Goal: Task Accomplishment & Management: Complete application form

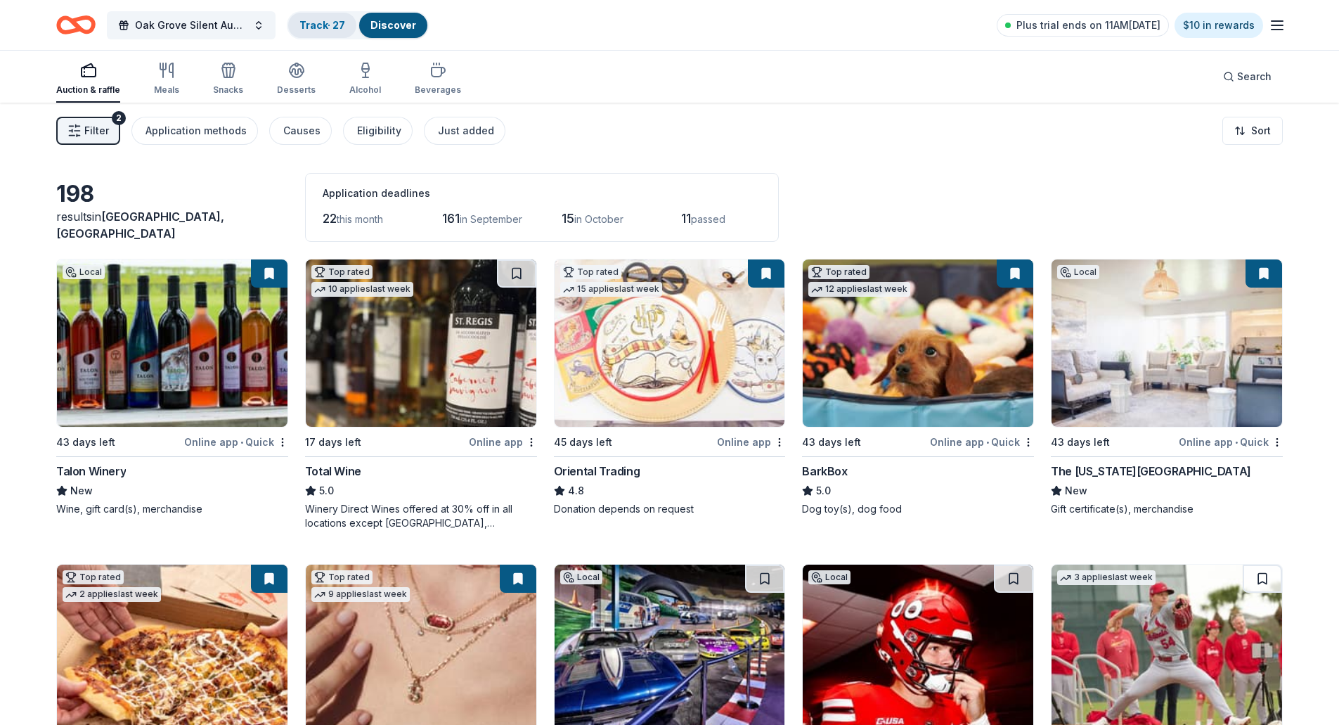
click at [341, 29] on link "Track · 27" at bounding box center [322, 25] width 46 height 12
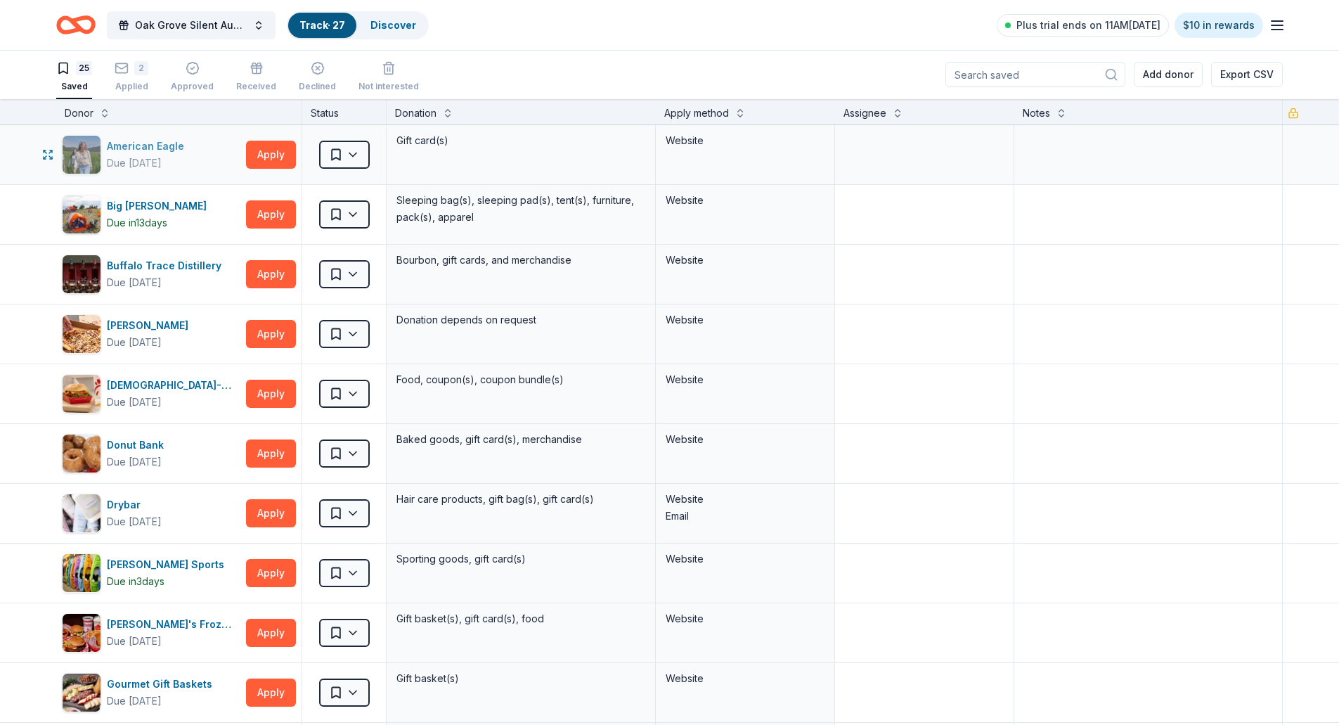
click at [234, 152] on div "American Eagle Due in 43 days" at bounding box center [151, 154] width 179 height 39
click at [356, 154] on html "Oak Grove Silent Auction Track · 27 Discover Plus trial ends on 11AM, 8/19 $10 …" at bounding box center [669, 361] width 1339 height 725
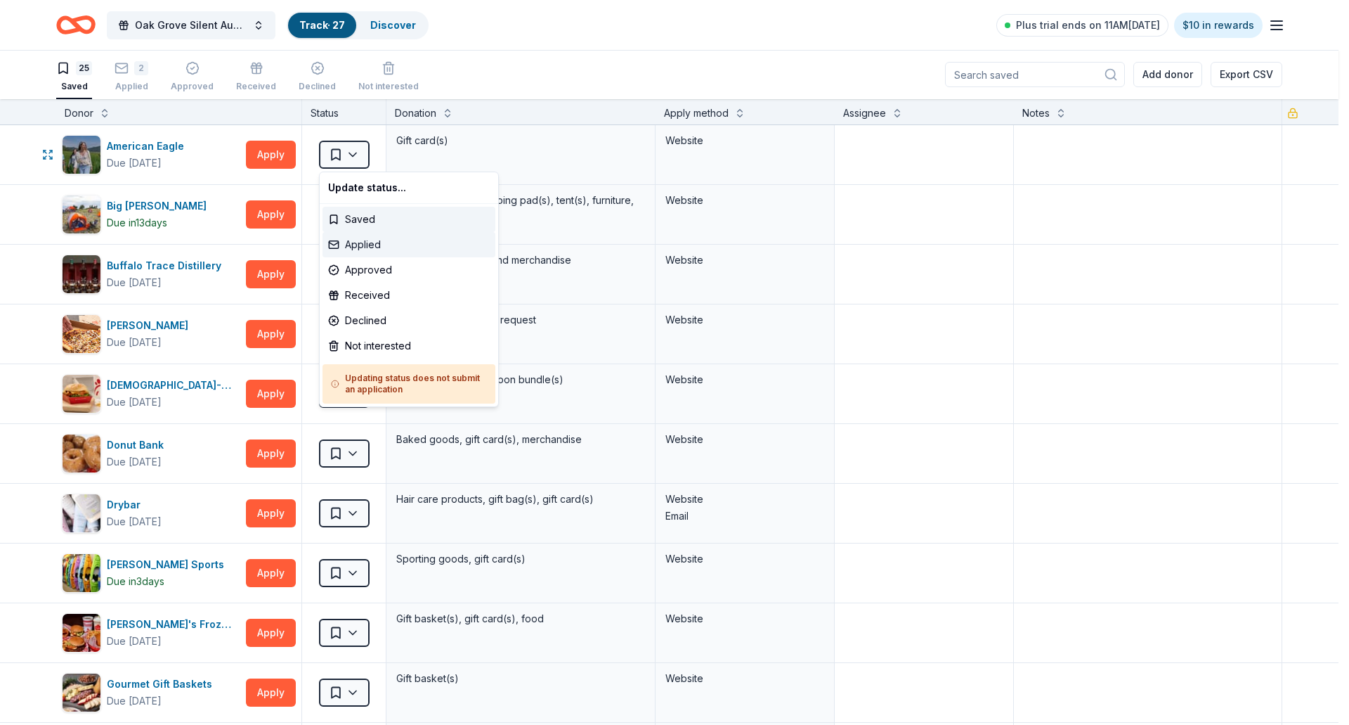
click at [374, 245] on div "Applied" at bounding box center [409, 244] width 173 height 25
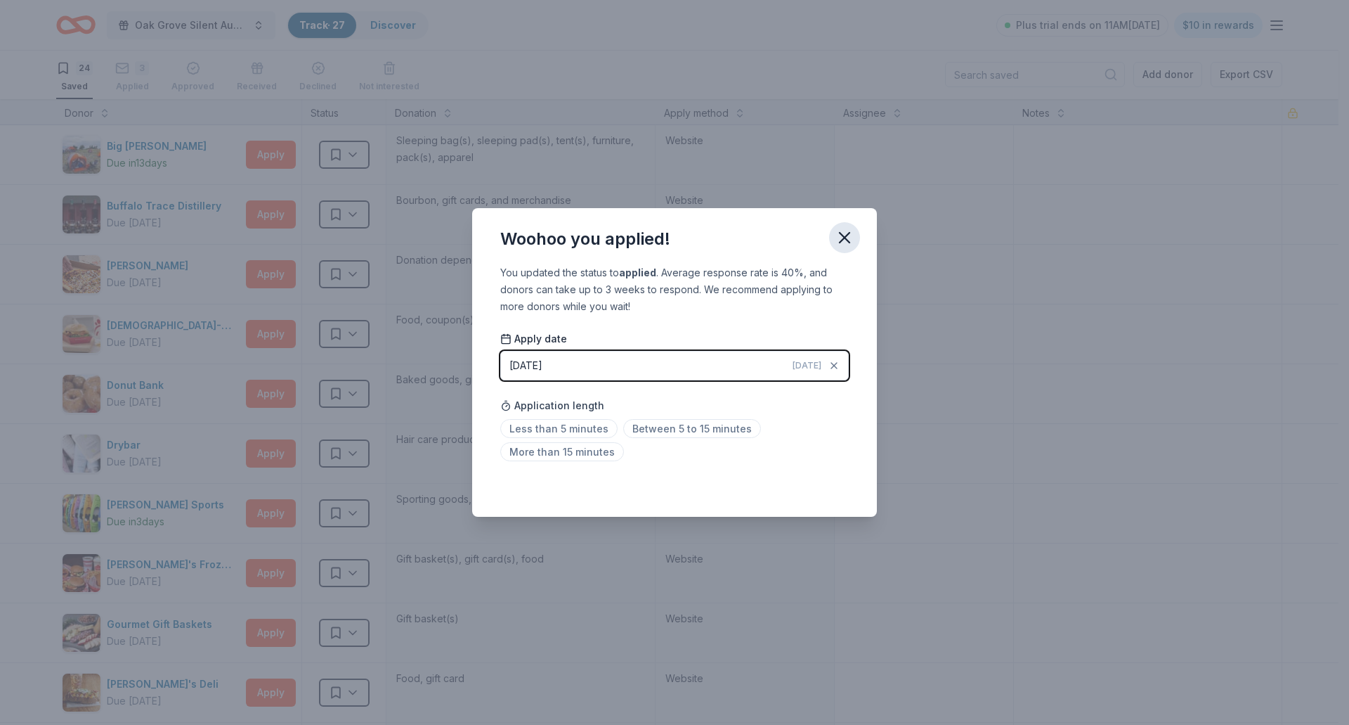
click at [844, 242] on icon "button" at bounding box center [845, 238] width 20 height 20
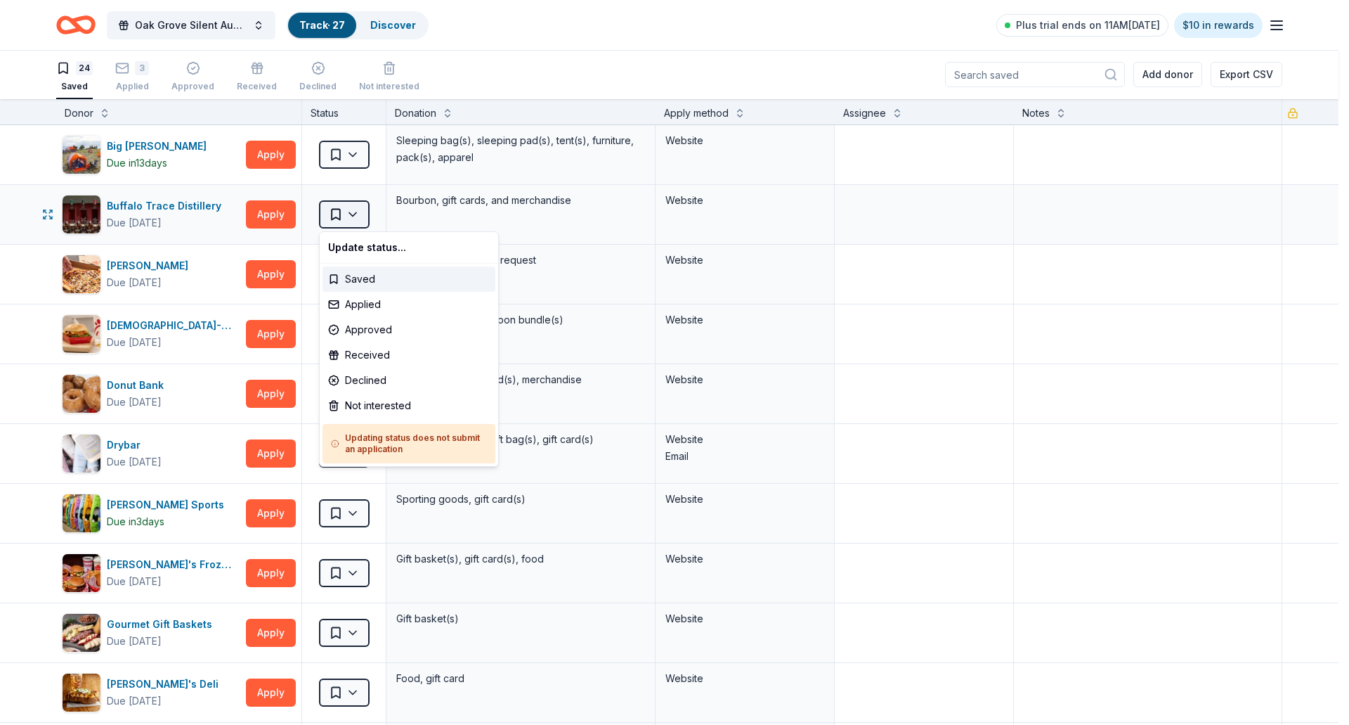
click at [360, 219] on html "Oak Grove Silent Auction Track · 27 Discover Plus trial ends on 11AM, 8/19 $10 …" at bounding box center [674, 361] width 1349 height 725
click at [356, 304] on div "Applied" at bounding box center [409, 304] width 173 height 25
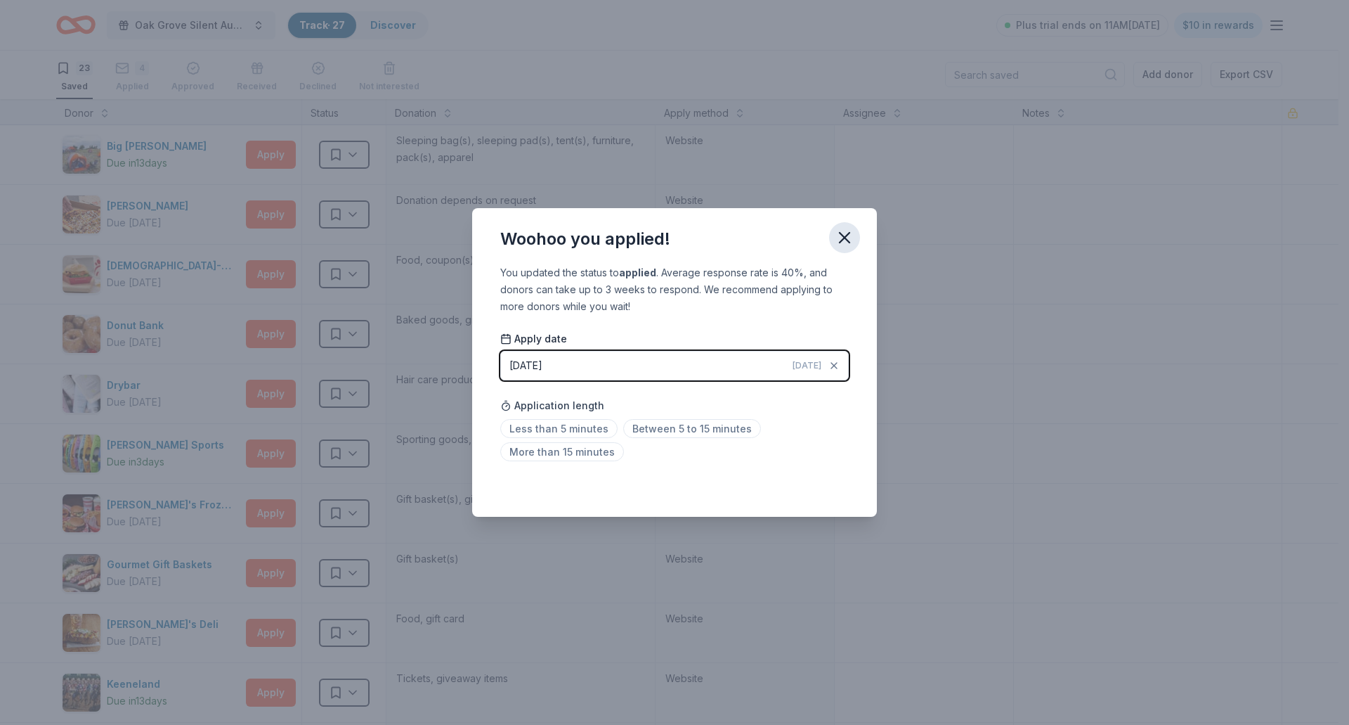
click at [849, 233] on icon "button" at bounding box center [845, 238] width 10 height 10
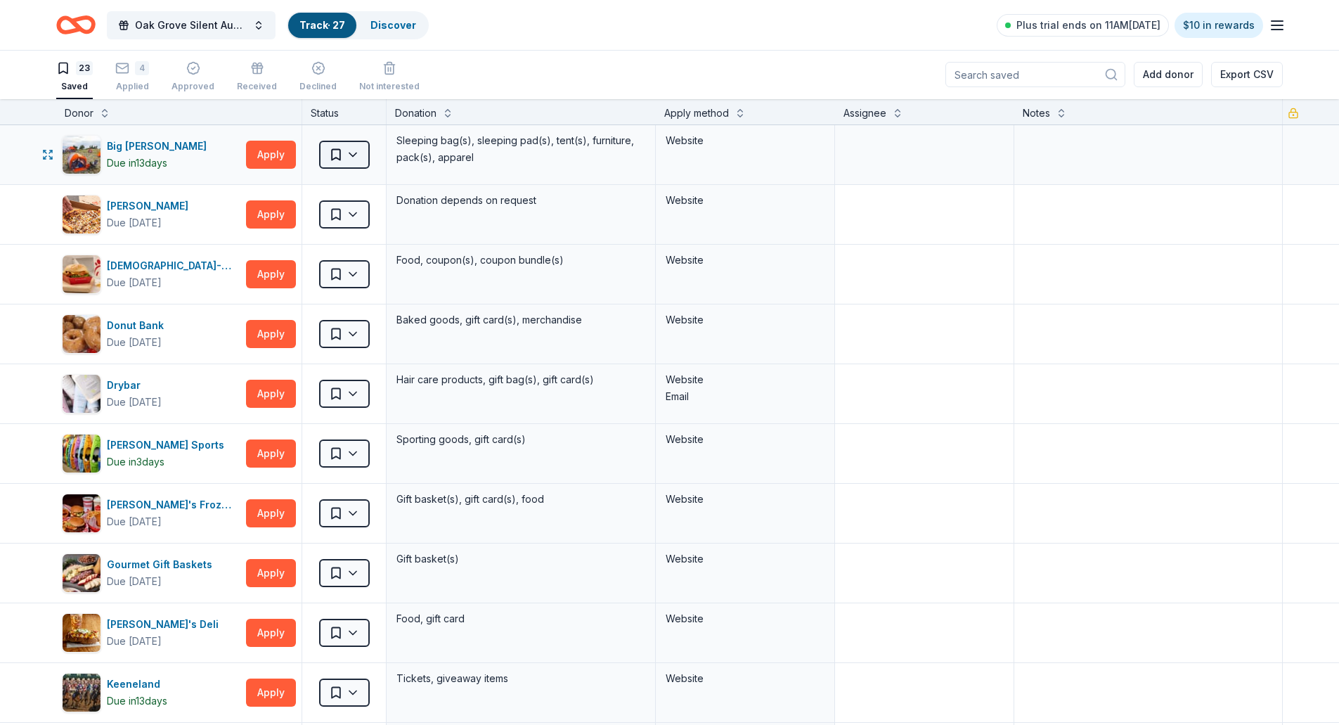
click at [358, 151] on html "Oak Grove Silent Auction Track · 27 Discover Plus trial ends on 11AM, 8/19 $10 …" at bounding box center [669, 361] width 1339 height 725
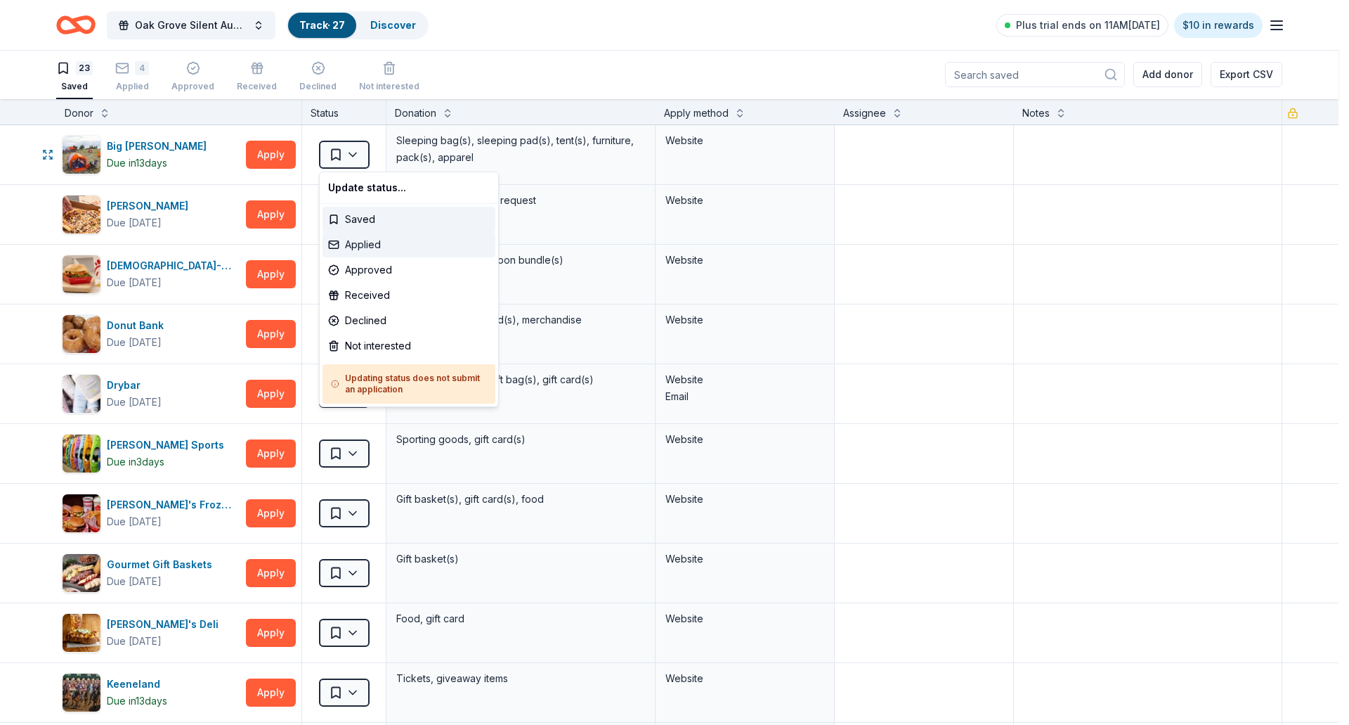
click at [376, 251] on div "Applied" at bounding box center [409, 244] width 173 height 25
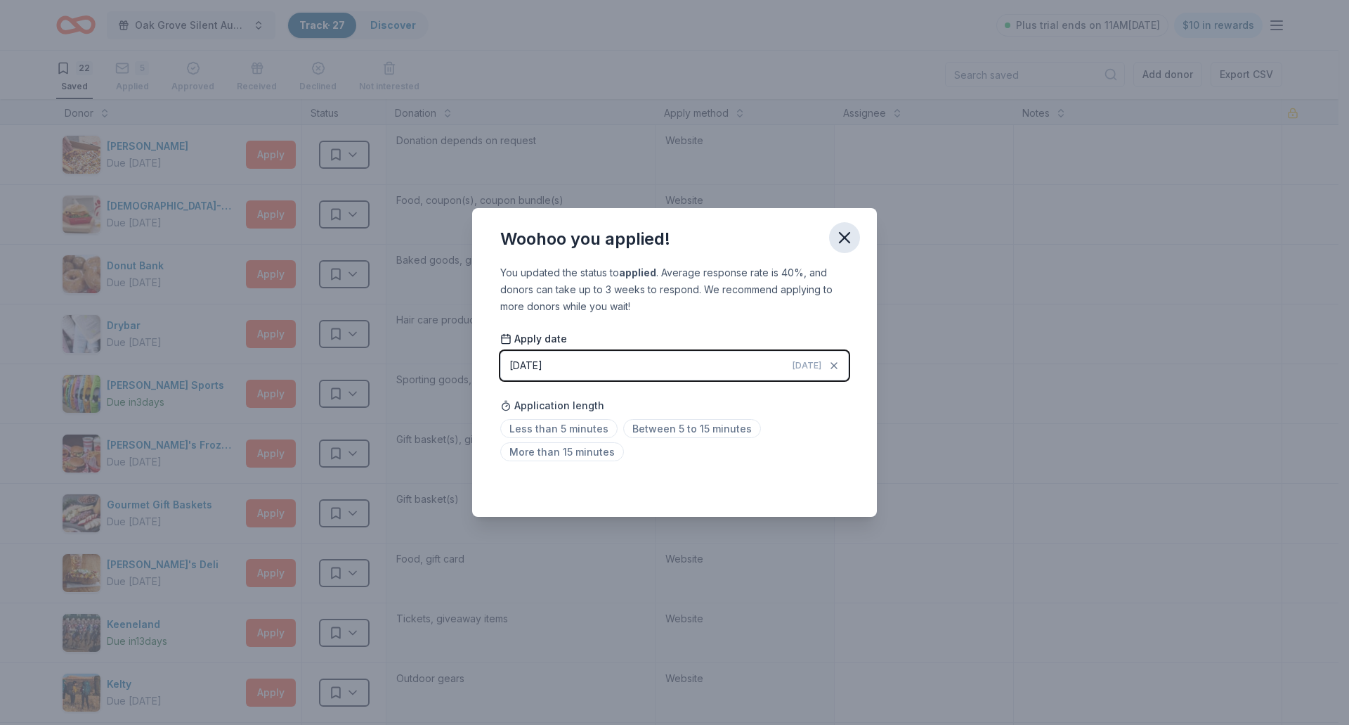
click at [844, 238] on icon "button" at bounding box center [845, 238] width 10 height 10
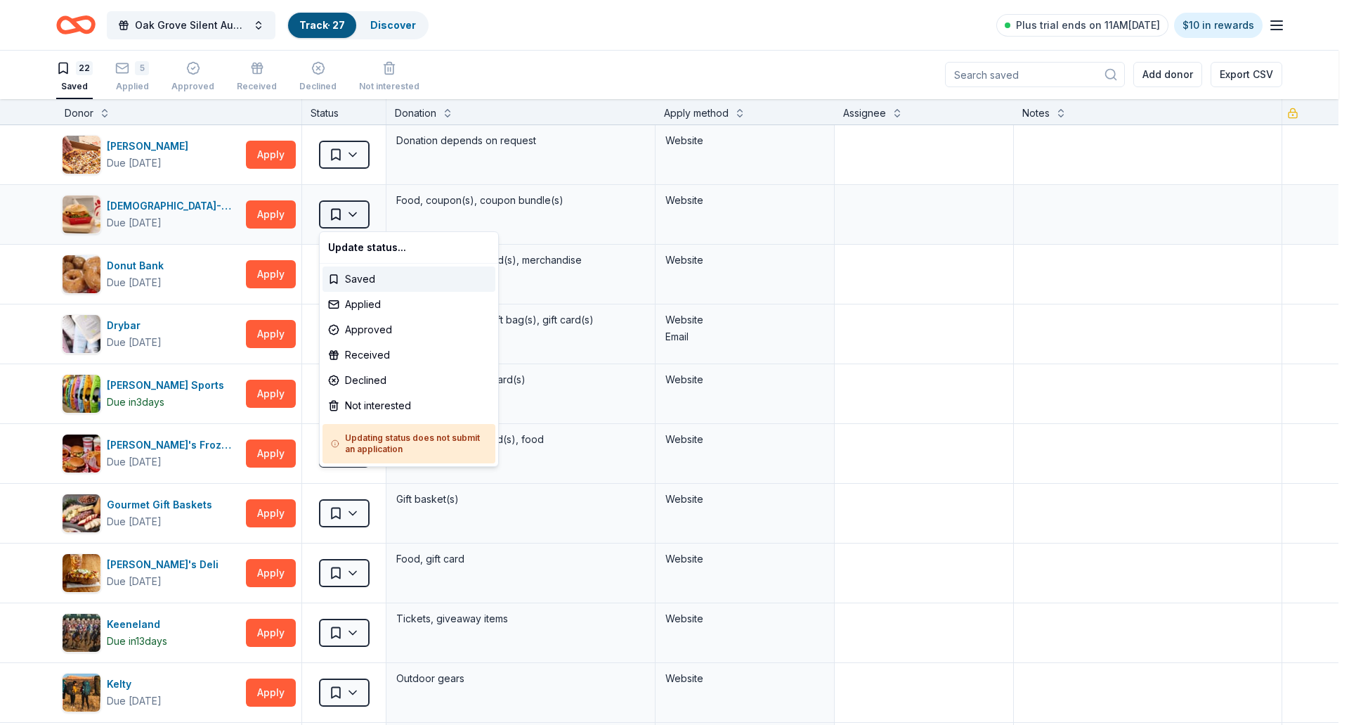
click at [355, 213] on html "Oak Grove Silent Auction Track · 27 Discover Plus trial ends on 11AM, 8/19 $10 …" at bounding box center [674, 361] width 1349 height 725
click at [352, 307] on div "Applied" at bounding box center [409, 304] width 173 height 25
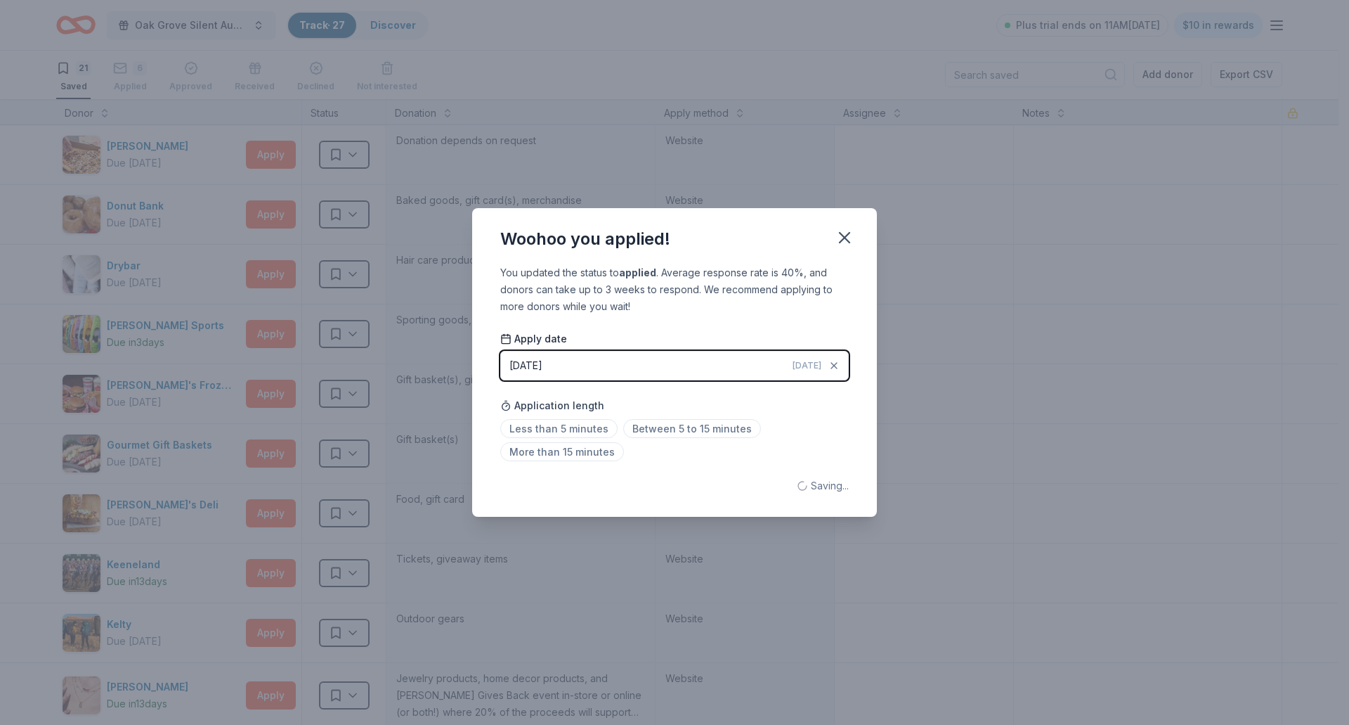
drag, startPoint x: 843, startPoint y: 240, endPoint x: 674, endPoint y: 291, distance: 176.3
click at [842, 240] on icon "button" at bounding box center [845, 238] width 10 height 10
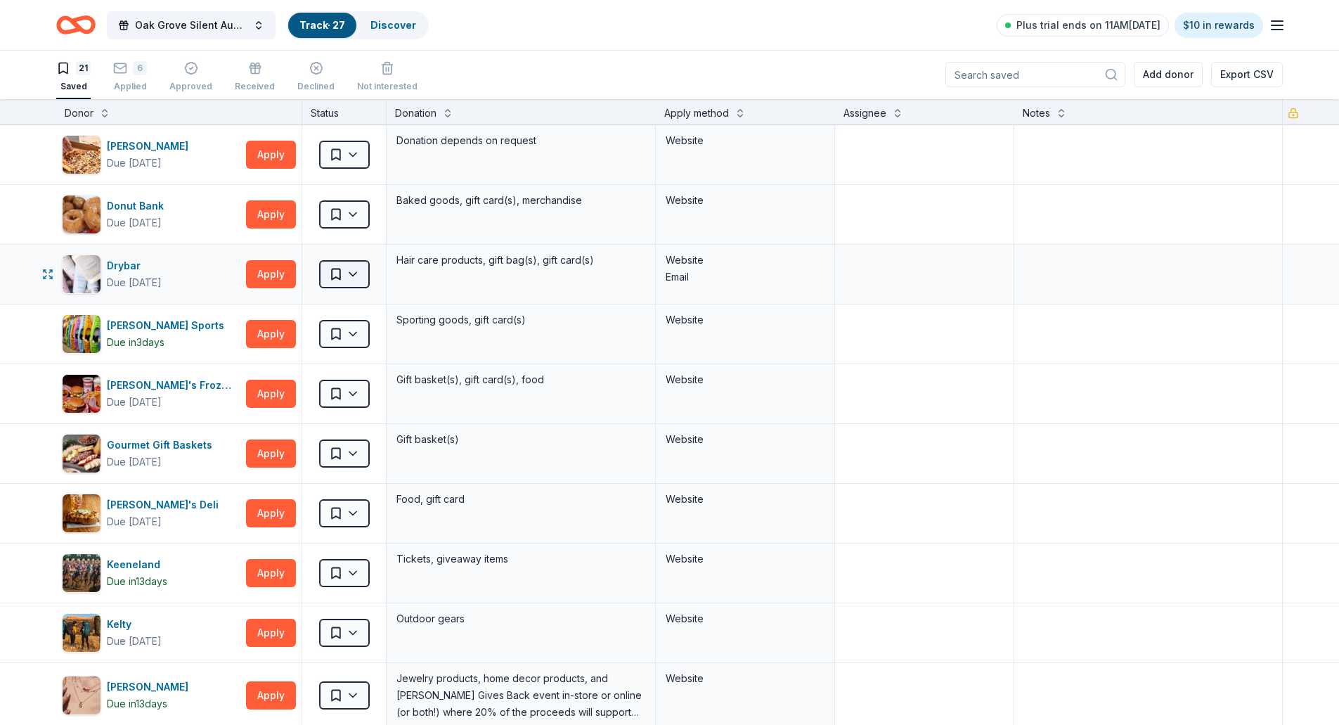
click at [361, 268] on html "Oak Grove Silent Auction Track · 27 Discover Plus trial ends on 11AM, 8/19 $10 …" at bounding box center [669, 361] width 1339 height 725
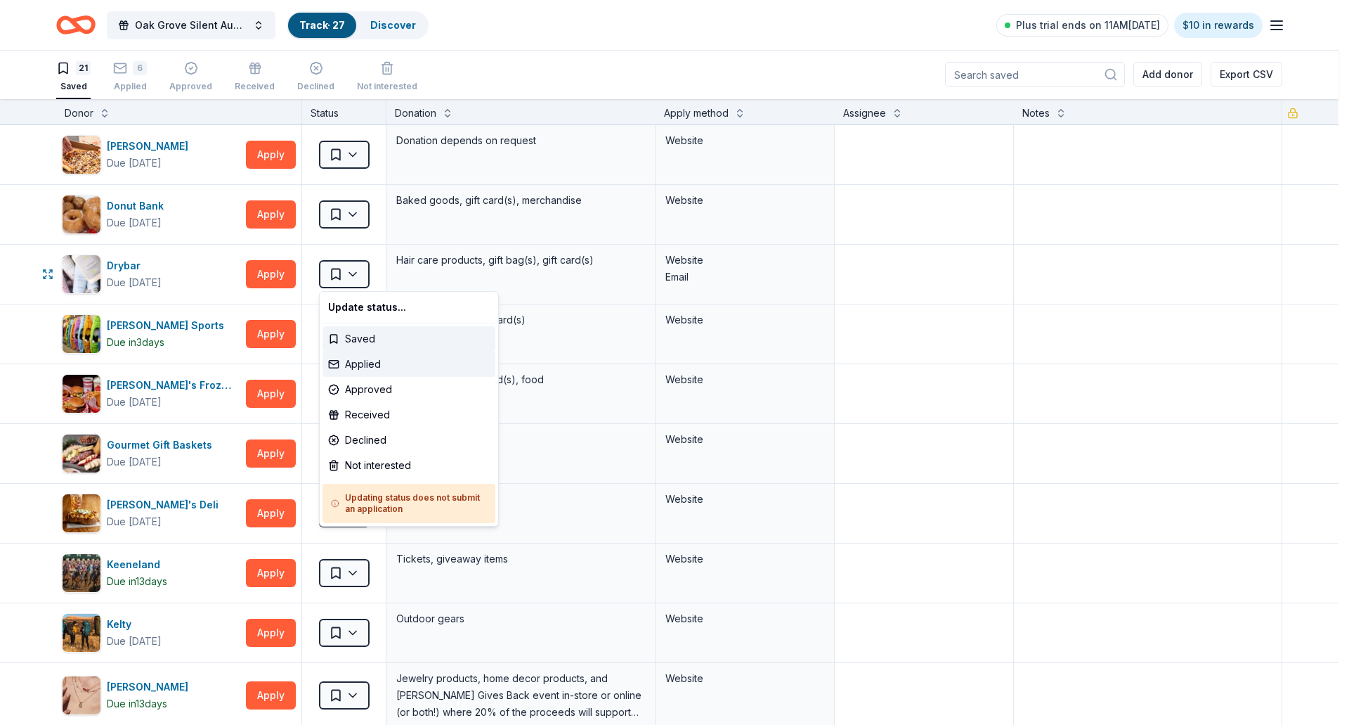
click at [358, 368] on div "Applied" at bounding box center [409, 363] width 173 height 25
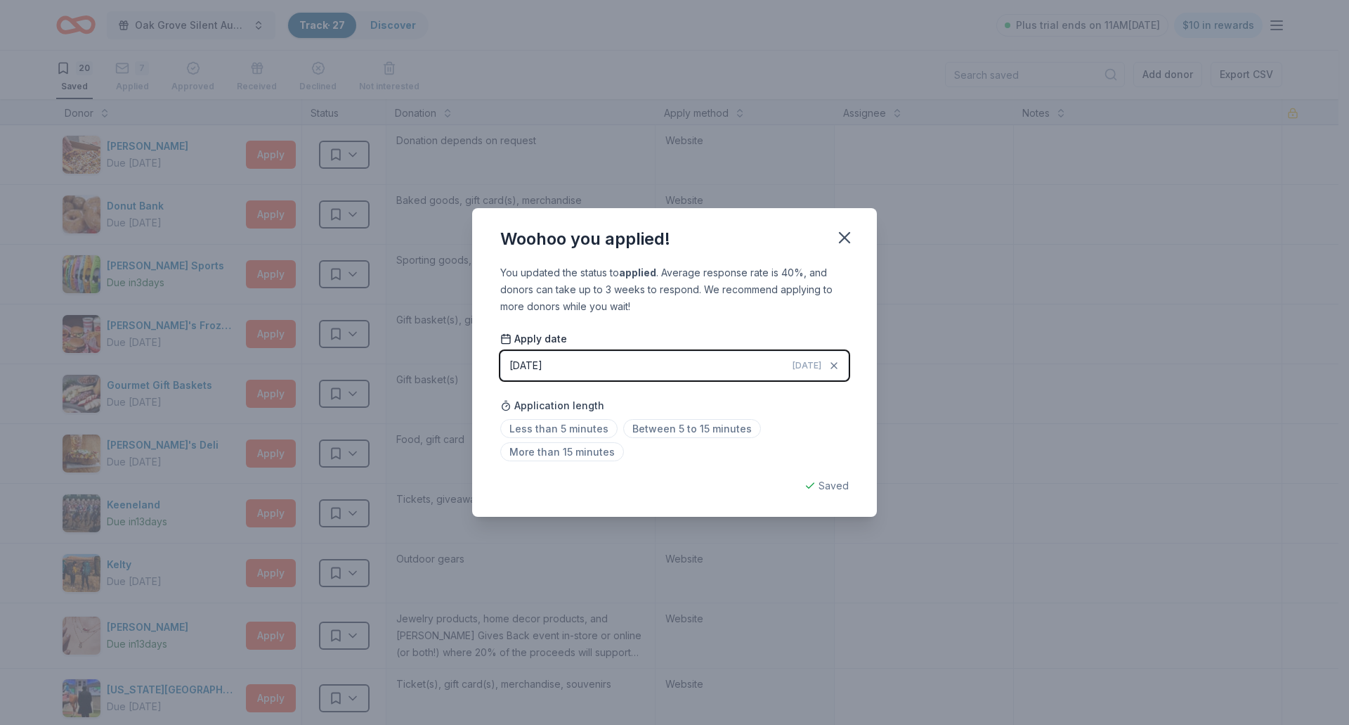
drag, startPoint x: 846, startPoint y: 238, endPoint x: 766, endPoint y: 239, distance: 80.1
click at [846, 238] on icon "button" at bounding box center [845, 238] width 10 height 10
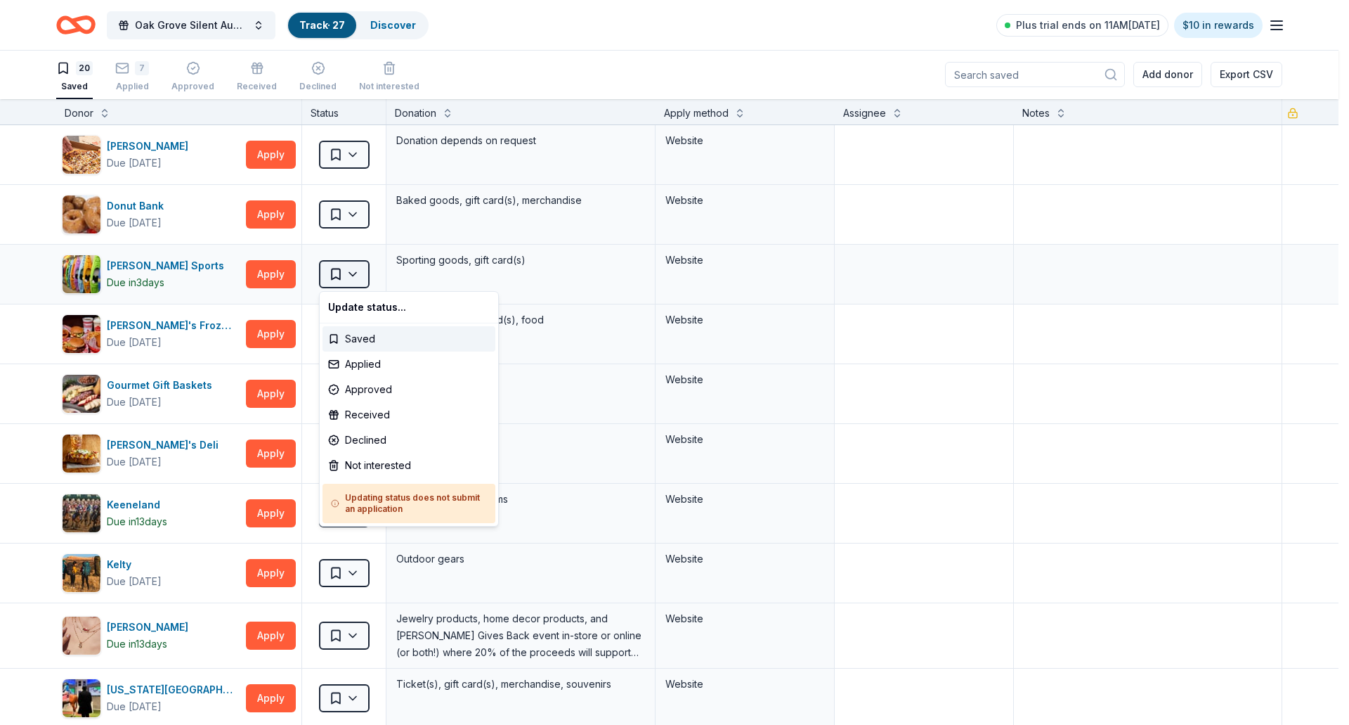
click at [365, 280] on html "Oak Grove Silent Auction Track · 27 Discover Plus trial ends on 11AM, 8/19 $10 …" at bounding box center [674, 361] width 1349 height 725
click at [346, 365] on div "Applied" at bounding box center [409, 363] width 173 height 25
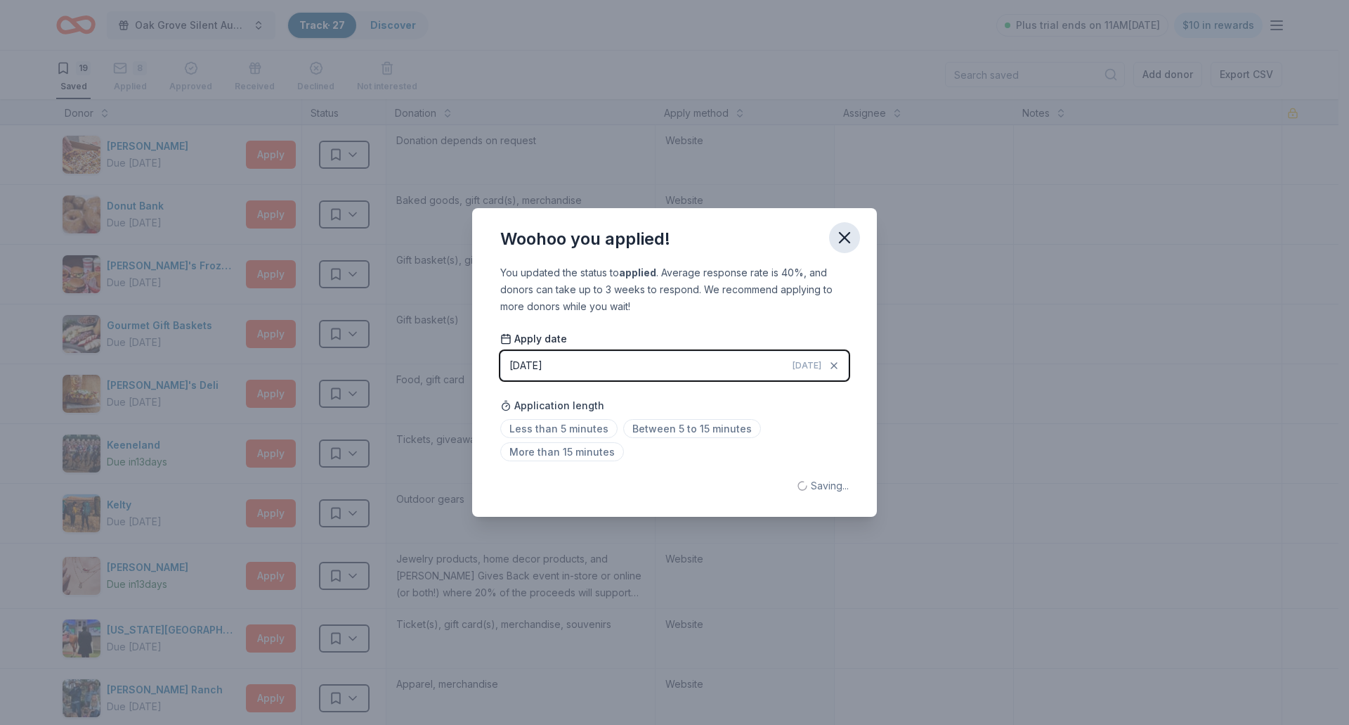
click at [846, 233] on icon "button" at bounding box center [845, 238] width 20 height 20
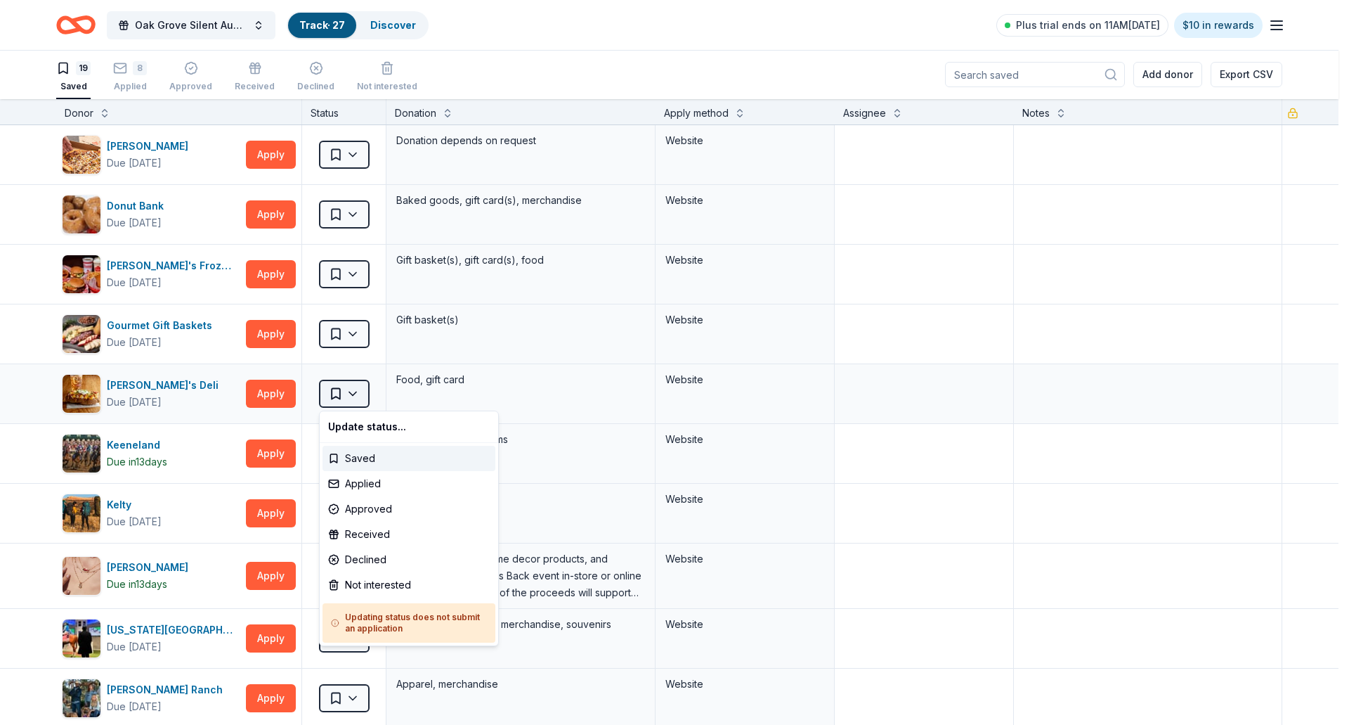
click at [354, 398] on html "Oak Grove Silent Auction Track · 27 Discover Plus trial ends on 11AM, 8/19 $10 …" at bounding box center [674, 361] width 1349 height 725
click at [361, 482] on div "Applied" at bounding box center [409, 483] width 173 height 25
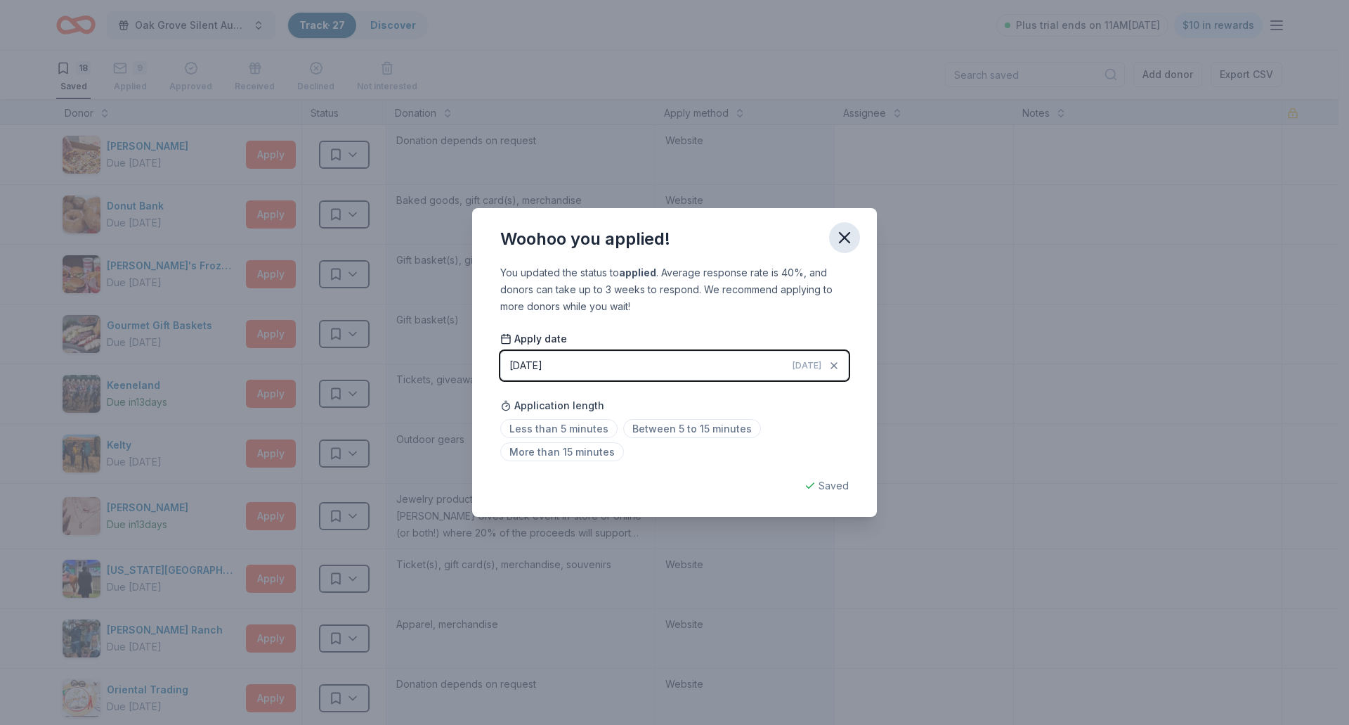
click at [849, 235] on icon "button" at bounding box center [845, 238] width 20 height 20
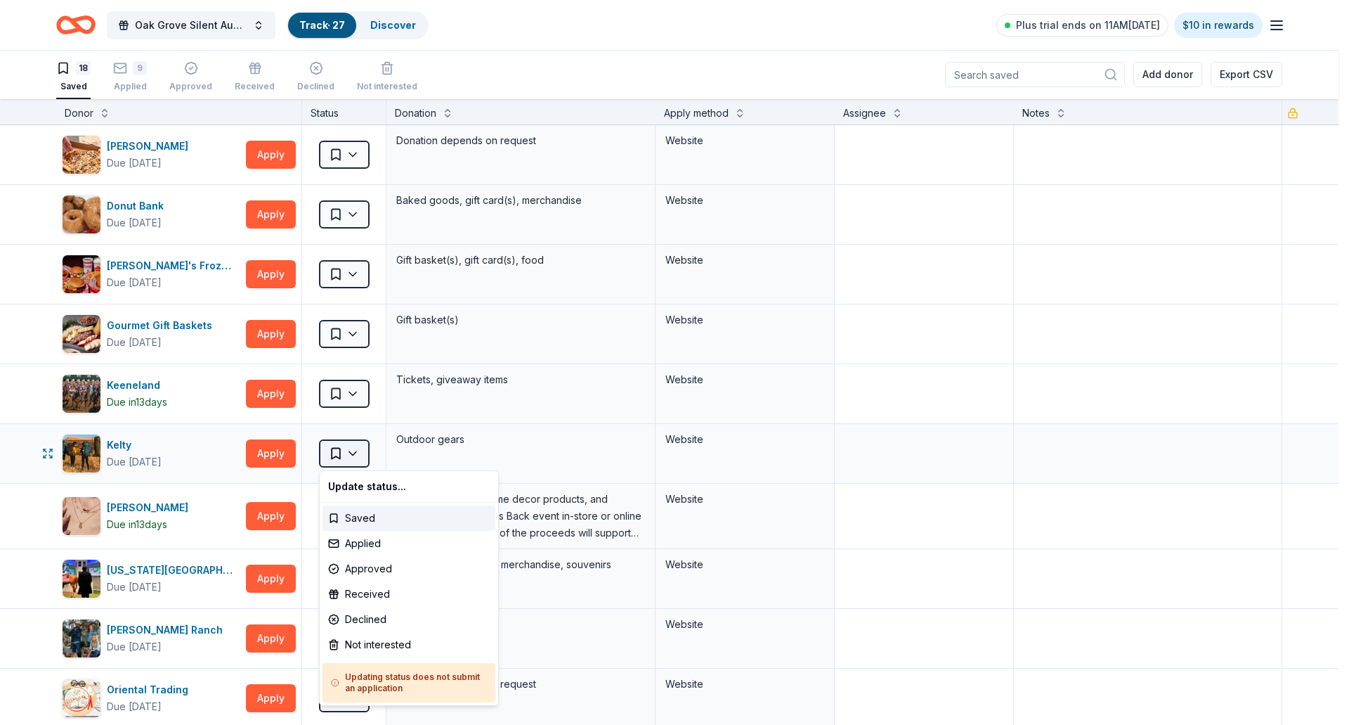
click at [356, 452] on html "Oak Grove Silent Auction Track · 27 Discover Plus trial ends on 11AM, 8/19 $10 …" at bounding box center [674, 361] width 1349 height 725
click at [375, 543] on div "Applied" at bounding box center [409, 543] width 173 height 25
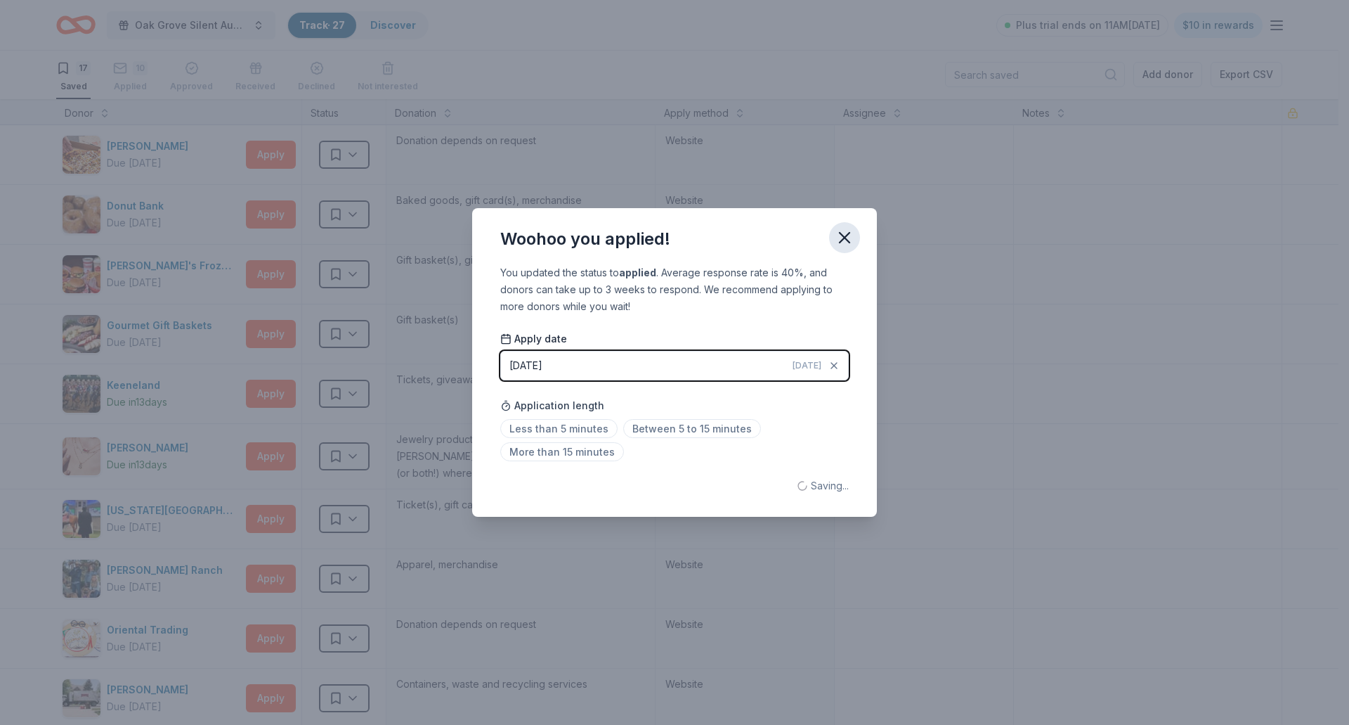
click at [850, 232] on icon "button" at bounding box center [845, 238] width 20 height 20
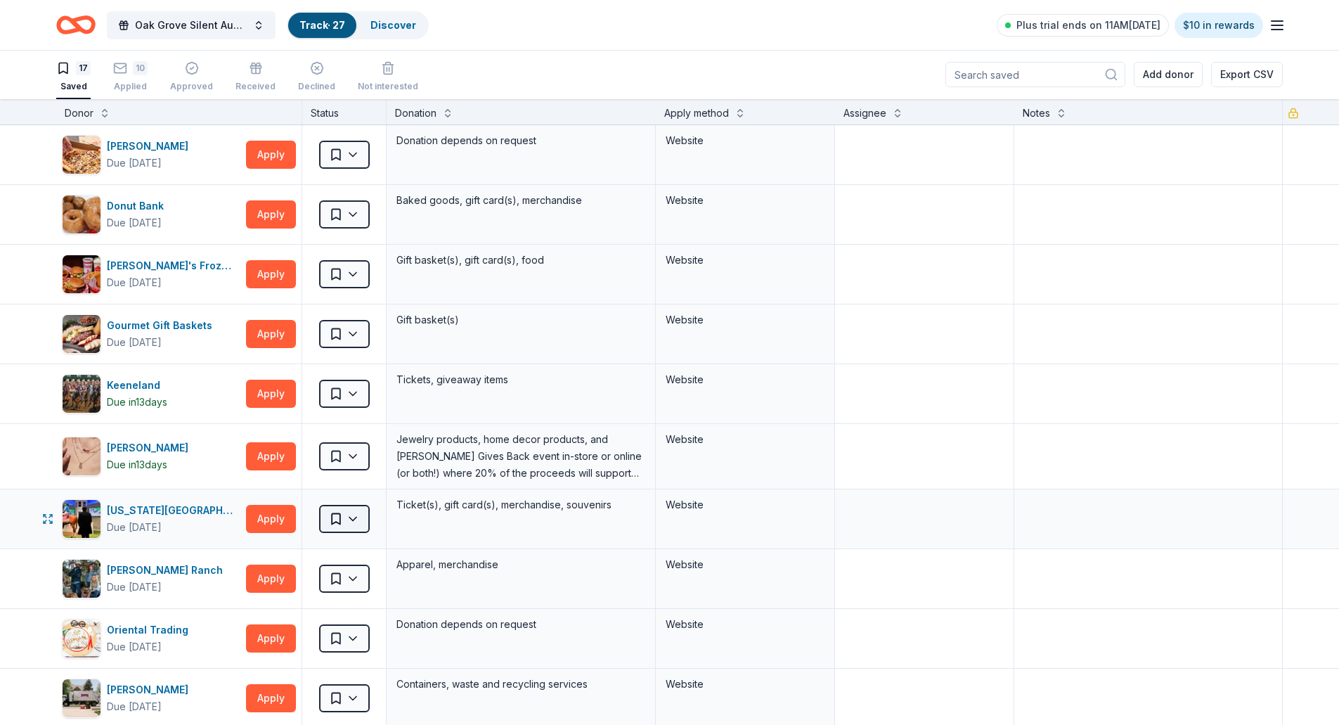
click at [359, 515] on html "Oak Grove Silent Auction Track · 27 Discover Plus trial ends on 11AM, 8/19 $10 …" at bounding box center [669, 361] width 1339 height 725
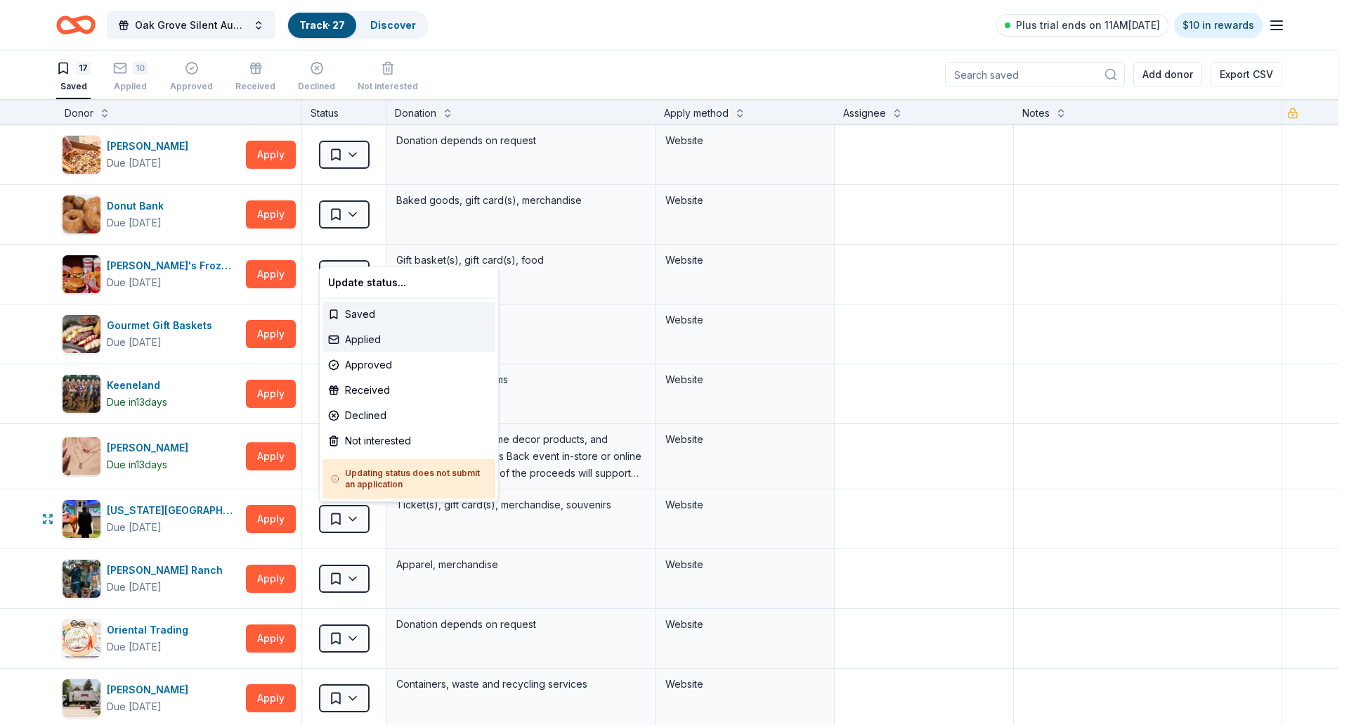
click at [380, 340] on div "Applied" at bounding box center [409, 339] width 173 height 25
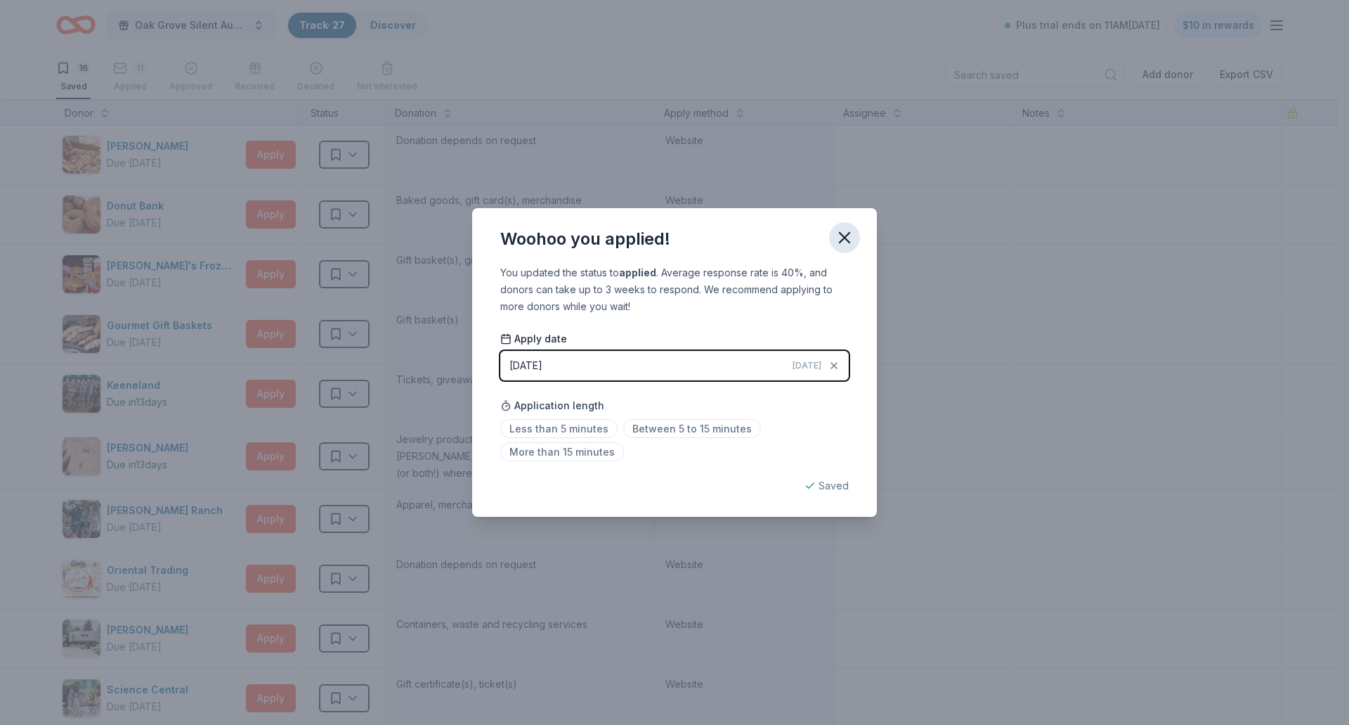
click at [846, 231] on icon "button" at bounding box center [845, 238] width 20 height 20
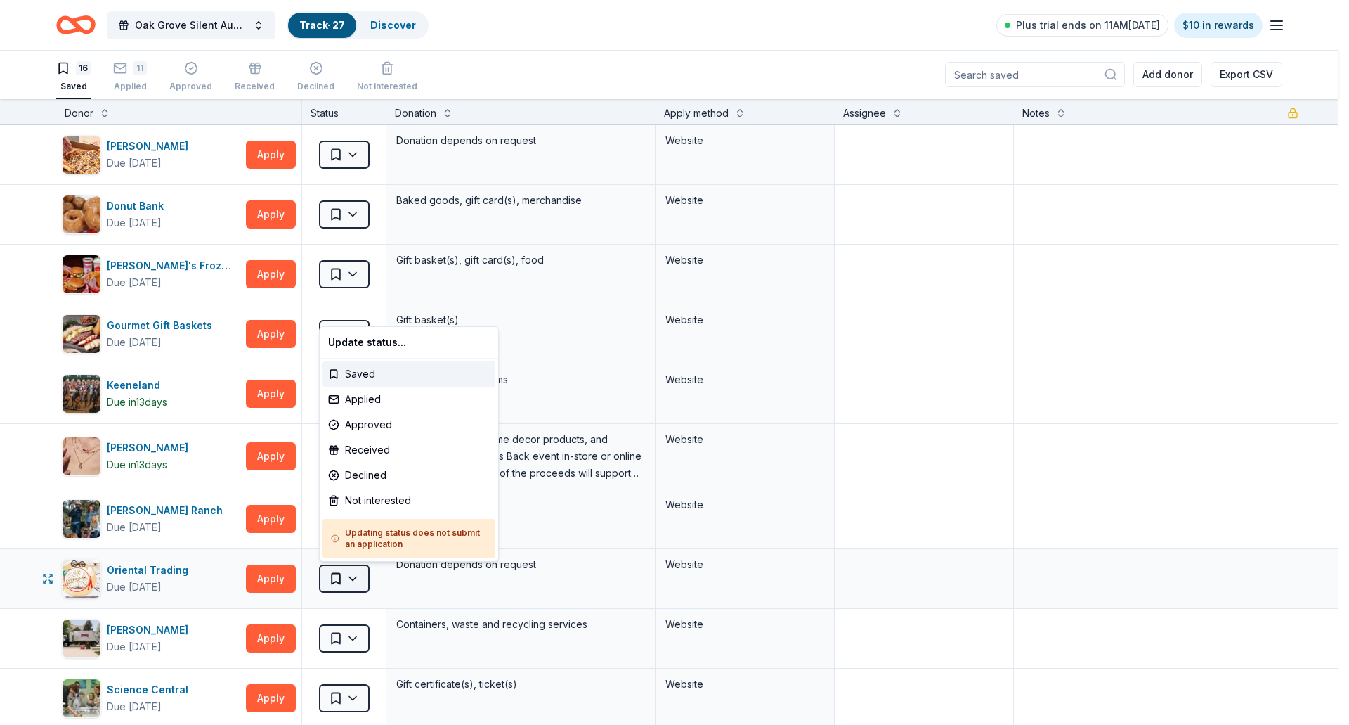
click at [352, 576] on html "Oak Grove Silent Auction Track · 27 Discover Plus trial ends on 11AM, 8/19 $10 …" at bounding box center [674, 361] width 1349 height 725
click at [373, 401] on div "Applied" at bounding box center [409, 399] width 173 height 25
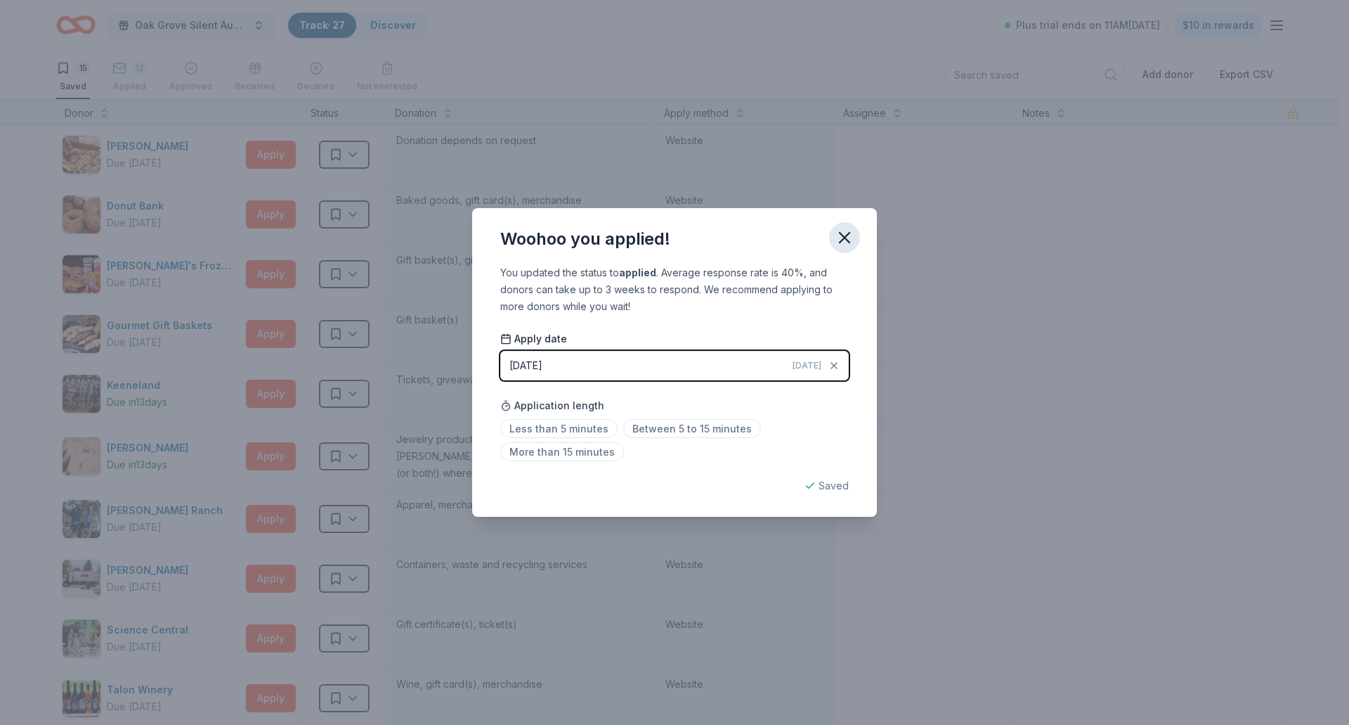
click at [836, 235] on icon "button" at bounding box center [845, 238] width 20 height 20
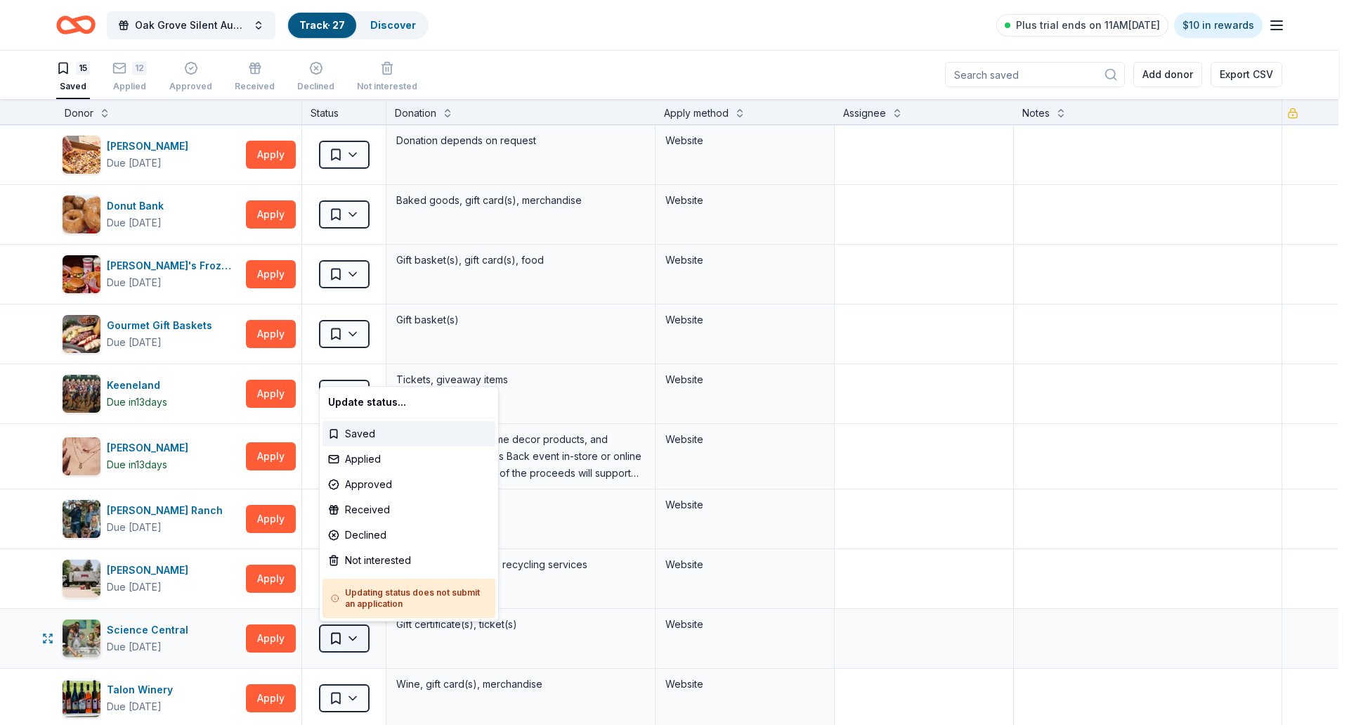
click at [349, 633] on html "Oak Grove Silent Auction Track · 27 Discover Plus trial ends on 11AM, 8/19 $10 …" at bounding box center [674, 361] width 1349 height 725
click at [358, 462] on div "Applied" at bounding box center [409, 458] width 173 height 25
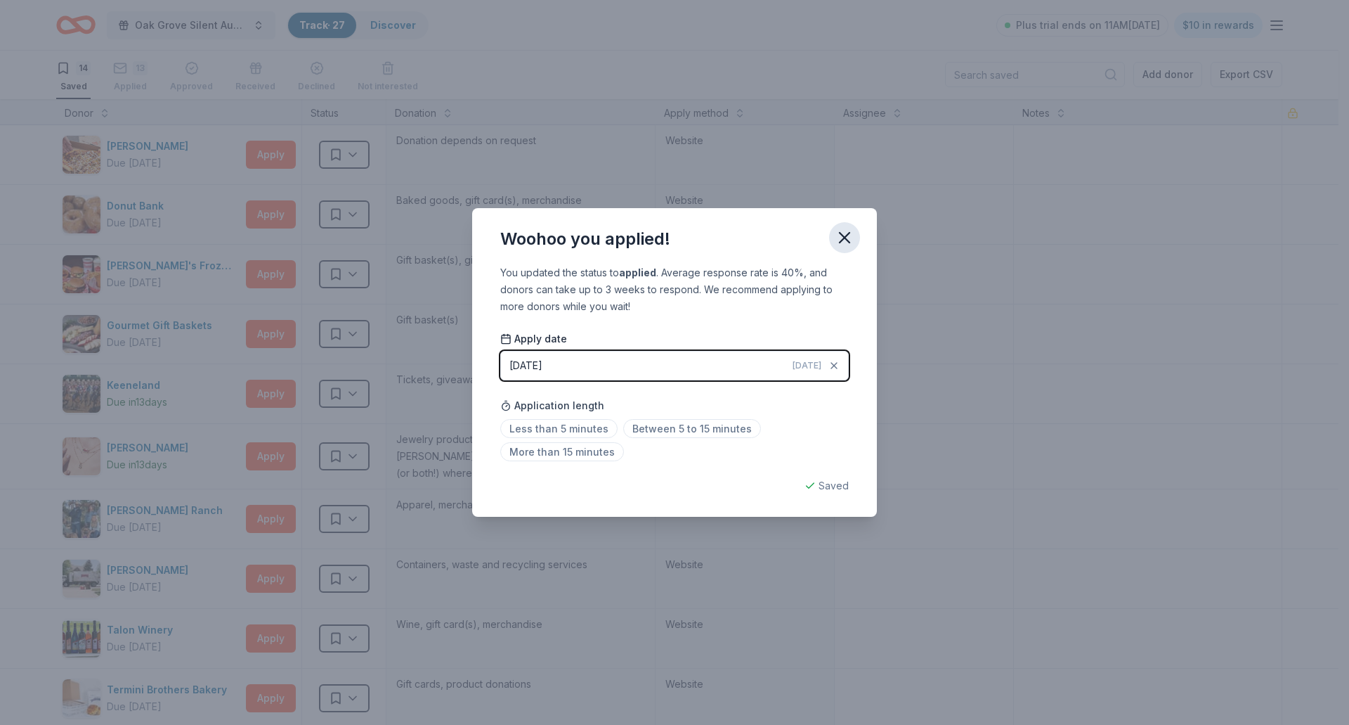
click at [848, 237] on icon "button" at bounding box center [845, 238] width 20 height 20
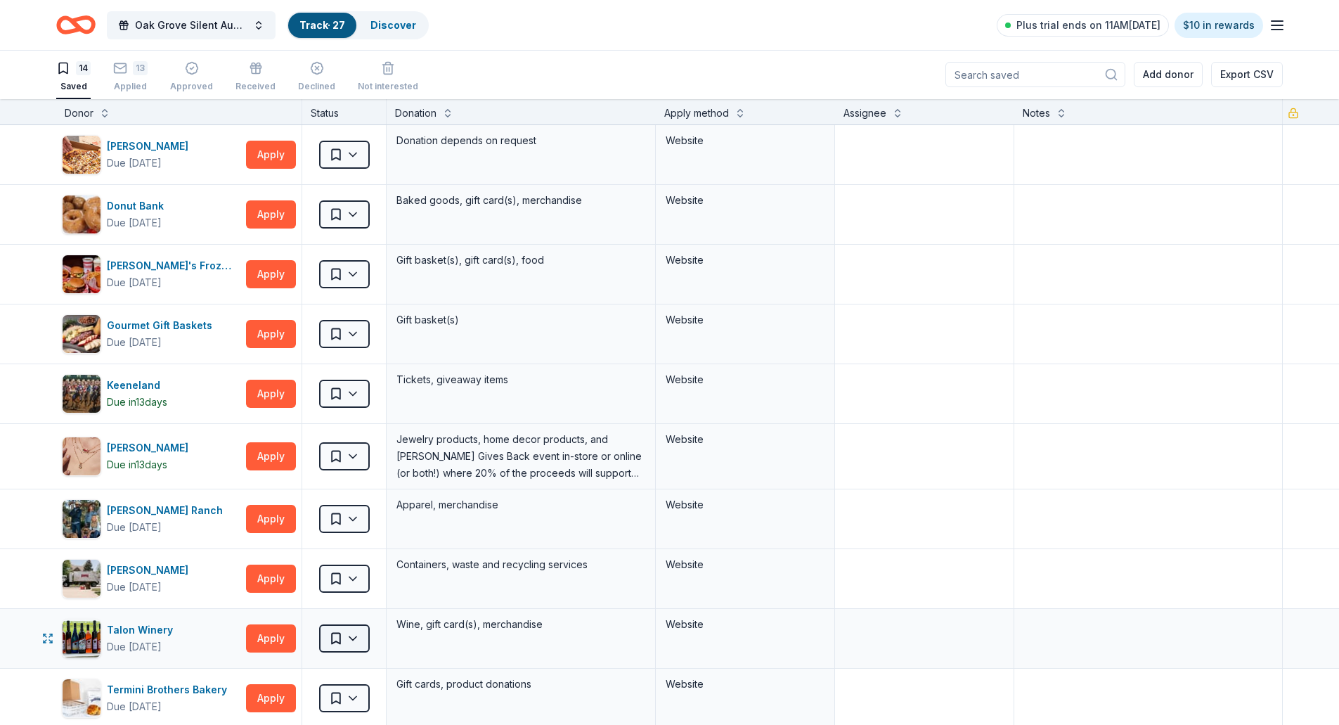
click at [354, 632] on html "Oak Grove Silent Auction Track · 27 Discover Plus trial ends on 11AM, 8/19 $10 …" at bounding box center [669, 361] width 1339 height 725
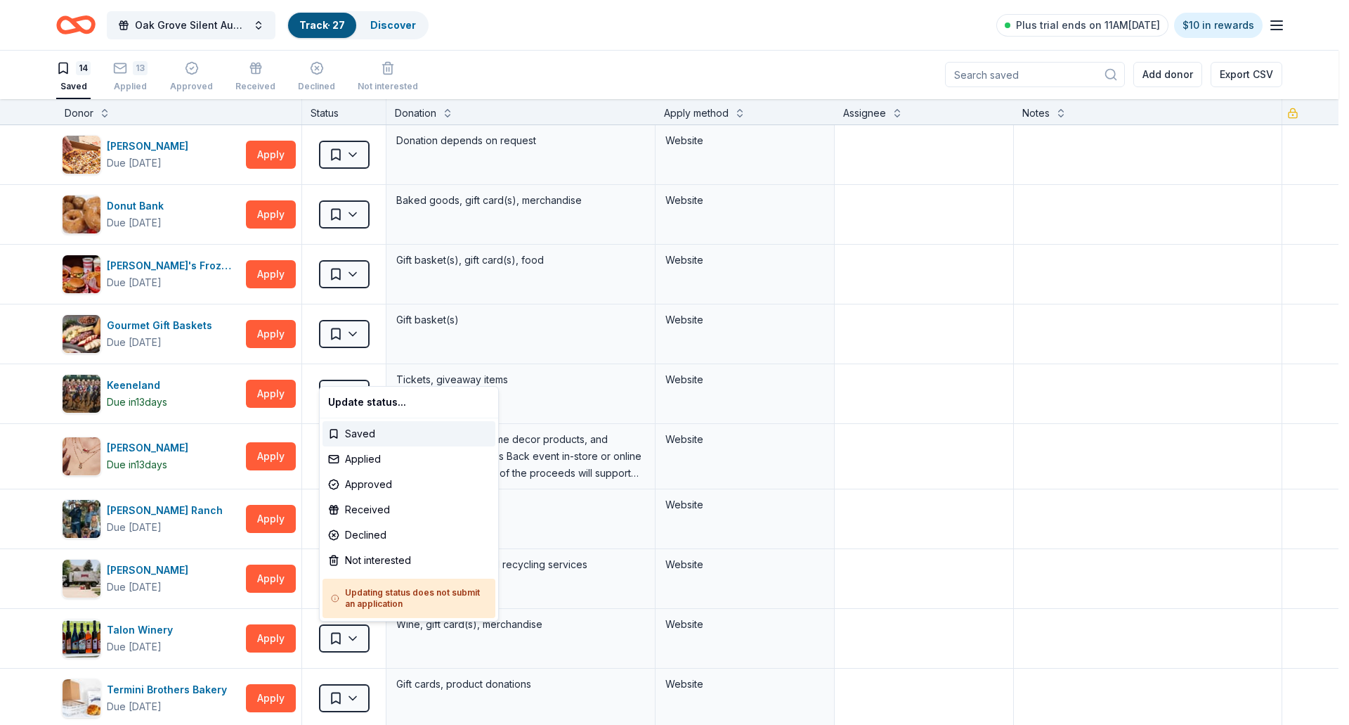
click at [194, 519] on html "Oak Grove Silent Auction Track · 27 Discover Plus trial ends on 11AM, 8/19 $10 …" at bounding box center [674, 361] width 1349 height 725
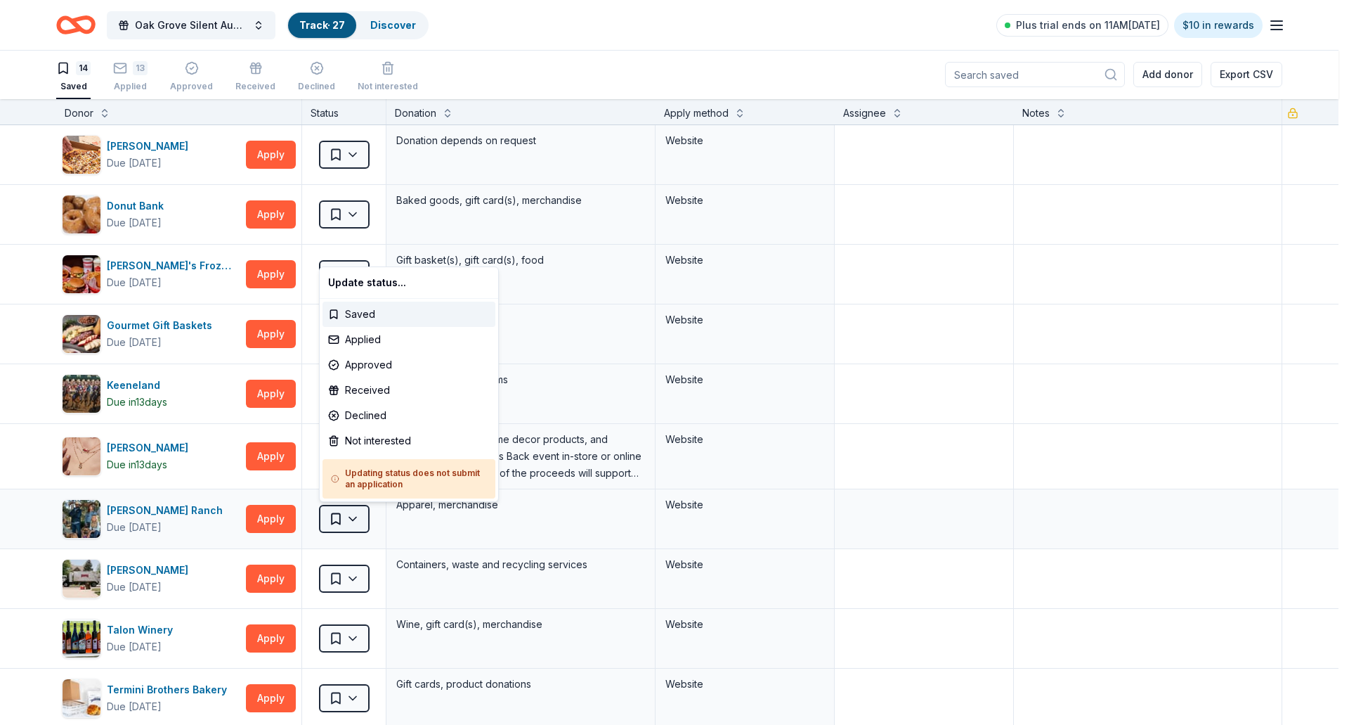
click at [354, 519] on html "Oak Grove Silent Auction Track · 27 Discover Plus trial ends on 11AM, 8/19 $10 …" at bounding box center [674, 361] width 1349 height 725
click at [384, 365] on div "Approved" at bounding box center [409, 364] width 173 height 25
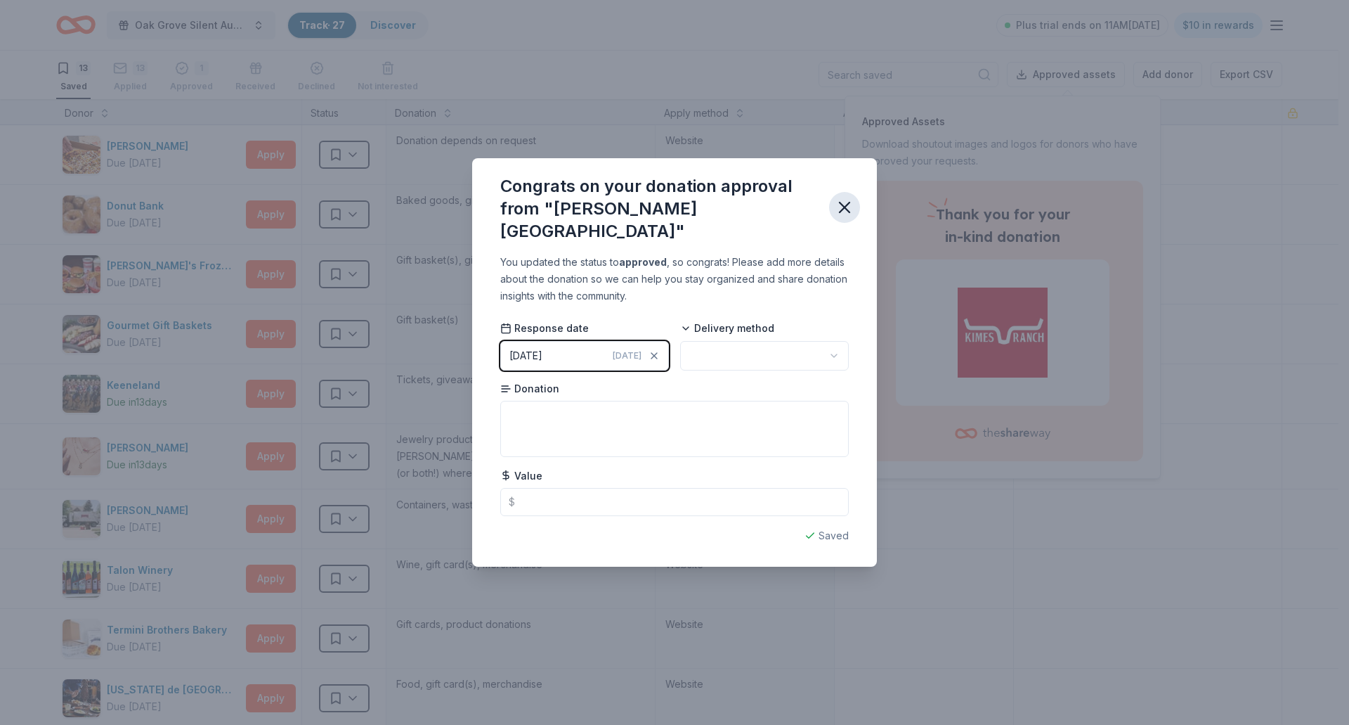
click at [843, 209] on icon "button" at bounding box center [845, 207] width 10 height 10
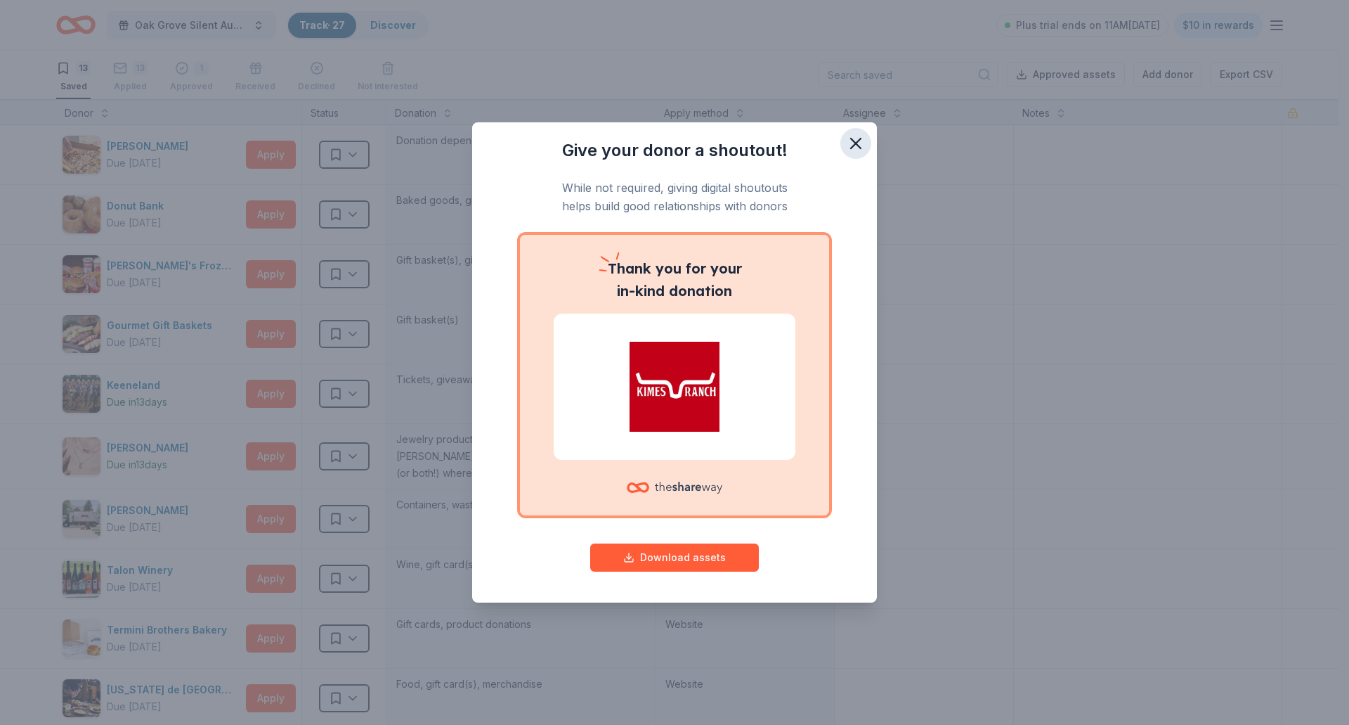
click at [850, 143] on icon "button" at bounding box center [856, 144] width 20 height 20
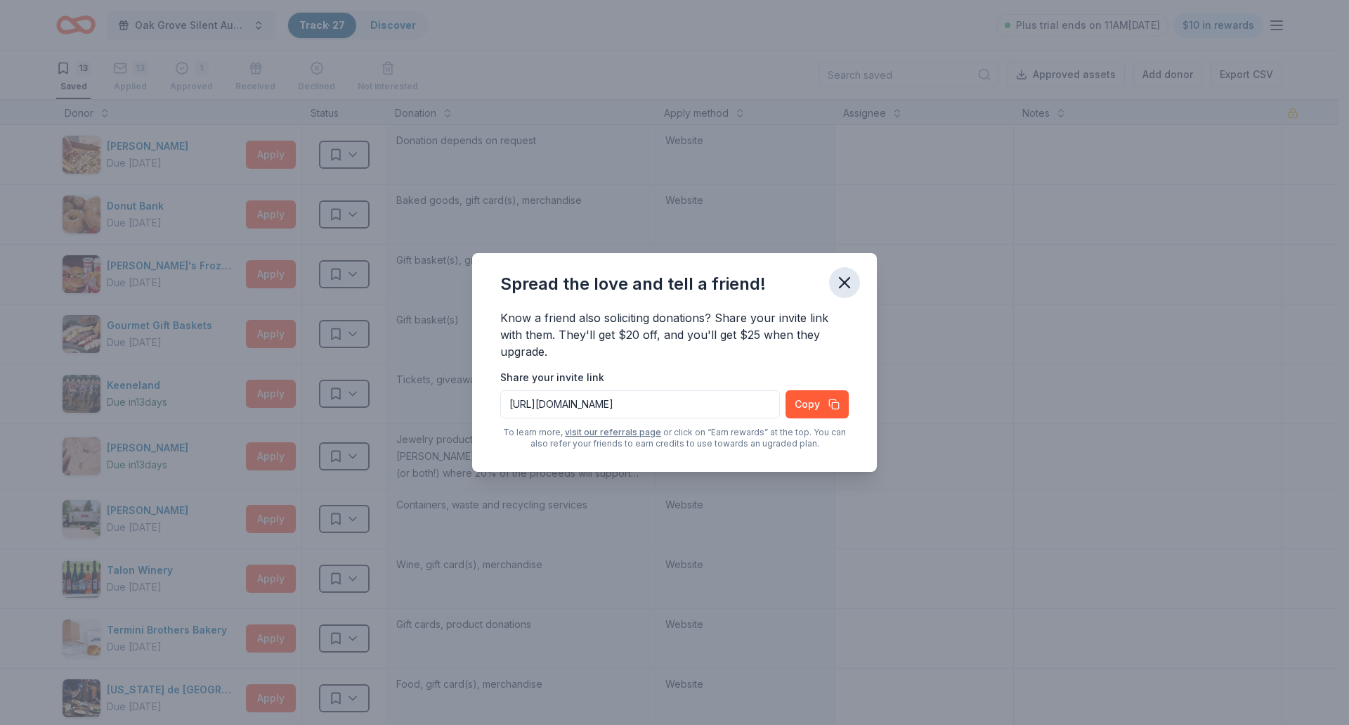
click at [846, 276] on icon "button" at bounding box center [845, 283] width 20 height 20
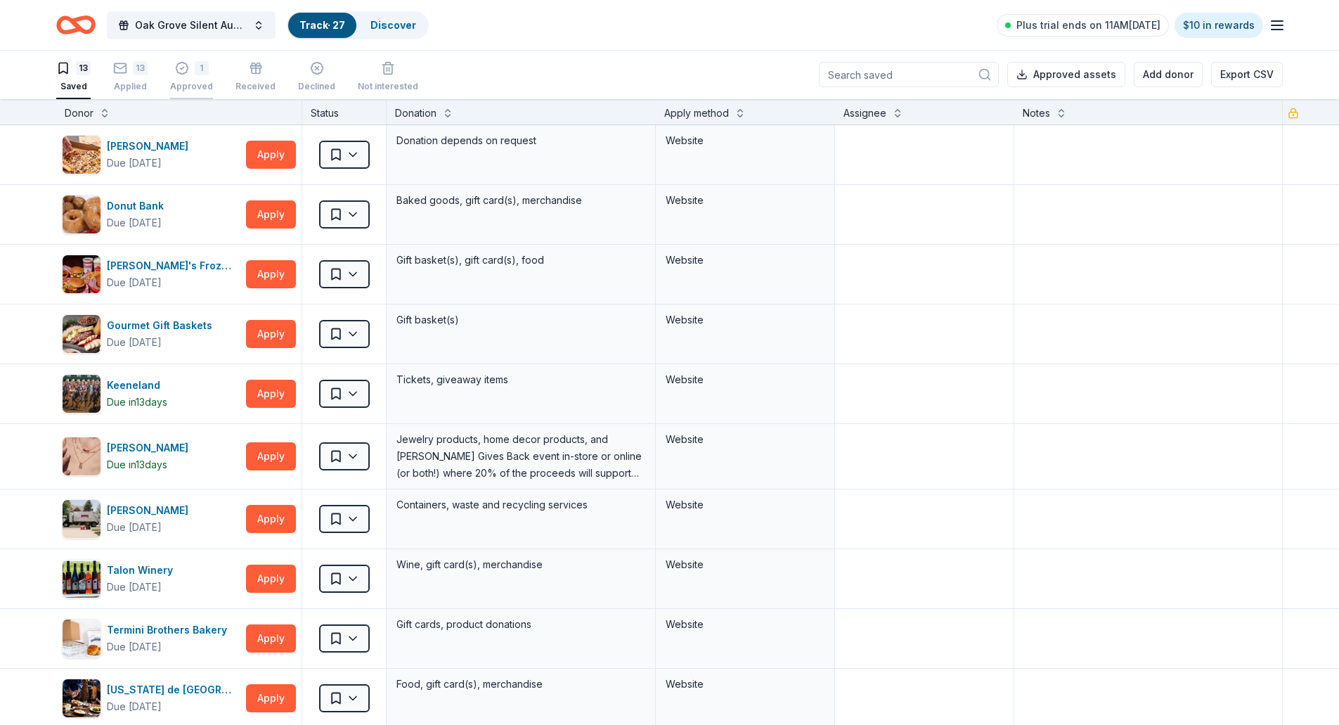
click at [195, 67] on div "1" at bounding box center [202, 60] width 14 height 14
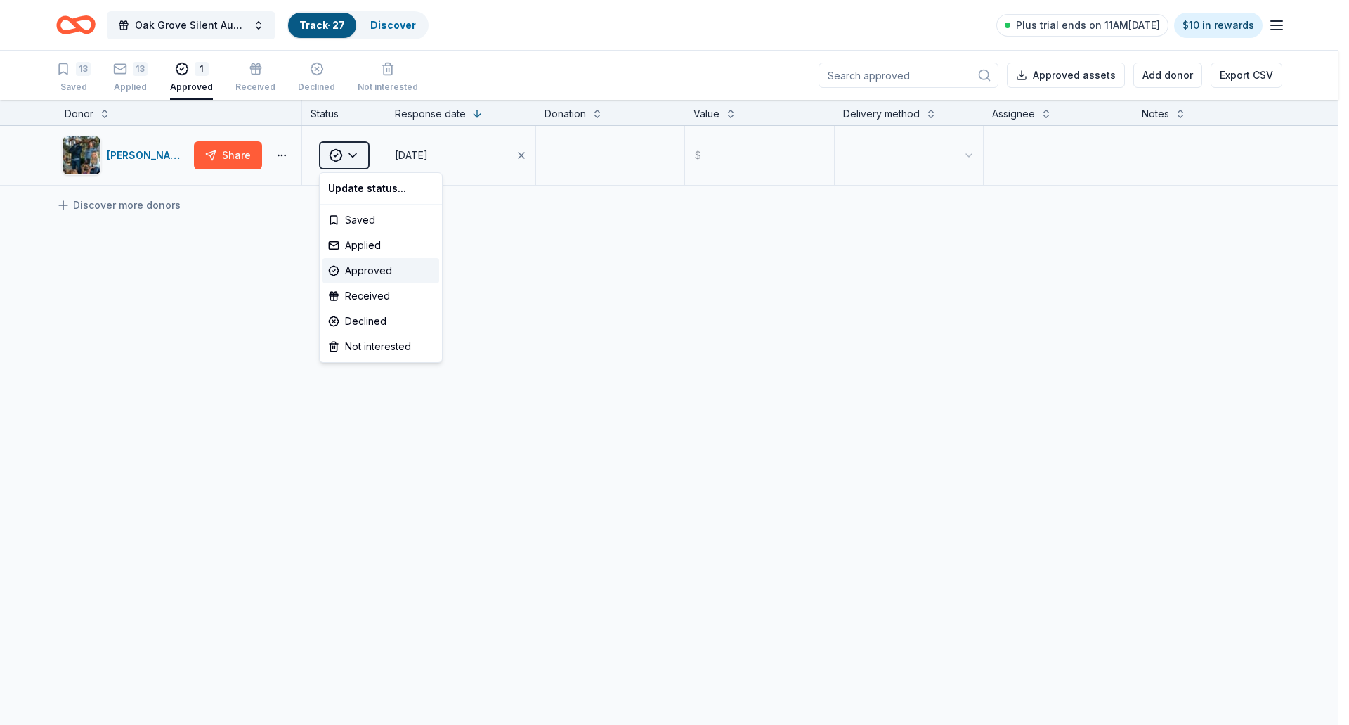
click at [358, 153] on html "Oak Grove Silent Auction Track · 27 Discover Plus trial ends on 11AM, 8/19 $10 …" at bounding box center [674, 362] width 1349 height 725
click at [359, 244] on div "Applied" at bounding box center [381, 245] width 117 height 25
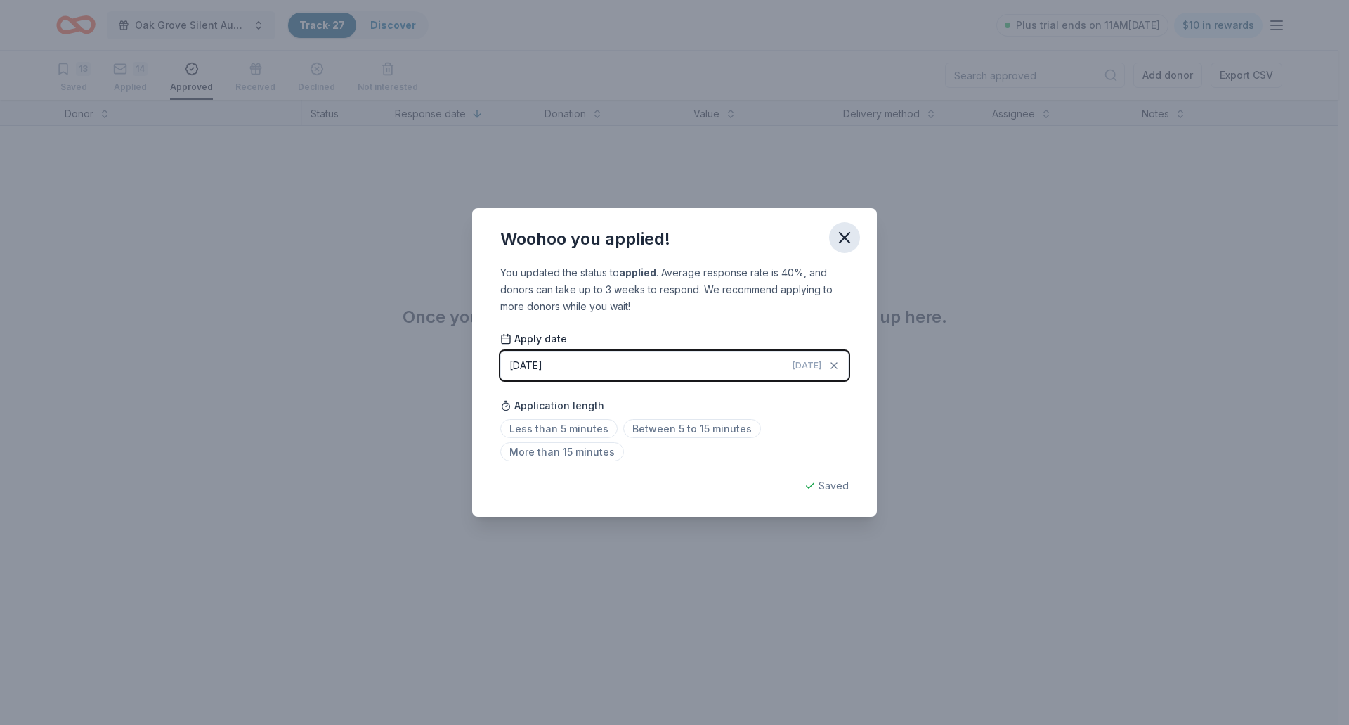
click at [850, 238] on icon "button" at bounding box center [845, 238] width 20 height 20
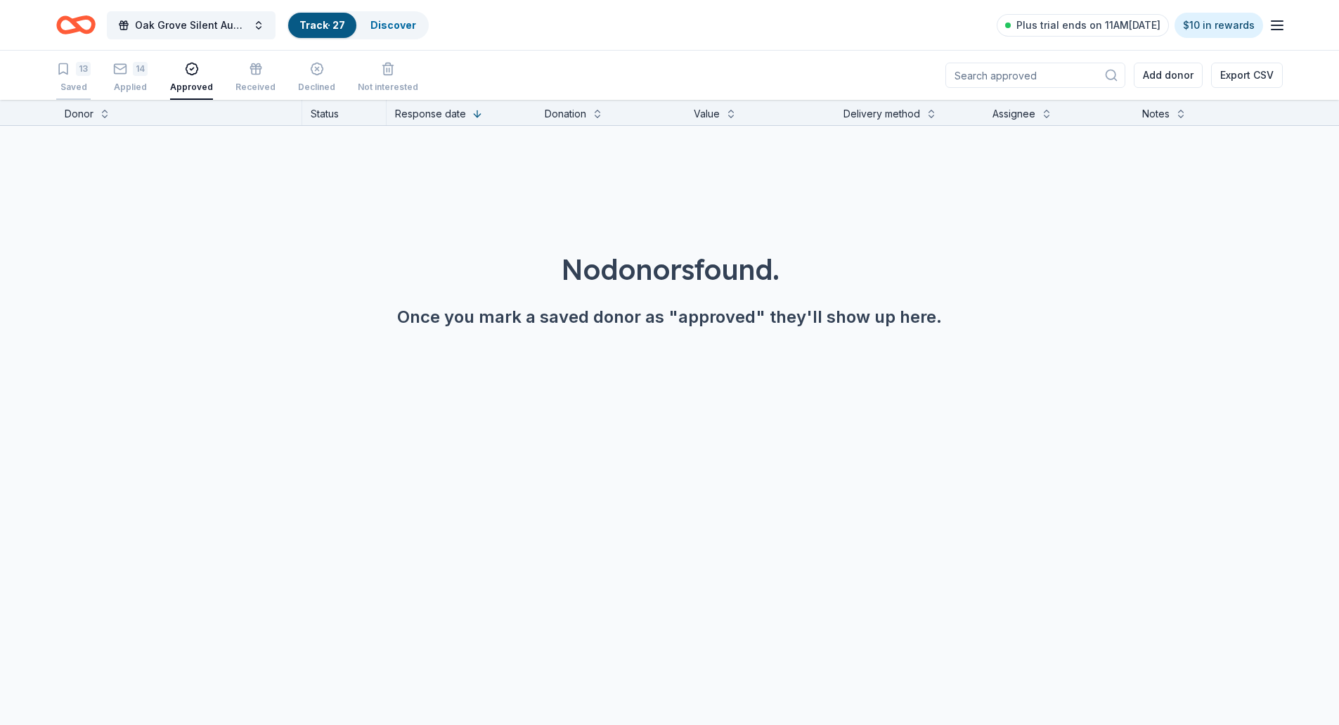
click at [73, 81] on div "13 Saved" at bounding box center [73, 77] width 34 height 31
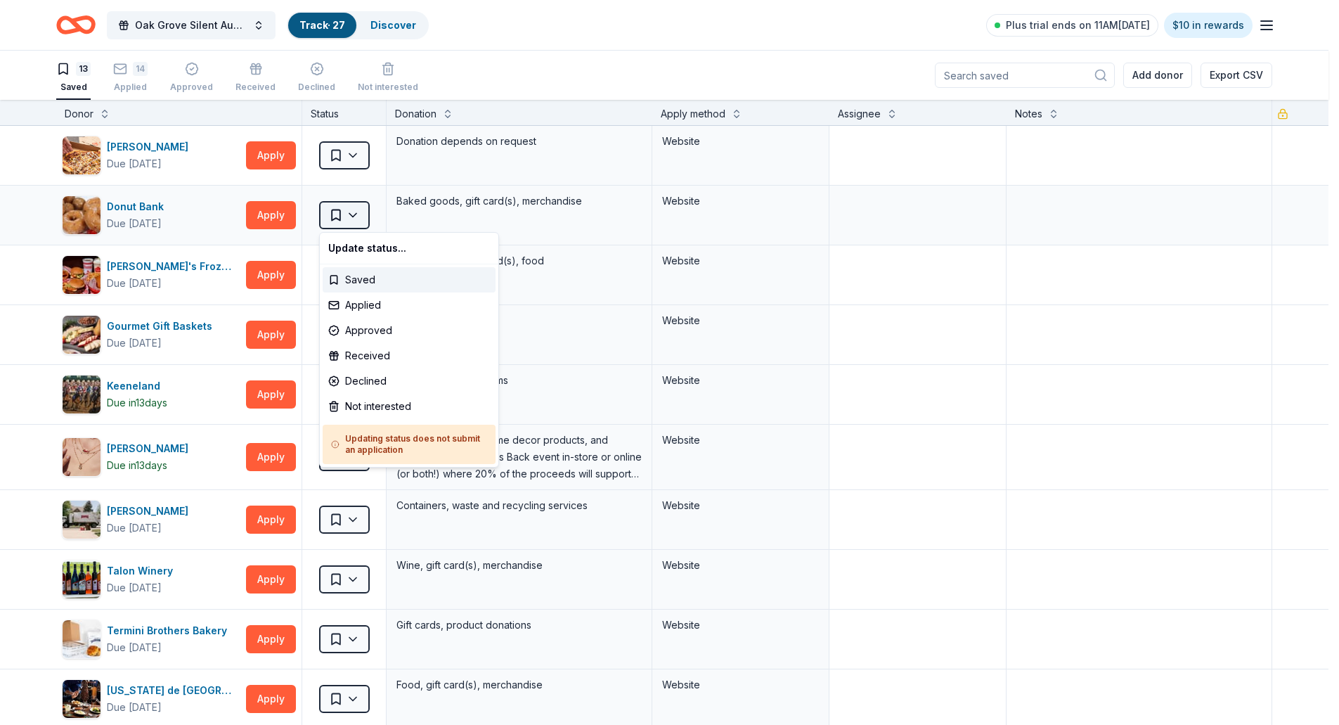
click at [361, 214] on html "Oak Grove Silent Auction Track · 27 Discover Plus trial ends on 11AM, 8/19 $10 …" at bounding box center [669, 362] width 1339 height 725
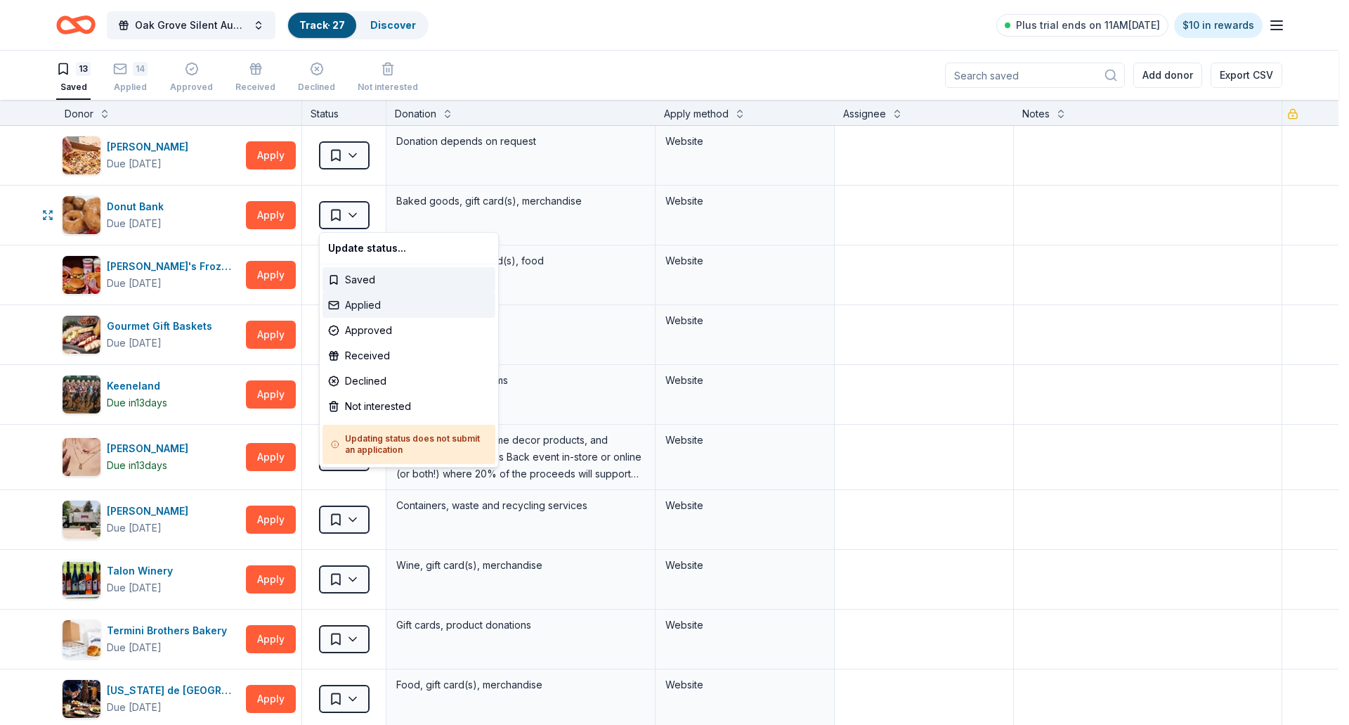
click at [361, 311] on div "Applied" at bounding box center [409, 304] width 173 height 25
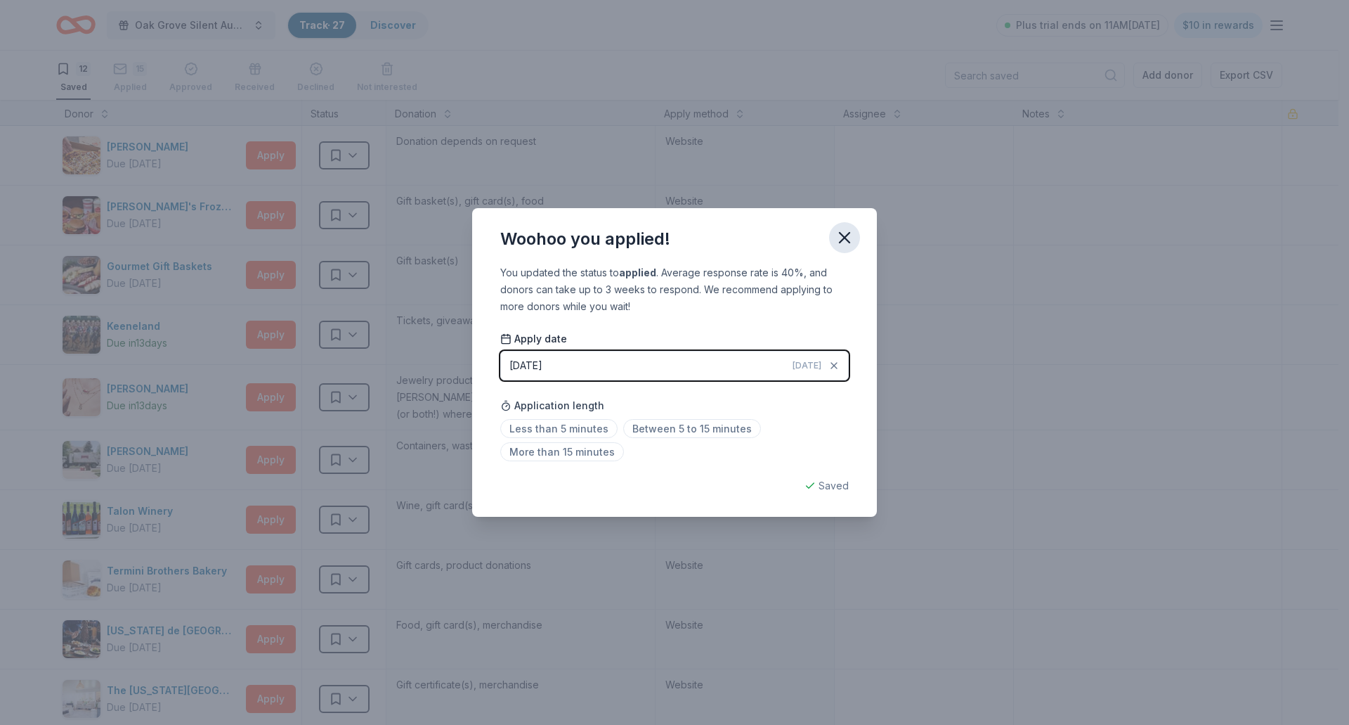
click at [840, 244] on icon "button" at bounding box center [845, 238] width 20 height 20
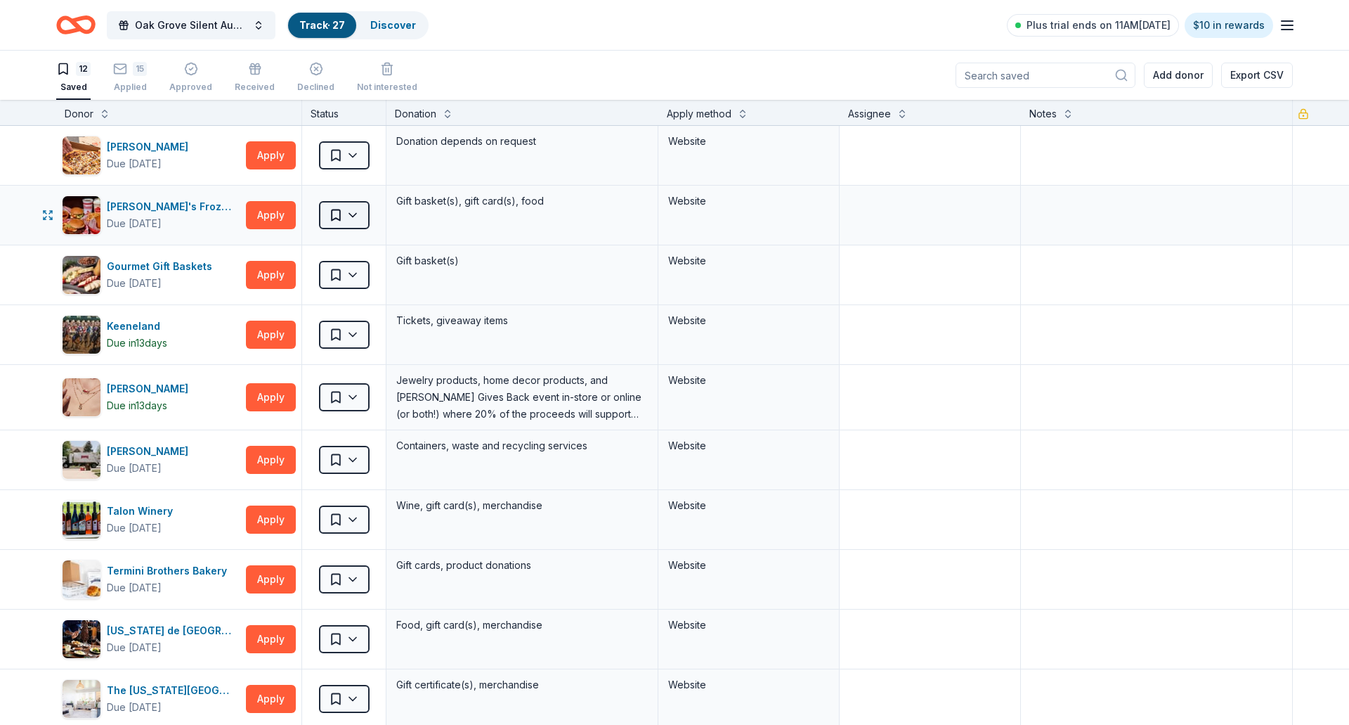
click at [353, 212] on html "Oak Grove Silent Auction Track · 27 Discover Plus trial ends on 11AM, 8/19 $10 …" at bounding box center [674, 362] width 1349 height 725
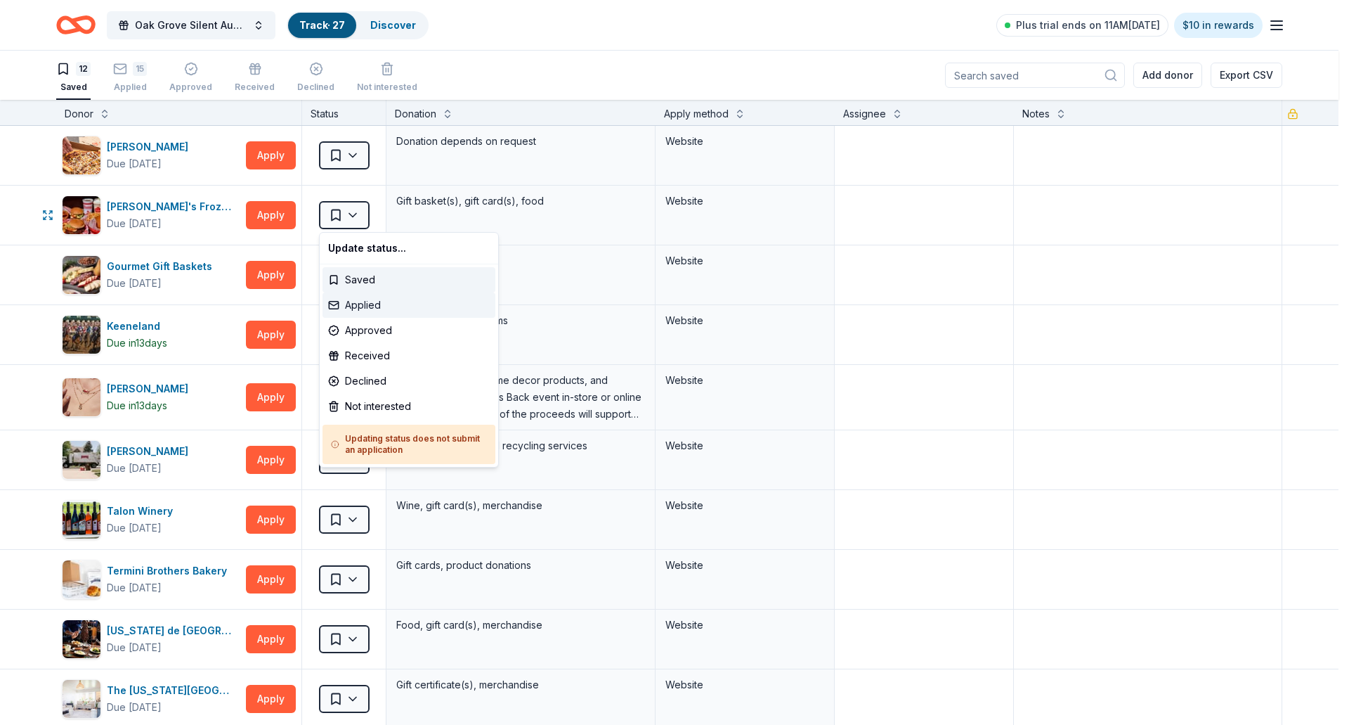
click at [361, 308] on div "Applied" at bounding box center [409, 304] width 173 height 25
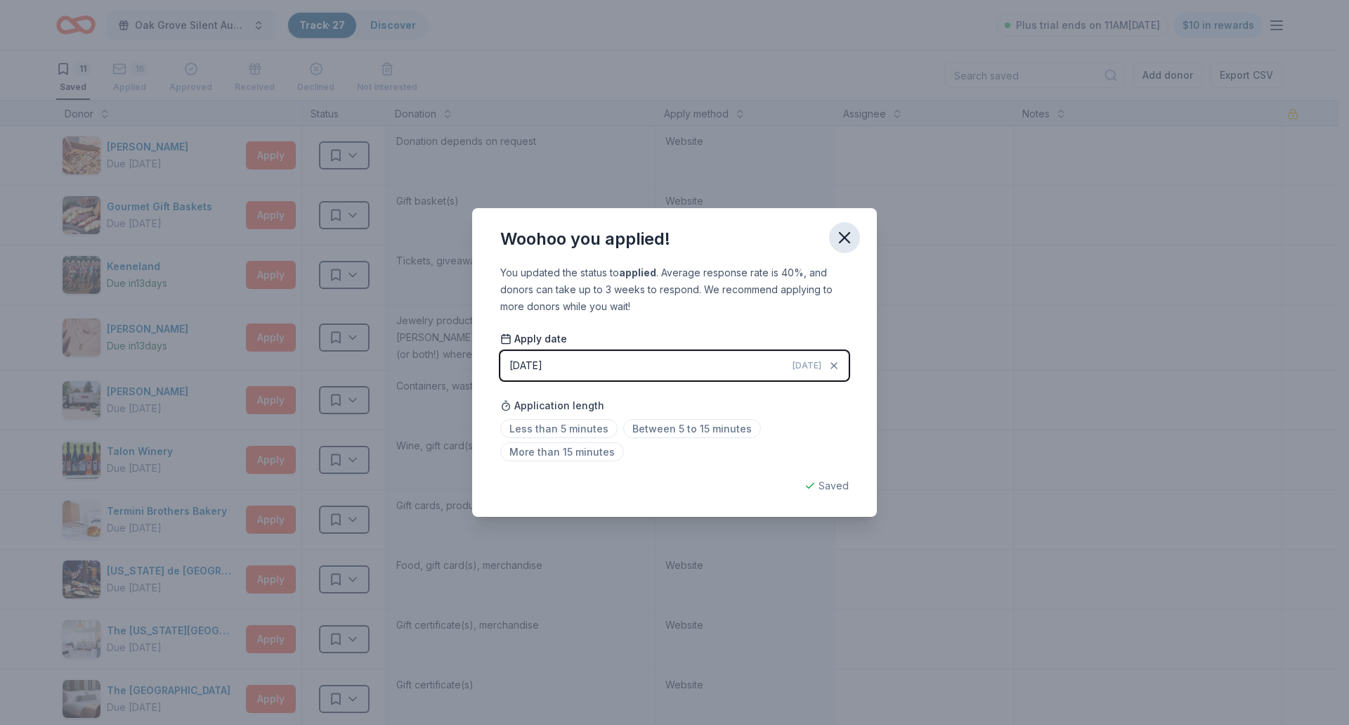
click at [843, 235] on icon "button" at bounding box center [845, 238] width 10 height 10
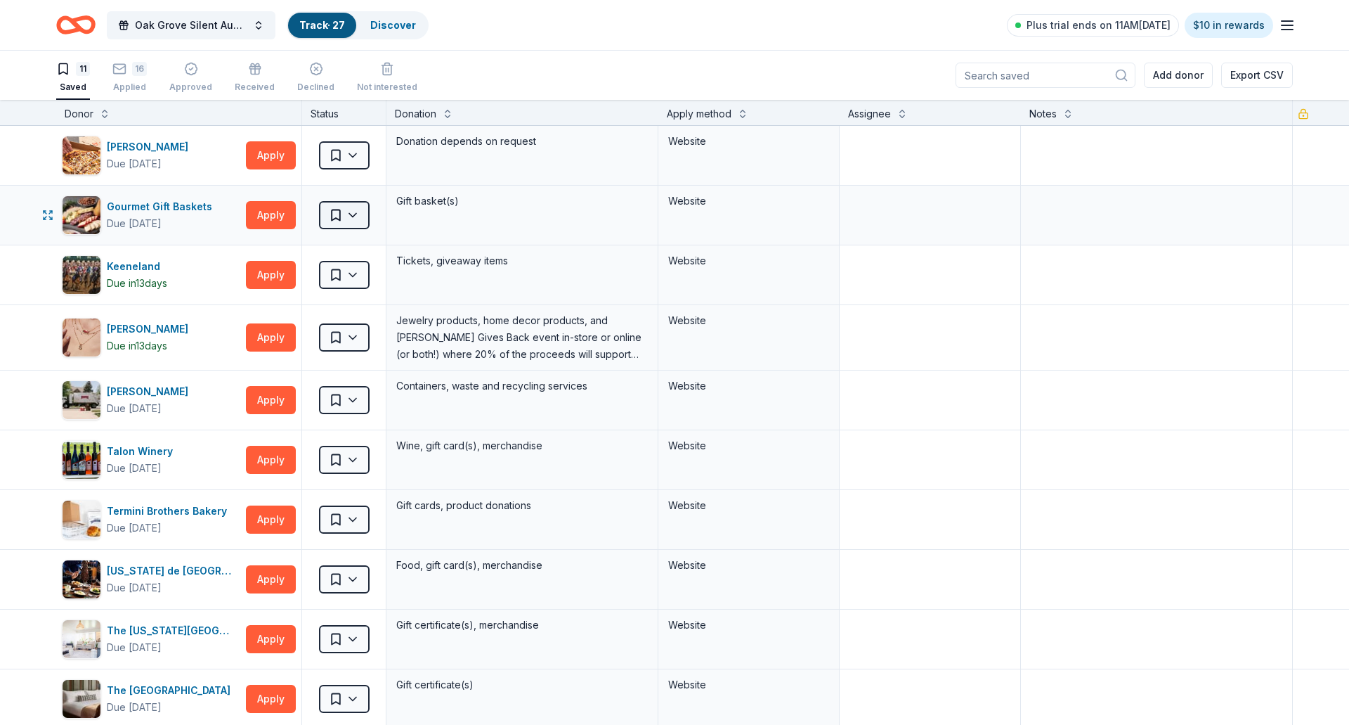
click at [353, 215] on html "Oak Grove Silent Auction Track · 27 Discover Plus trial ends on 11AM, 8/19 $10 …" at bounding box center [674, 362] width 1349 height 725
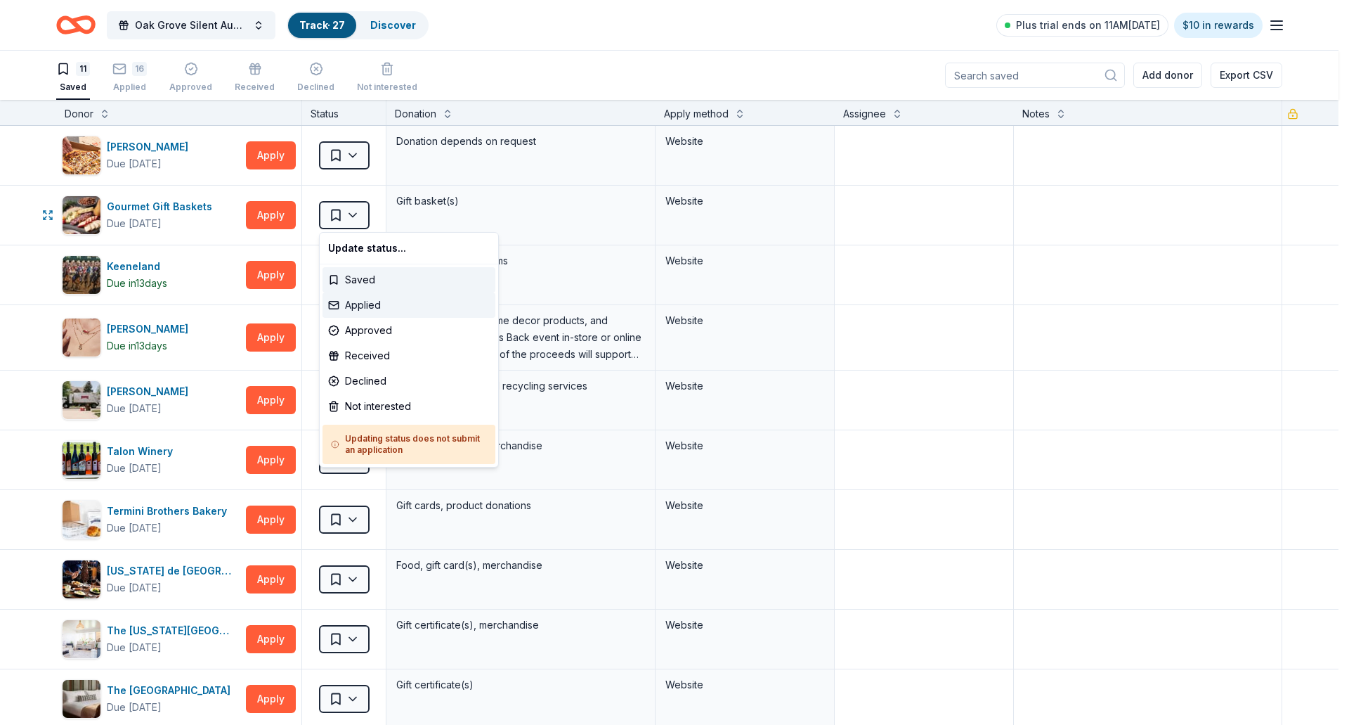
drag, startPoint x: 351, startPoint y: 313, endPoint x: 333, endPoint y: 231, distance: 83.4
click at [351, 312] on div "Applied" at bounding box center [409, 304] width 173 height 25
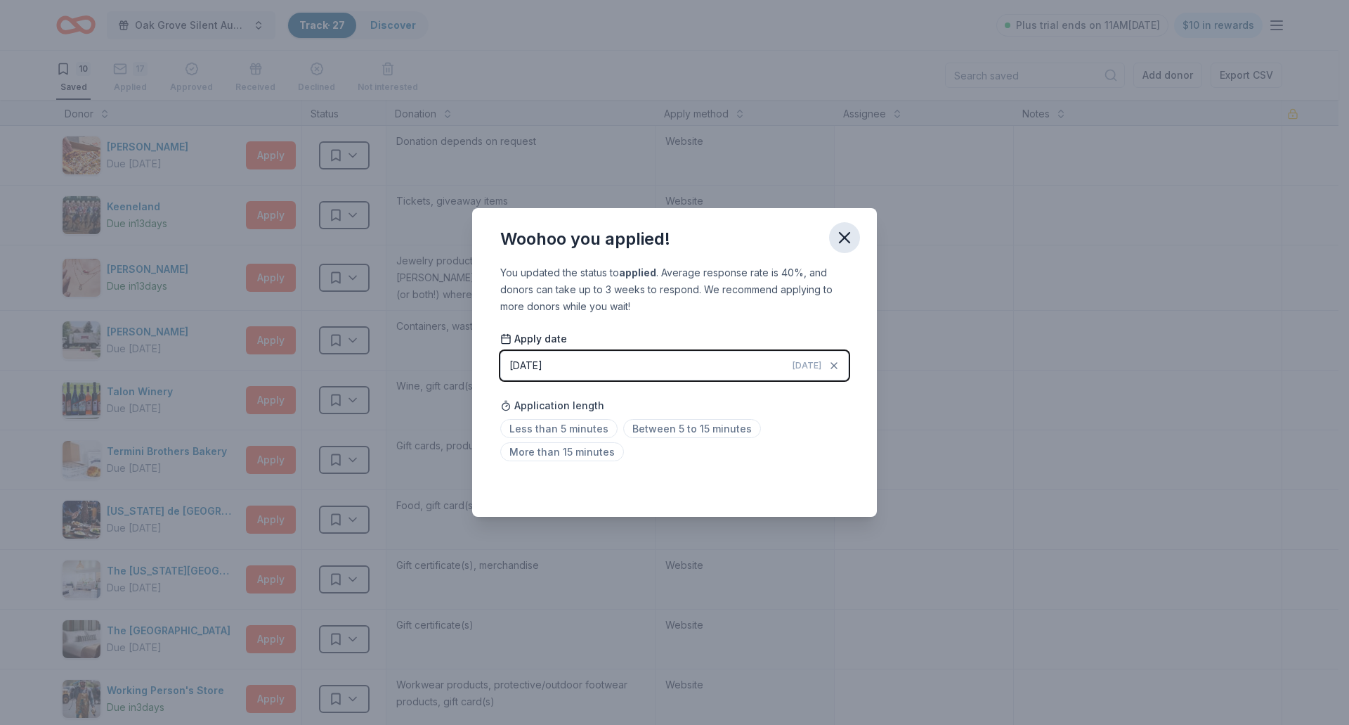
click at [836, 239] on icon "button" at bounding box center [845, 238] width 20 height 20
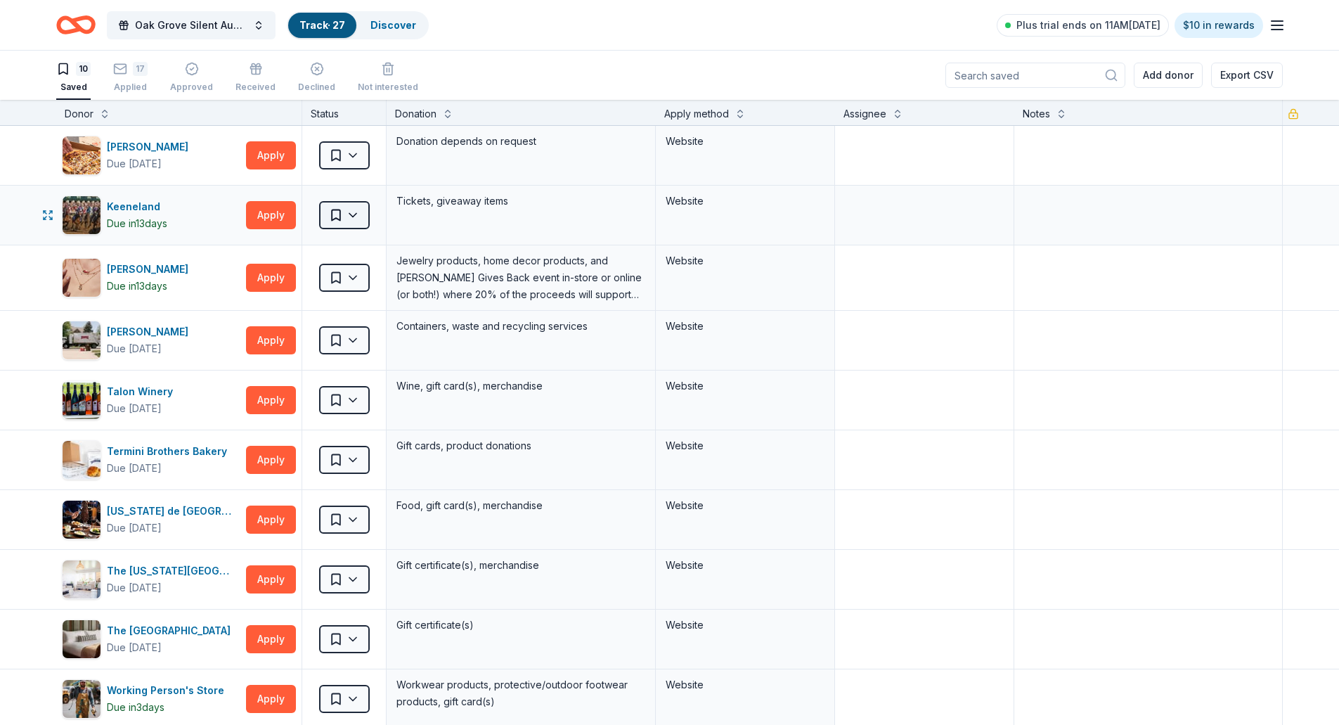
click at [356, 215] on html "Oak Grove Silent Auction Track · 27 Discover Plus trial ends on 11AM, 8/19 $10 …" at bounding box center [669, 362] width 1339 height 725
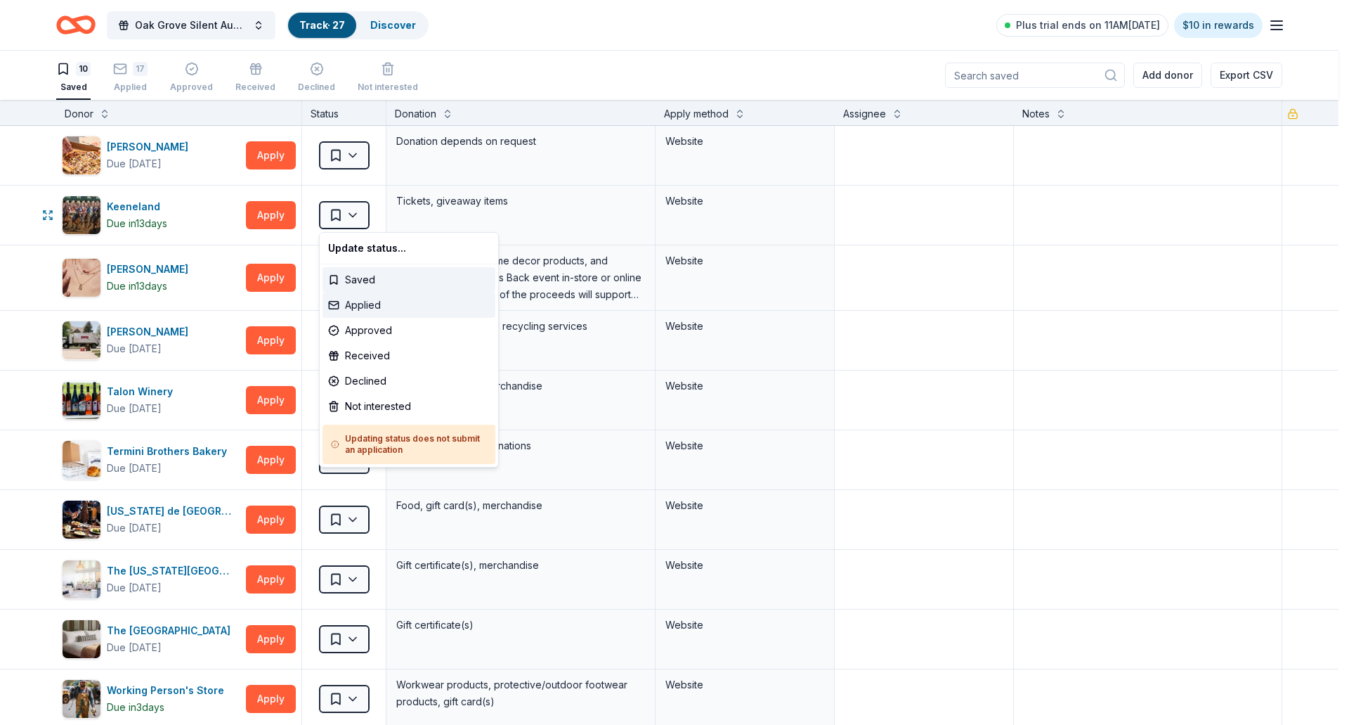
click at [357, 304] on div "Applied" at bounding box center [409, 304] width 173 height 25
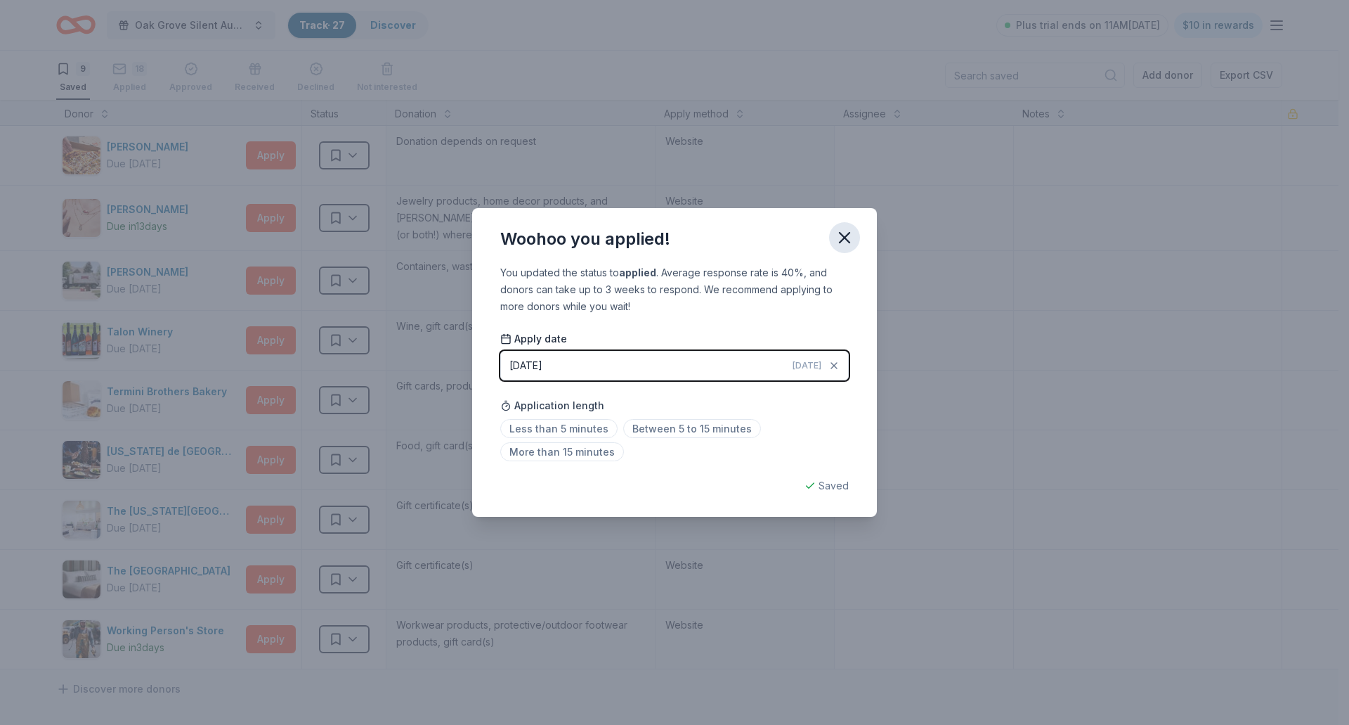
click at [845, 234] on icon "button" at bounding box center [845, 238] width 20 height 20
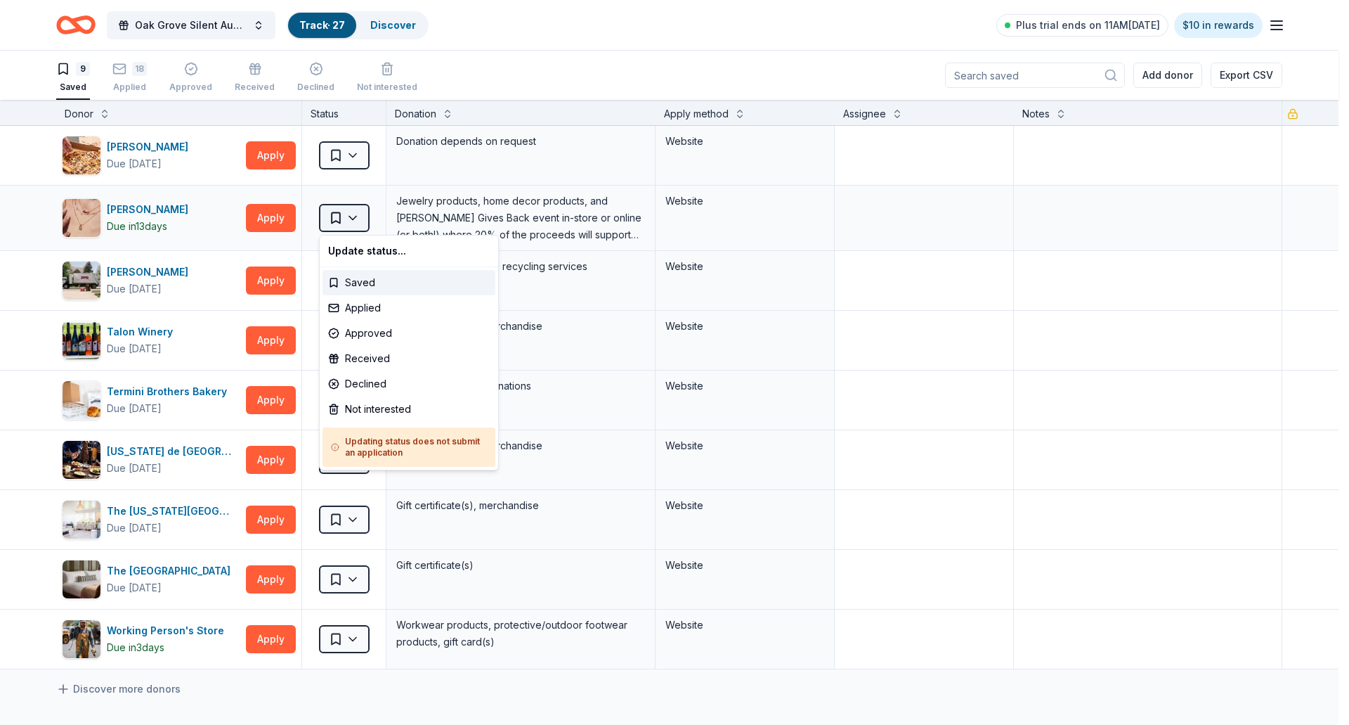
click at [357, 218] on html "Oak Grove Silent Auction Track · 27 Discover Plus trial ends on 11AM, 8/19 $10 …" at bounding box center [674, 362] width 1349 height 725
click at [355, 300] on div "Applied" at bounding box center [409, 307] width 173 height 25
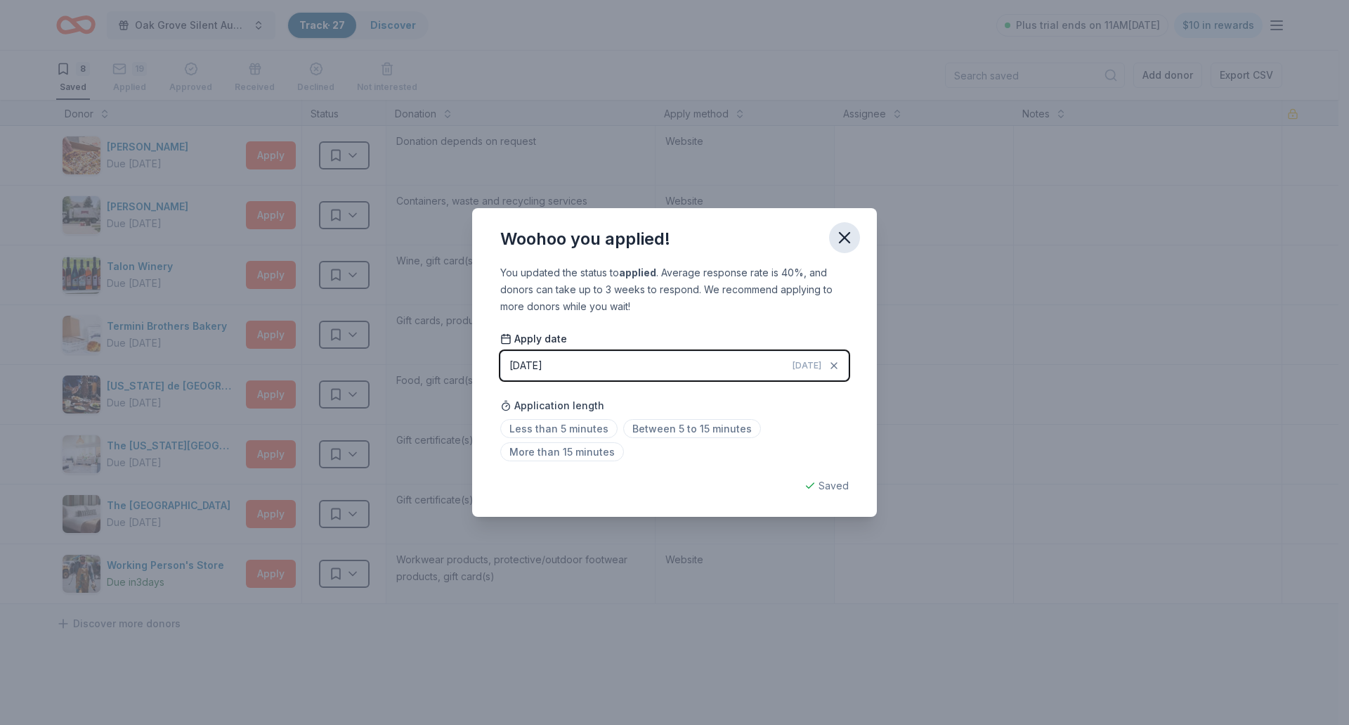
click at [846, 235] on icon "button" at bounding box center [845, 238] width 10 height 10
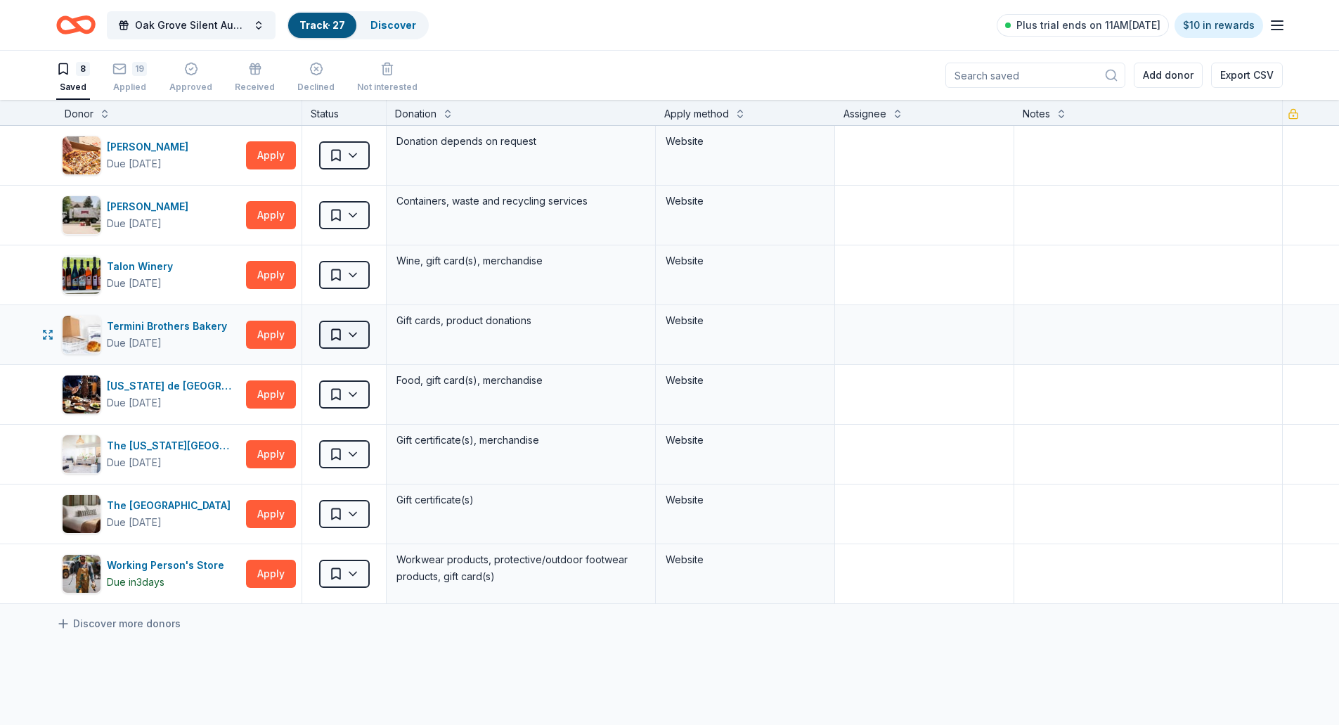
click at [358, 336] on html "Oak Grove Silent Auction Track · 27 Discover Plus trial ends on 11AM, 8/19 $10 …" at bounding box center [669, 362] width 1339 height 725
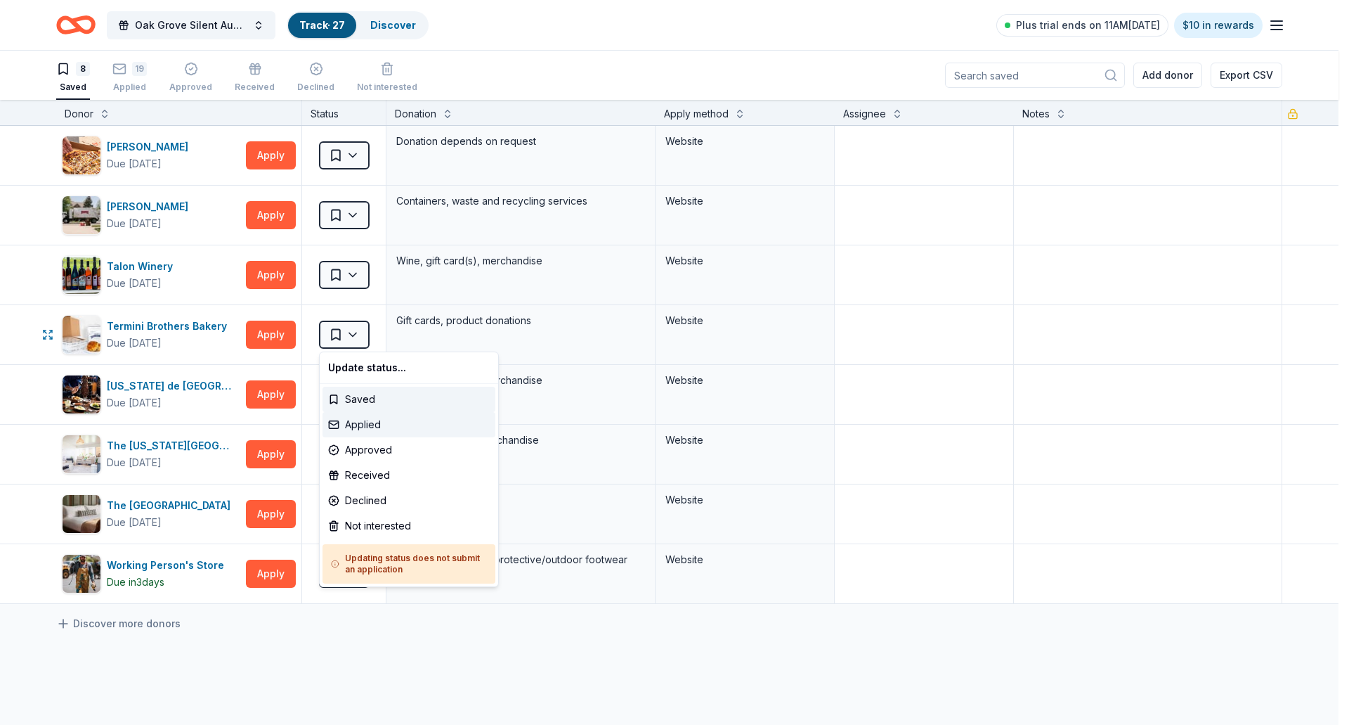
click at [363, 420] on div "Applied" at bounding box center [409, 424] width 173 height 25
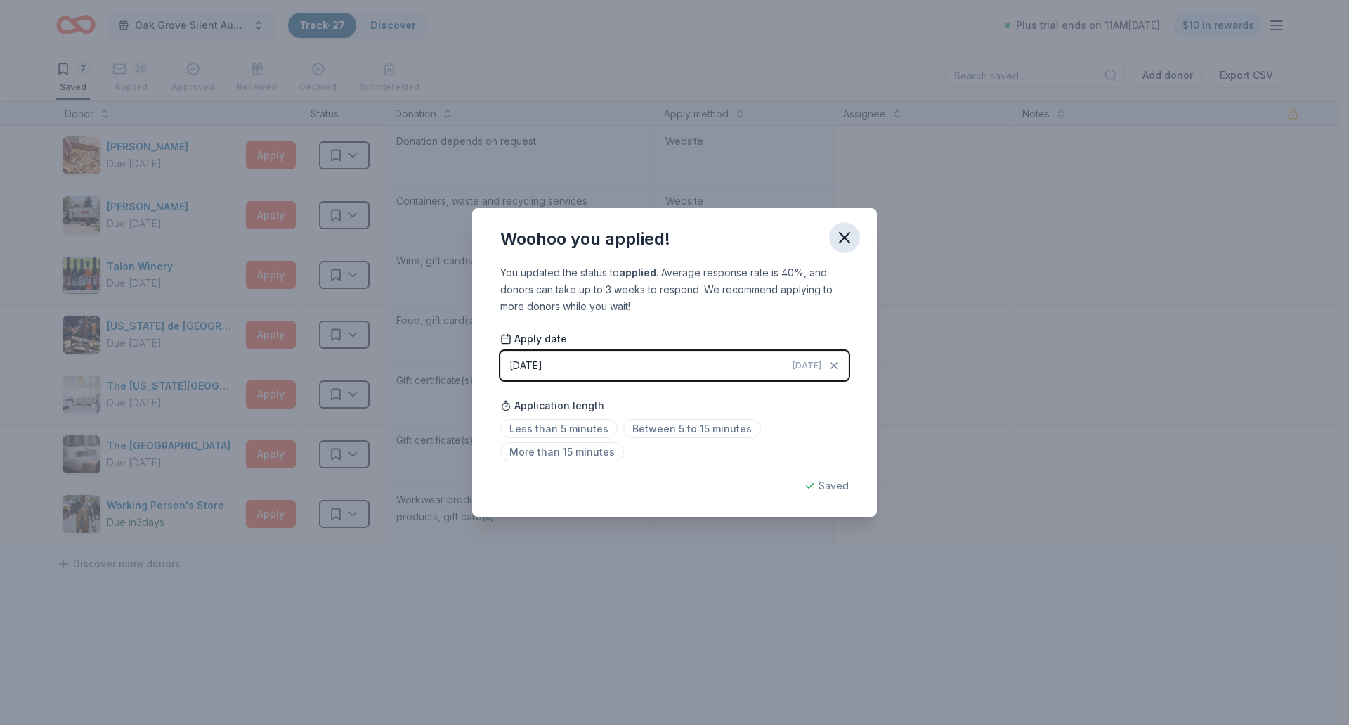
click at [835, 240] on icon "button" at bounding box center [845, 238] width 20 height 20
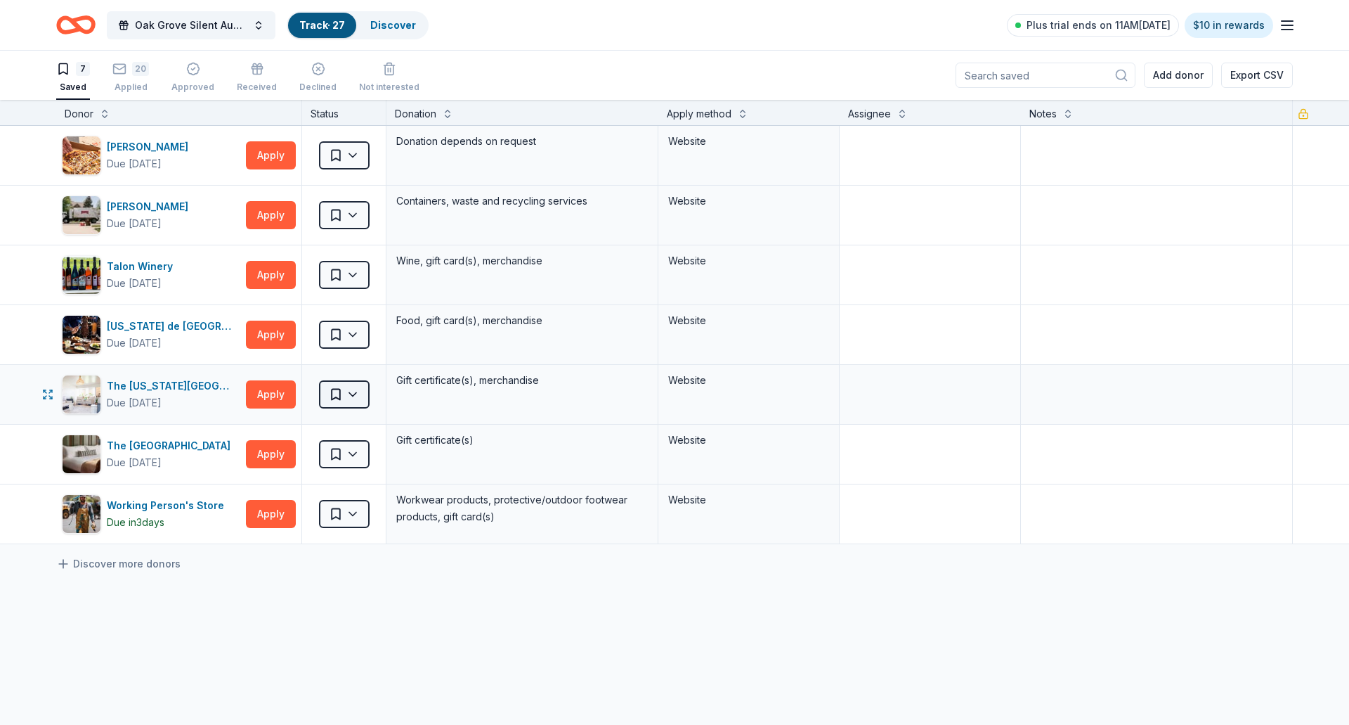
click at [357, 396] on html "Oak Grove Silent Auction Track · 27 Discover Plus trial ends on 11AM, 8/19 $10 …" at bounding box center [674, 362] width 1349 height 725
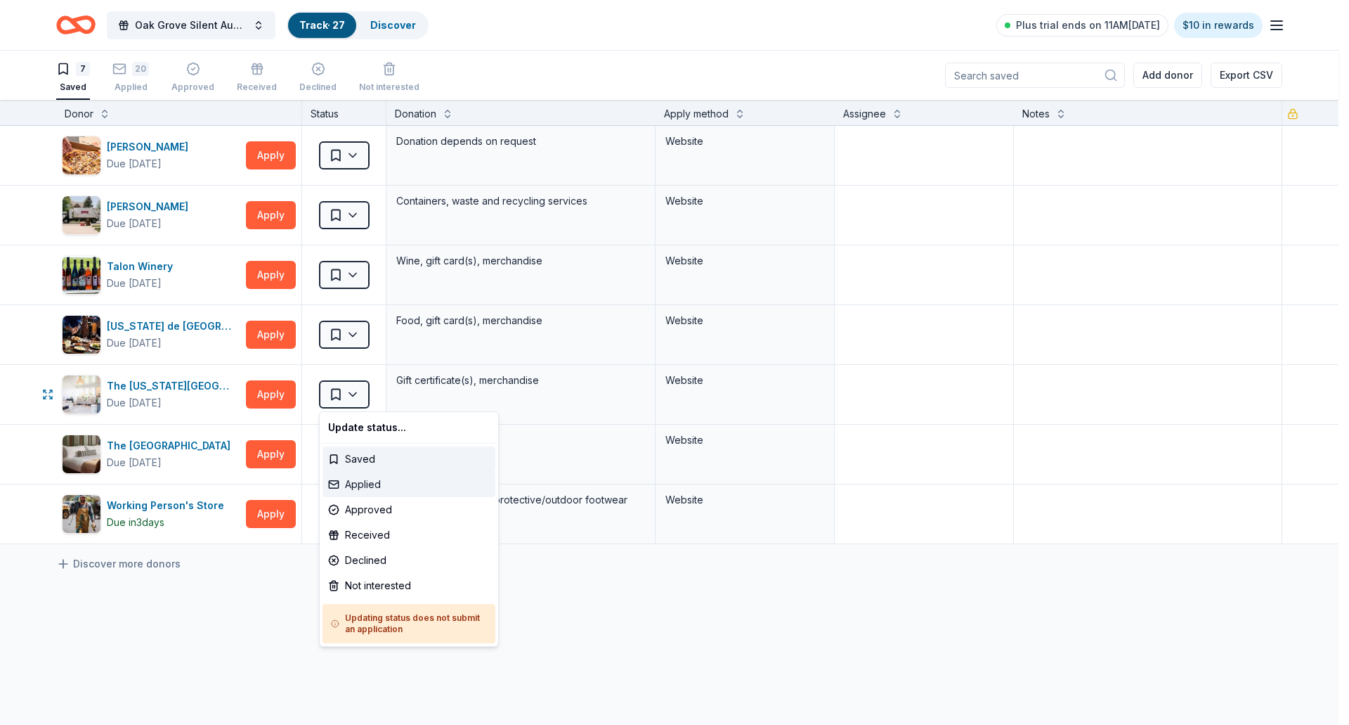
click at [349, 485] on div "Applied" at bounding box center [409, 484] width 173 height 25
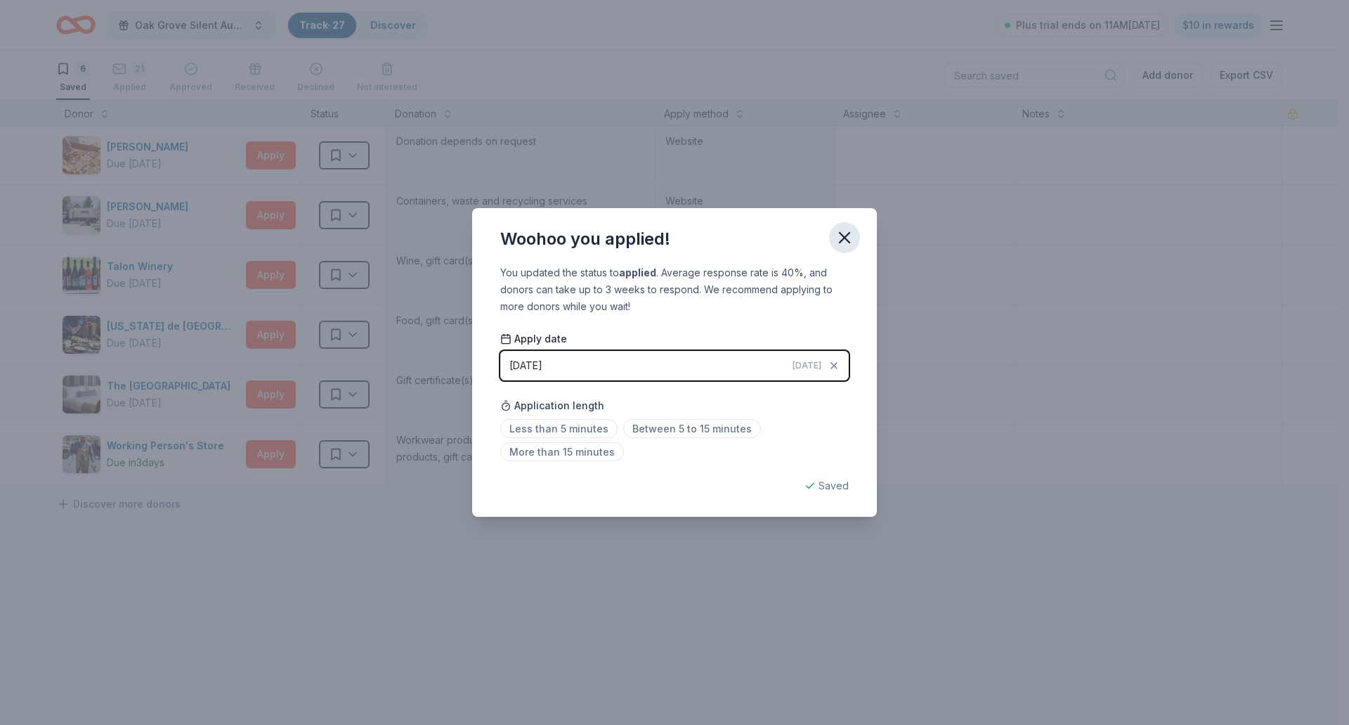
click at [846, 235] on icon "button" at bounding box center [845, 238] width 10 height 10
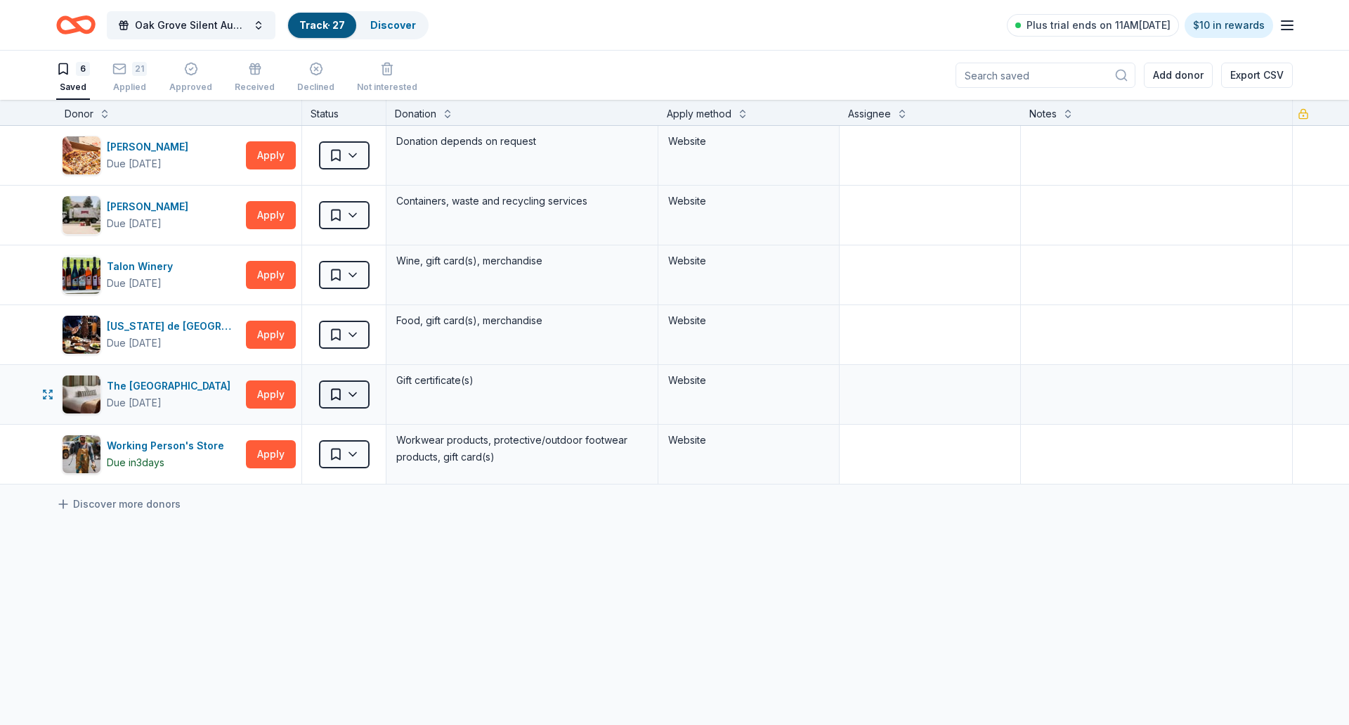
click at [356, 394] on html "Oak Grove Silent Auction Track · 27 Discover Plus trial ends on 11AM, 8/19 $10 …" at bounding box center [674, 362] width 1349 height 725
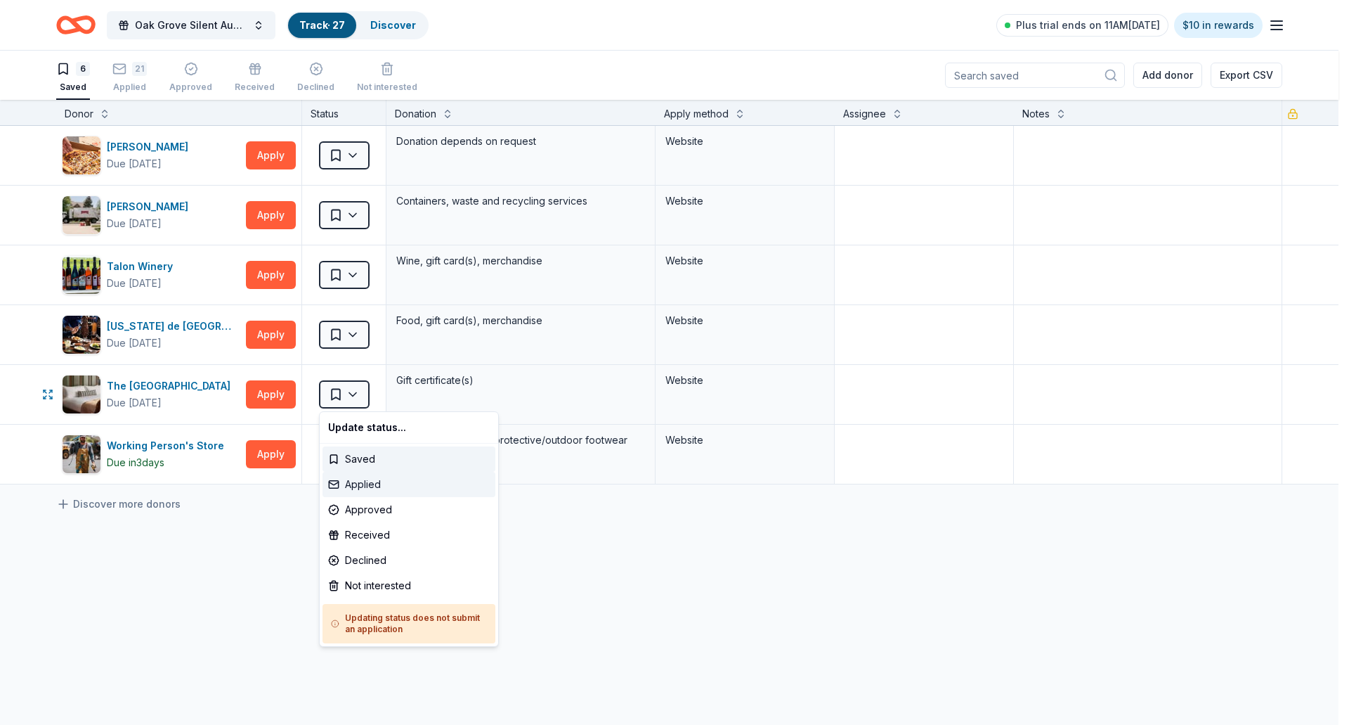
click at [344, 486] on div "Applied" at bounding box center [409, 484] width 173 height 25
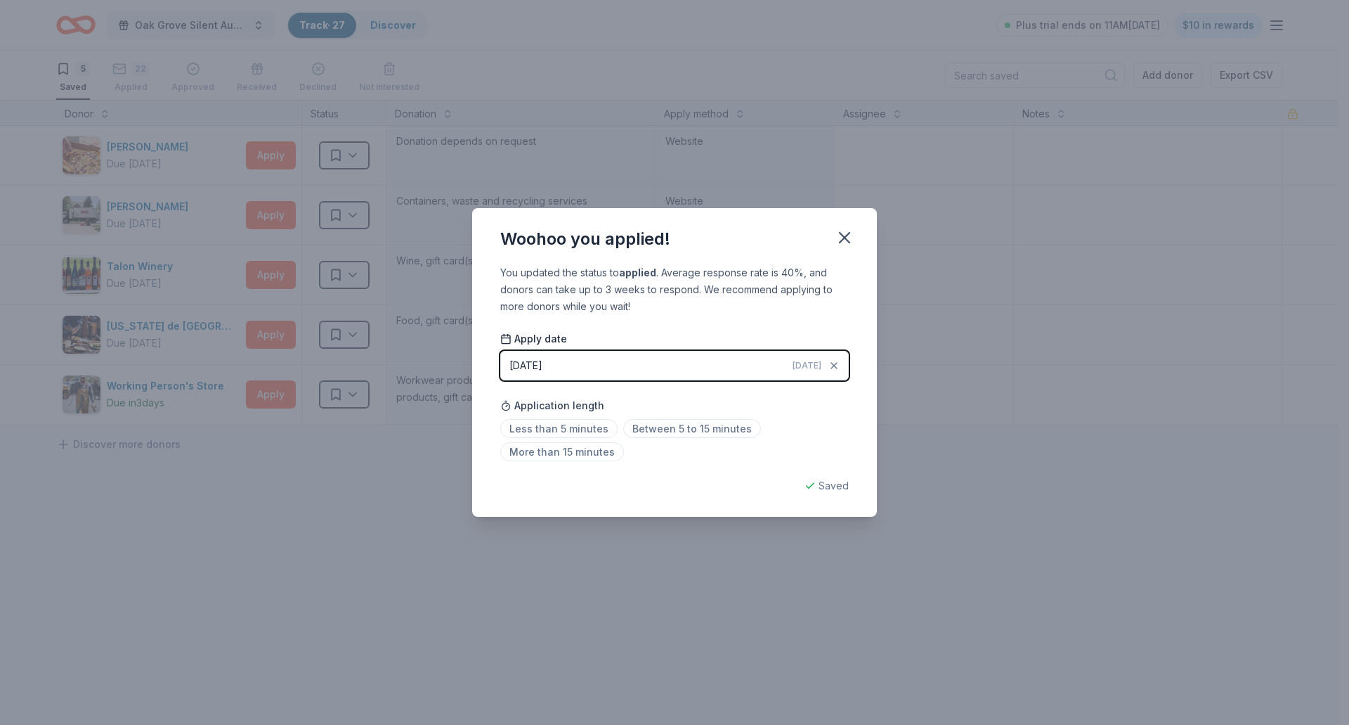
drag, startPoint x: 841, startPoint y: 236, endPoint x: 794, endPoint y: 253, distance: 50.0
click at [839, 238] on icon "button" at bounding box center [845, 238] width 20 height 20
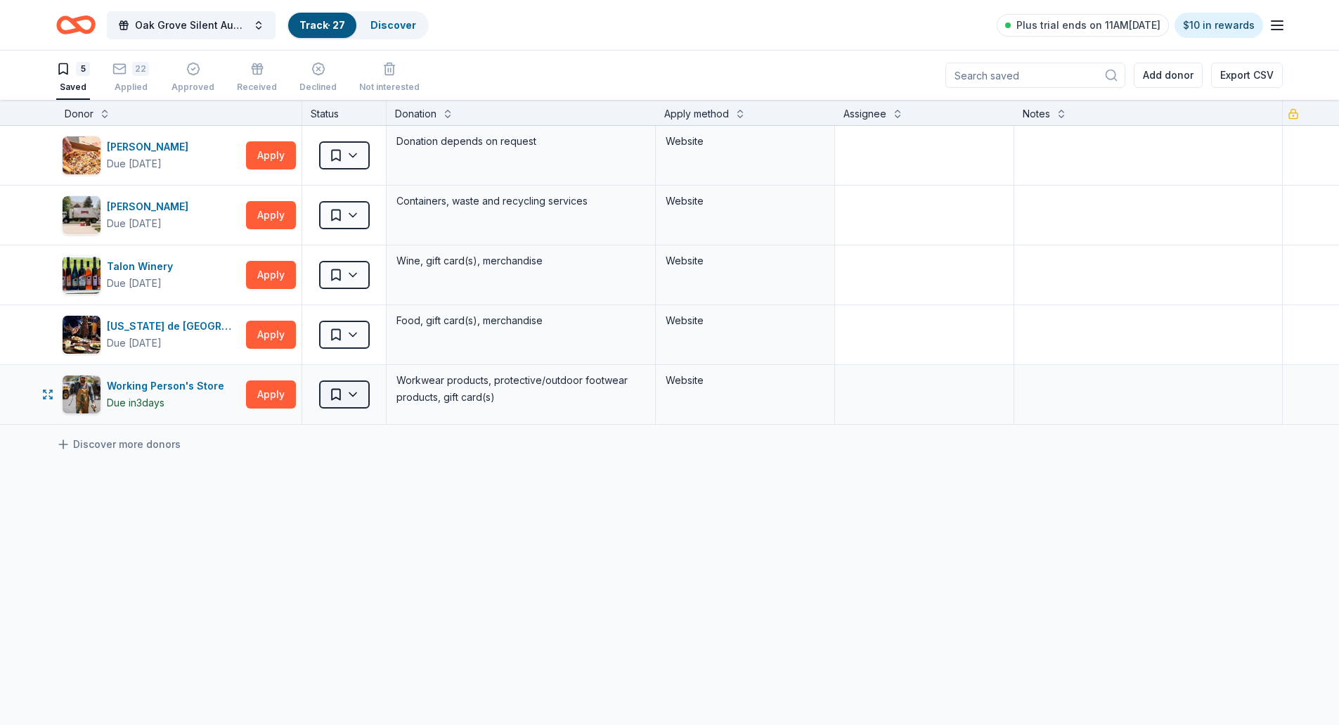
click at [359, 399] on html "Oak Grove Silent Auction Track · 27 Discover Plus trial ends on 11AM, 8/19 $10 …" at bounding box center [669, 362] width 1339 height 725
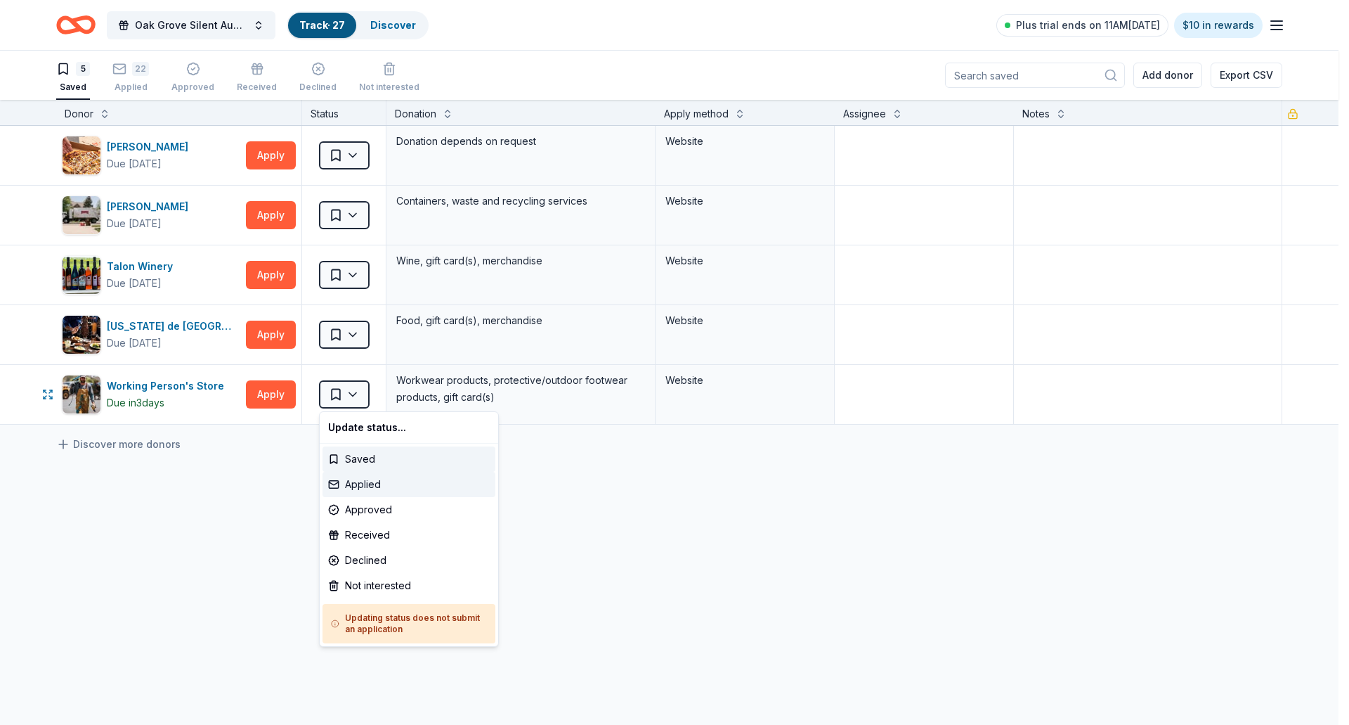
click at [351, 479] on div "Applied" at bounding box center [409, 484] width 173 height 25
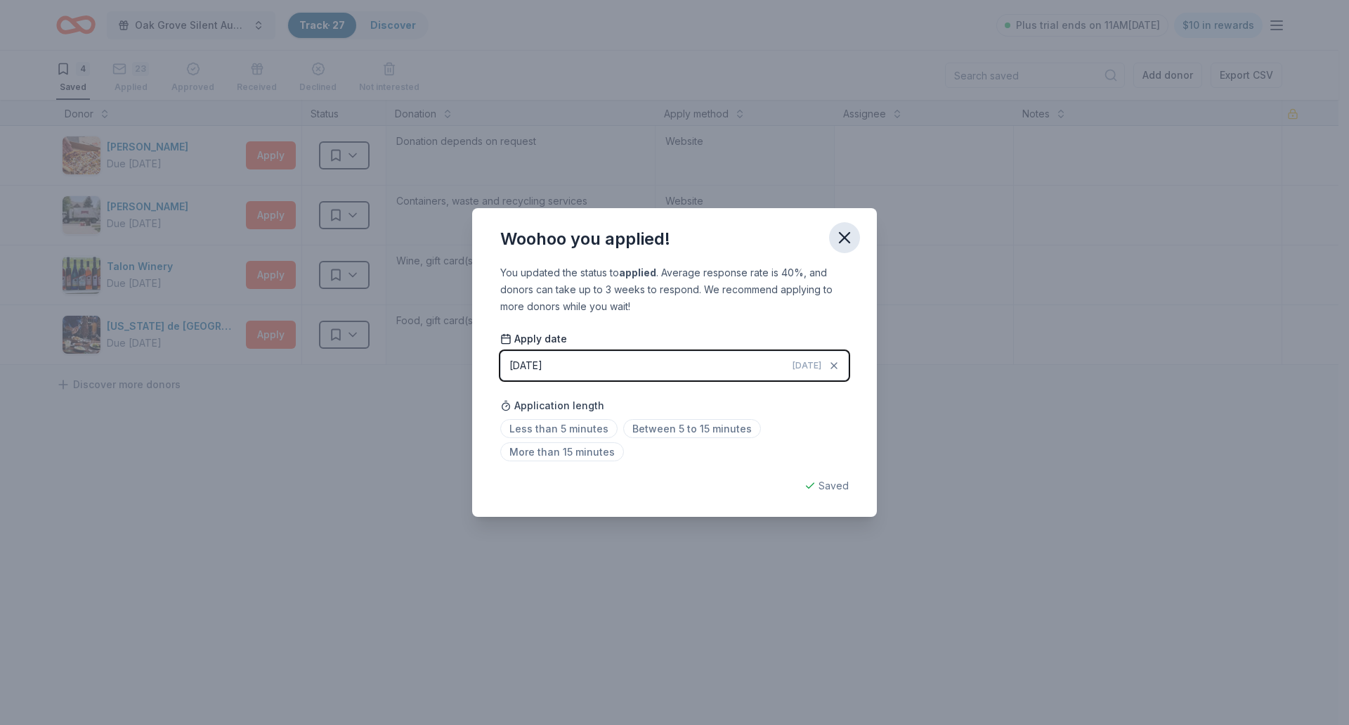
drag, startPoint x: 841, startPoint y: 240, endPoint x: 561, endPoint y: 302, distance: 287.0
click at [840, 240] on icon "button" at bounding box center [845, 238] width 20 height 20
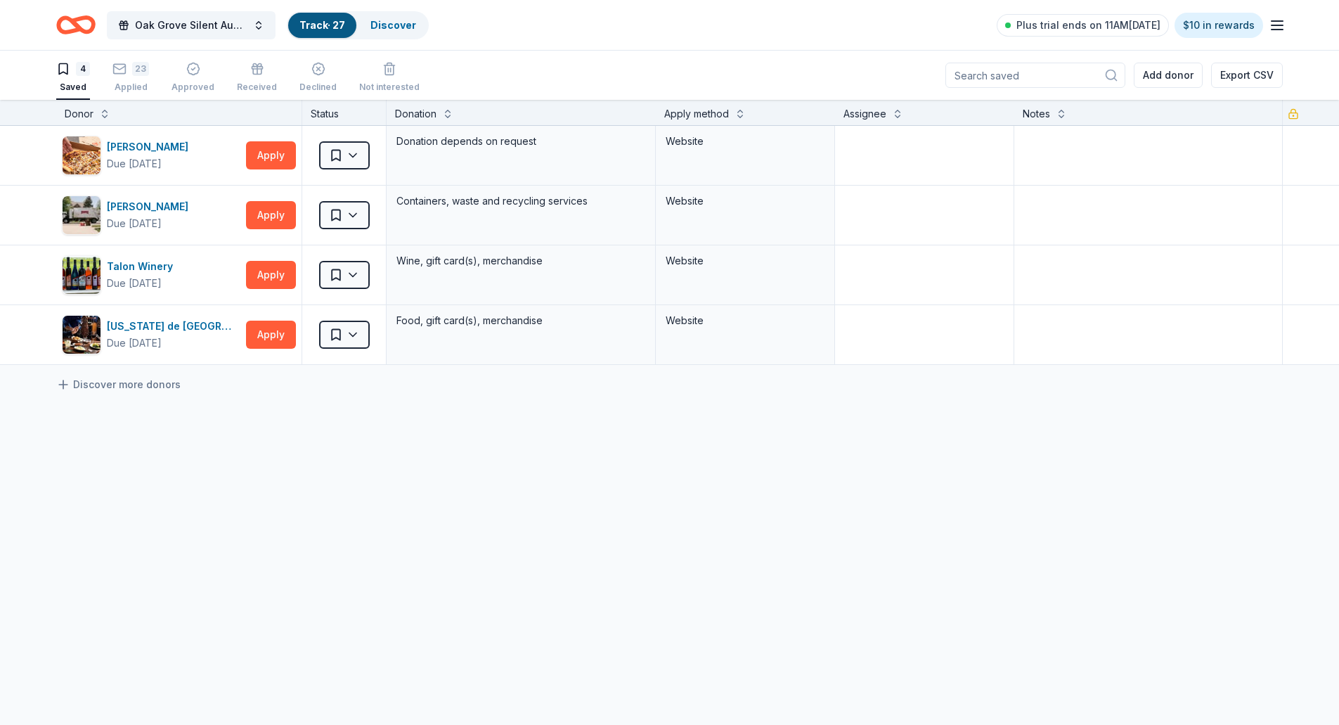
click at [319, 30] on link "Track · 27" at bounding box center [322, 25] width 46 height 12
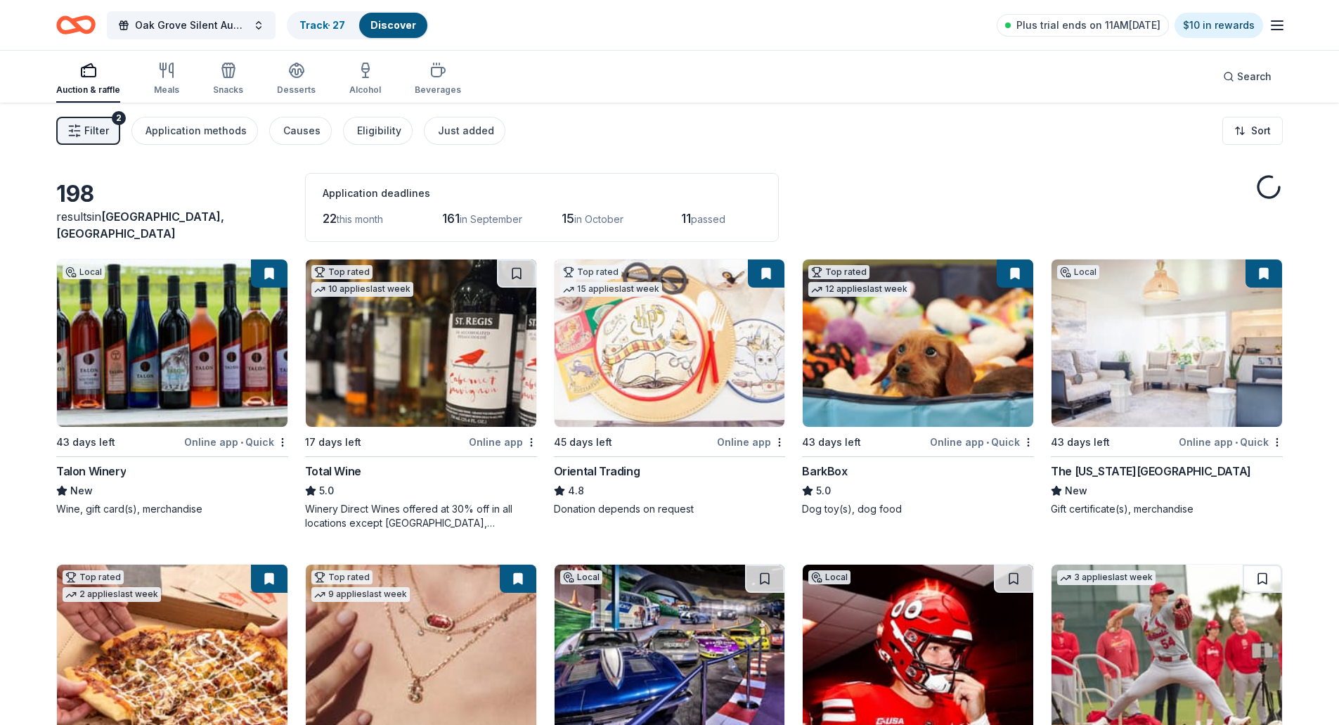
click at [127, 93] on div "Auction & raffle Meals Snacks Desserts Alcohol Beverages" at bounding box center [258, 79] width 405 height 46
click at [328, 27] on link "Track · 27" at bounding box center [322, 25] width 46 height 12
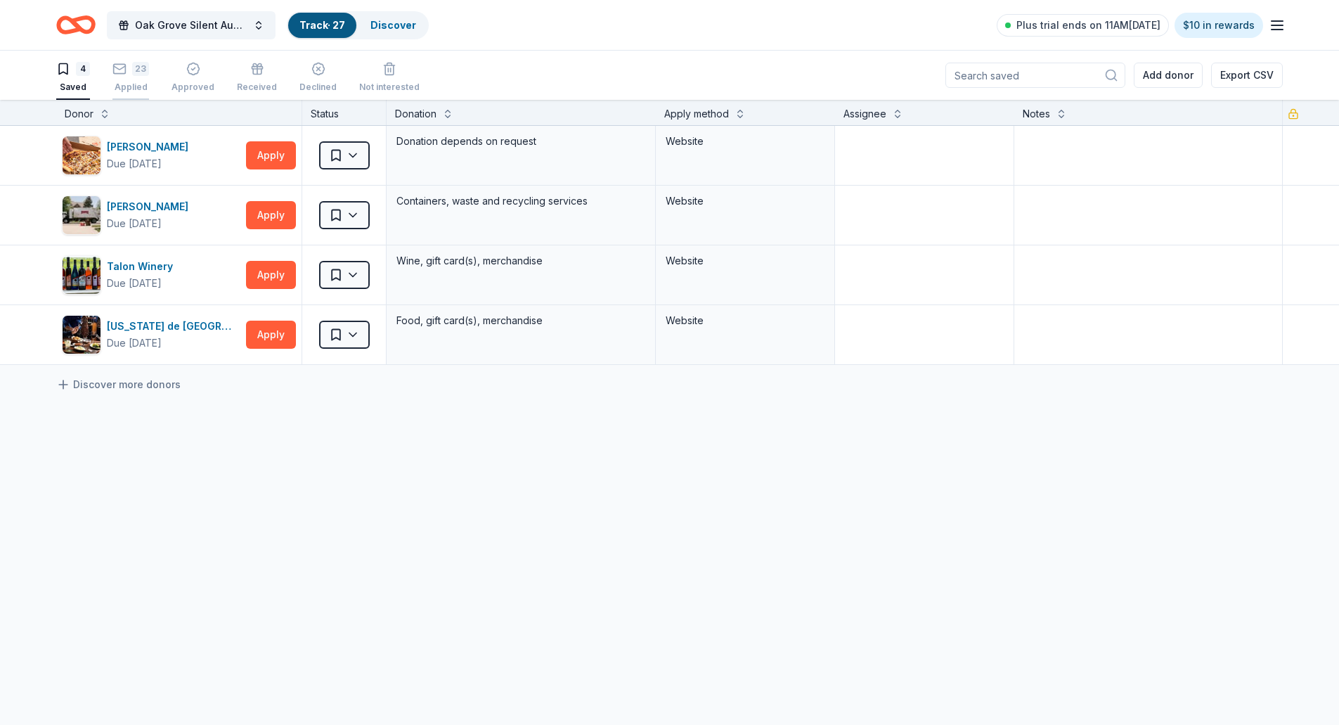
click at [127, 84] on div "Applied" at bounding box center [130, 87] width 37 height 11
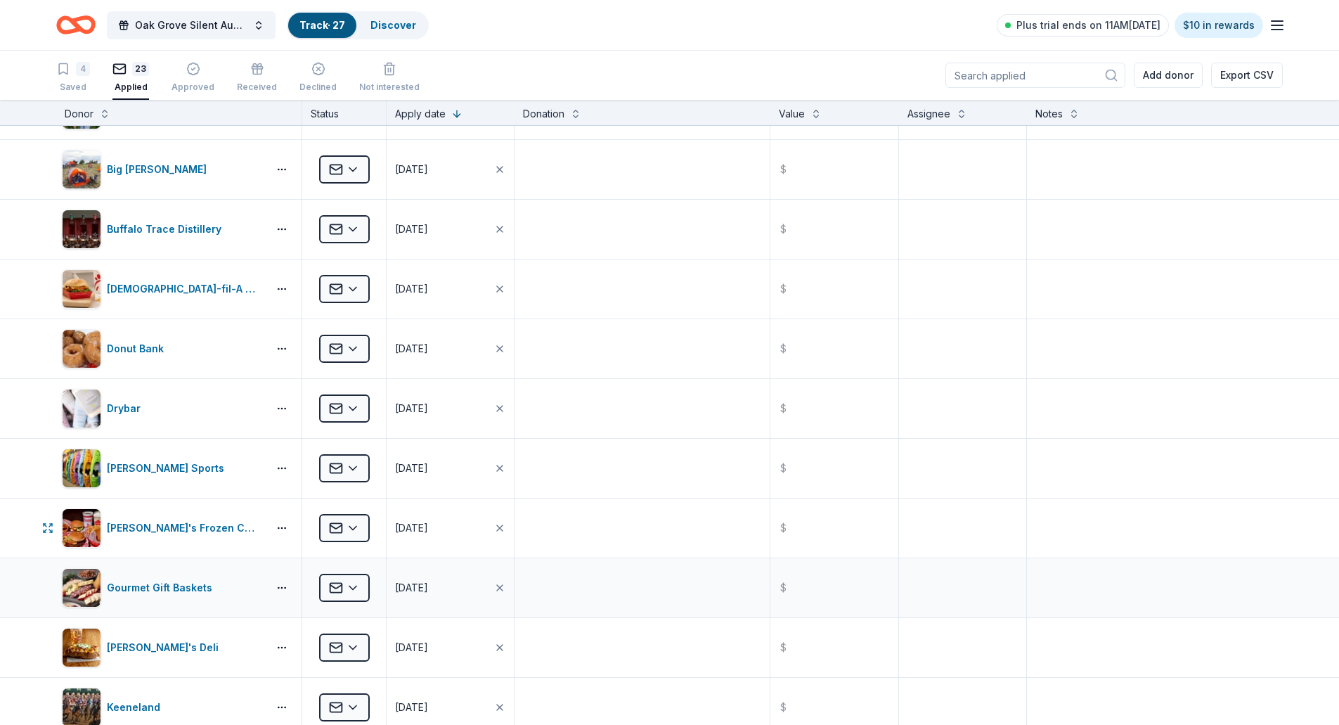
scroll to position [70, 0]
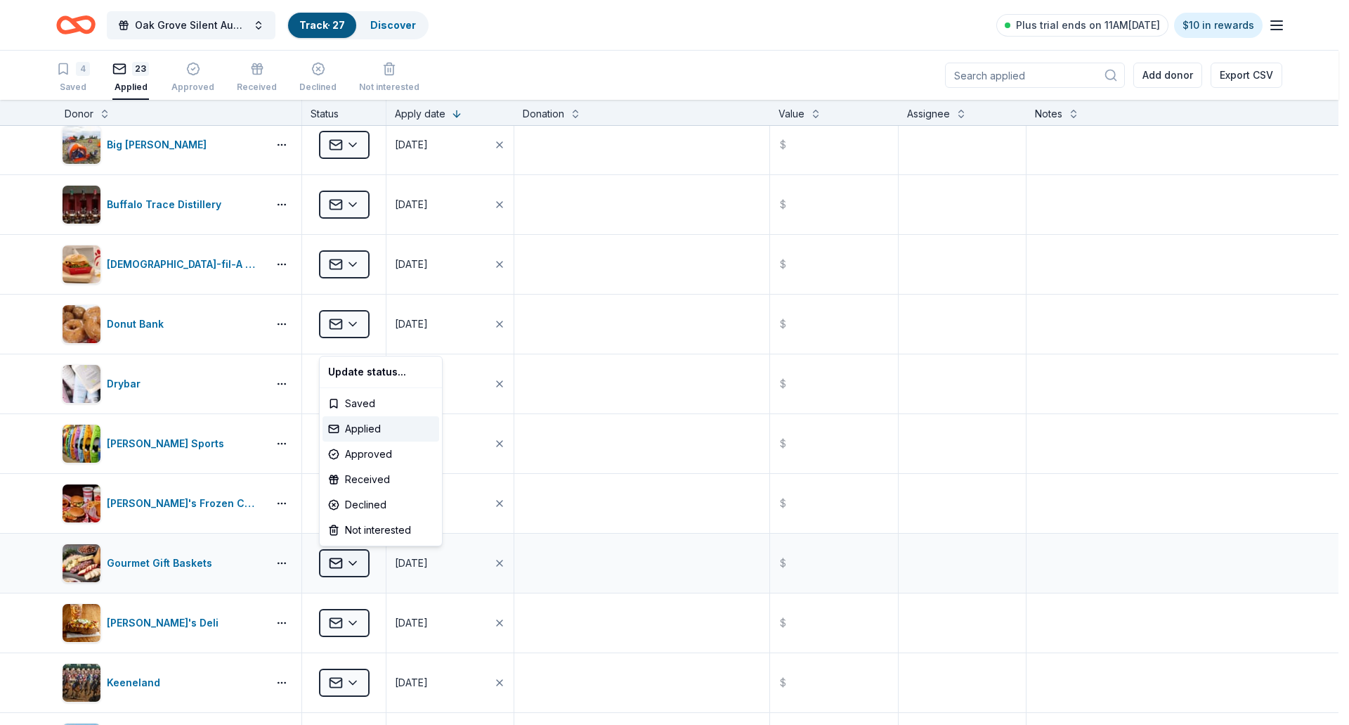
click at [363, 566] on html "Oak Grove Silent Auction Track · 27 Discover Plus trial ends on 11AM, 8/19 $10 …" at bounding box center [674, 362] width 1349 height 725
click at [391, 455] on div "Approved" at bounding box center [381, 453] width 117 height 25
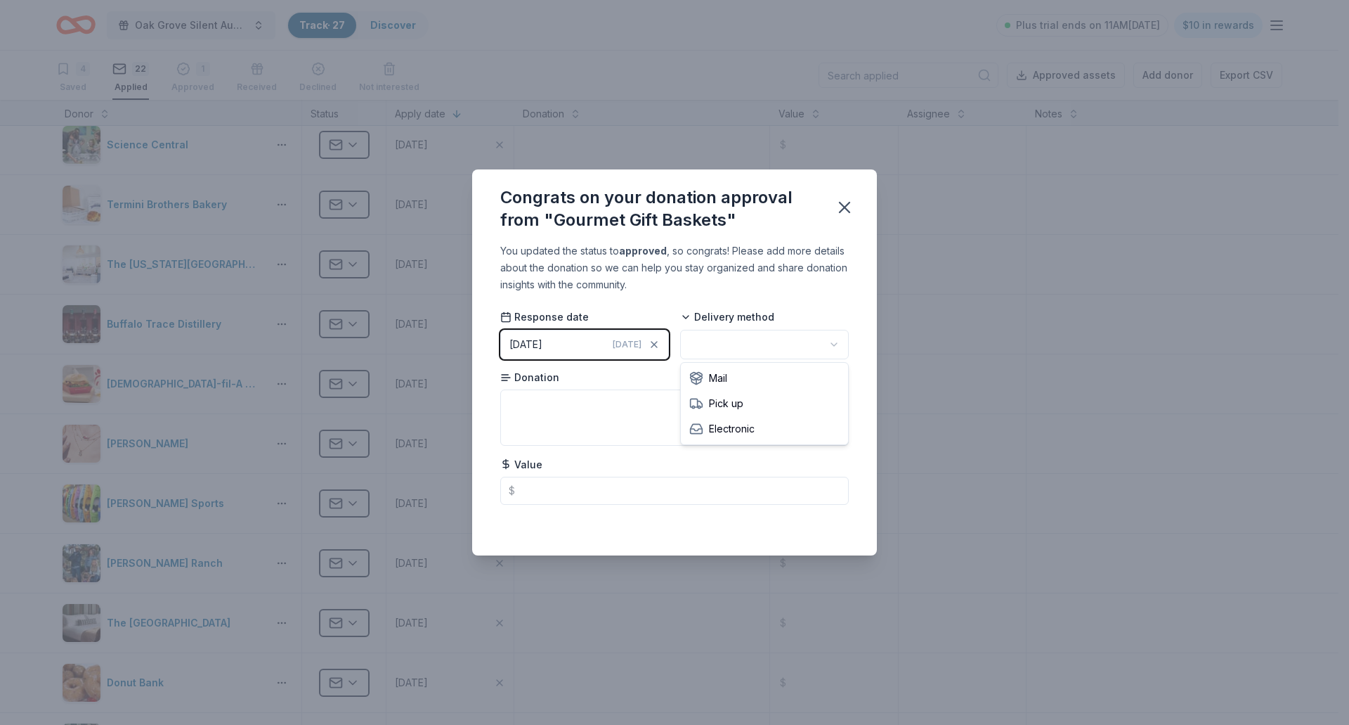
click at [711, 344] on html "Oak Grove Silent Auction Track · 27 Discover Plus trial ends on 11AM, 8/19 $10 …" at bounding box center [674, 362] width 1349 height 725
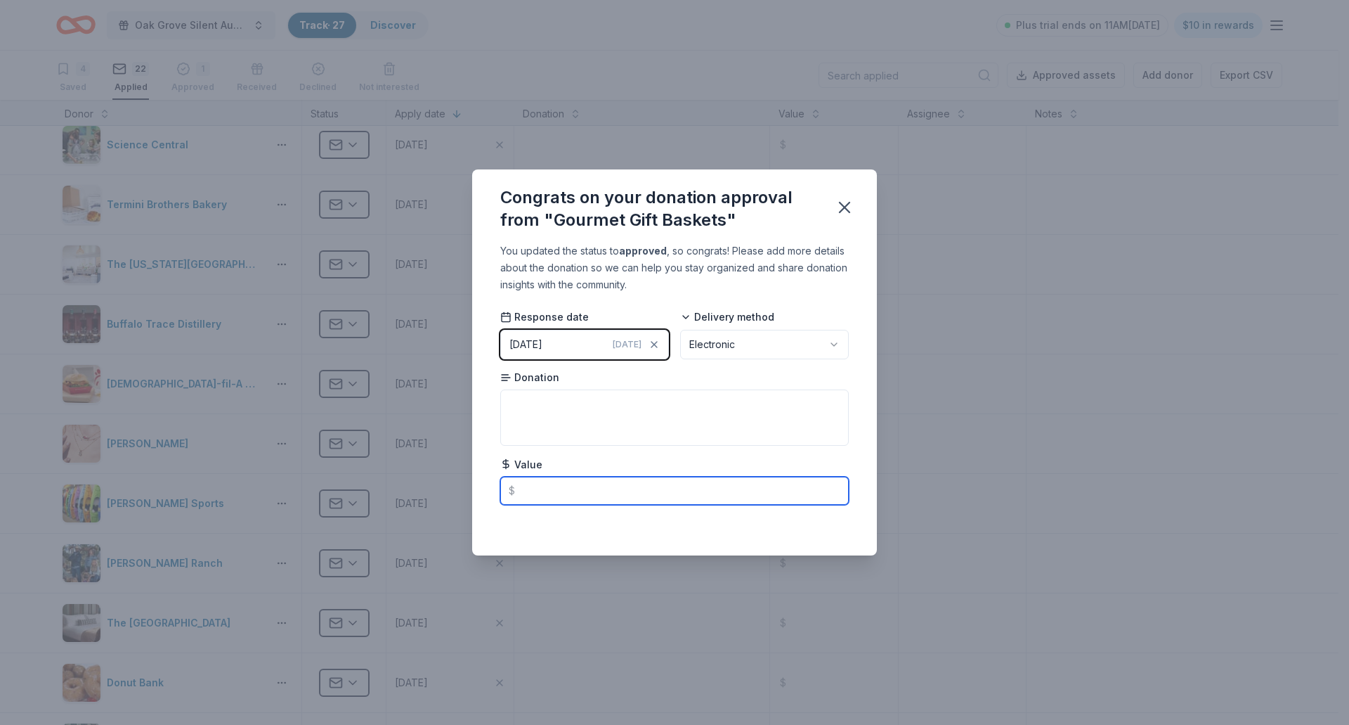
click at [562, 486] on input "text" at bounding box center [674, 491] width 349 height 28
click at [844, 215] on icon "button" at bounding box center [845, 207] width 20 height 20
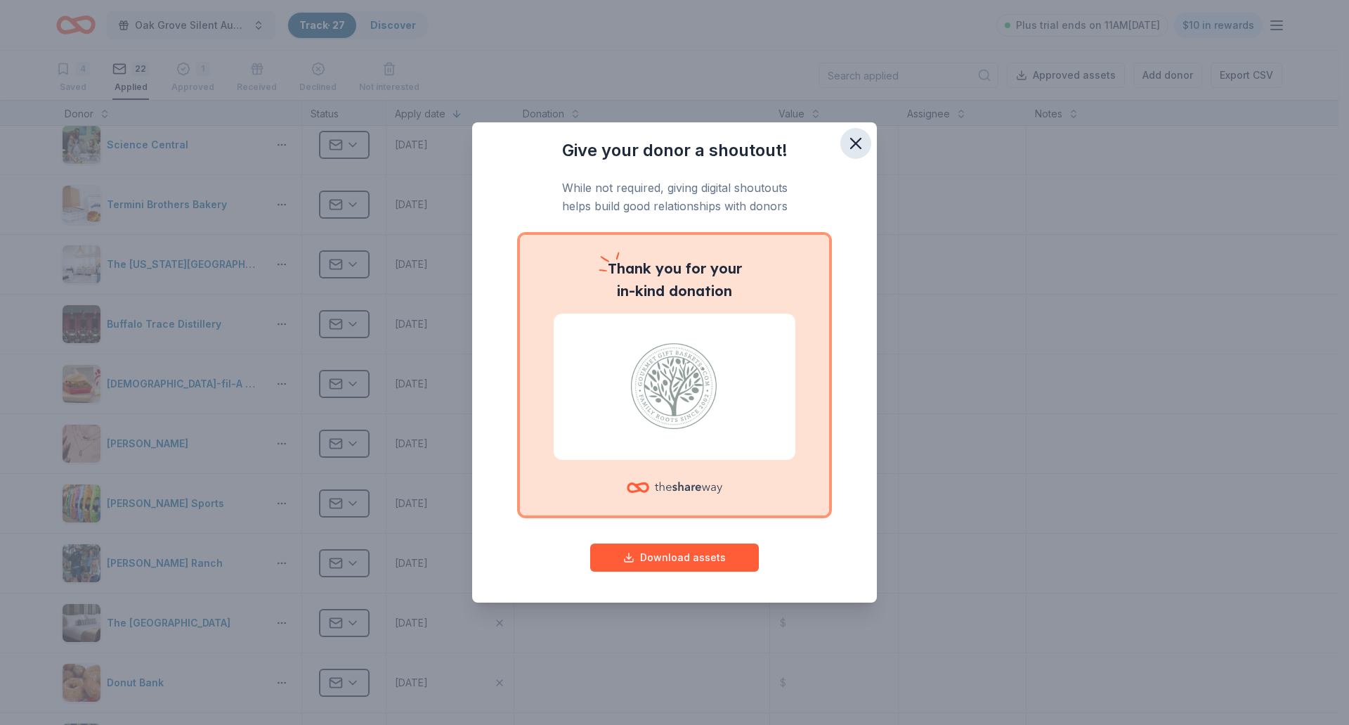
click at [852, 137] on icon "button" at bounding box center [856, 144] width 20 height 20
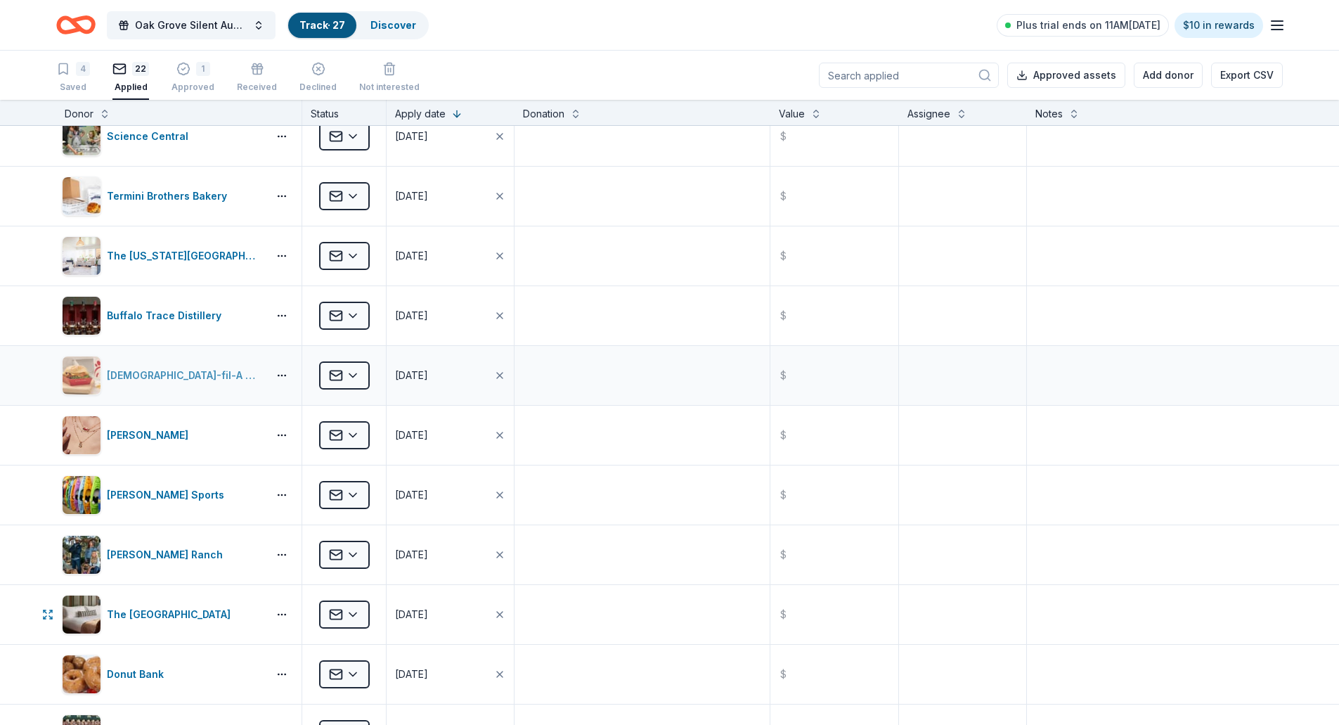
scroll to position [0, 0]
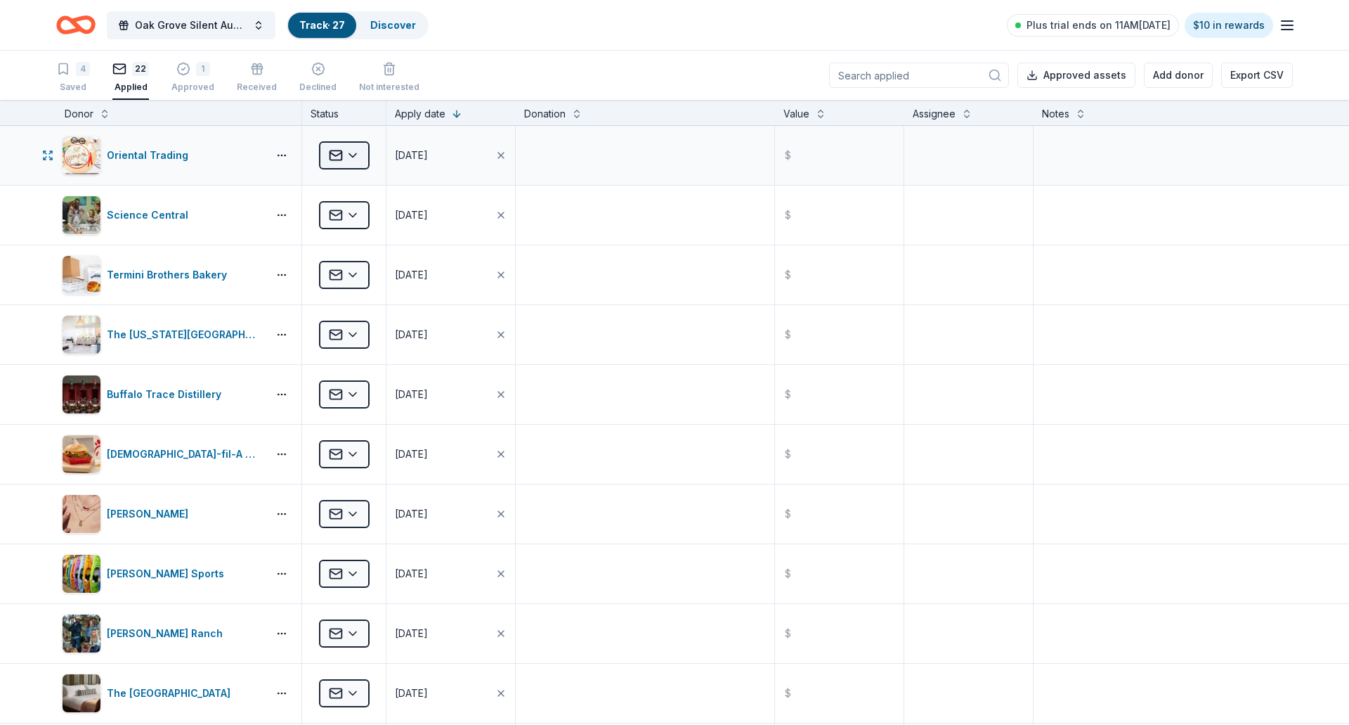
click at [362, 166] on html "Oak Grove Silent Auction Track · 27 Discover Plus trial ends on 11AM, 8/19 $10 …" at bounding box center [674, 362] width 1349 height 725
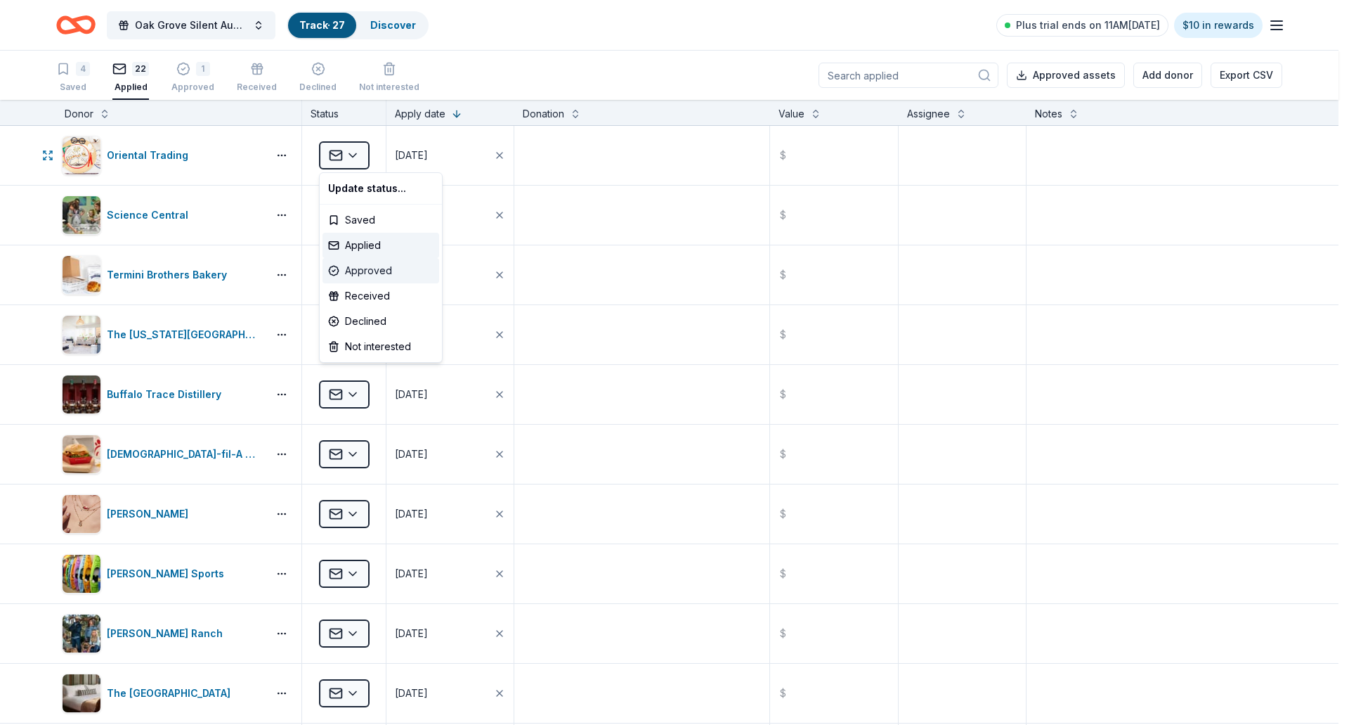
click at [364, 272] on div "Approved" at bounding box center [381, 270] width 117 height 25
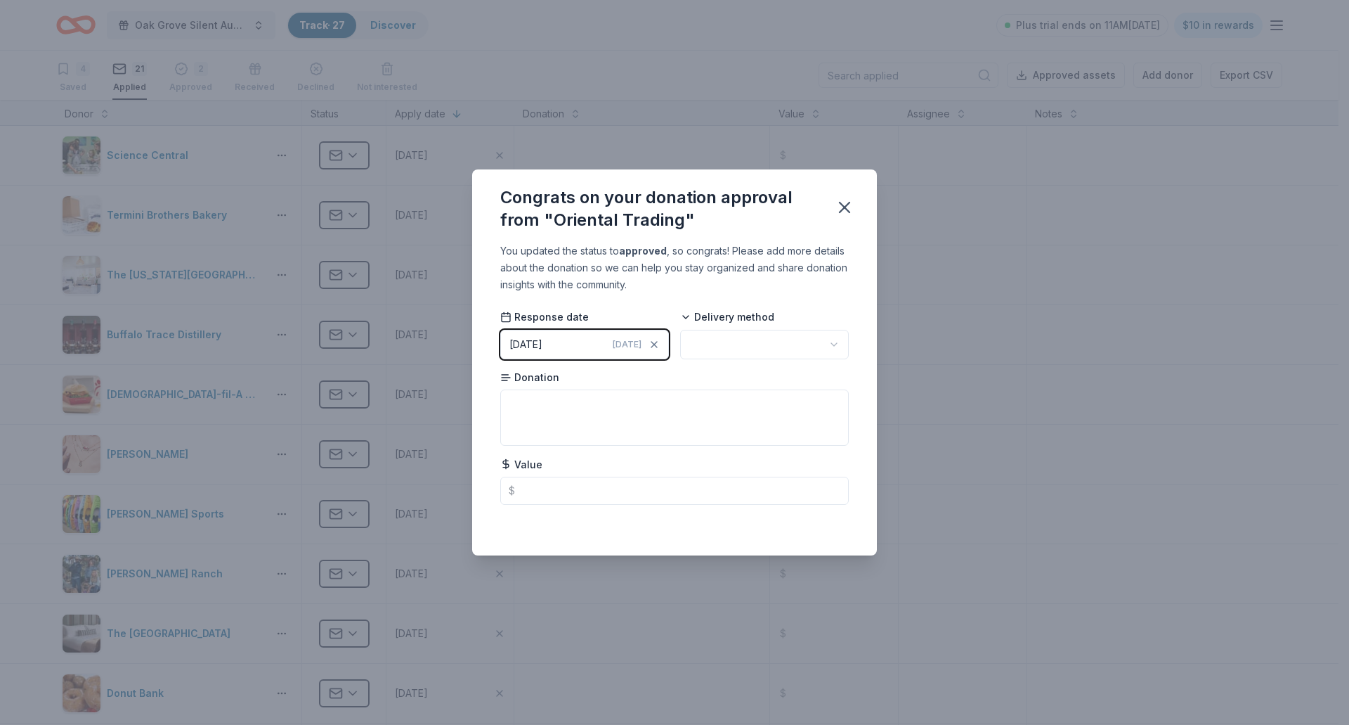
click at [768, 337] on html "Oak Grove Silent Auction Track · 27 Discover Plus trial ends on 11AM, 8/19 $10 …" at bounding box center [674, 362] width 1349 height 725
click at [540, 503] on input "text" at bounding box center [674, 491] width 349 height 28
type input "25.00"
click at [588, 401] on textarea at bounding box center [674, 417] width 349 height 56
type textarea "z"
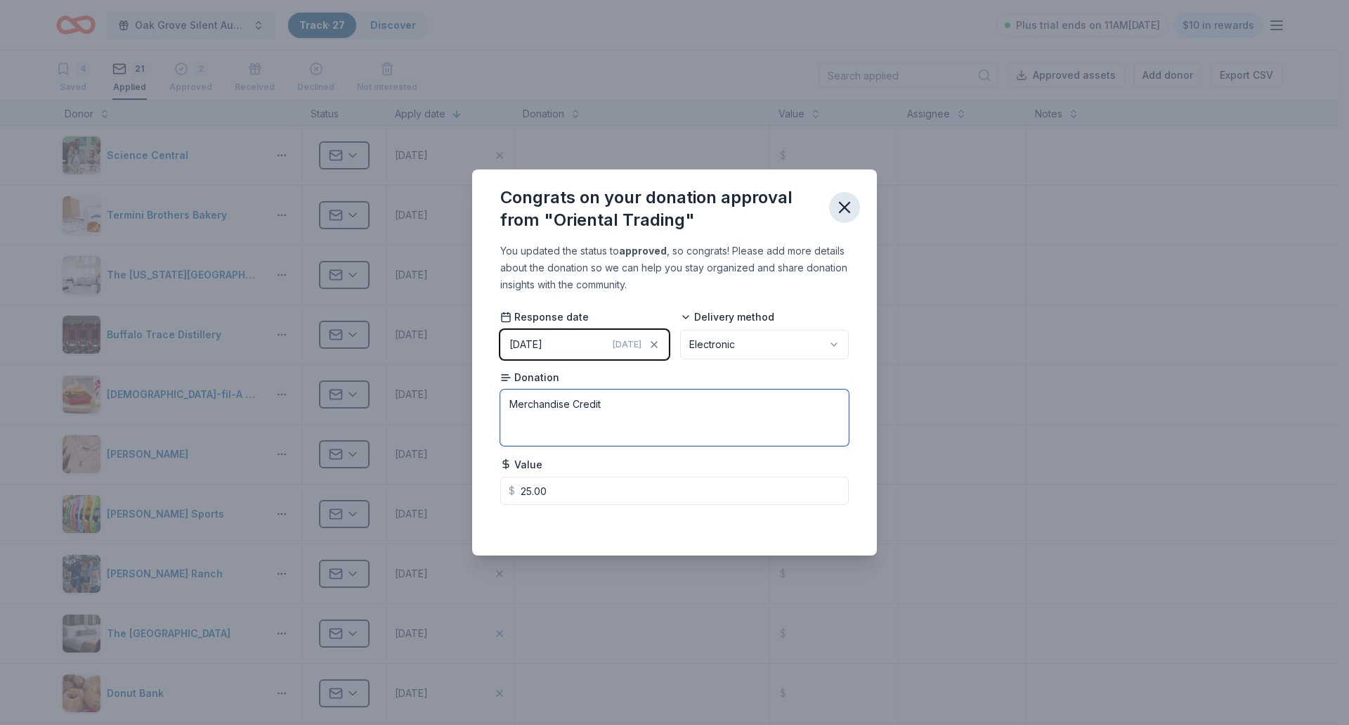
type textarea "Merchandise Credit"
click at [843, 212] on icon "button" at bounding box center [845, 207] width 20 height 20
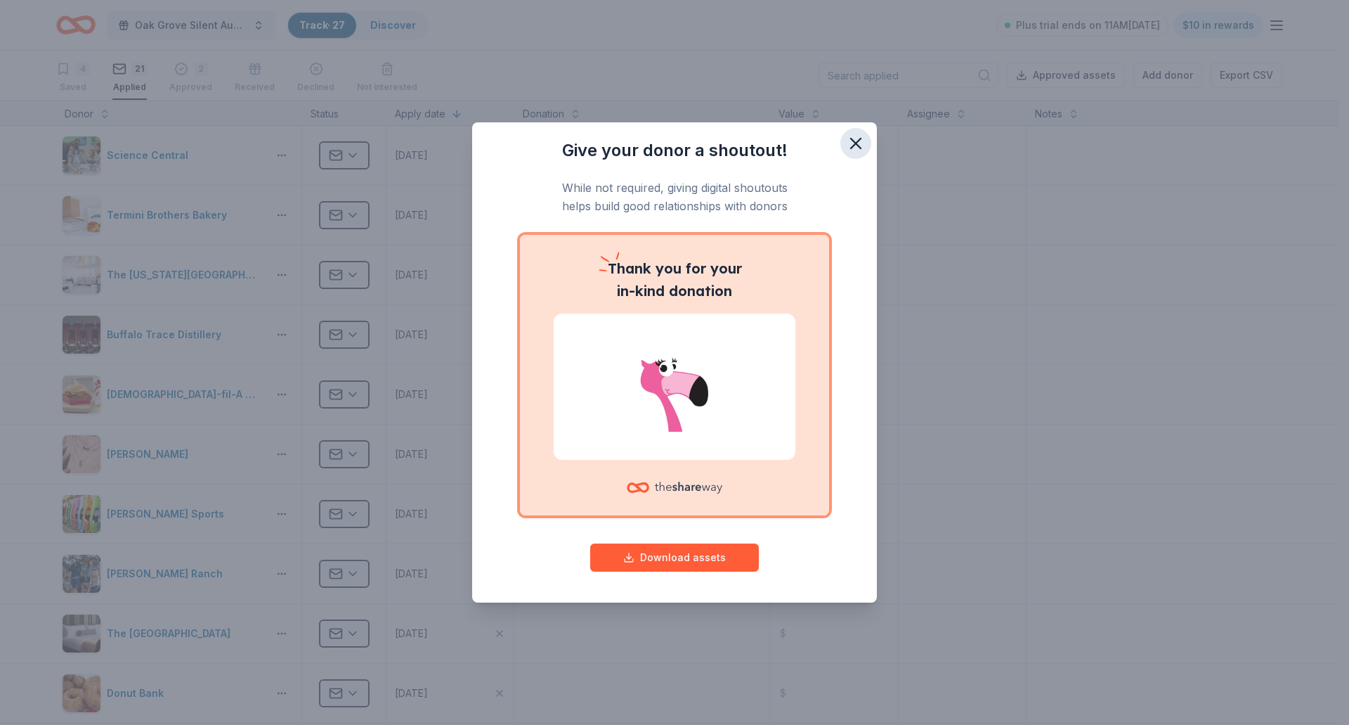
click at [859, 146] on icon "button" at bounding box center [856, 143] width 10 height 10
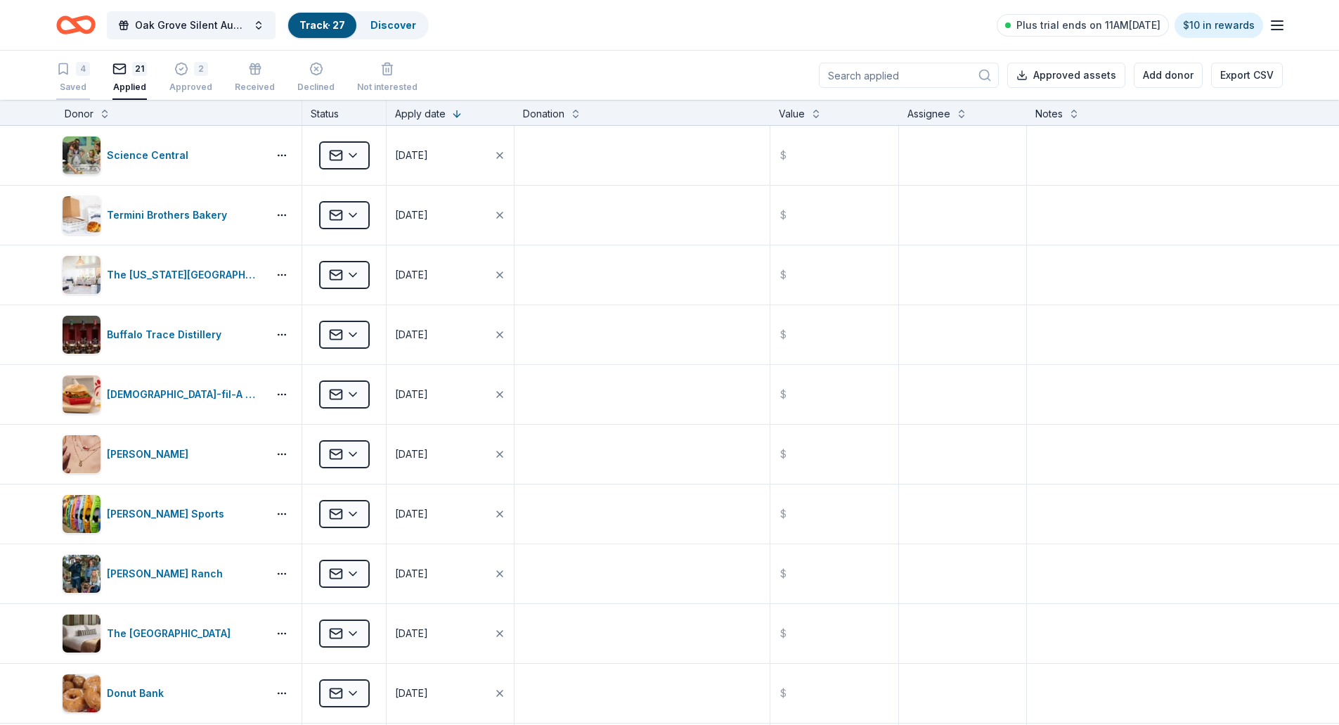
click at [63, 85] on div "Saved" at bounding box center [73, 87] width 34 height 11
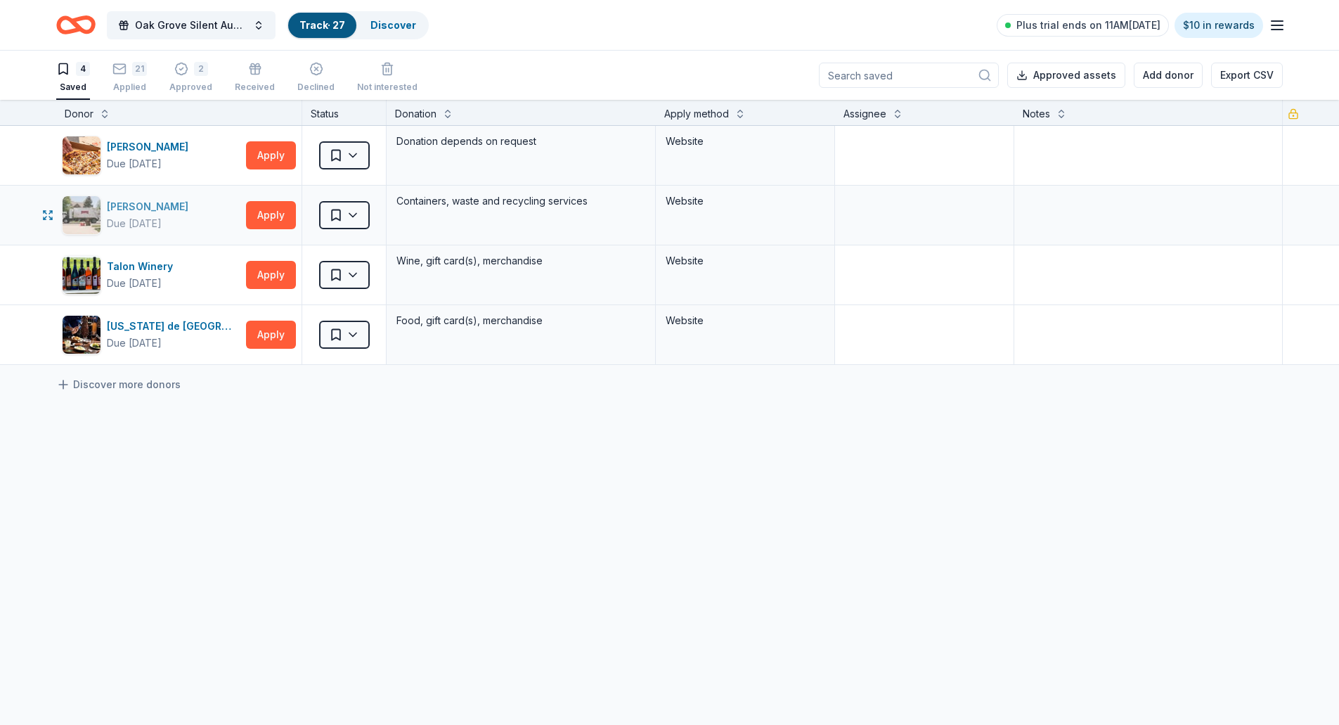
click at [137, 214] on div "Rumpke" at bounding box center [150, 206] width 87 height 17
click at [382, 25] on link "Discover" at bounding box center [393, 25] width 46 height 12
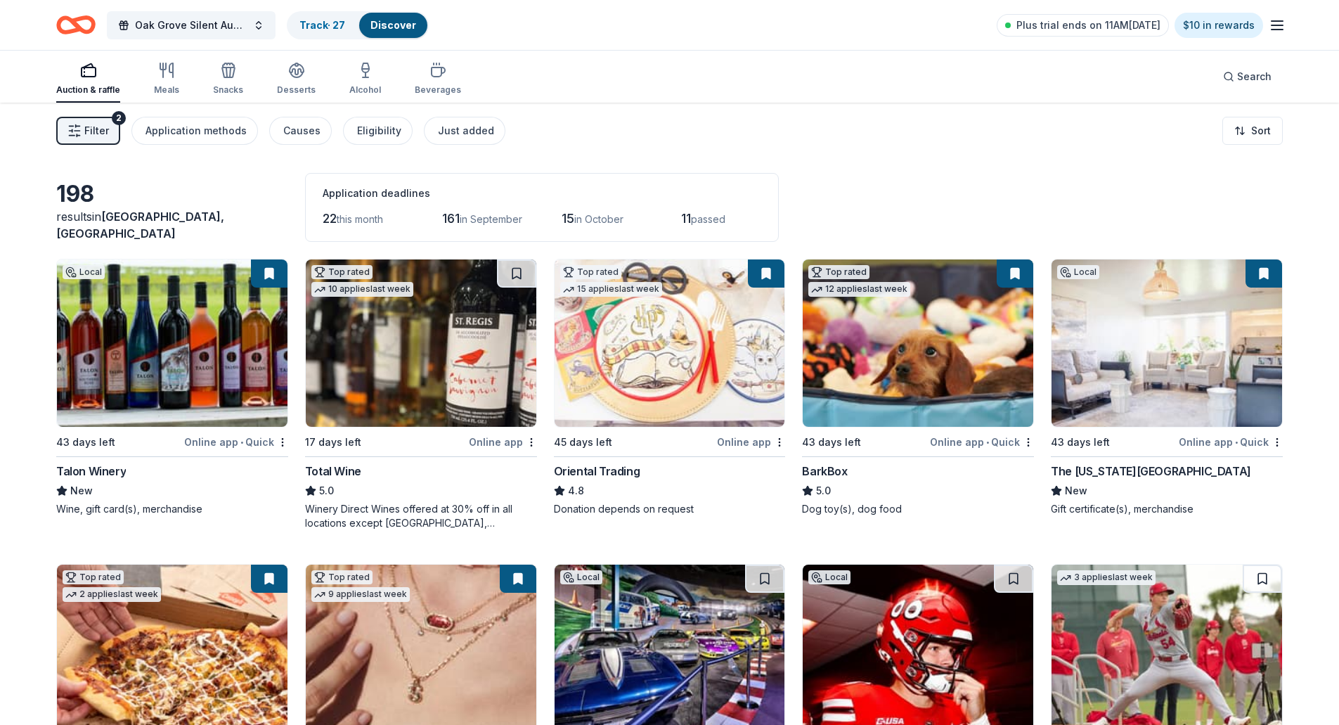
click at [358, 219] on span "this month" at bounding box center [360, 219] width 46 height 12
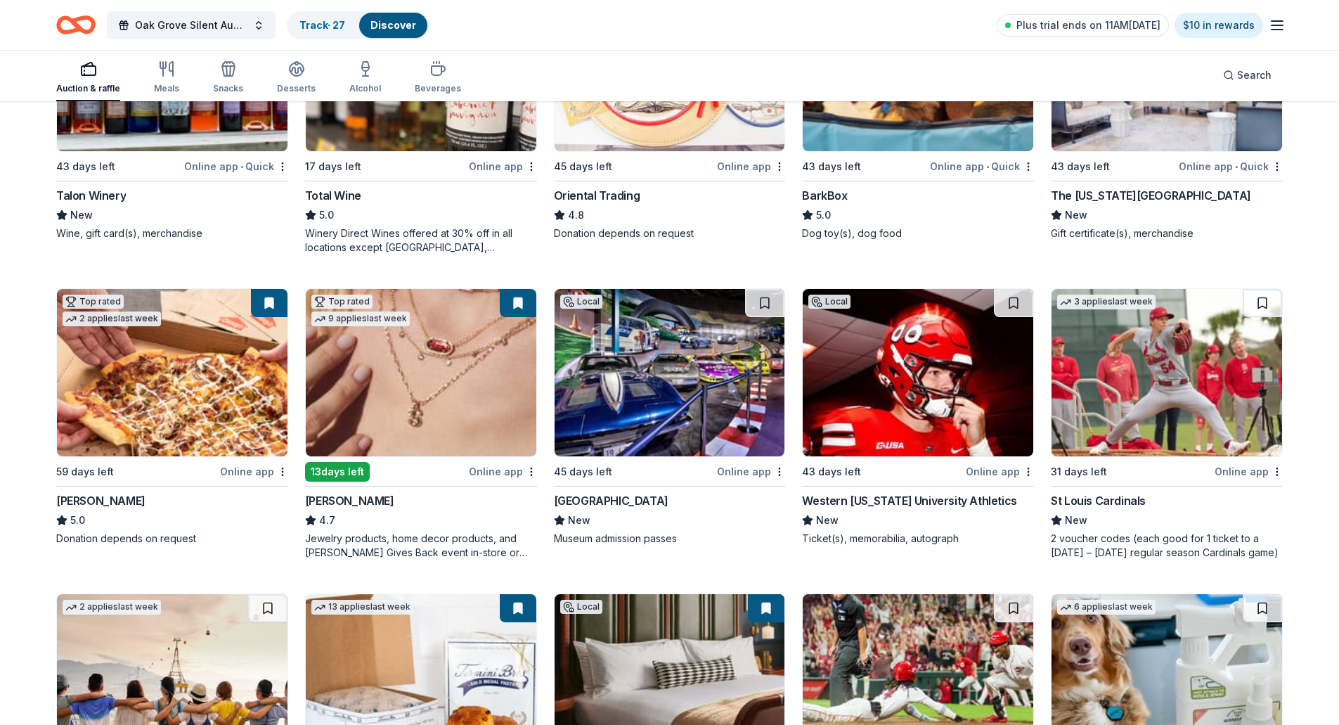
scroll to position [281, 0]
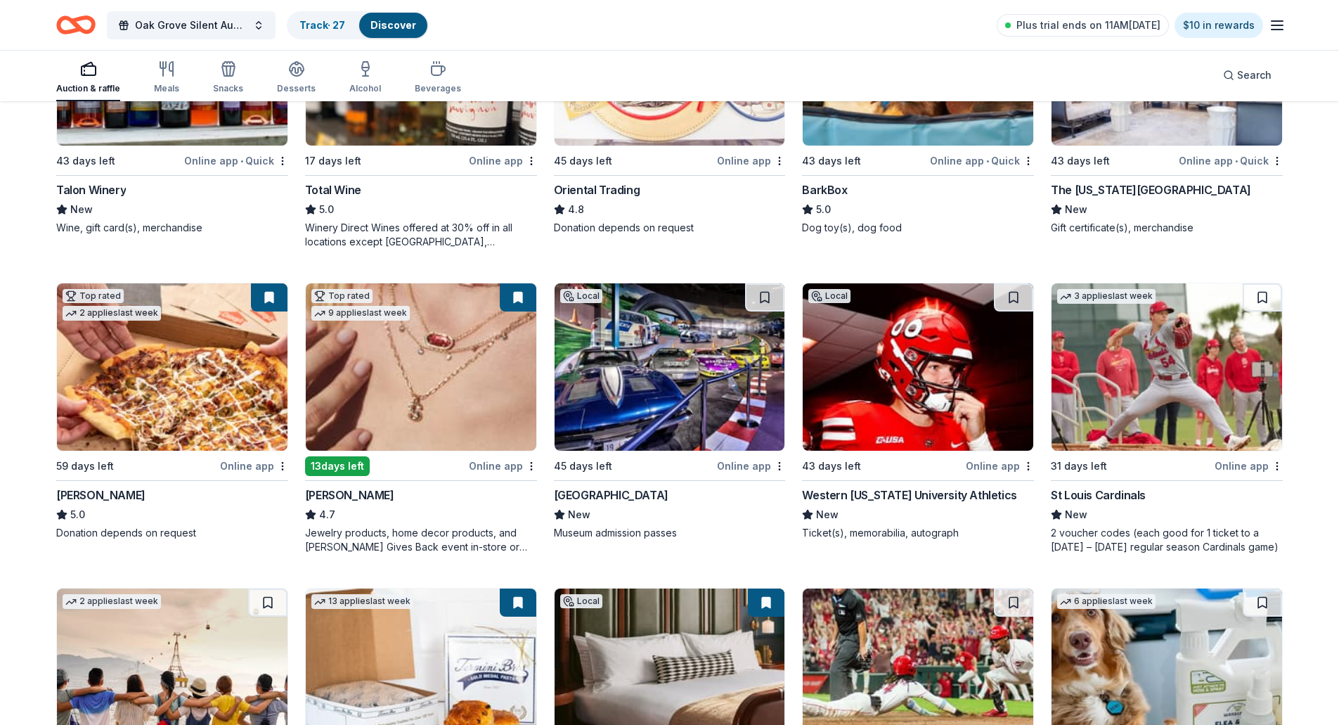
click at [664, 382] on img at bounding box center [670, 366] width 231 height 167
click at [766, 296] on button at bounding box center [764, 297] width 39 height 28
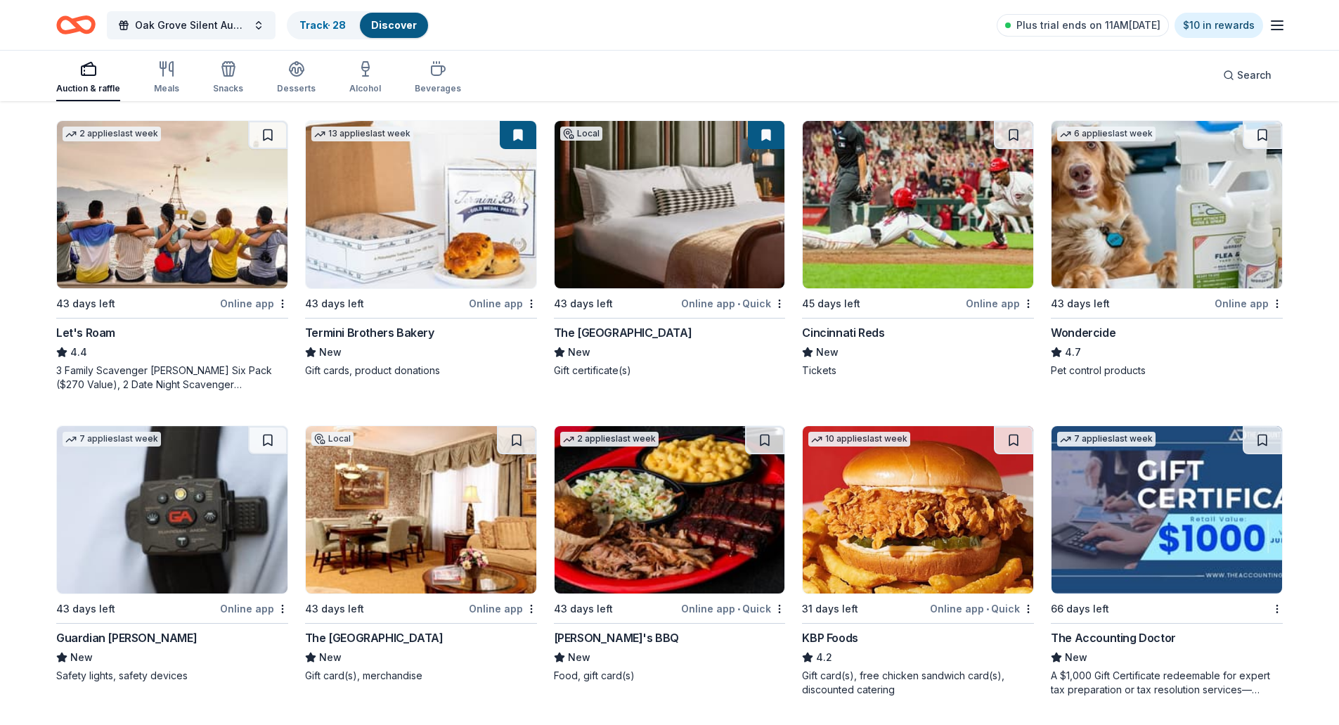
scroll to position [773, 0]
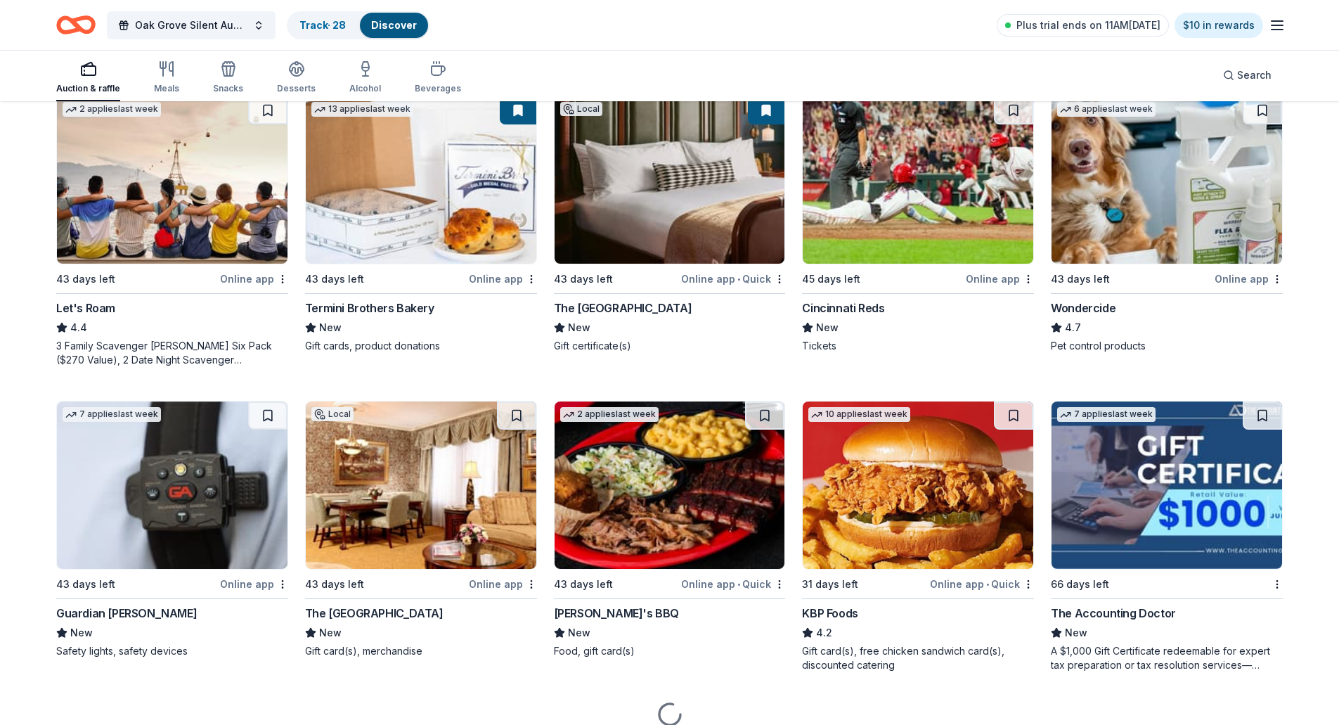
click at [925, 505] on img at bounding box center [918, 484] width 231 height 167
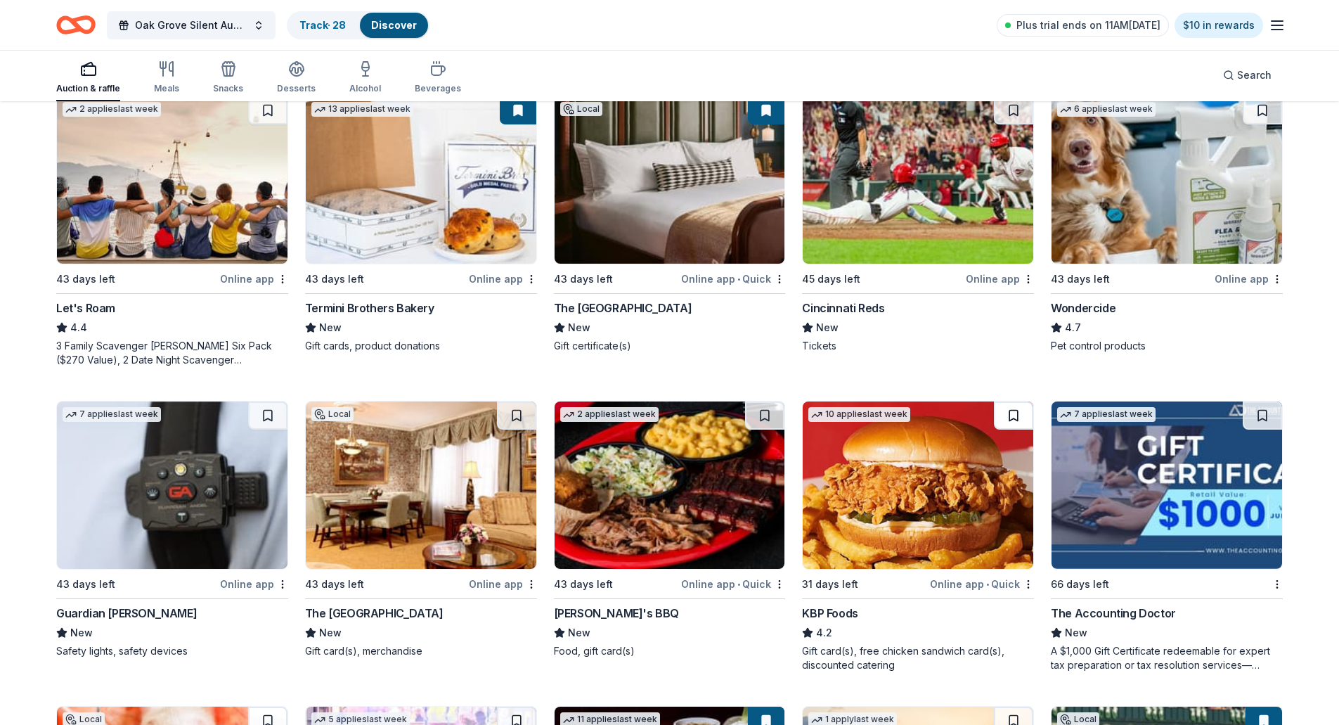
click at [1011, 417] on button at bounding box center [1013, 415] width 39 height 28
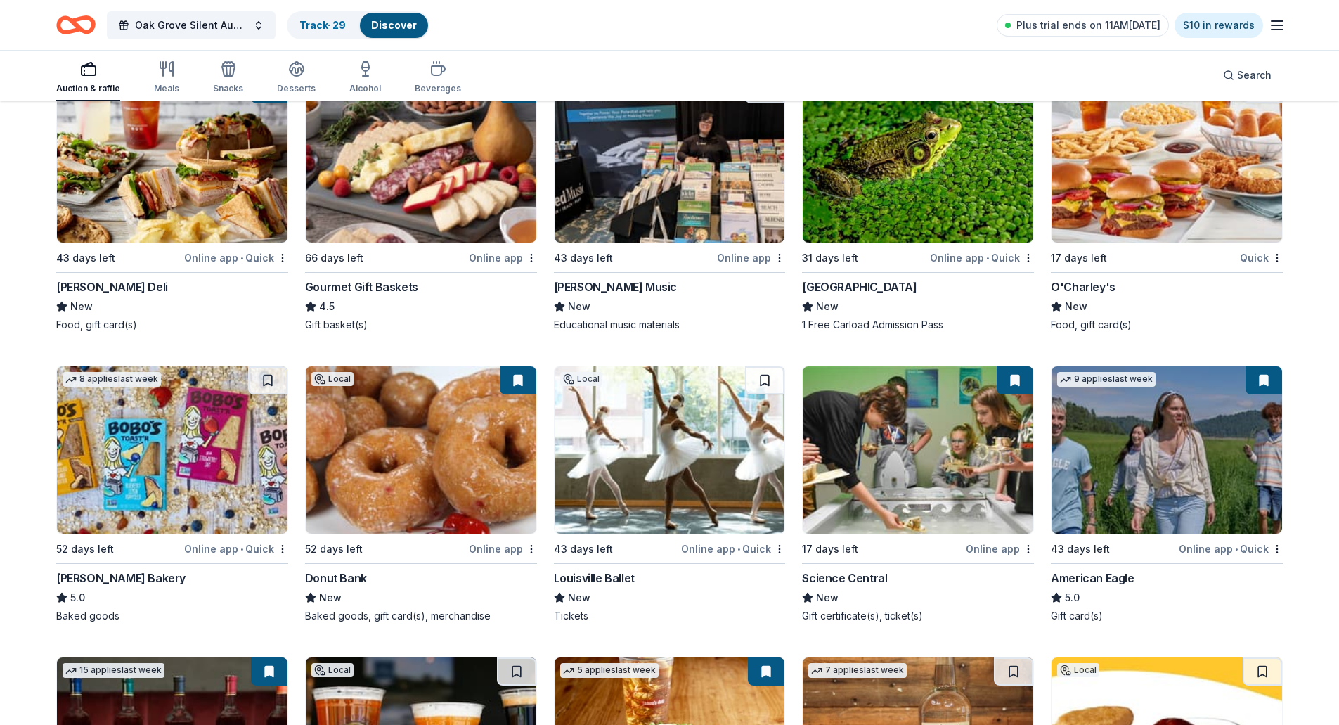
scroll to position [1710, 0]
click at [1006, 375] on button at bounding box center [1015, 379] width 37 height 28
click at [1017, 382] on button at bounding box center [1015, 379] width 37 height 28
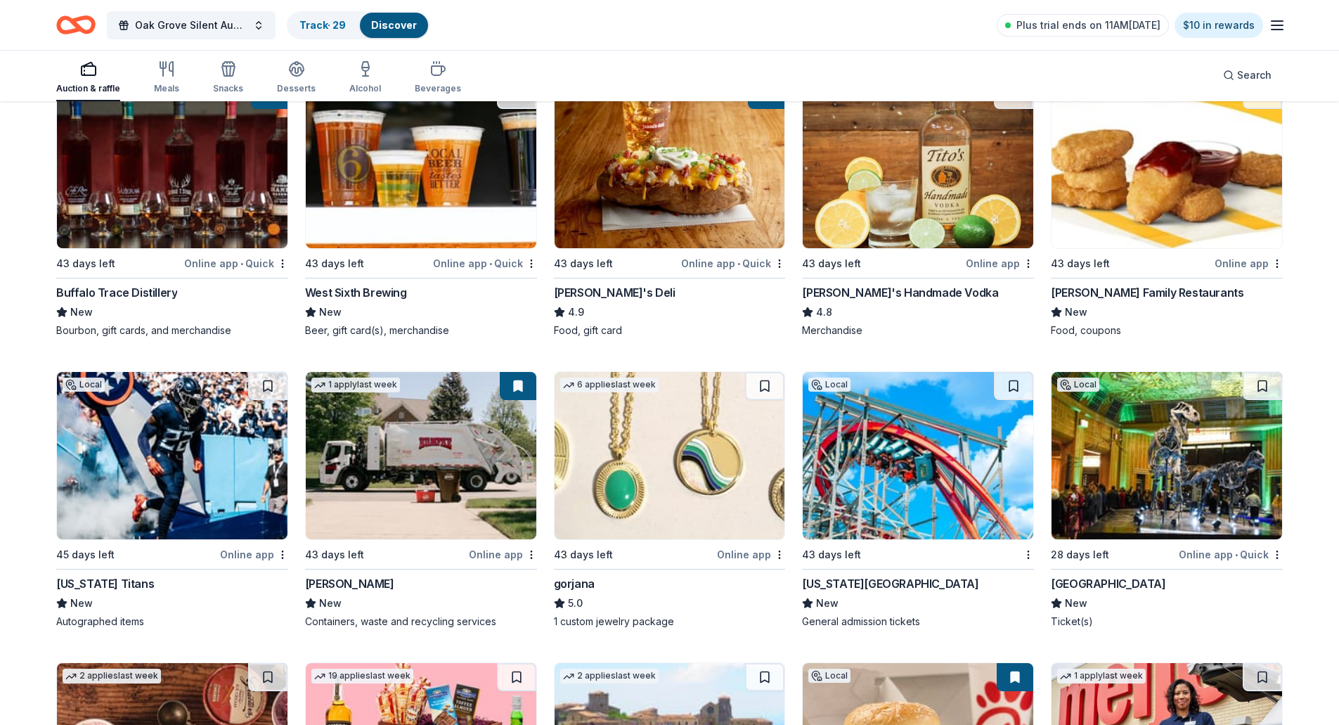
scroll to position [2292, 0]
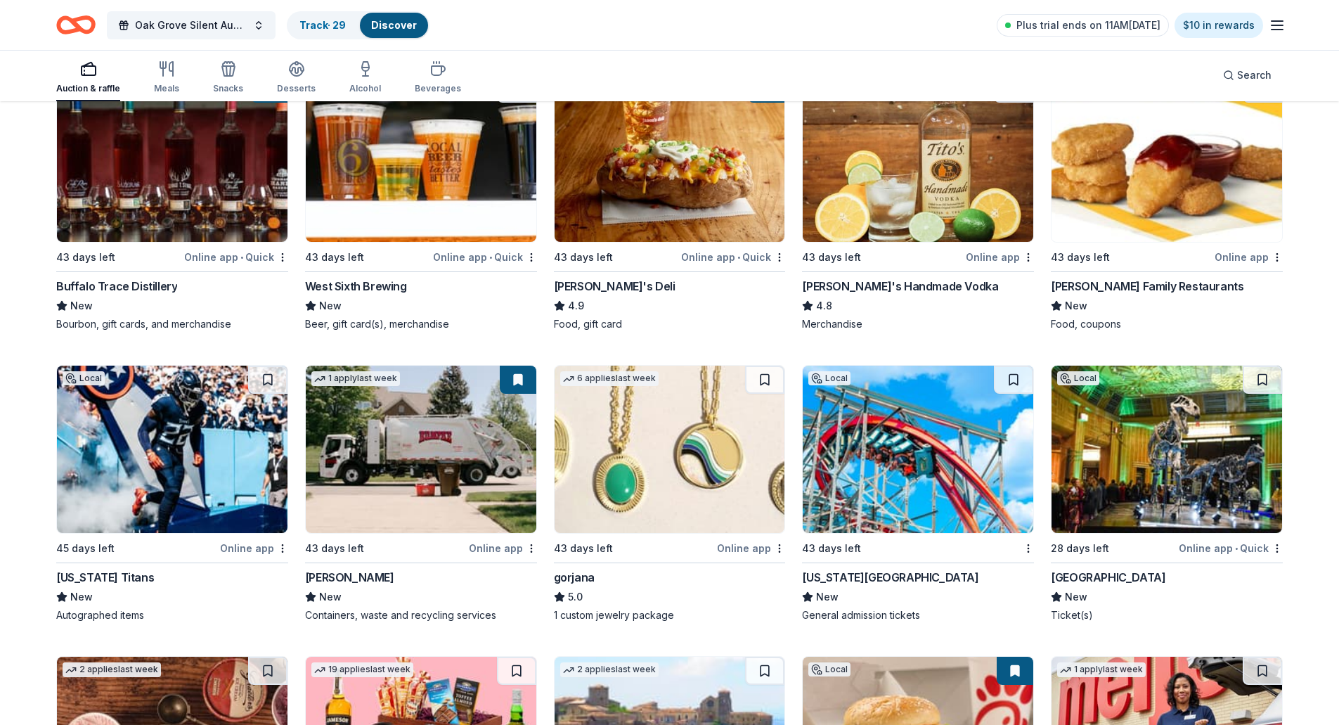
click at [893, 473] on img at bounding box center [918, 448] width 231 height 167
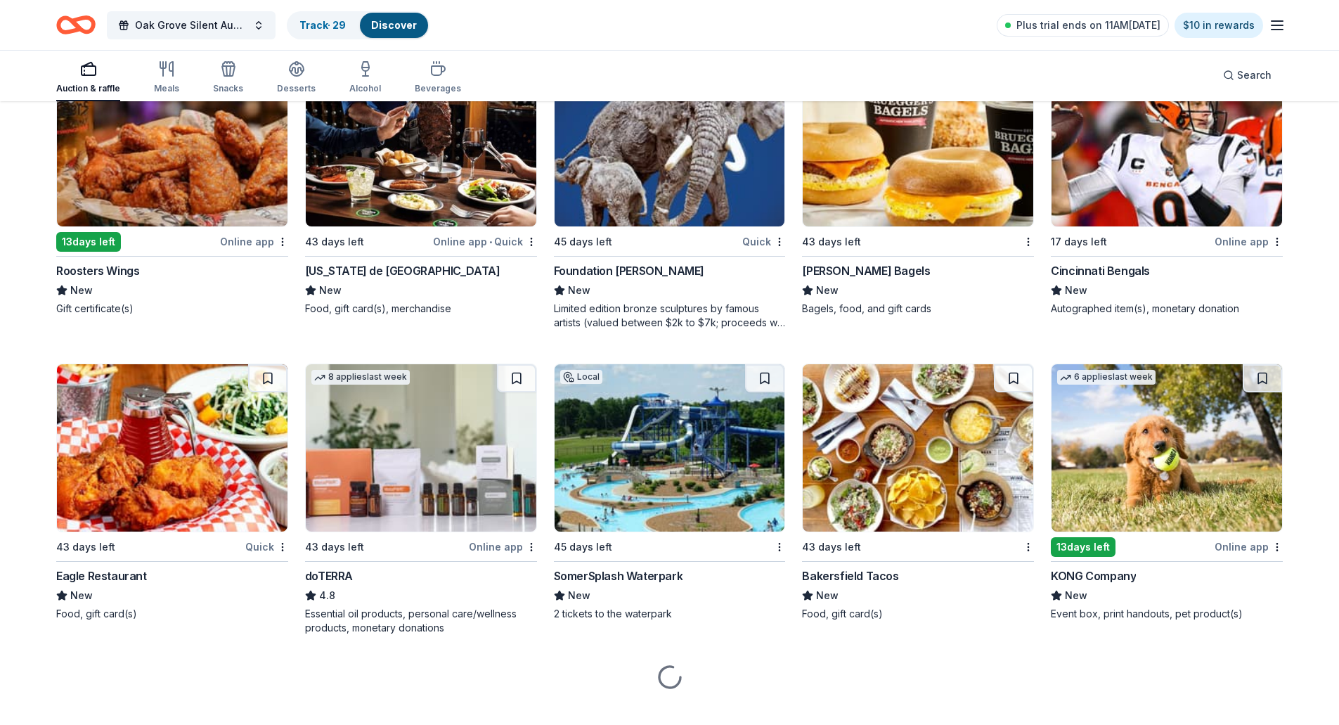
scroll to position [3827, 0]
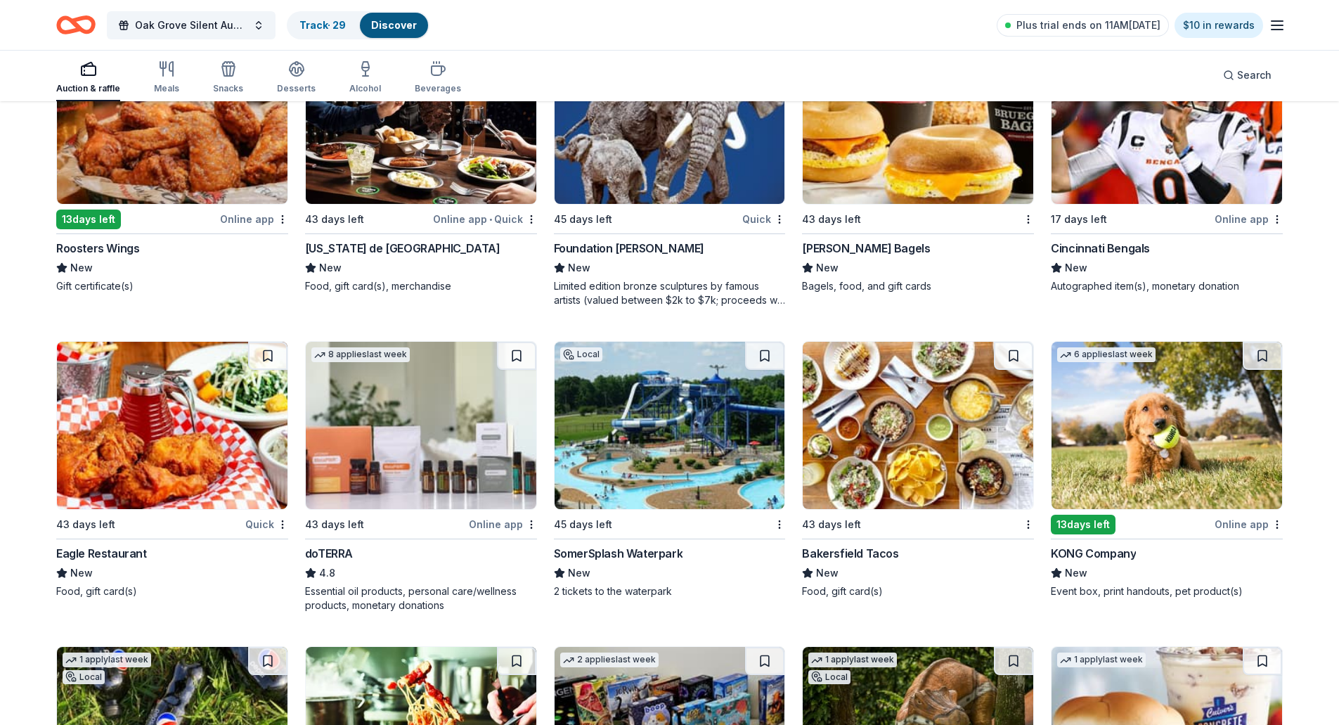
click at [427, 425] on img at bounding box center [421, 425] width 231 height 167
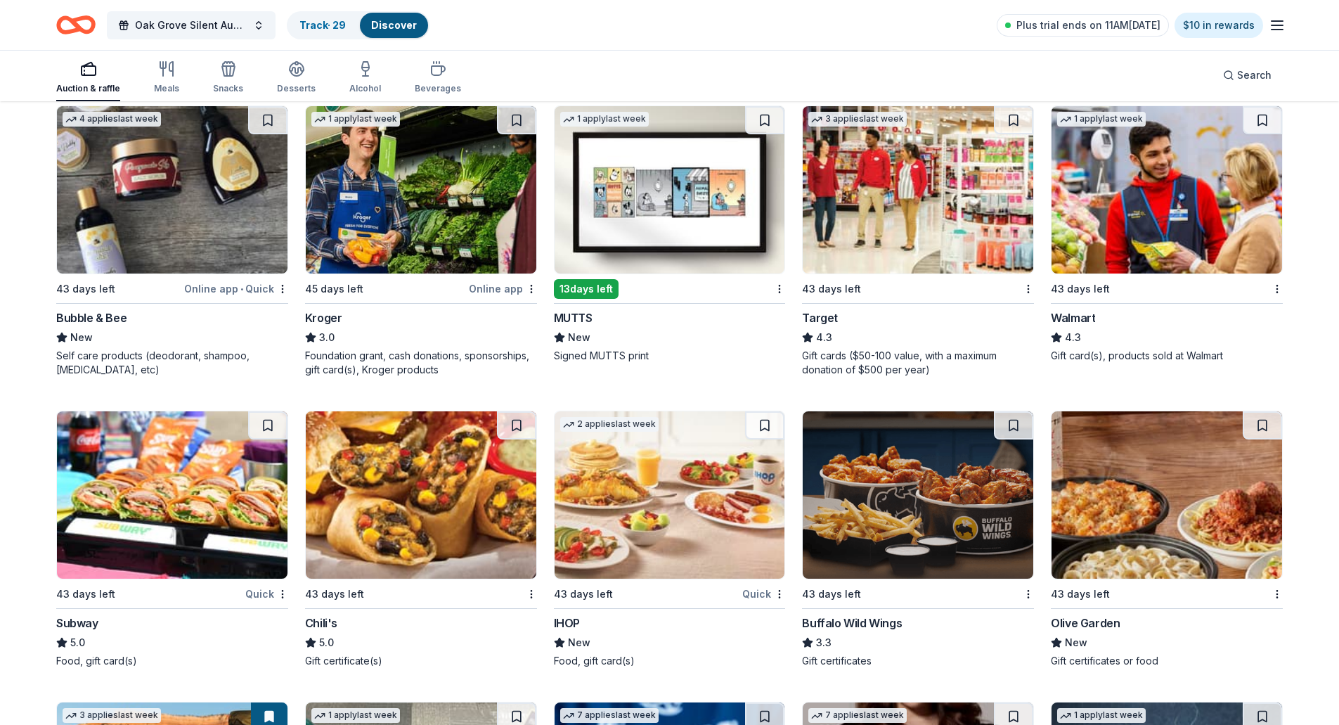
scroll to position [7128, 0]
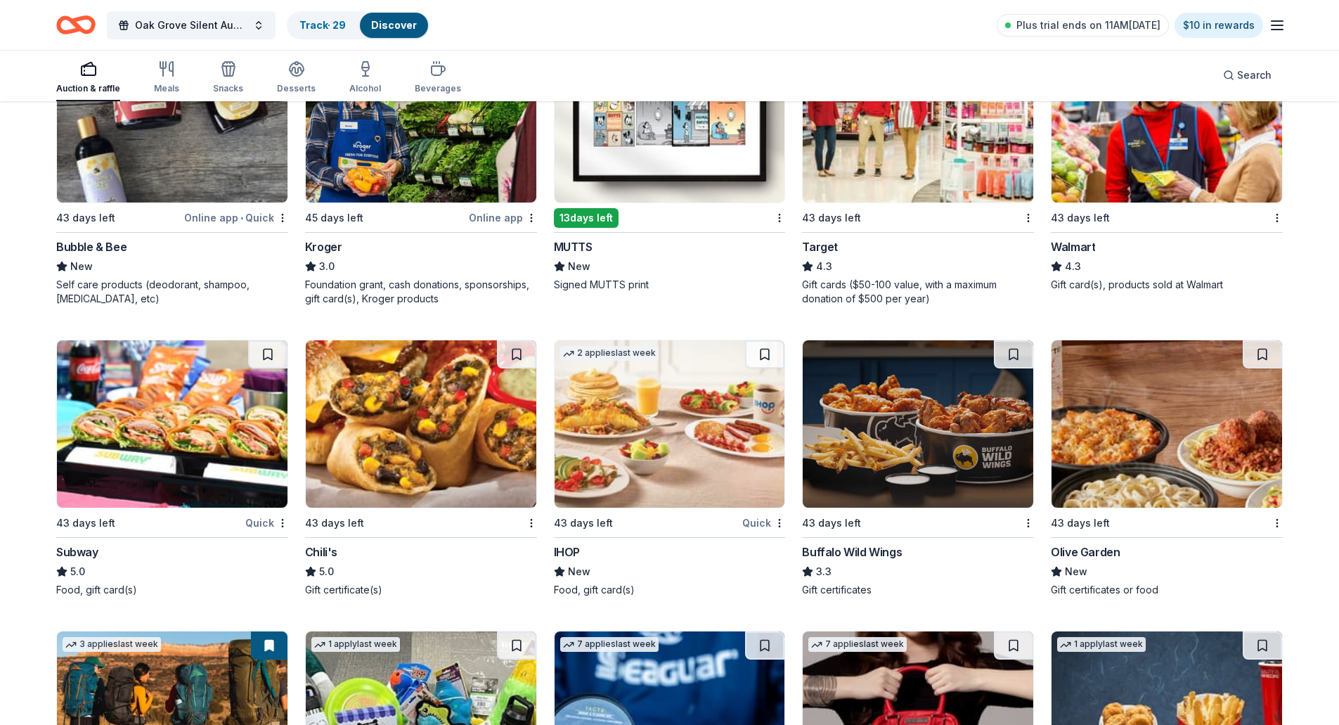
click at [197, 401] on img at bounding box center [172, 423] width 231 height 167
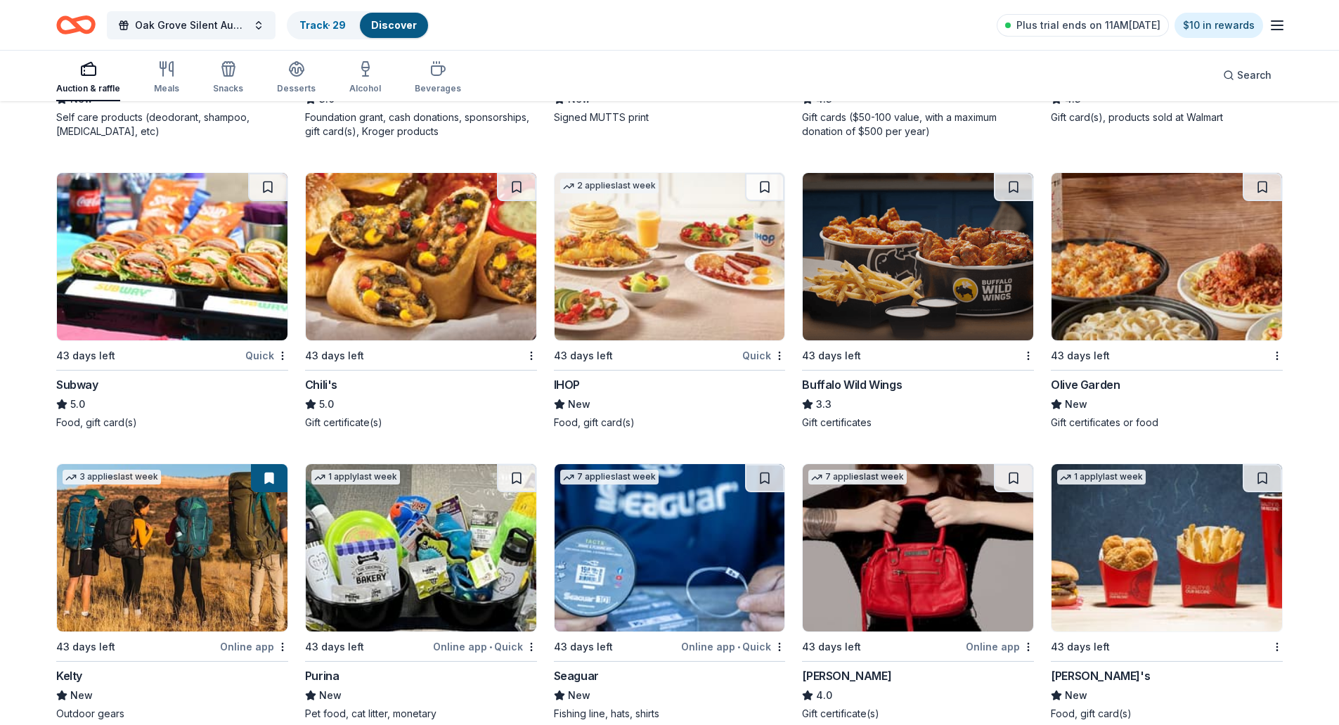
scroll to position [7338, 0]
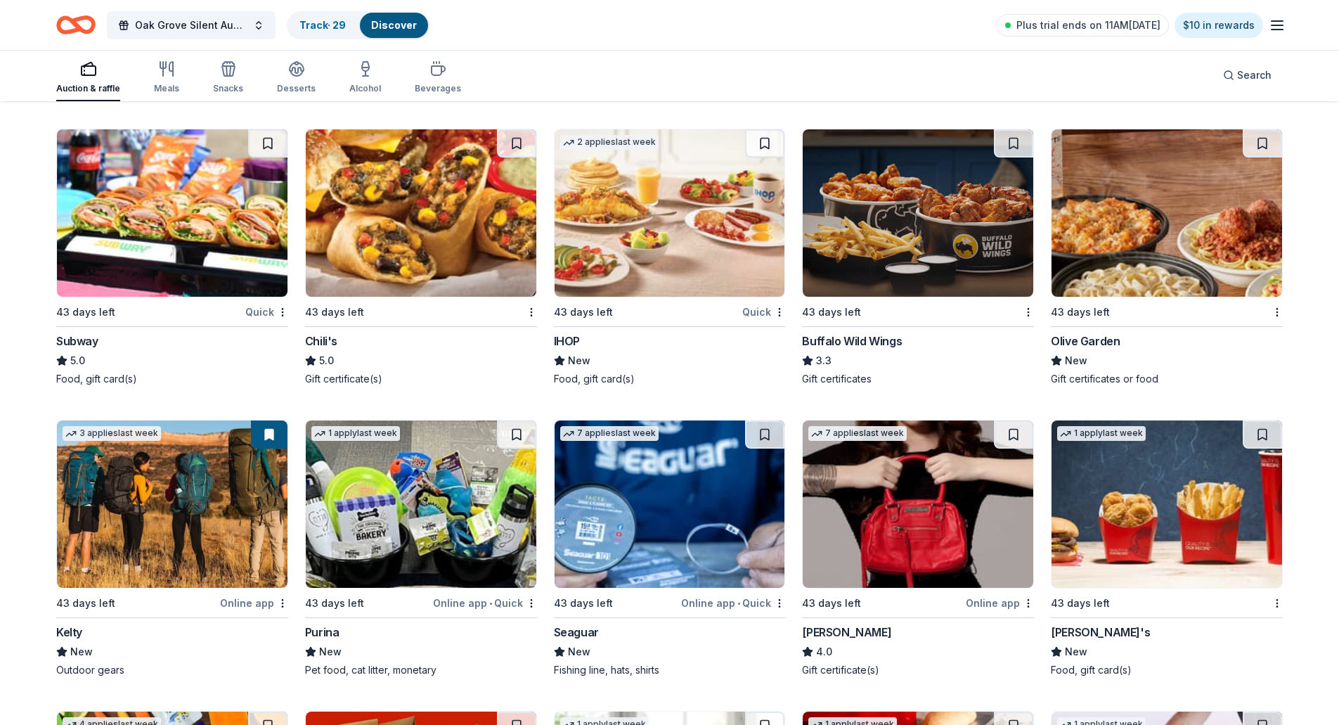
click at [1164, 456] on img at bounding box center [1166, 503] width 231 height 167
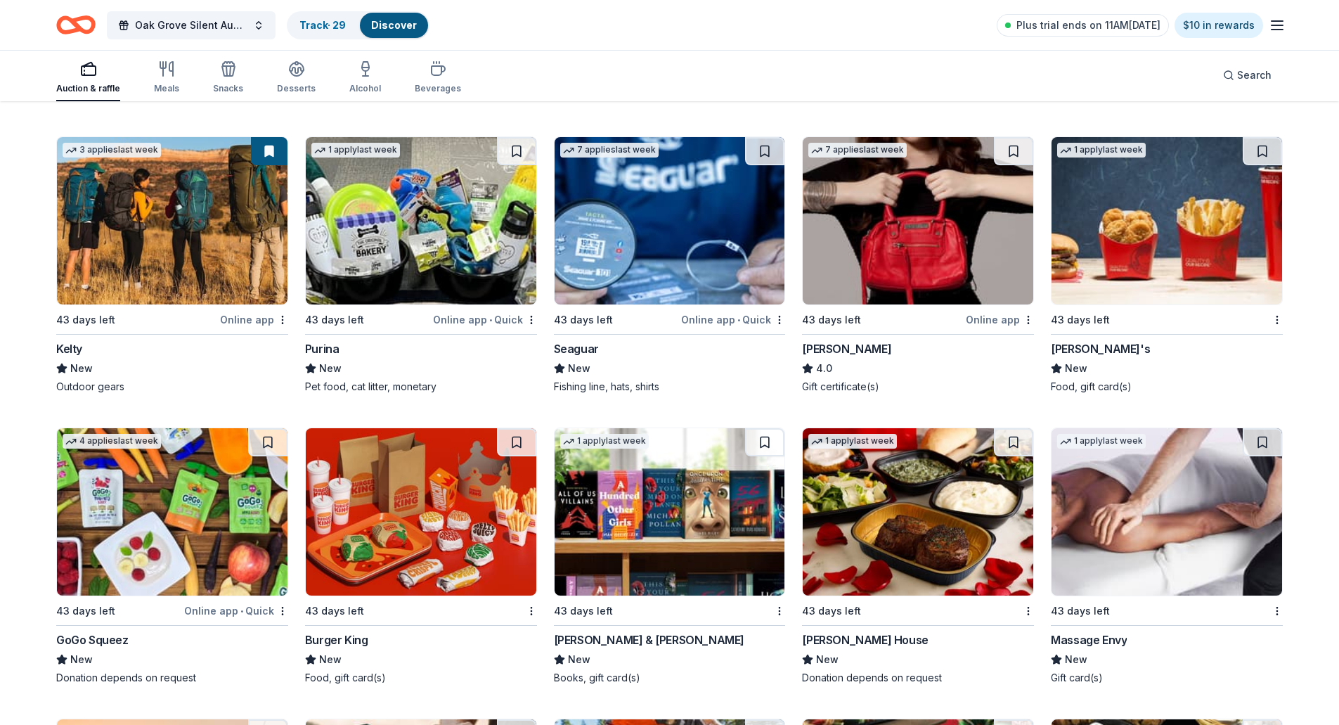
scroll to position [7760, 0]
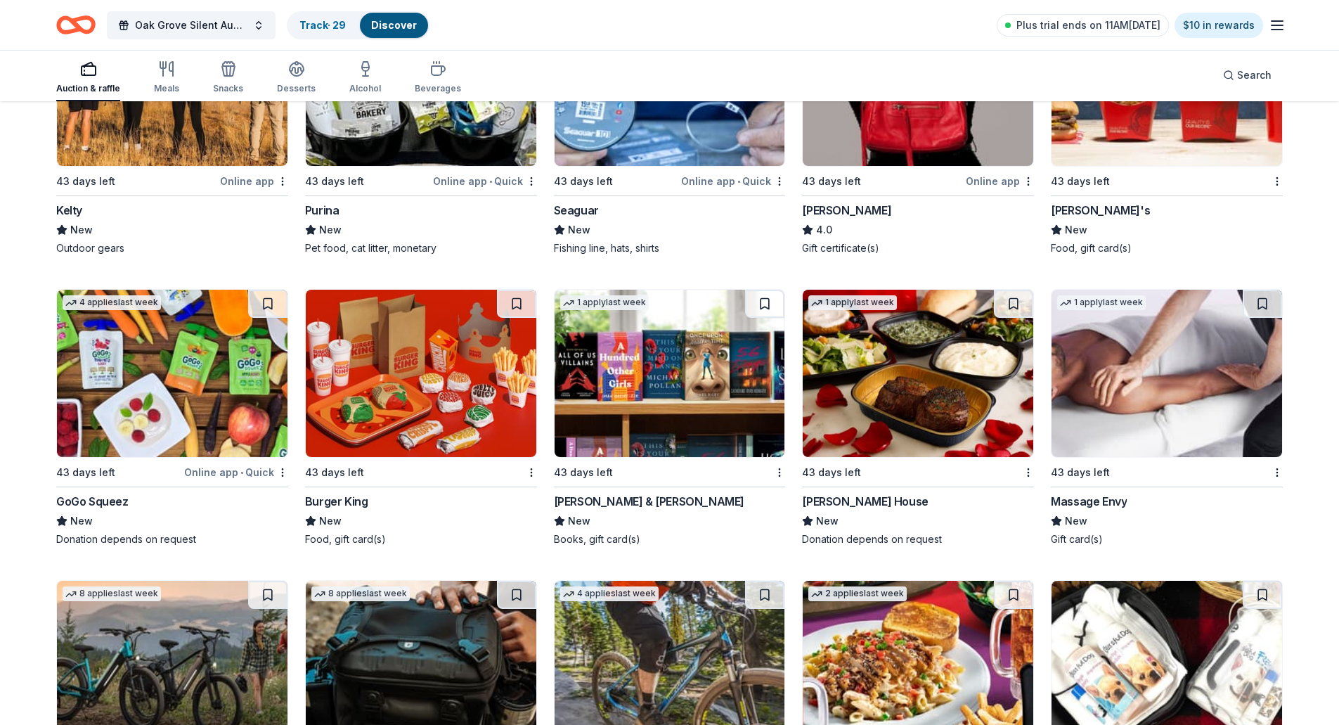
click at [725, 434] on img at bounding box center [670, 373] width 231 height 167
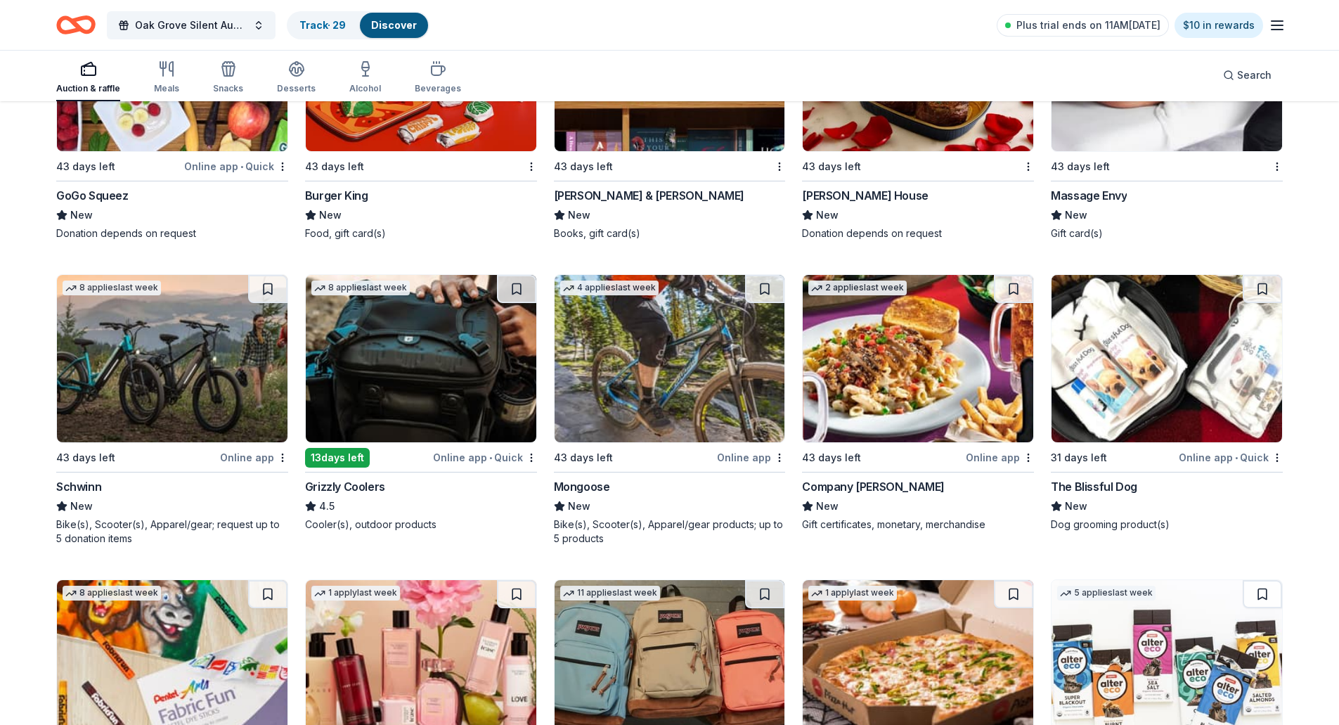
scroll to position [8252, 0]
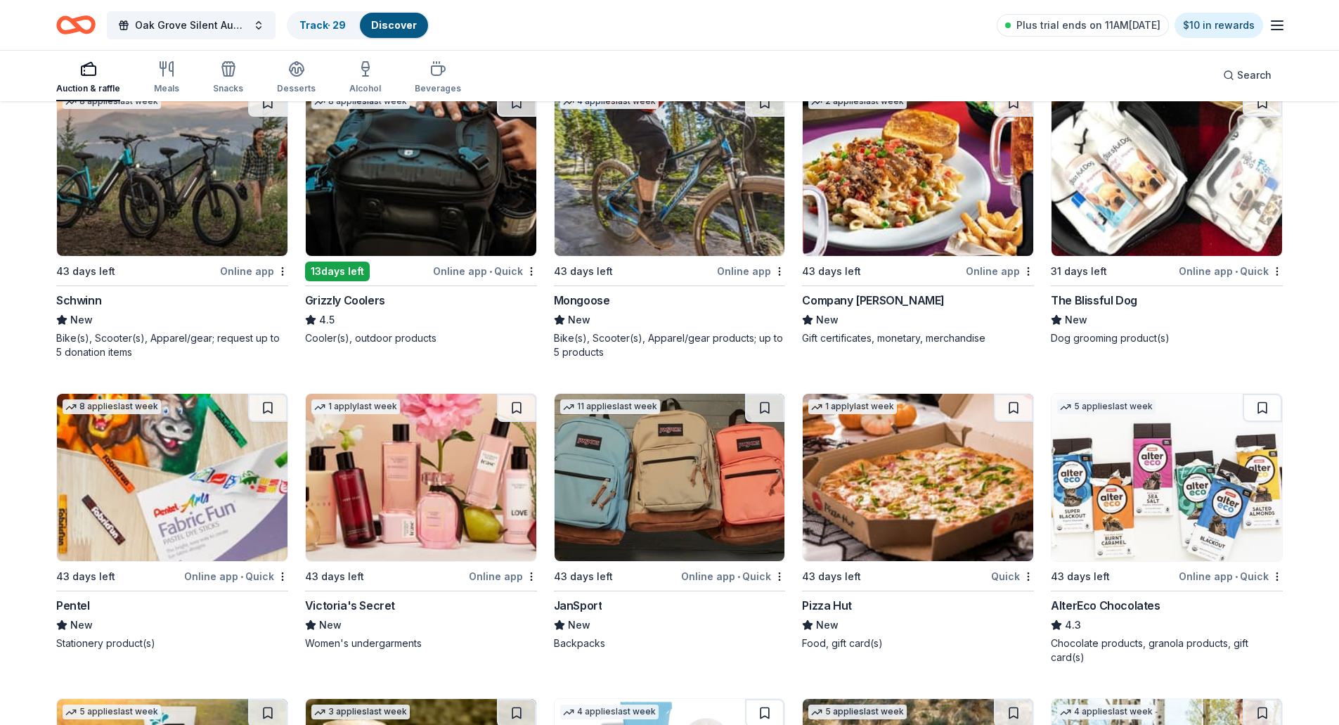
click at [886, 488] on img at bounding box center [918, 477] width 231 height 167
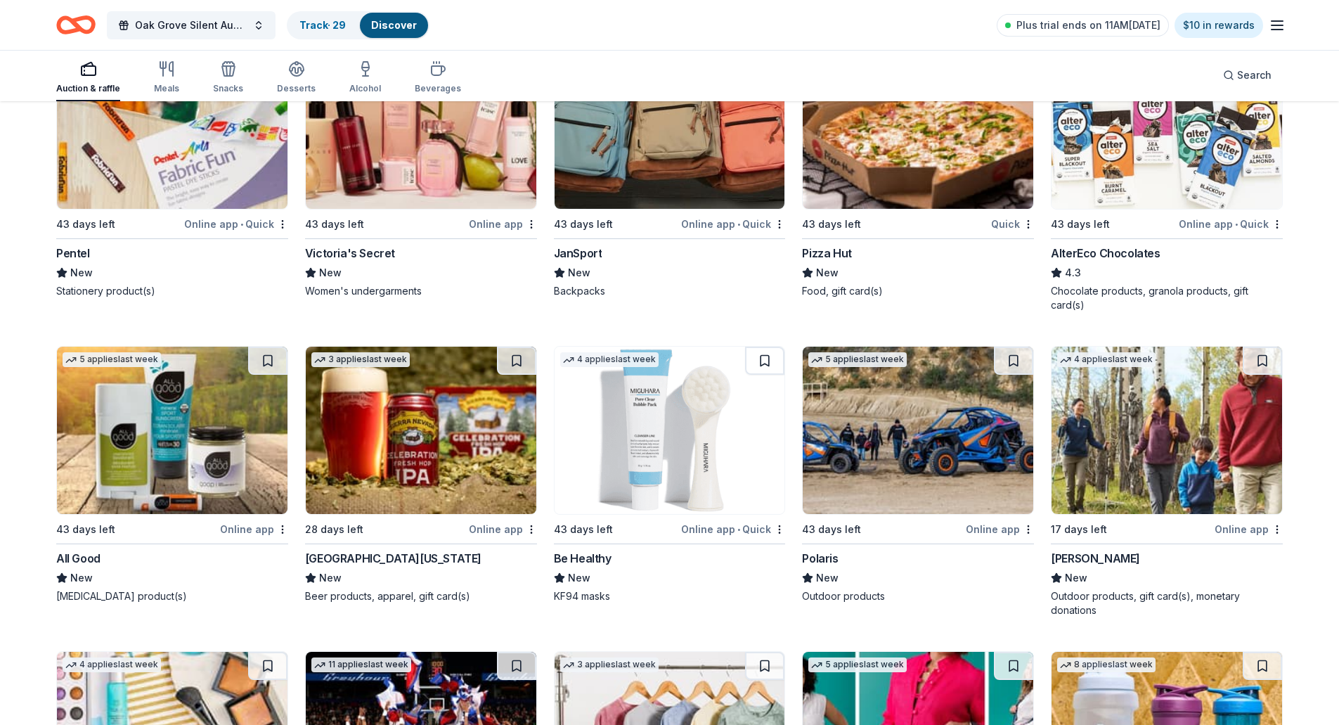
scroll to position [8609, 0]
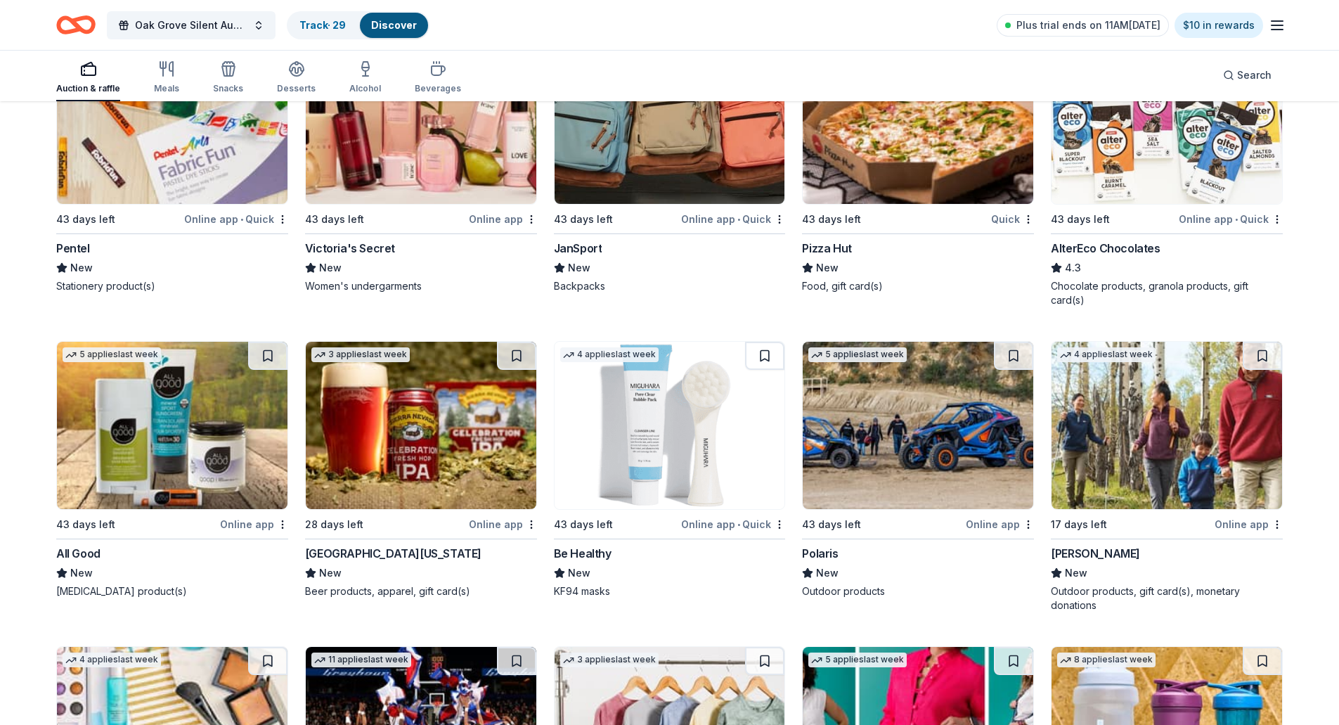
click at [1263, 356] on button at bounding box center [1262, 356] width 39 height 28
click at [768, 357] on button at bounding box center [764, 356] width 39 height 28
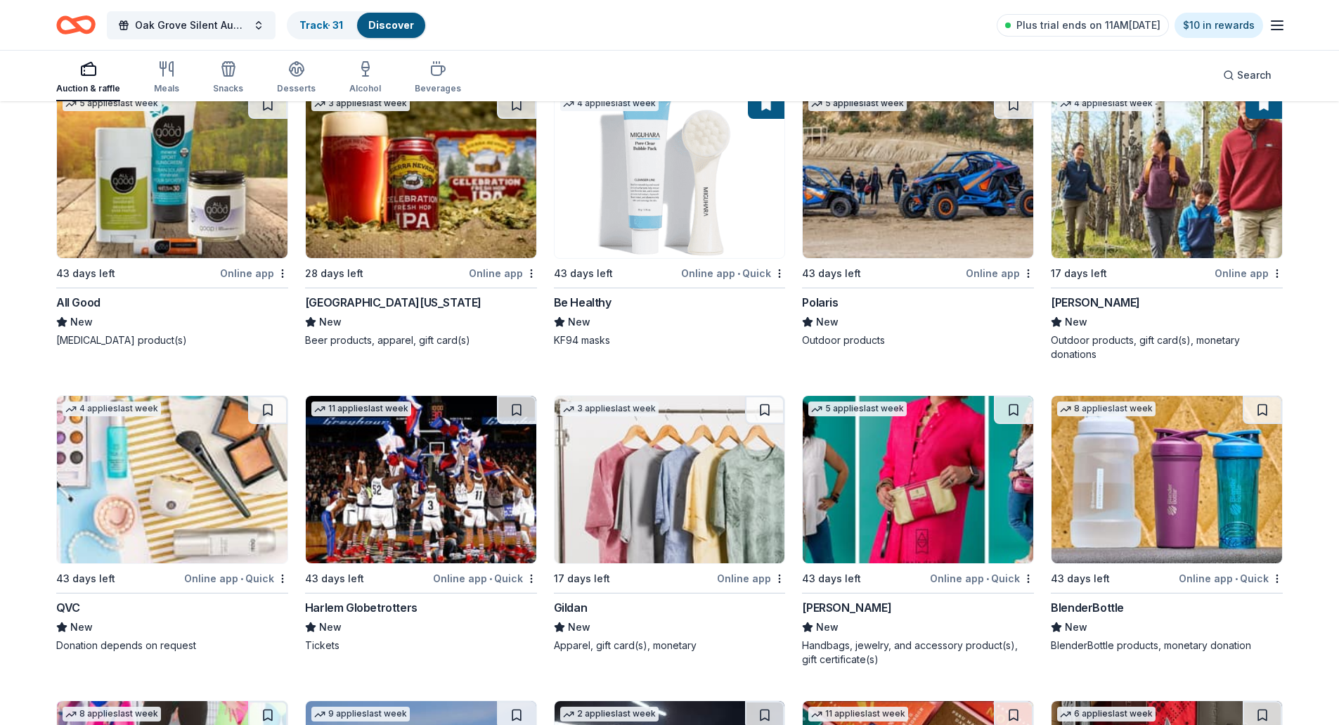
scroll to position [8890, 0]
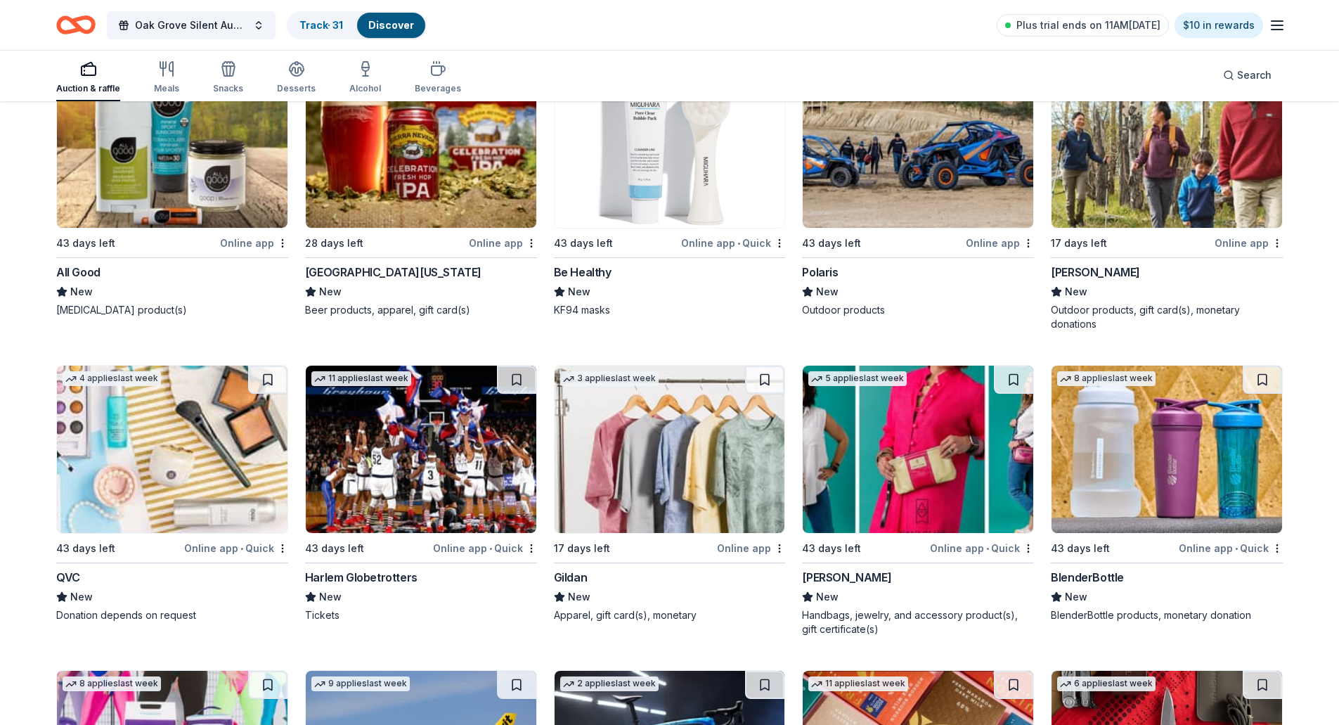
click at [169, 176] on img at bounding box center [172, 143] width 231 height 167
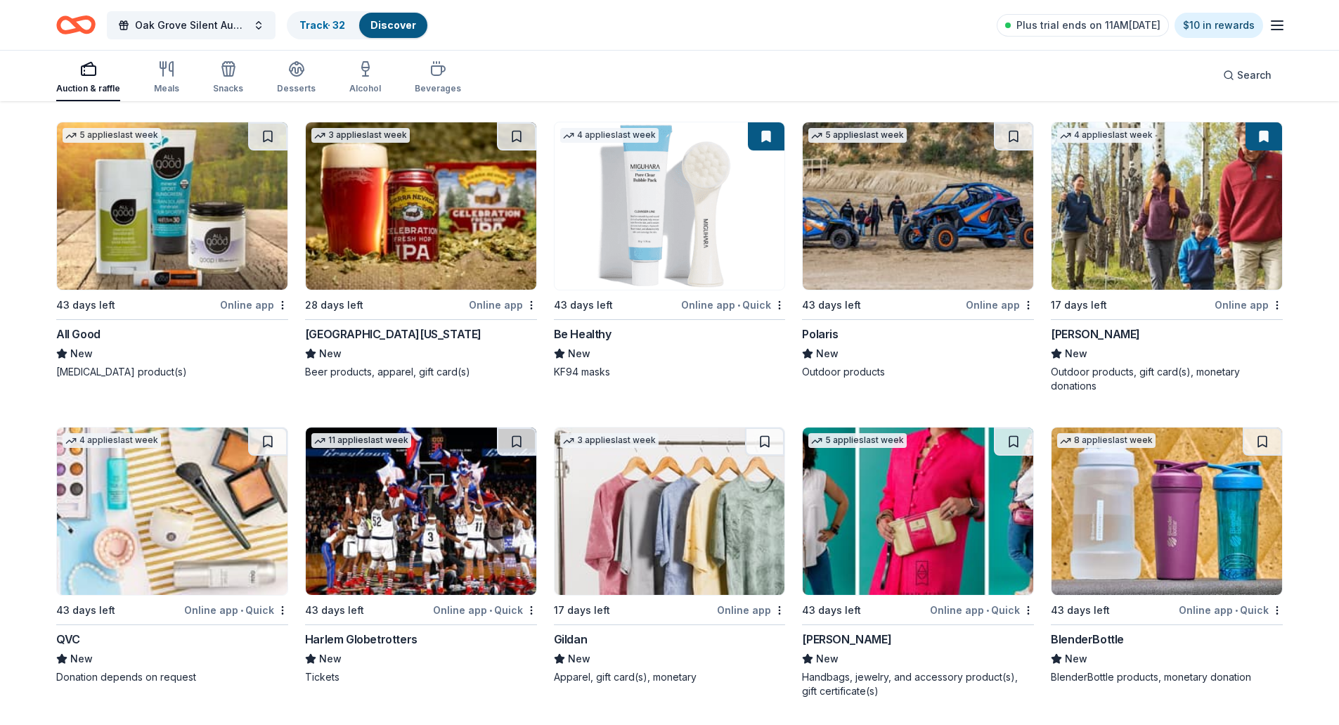
scroll to position [8820, 0]
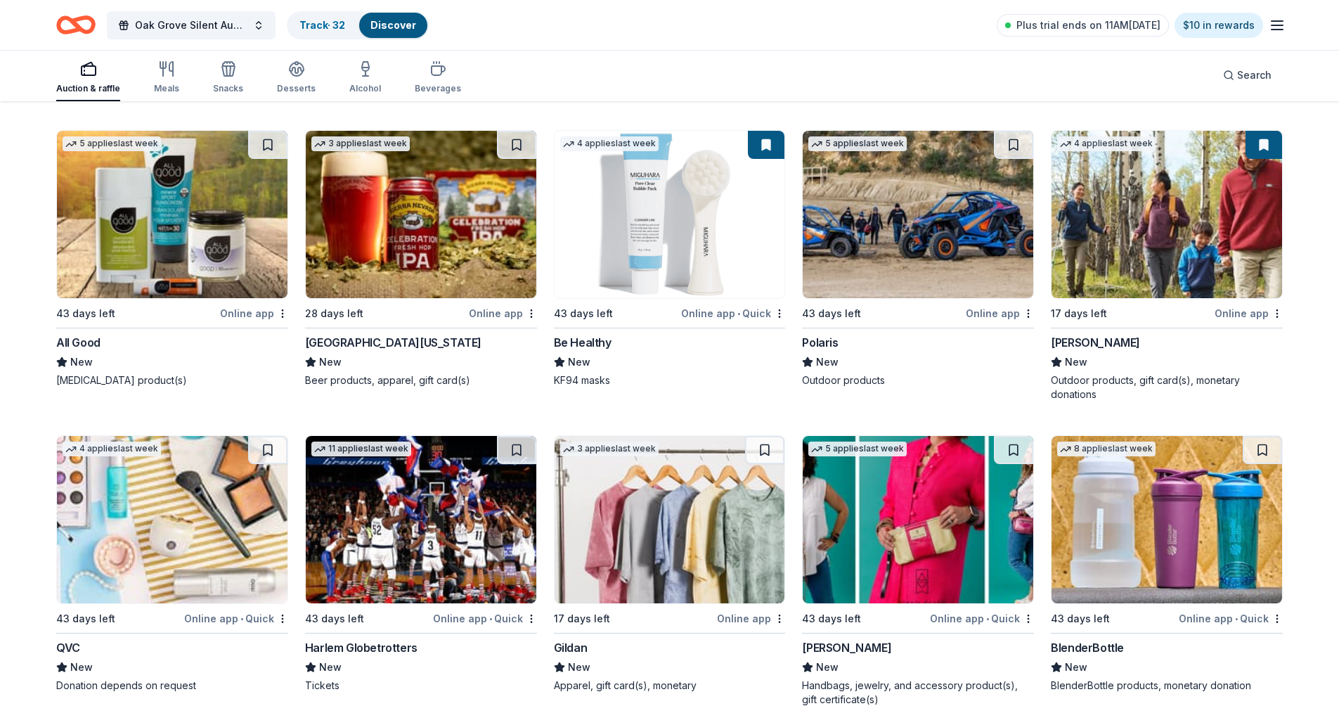
drag, startPoint x: 259, startPoint y: 147, endPoint x: 15, endPoint y: 218, distance: 254.0
click at [259, 146] on button at bounding box center [267, 145] width 39 height 28
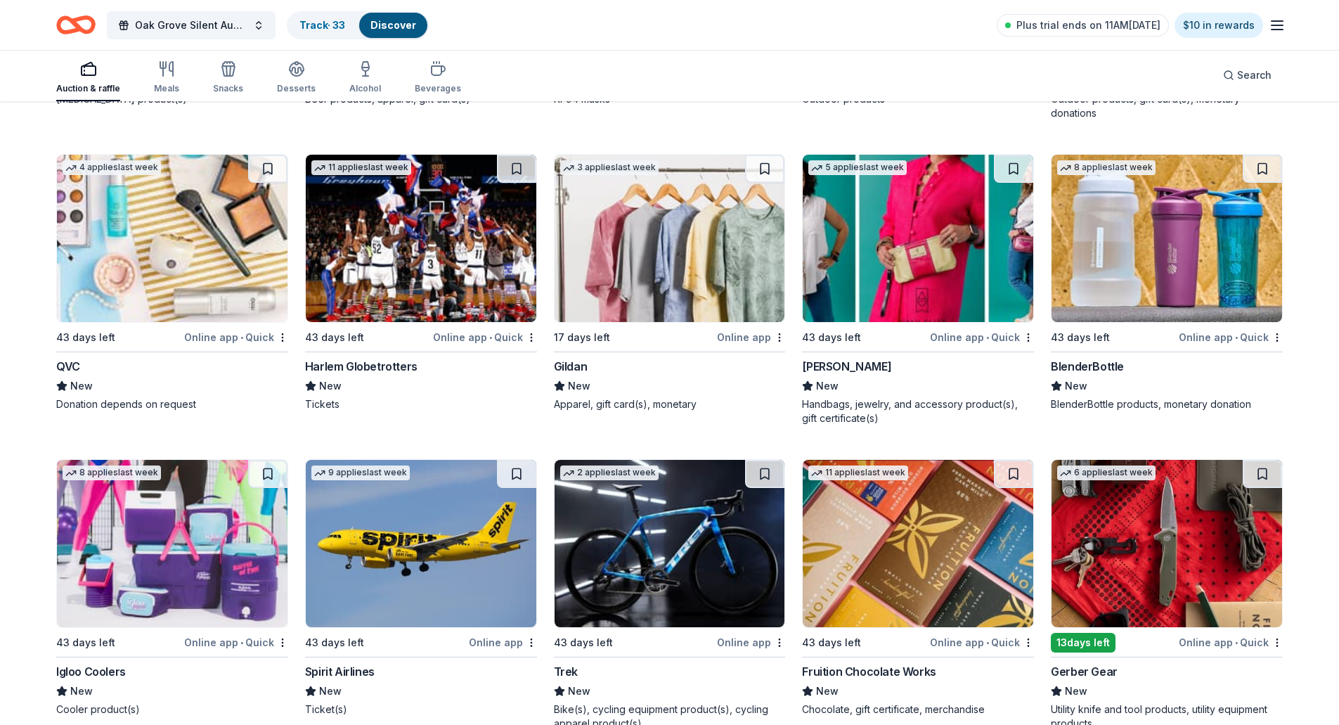
scroll to position [9171, 0]
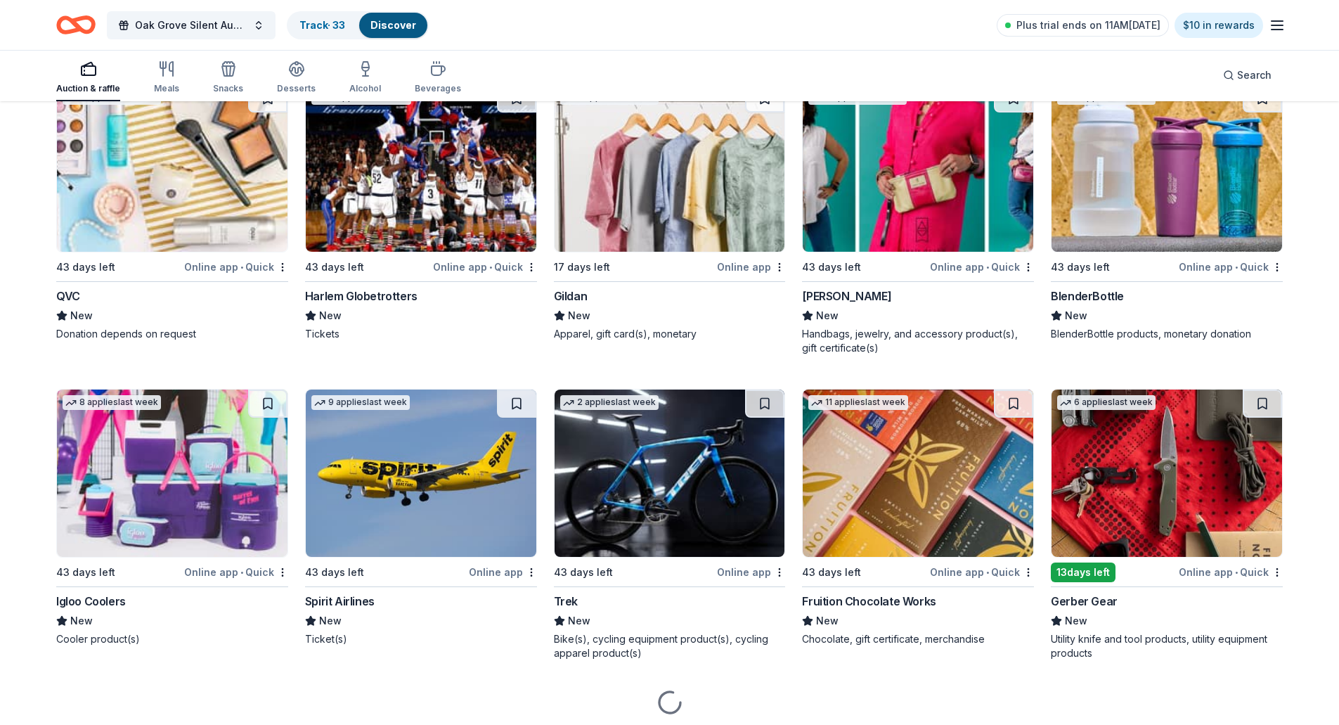
click at [189, 499] on img at bounding box center [172, 472] width 231 height 167
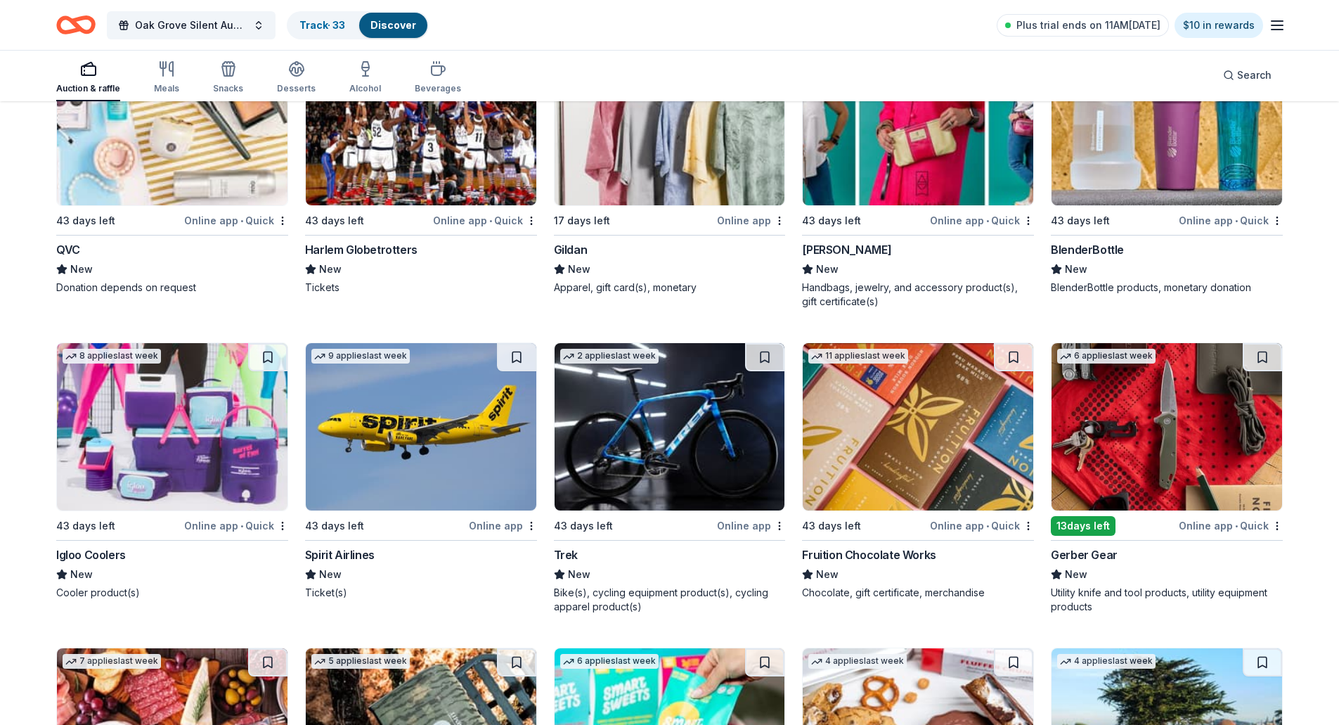
scroll to position [9312, 0]
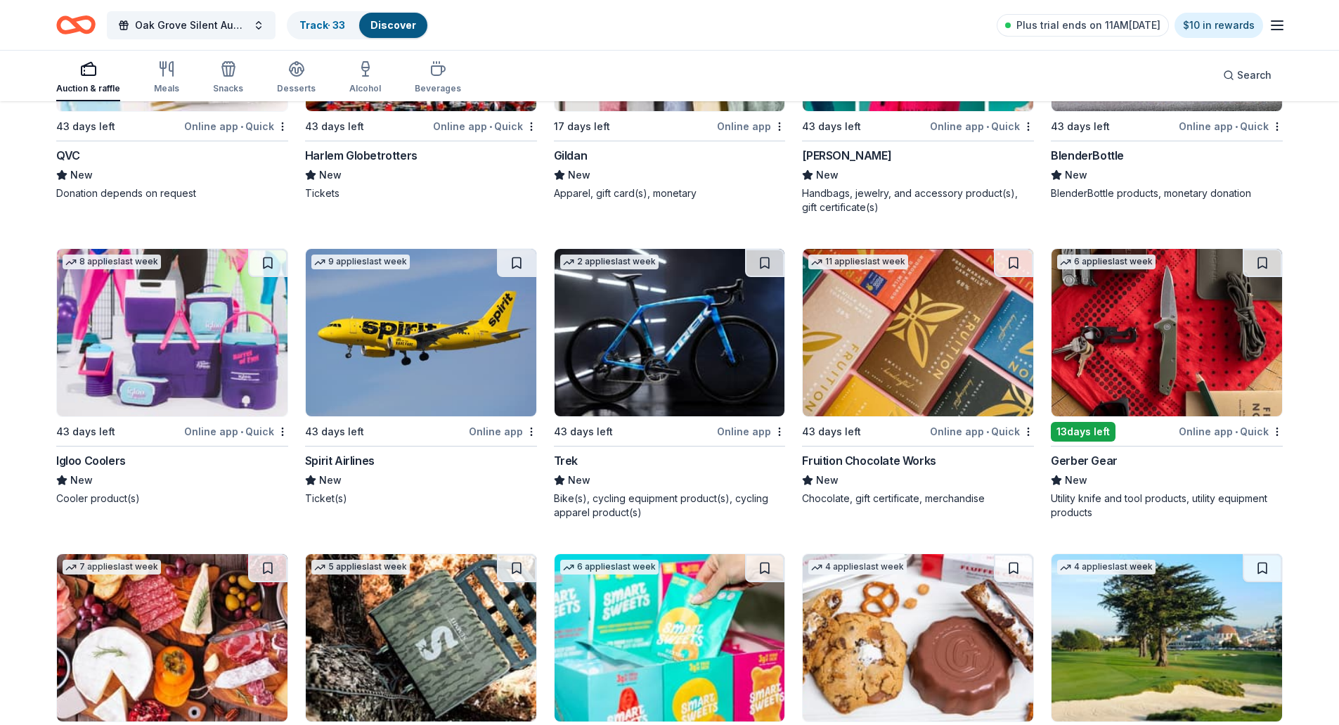
click at [1214, 286] on img at bounding box center [1166, 332] width 231 height 167
click at [1269, 259] on button at bounding box center [1262, 263] width 39 height 28
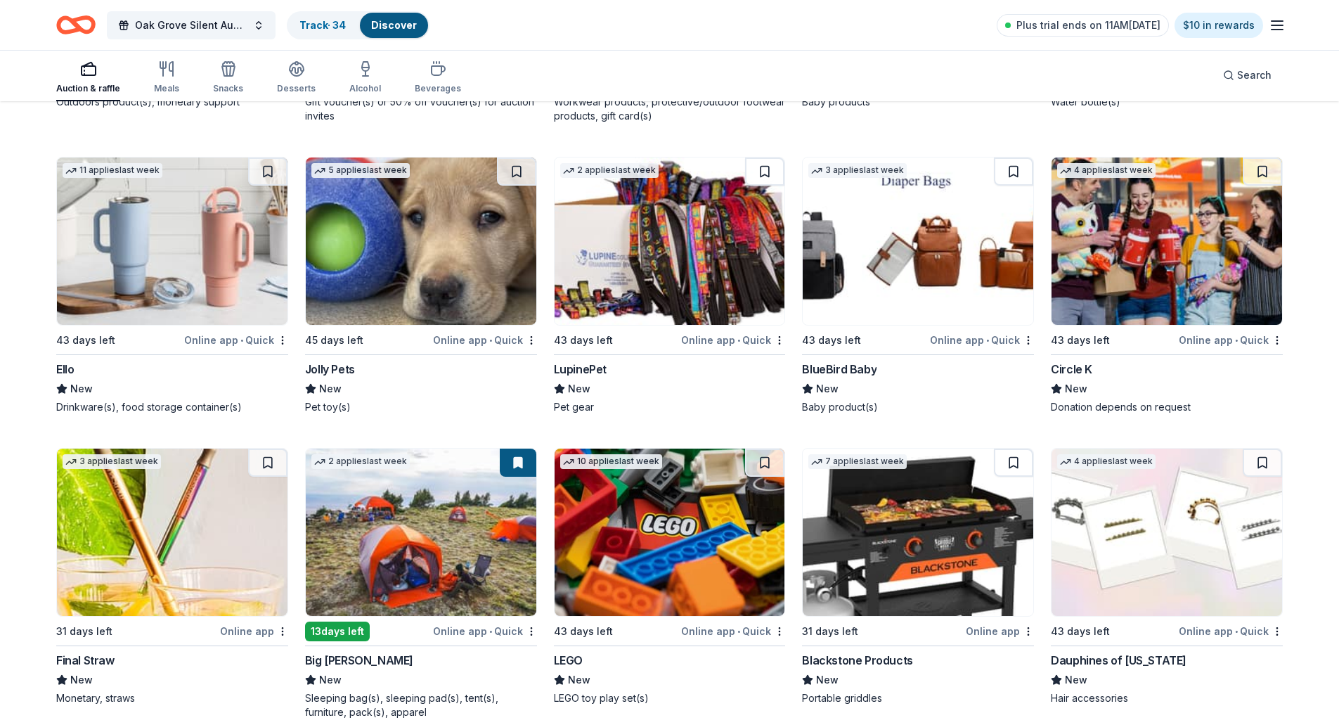
scroll to position [10366, 0]
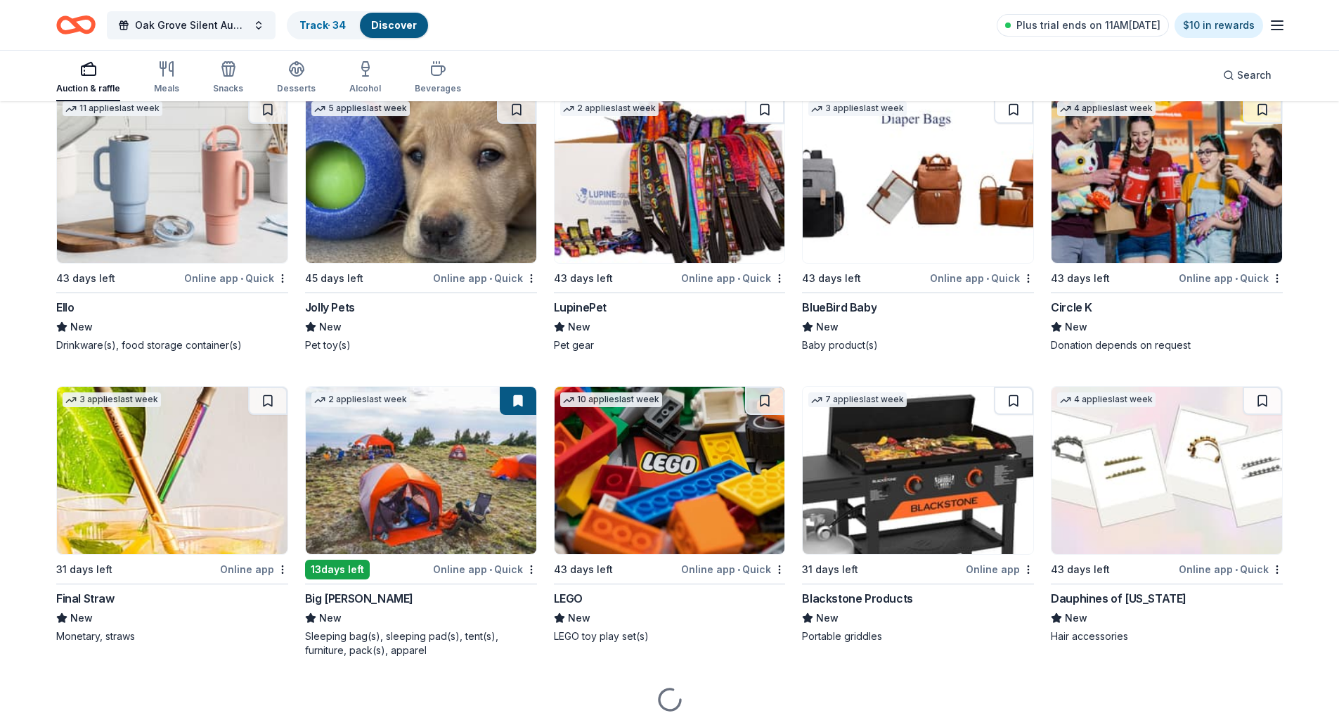
click at [912, 516] on img at bounding box center [918, 470] width 231 height 167
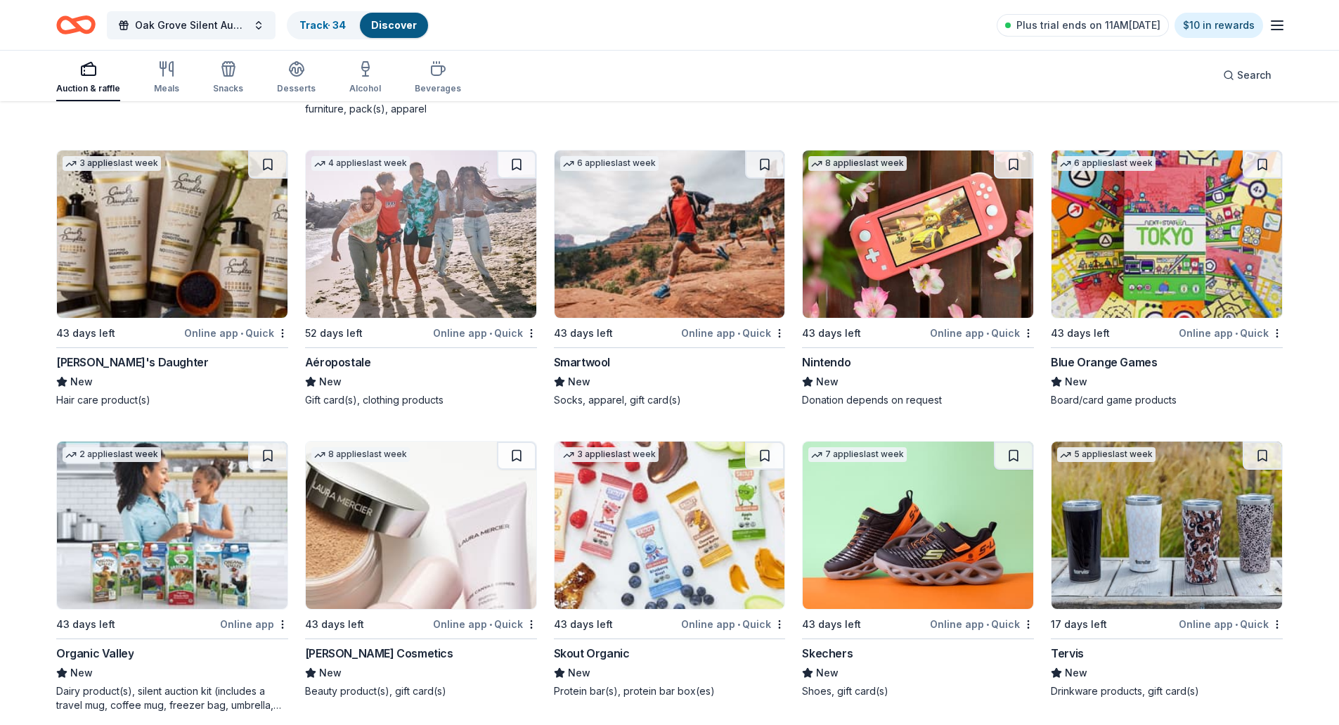
scroll to position [10999, 0]
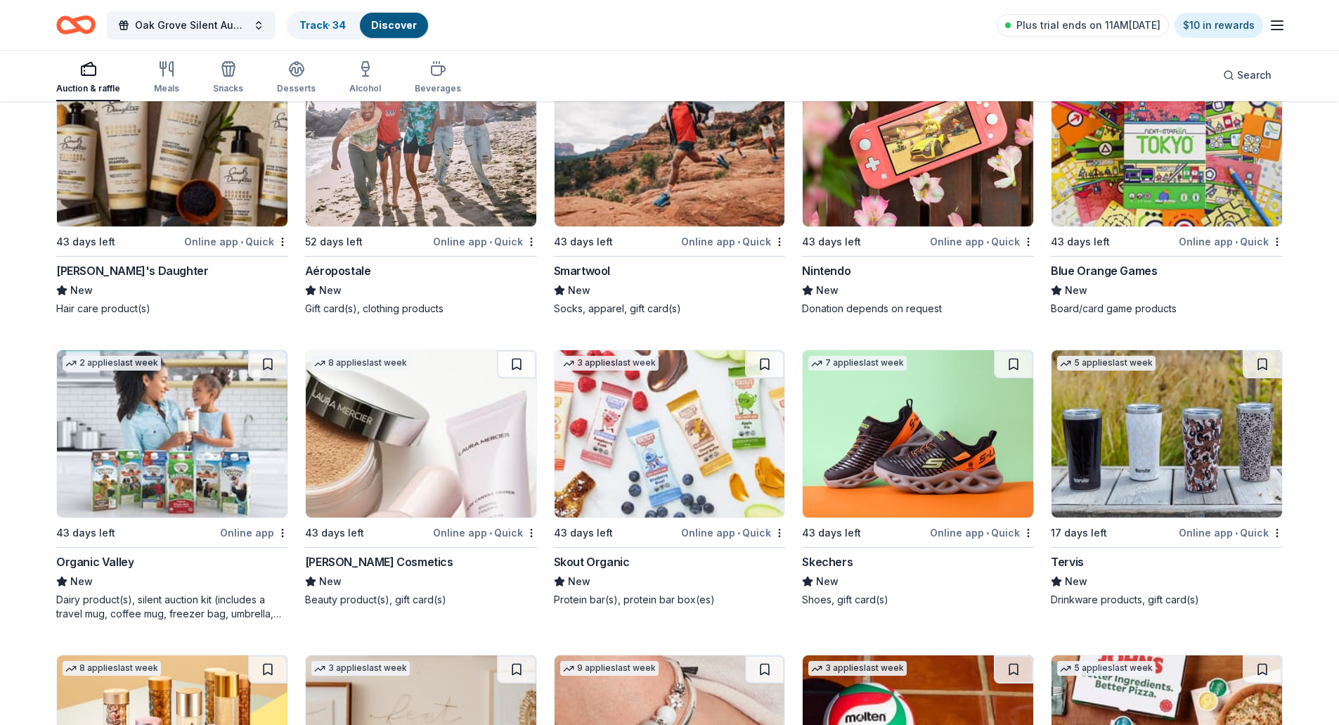
click at [945, 175] on img at bounding box center [918, 142] width 231 height 167
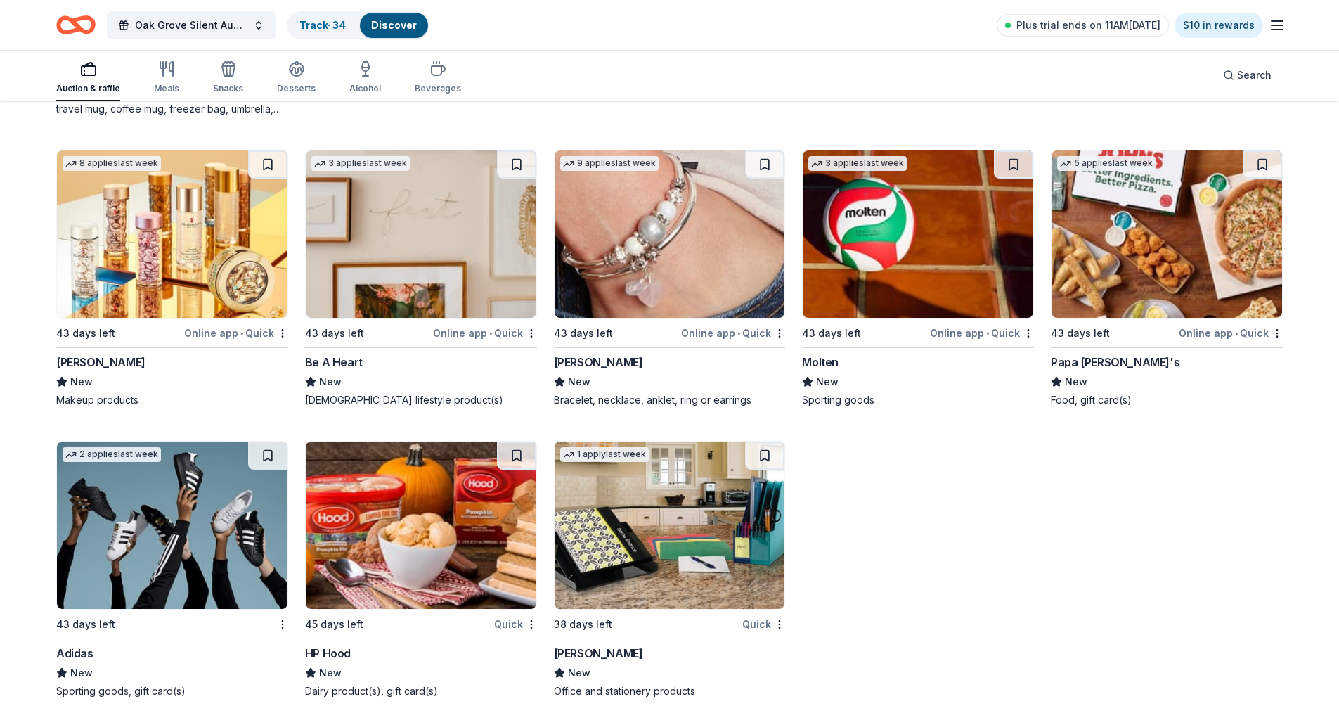
scroll to position [11505, 0]
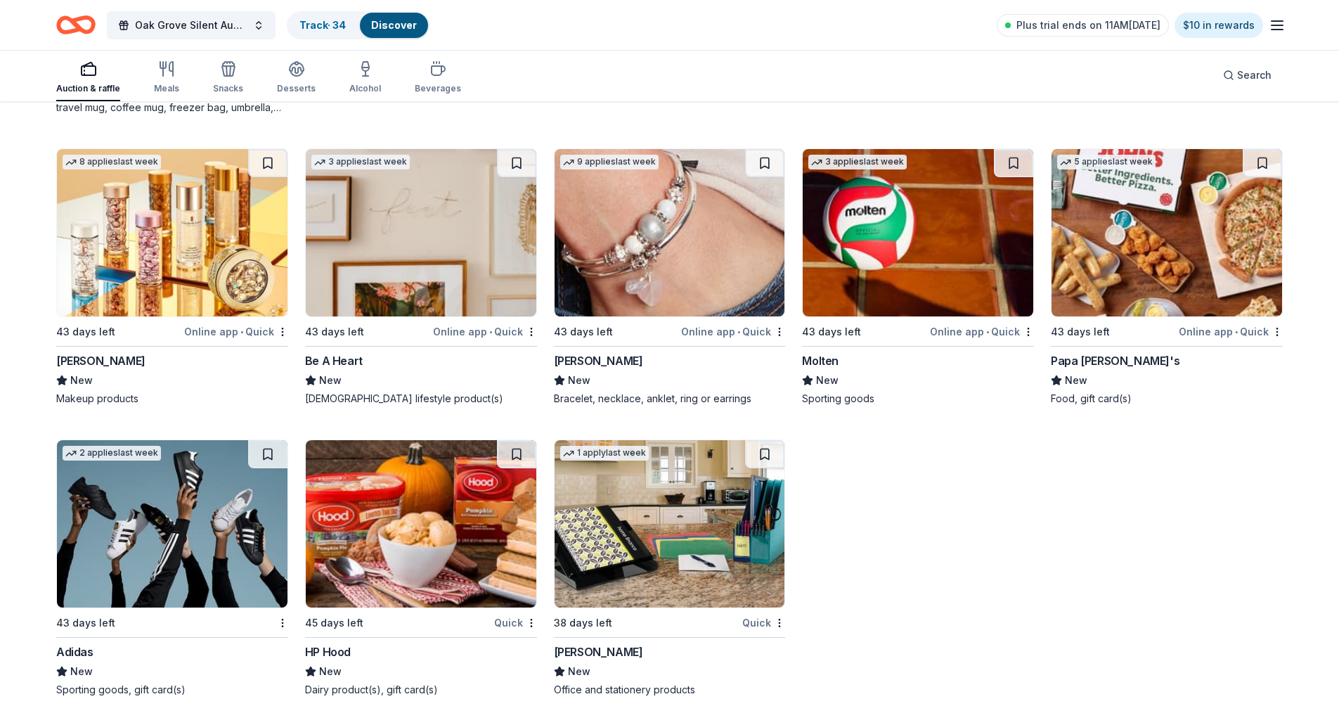
click at [654, 550] on img at bounding box center [670, 523] width 231 height 167
click at [1154, 228] on img at bounding box center [1166, 232] width 231 height 167
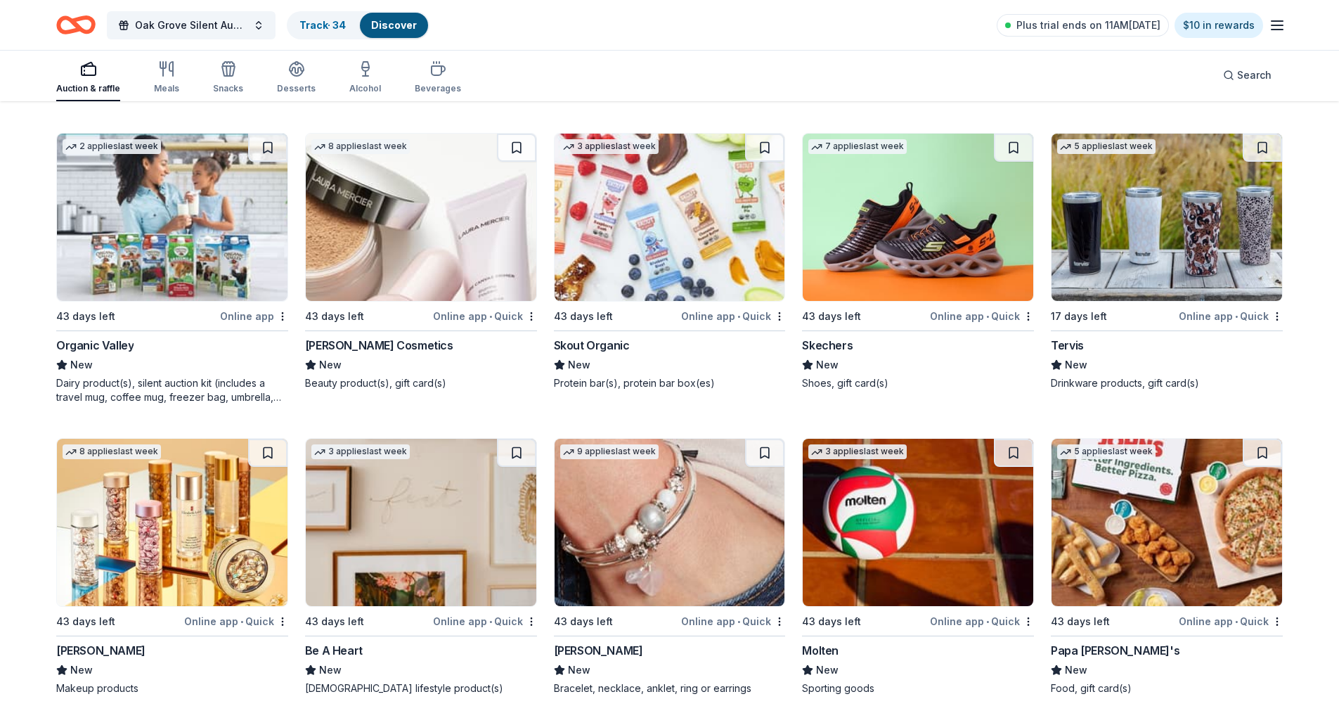
scroll to position [11153, 0]
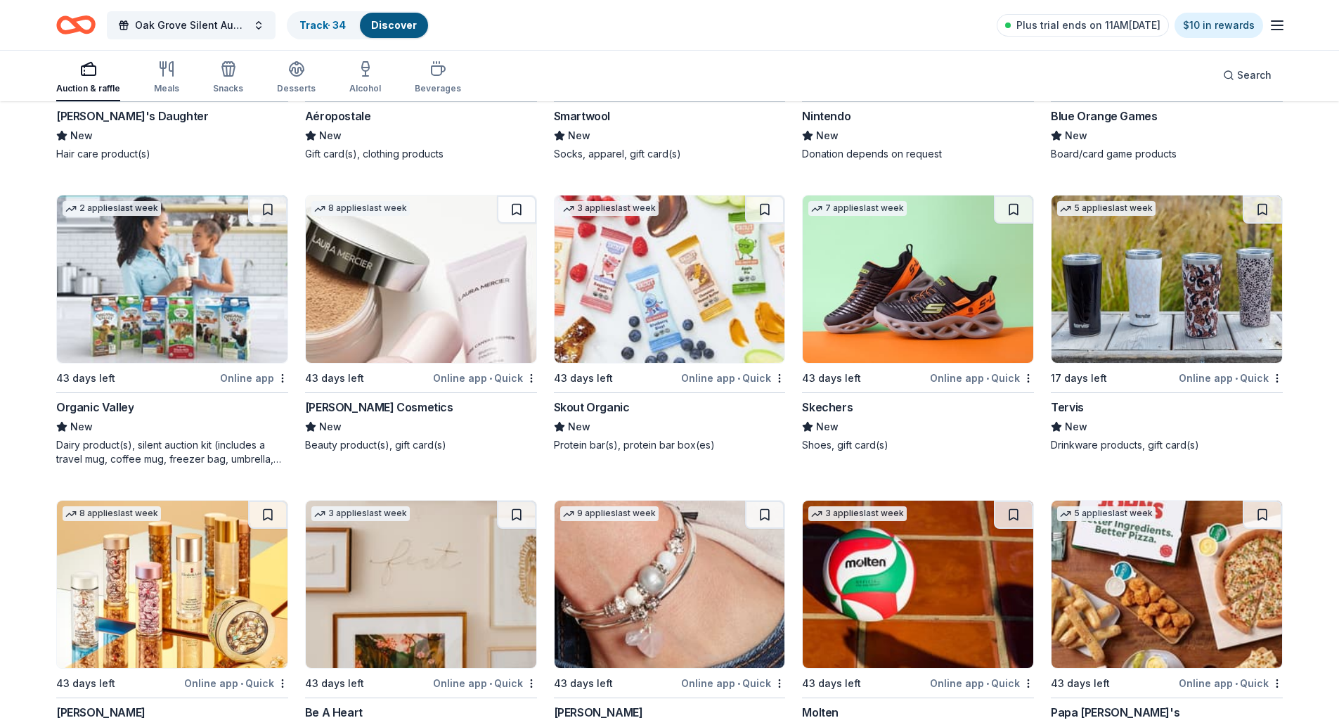
click at [1144, 318] on img at bounding box center [1166, 278] width 231 height 167
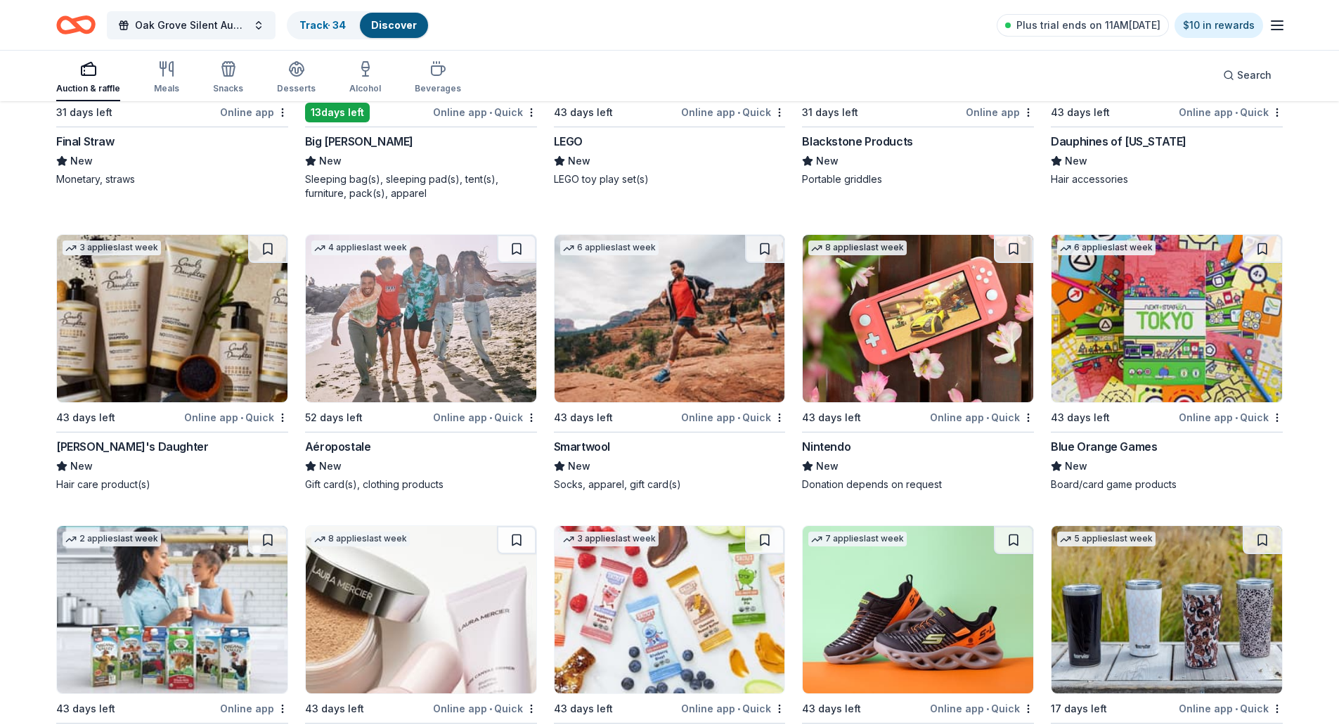
scroll to position [10802, 0]
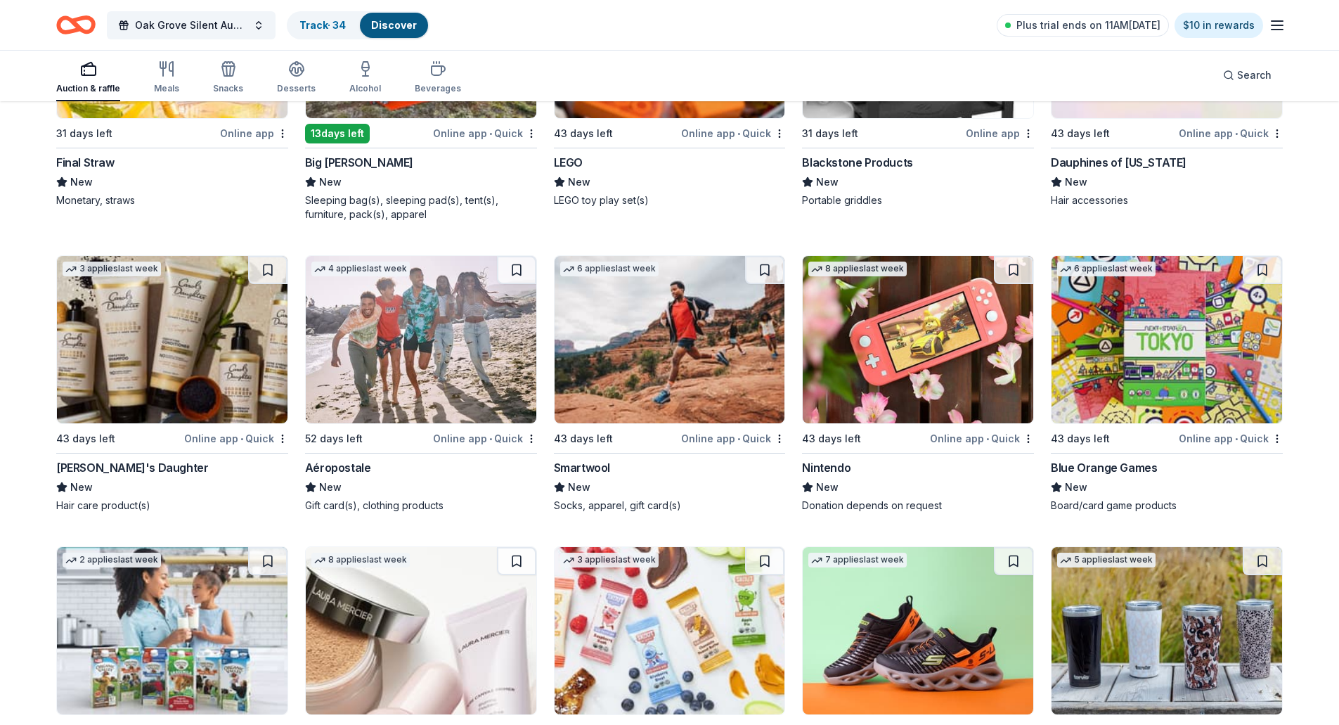
click at [659, 360] on img at bounding box center [670, 339] width 231 height 167
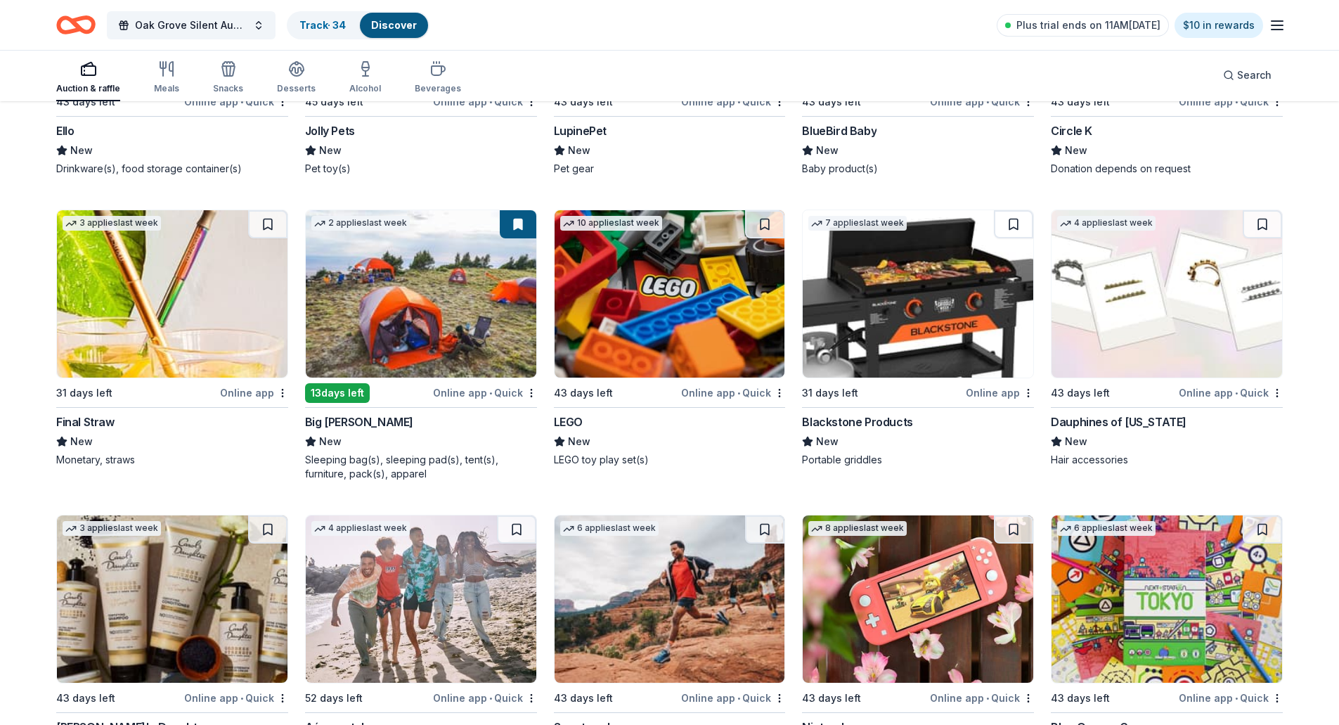
scroll to position [10521, 0]
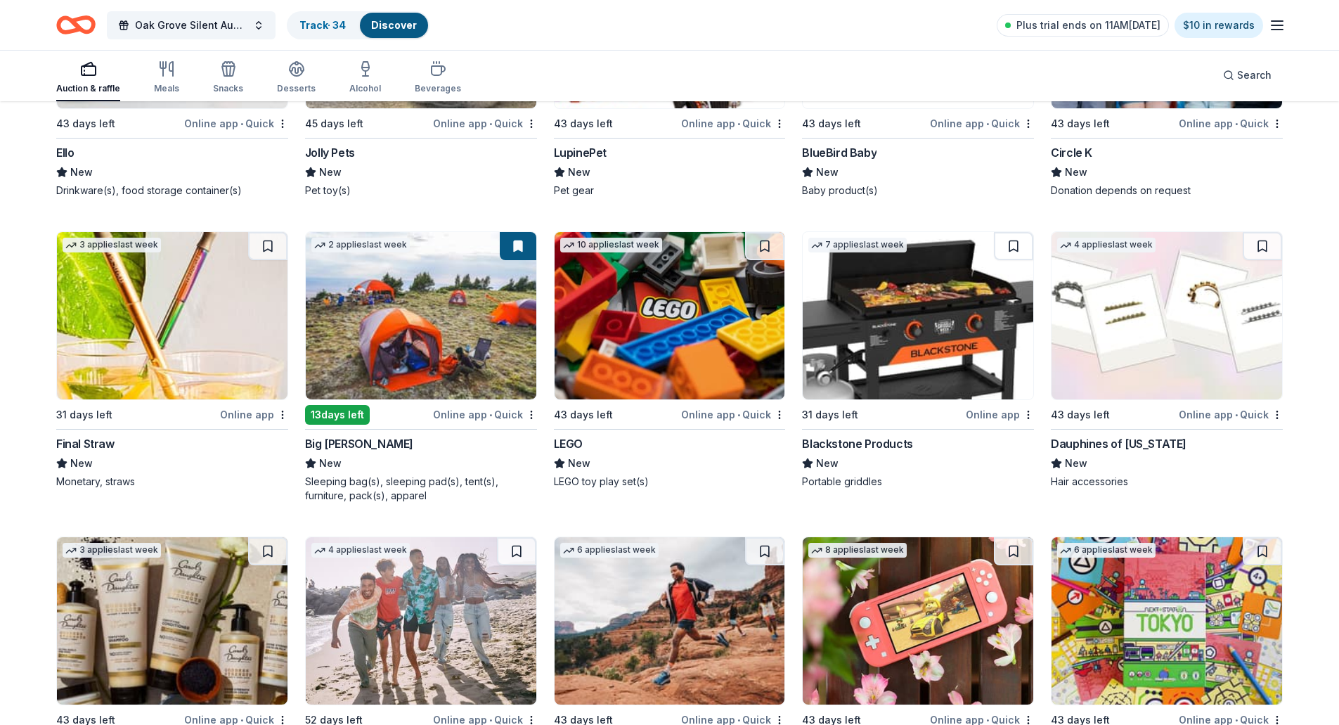
click at [647, 338] on img at bounding box center [670, 315] width 231 height 167
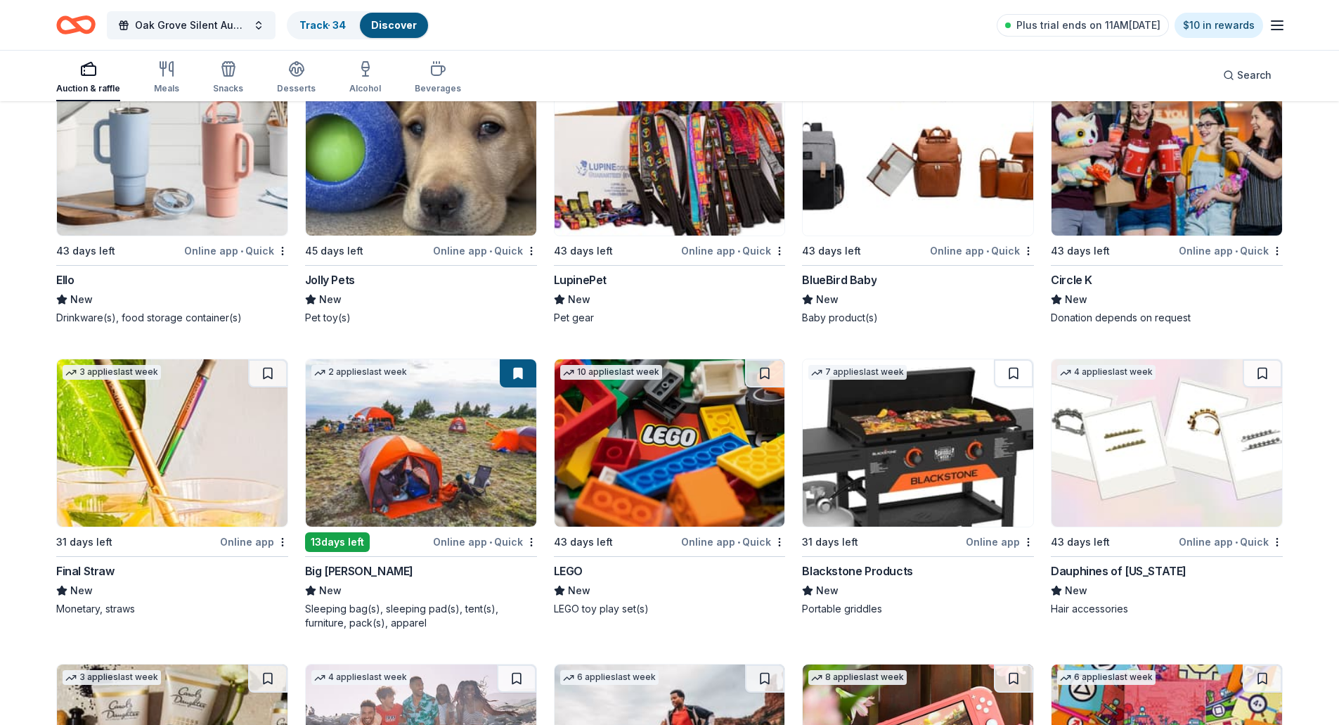
scroll to position [10380, 0]
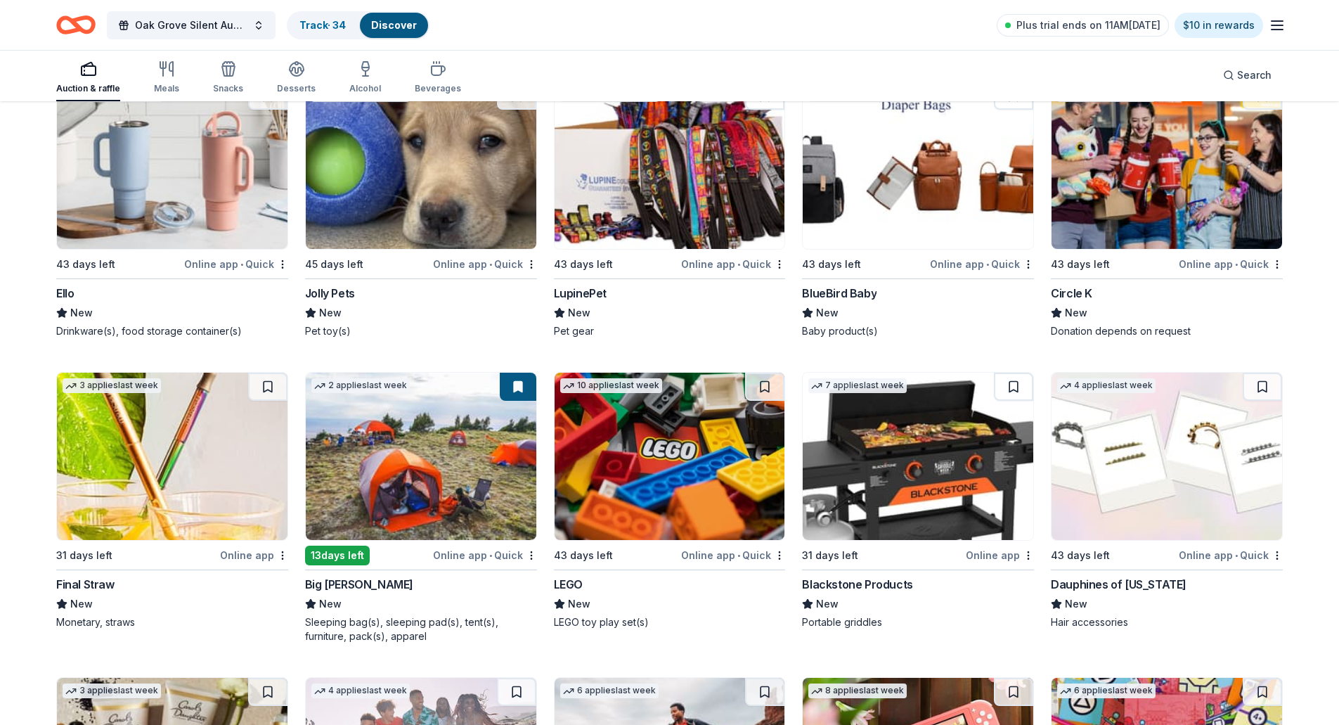
click at [1163, 176] on img at bounding box center [1166, 165] width 231 height 167
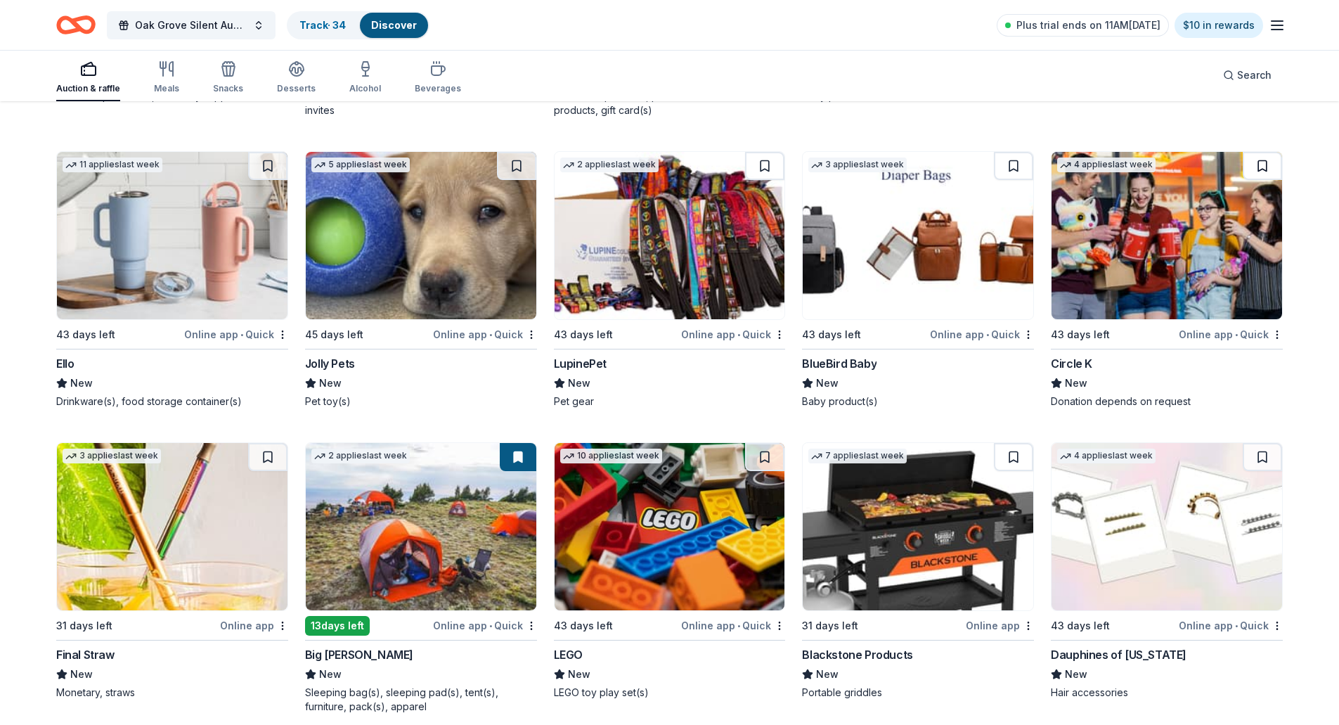
click at [1264, 160] on button at bounding box center [1262, 166] width 39 height 28
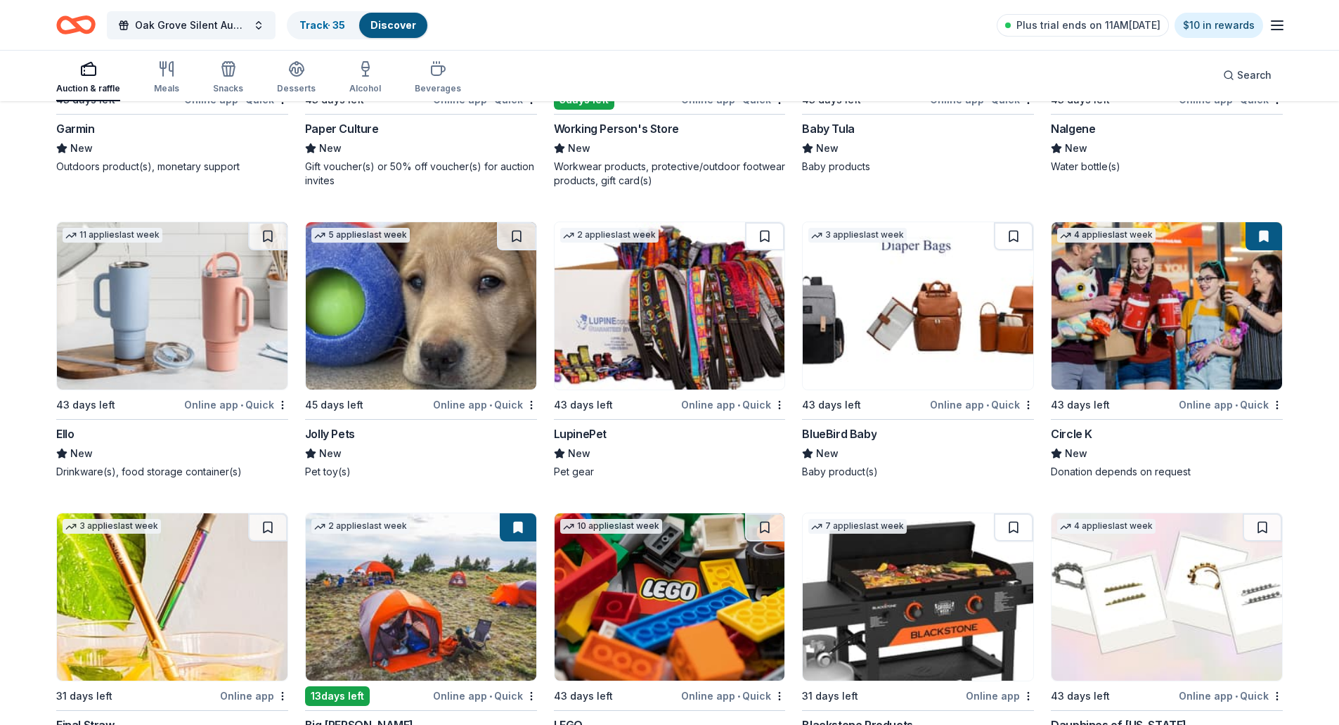
scroll to position [10169, 0]
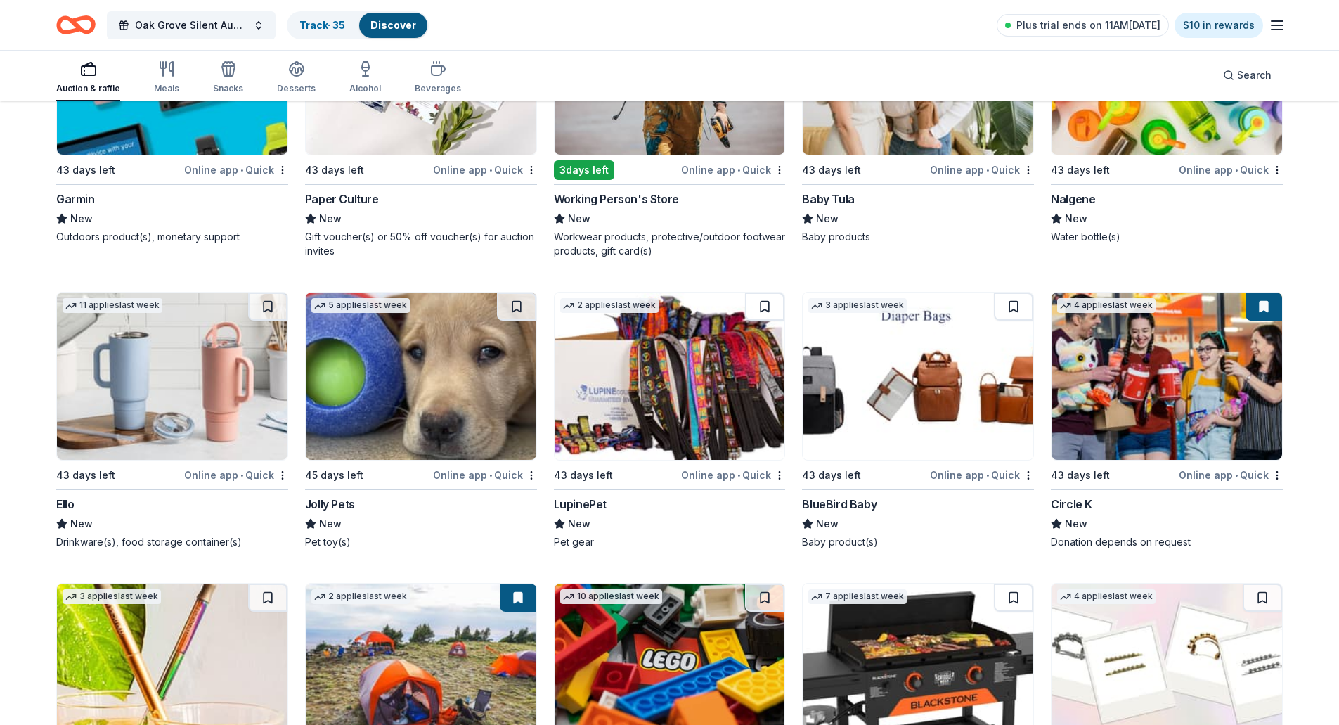
click at [167, 368] on img at bounding box center [172, 375] width 231 height 167
click at [261, 304] on button at bounding box center [267, 306] width 39 height 28
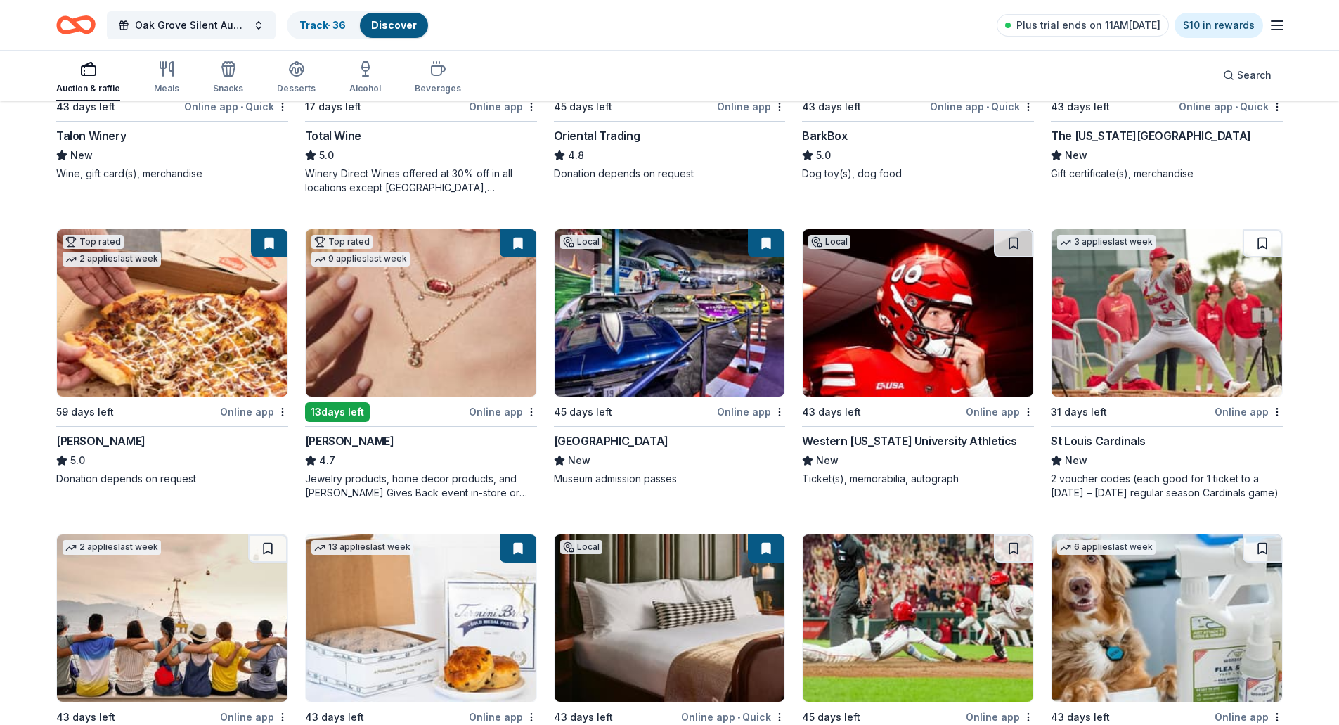
scroll to position [0, 0]
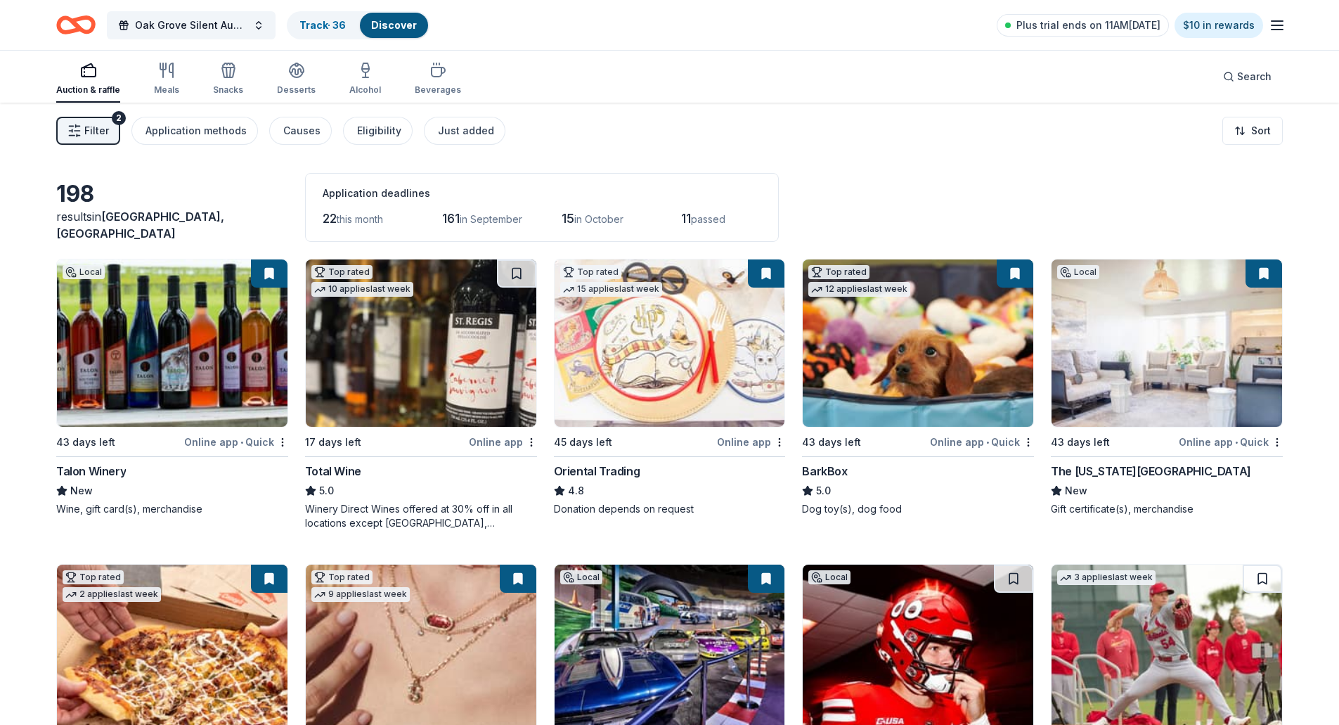
click at [382, 389] on img at bounding box center [421, 342] width 231 height 167
click at [318, 25] on link "Track · 36" at bounding box center [322, 25] width 46 height 12
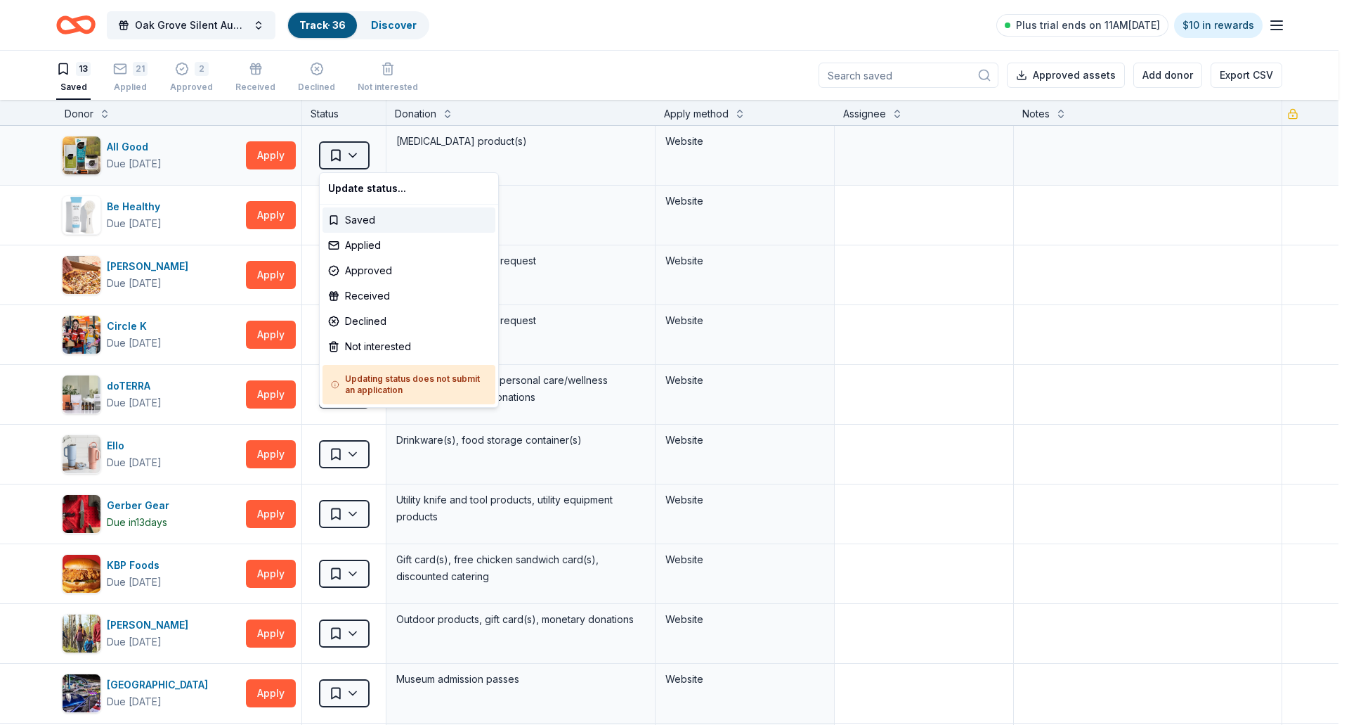
click at [347, 157] on html "Oak Grove Silent Auction Track · 36 Discover Plus trial ends on 11AM, 8/19 $10 …" at bounding box center [674, 362] width 1349 height 725
click at [384, 250] on div "Applied" at bounding box center [409, 245] width 173 height 25
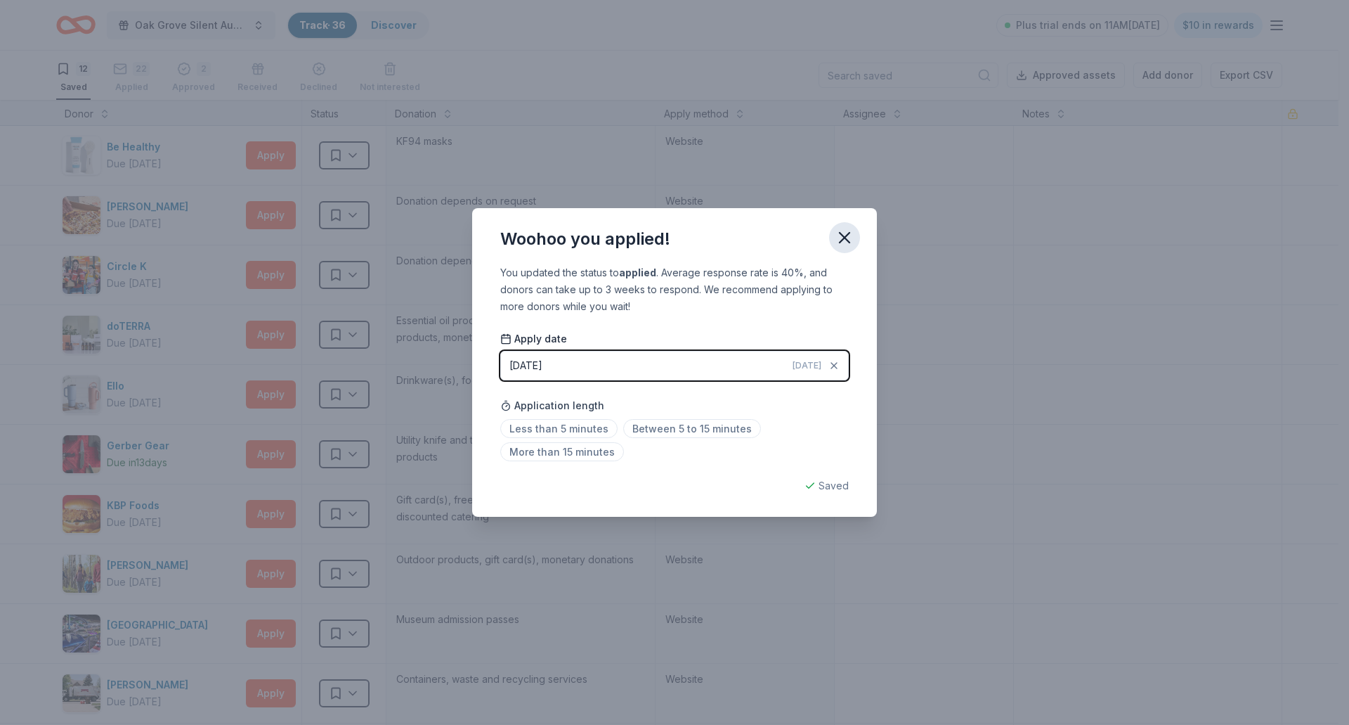
click at [856, 232] on button "button" at bounding box center [844, 237] width 31 height 31
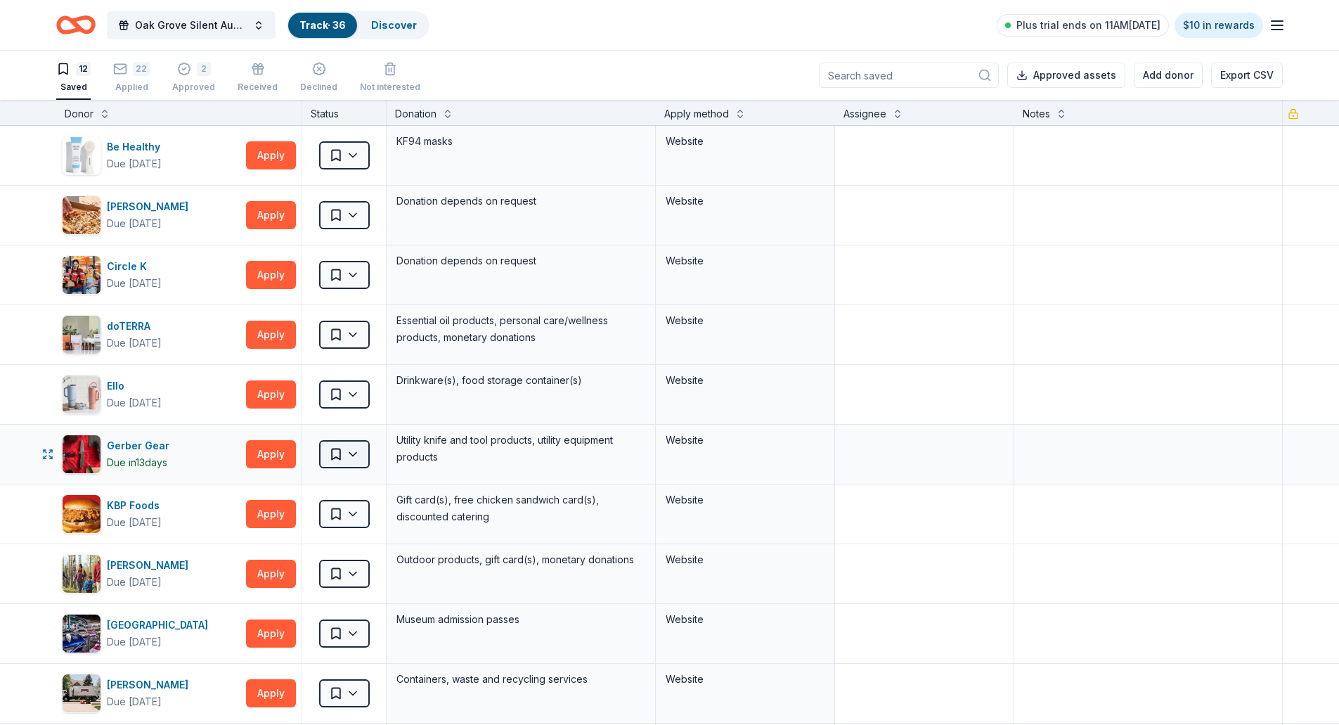
click at [349, 453] on html "Oak Grove Silent Auction Track · 36 Discover Plus trial ends on 11AM, 8/19 $10 …" at bounding box center [669, 362] width 1339 height 725
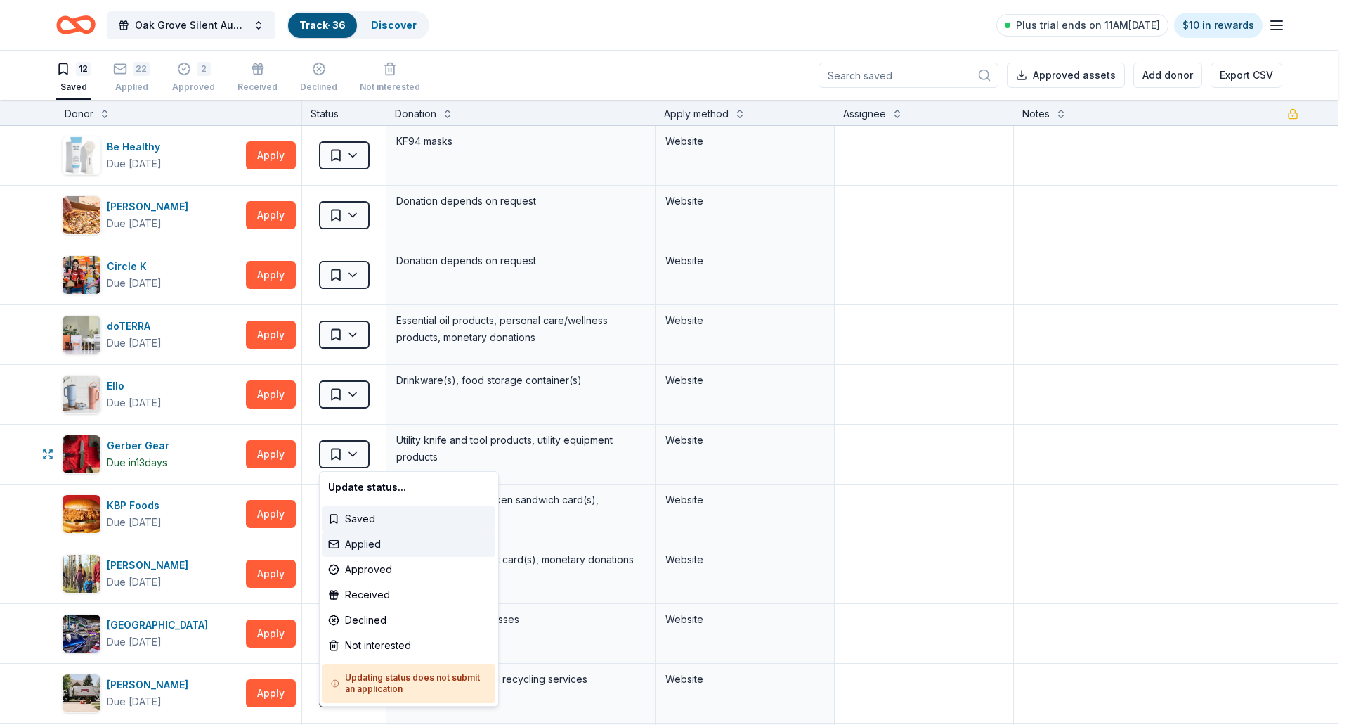
click at [356, 550] on div "Applied" at bounding box center [409, 543] width 173 height 25
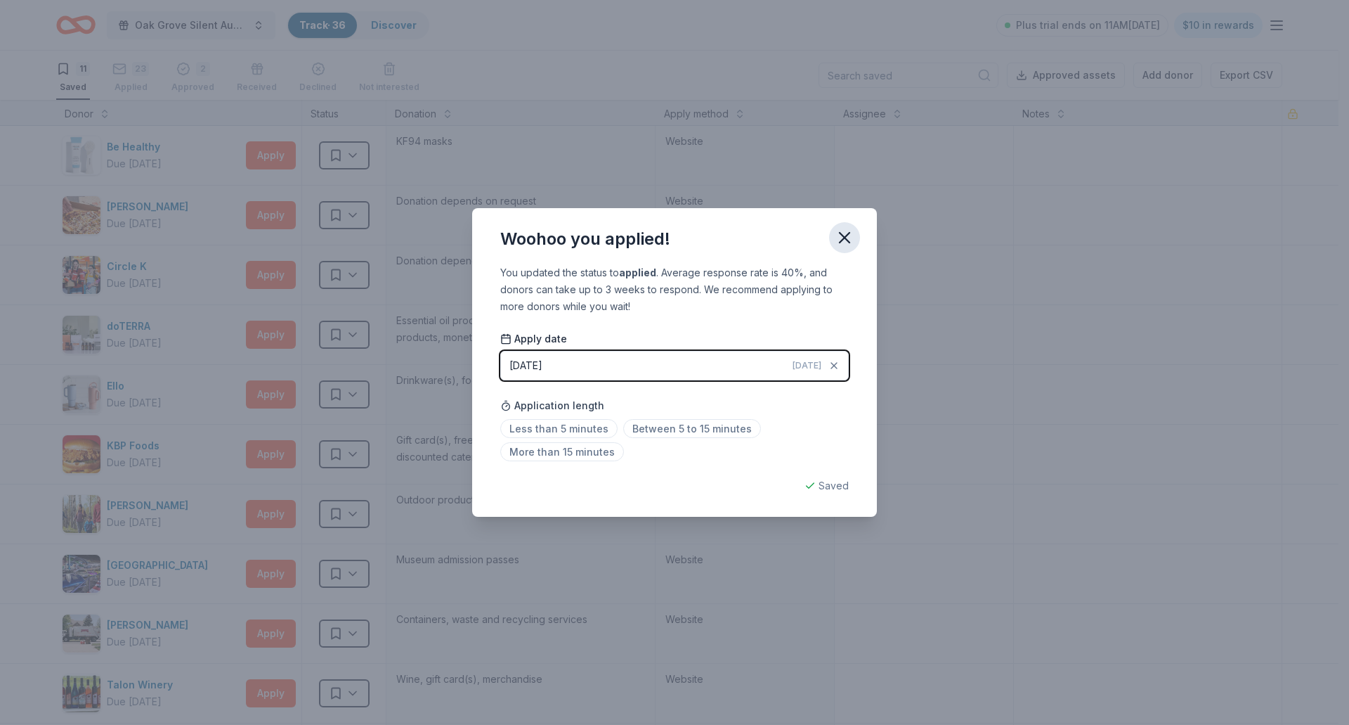
click at [840, 240] on icon "button" at bounding box center [845, 238] width 20 height 20
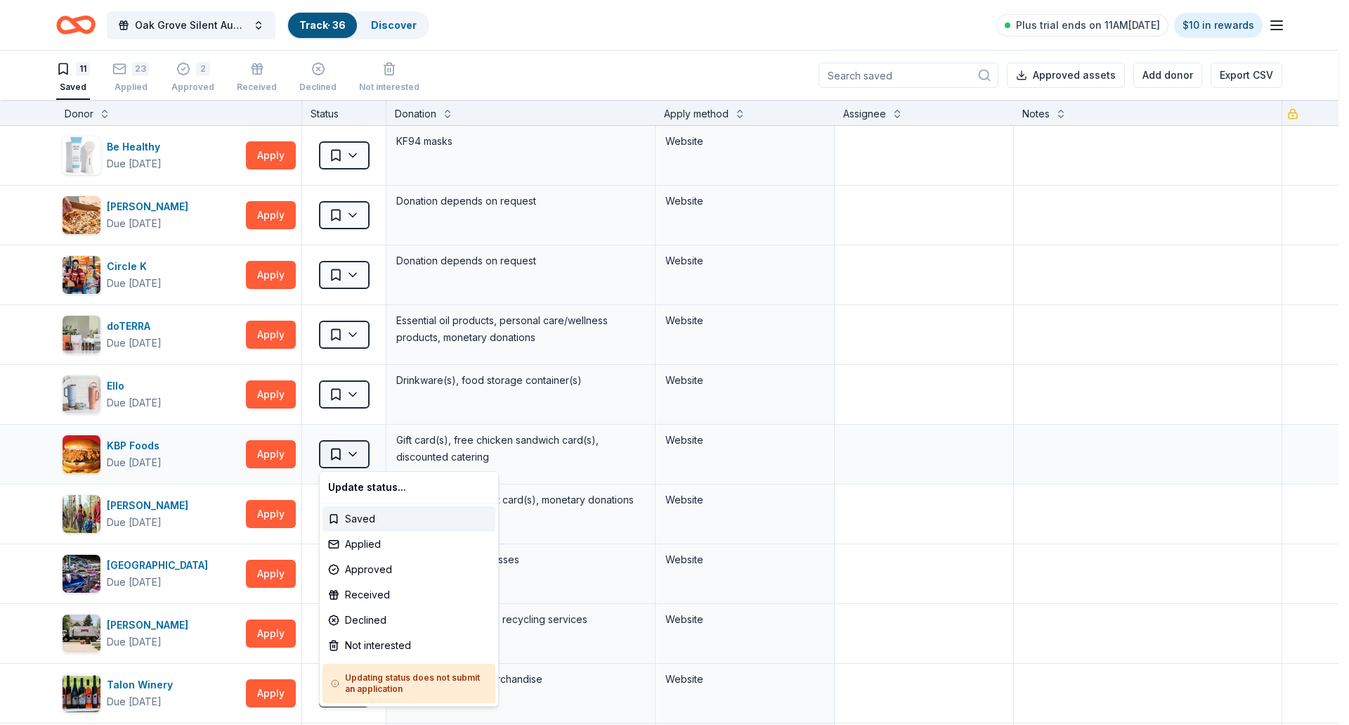
click at [360, 450] on html "Oak Grove Silent Auction Track · 36 Discover Plus trial ends on 11AM, 8/19 $10 …" at bounding box center [674, 362] width 1349 height 725
click at [350, 545] on div "Applied" at bounding box center [409, 543] width 173 height 25
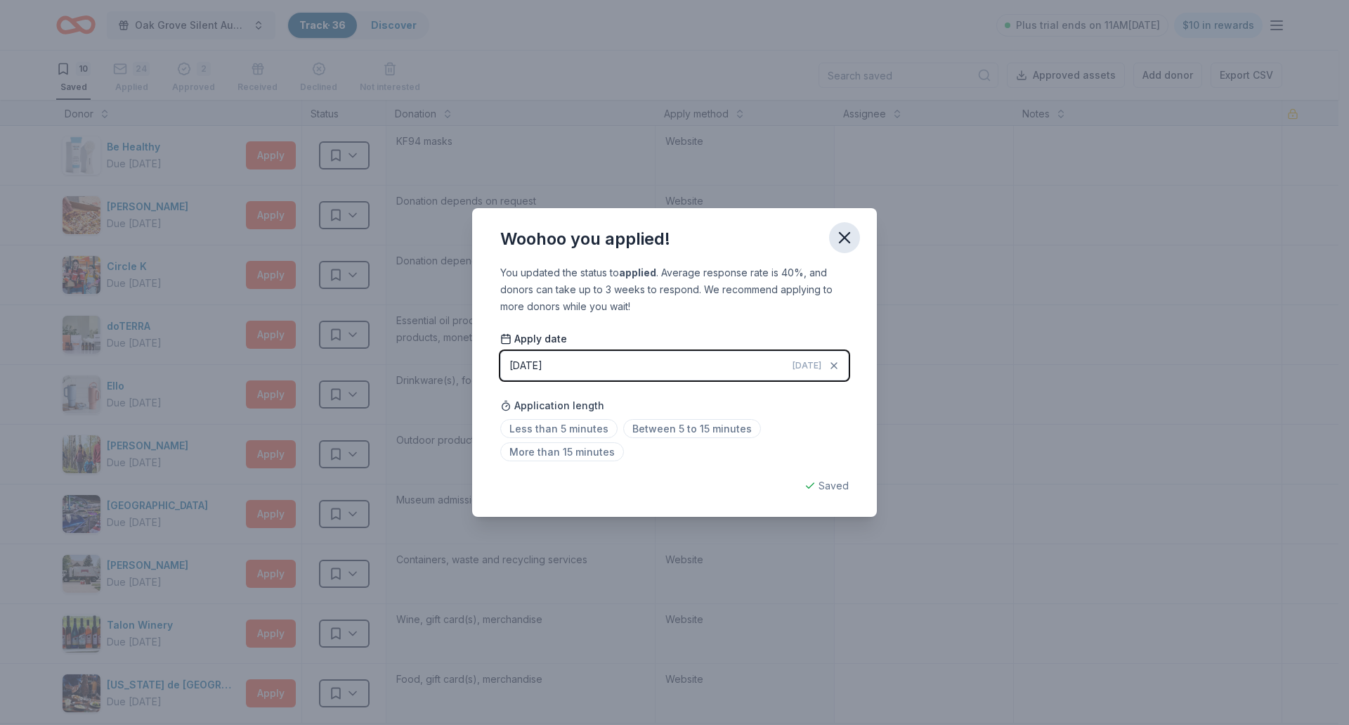
click at [843, 235] on icon "button" at bounding box center [845, 238] width 10 height 10
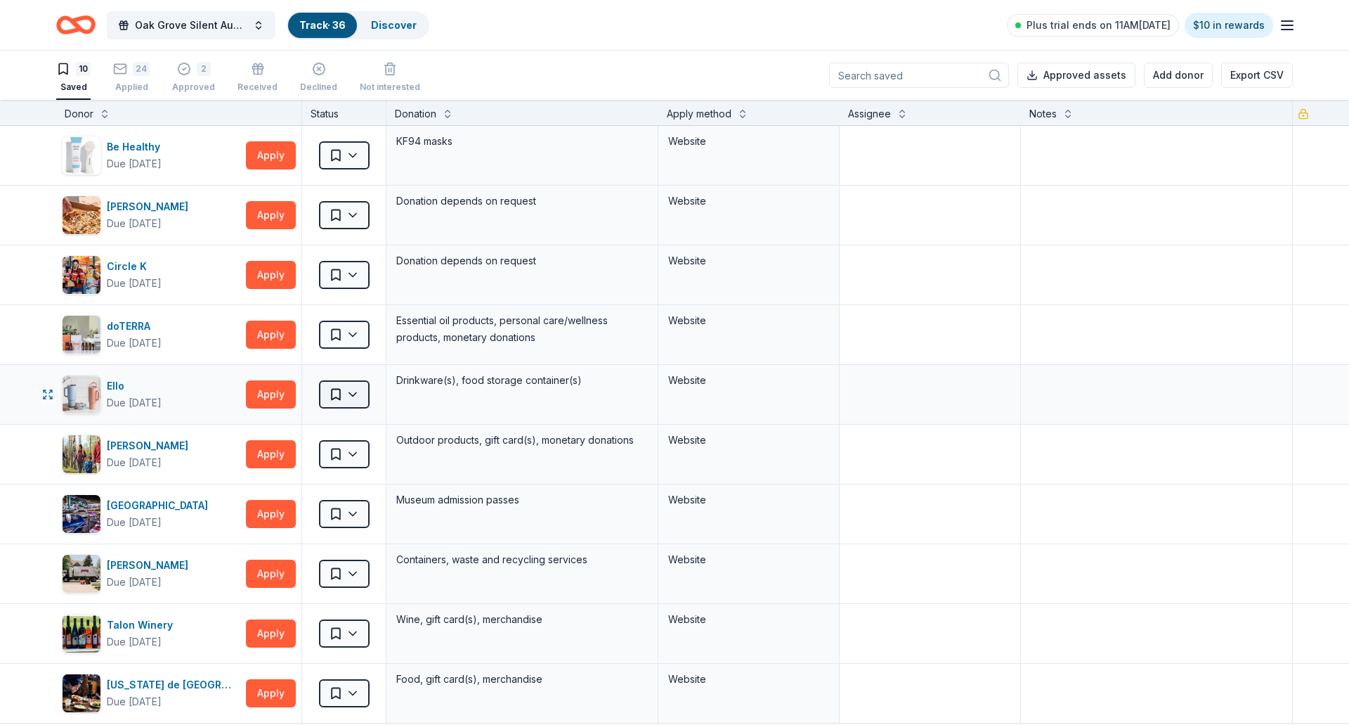
click at [353, 394] on html "Oak Grove Silent Auction Track · 36 Discover Plus trial ends on 11AM, 8/19 $10 …" at bounding box center [674, 362] width 1349 height 725
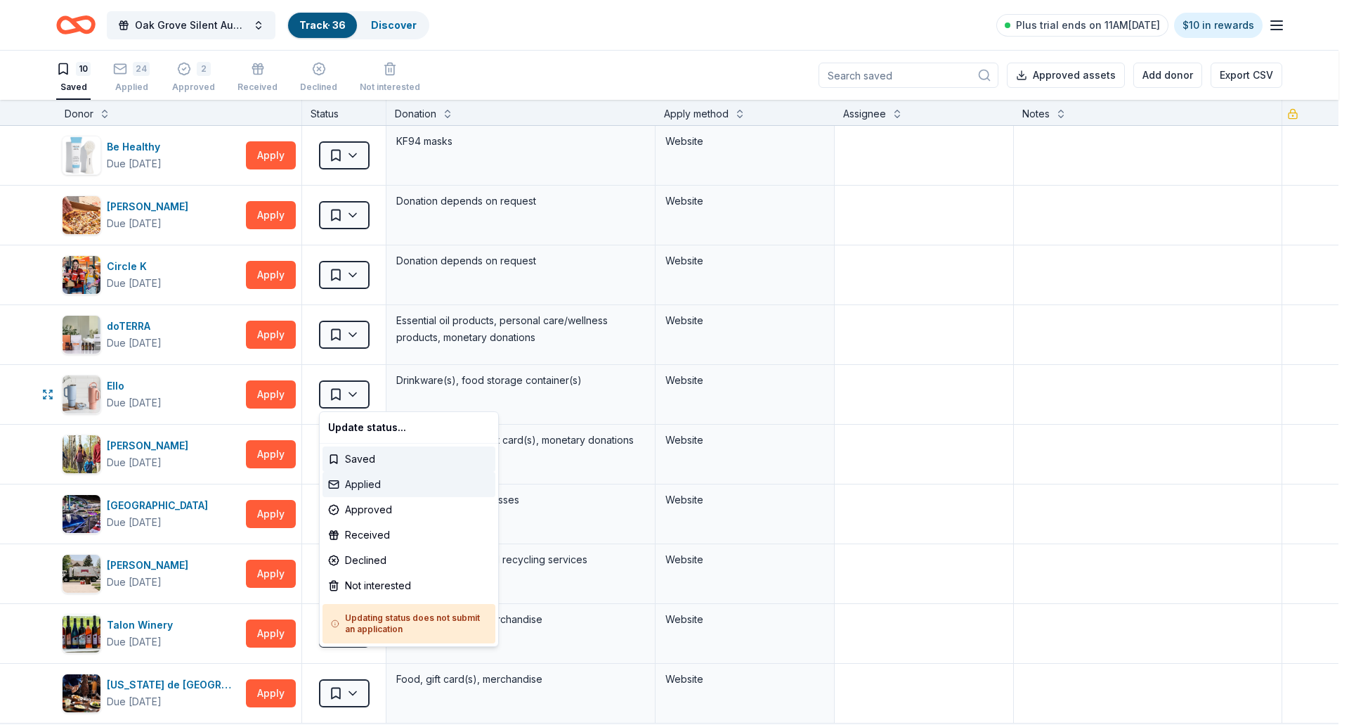
click at [365, 487] on div "Applied" at bounding box center [409, 484] width 173 height 25
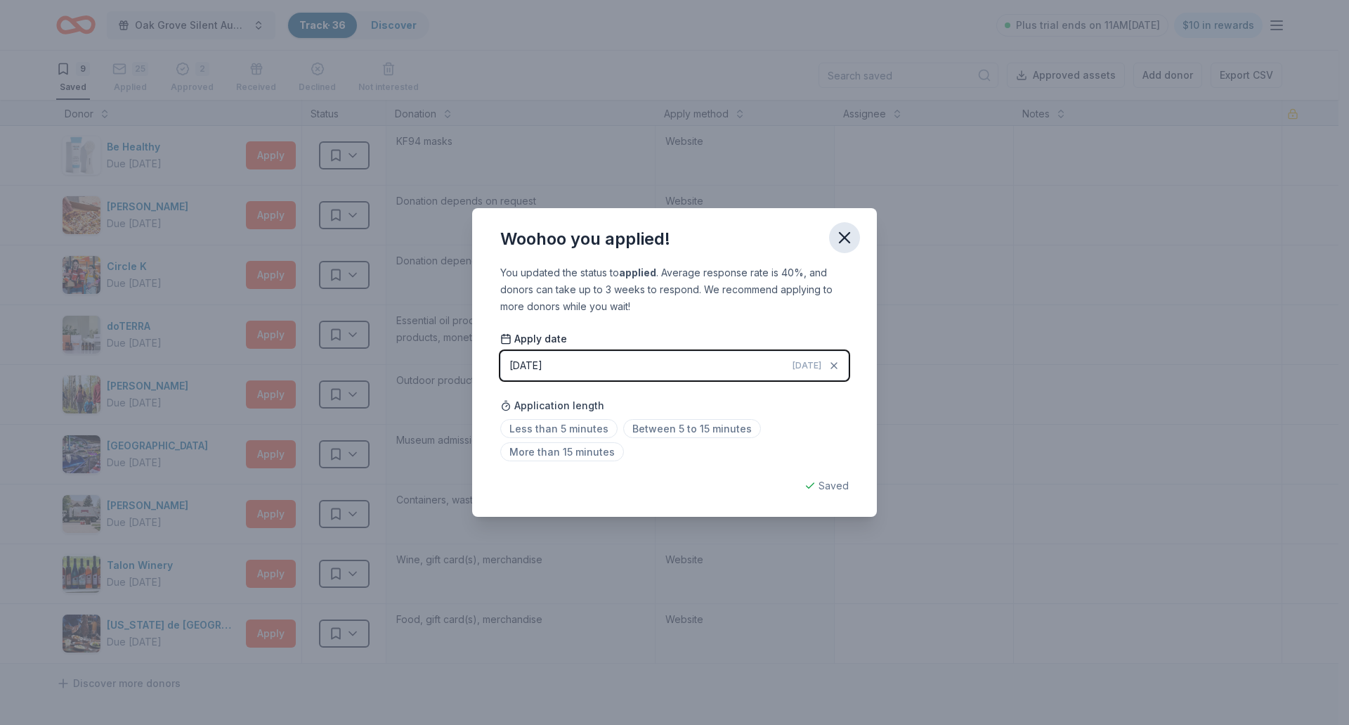
click at [842, 233] on icon "button" at bounding box center [845, 238] width 10 height 10
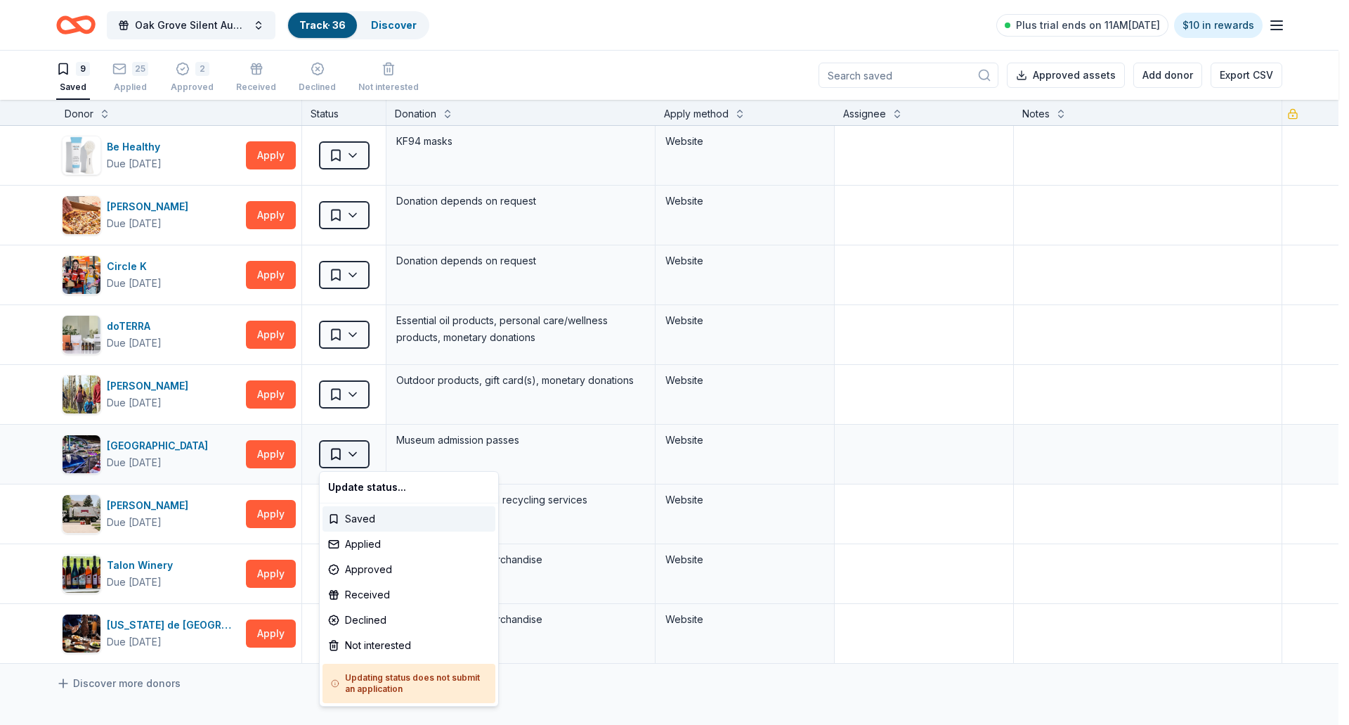
click at [350, 455] on html "Oak Grove Silent Auction Track · 36 Discover Plus trial ends on 11AM, 8/19 $10 …" at bounding box center [674, 362] width 1349 height 725
click at [356, 544] on div "Applied" at bounding box center [409, 543] width 173 height 25
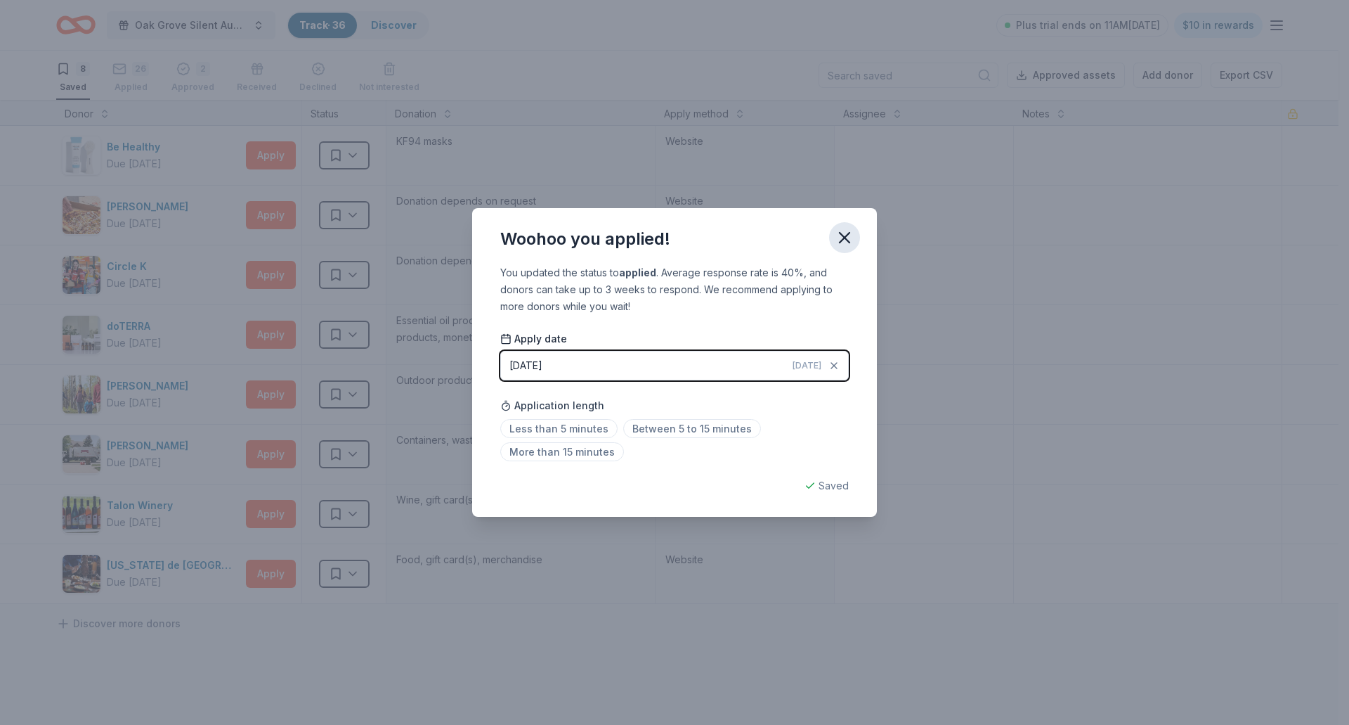
click at [850, 238] on icon "button" at bounding box center [845, 238] width 20 height 20
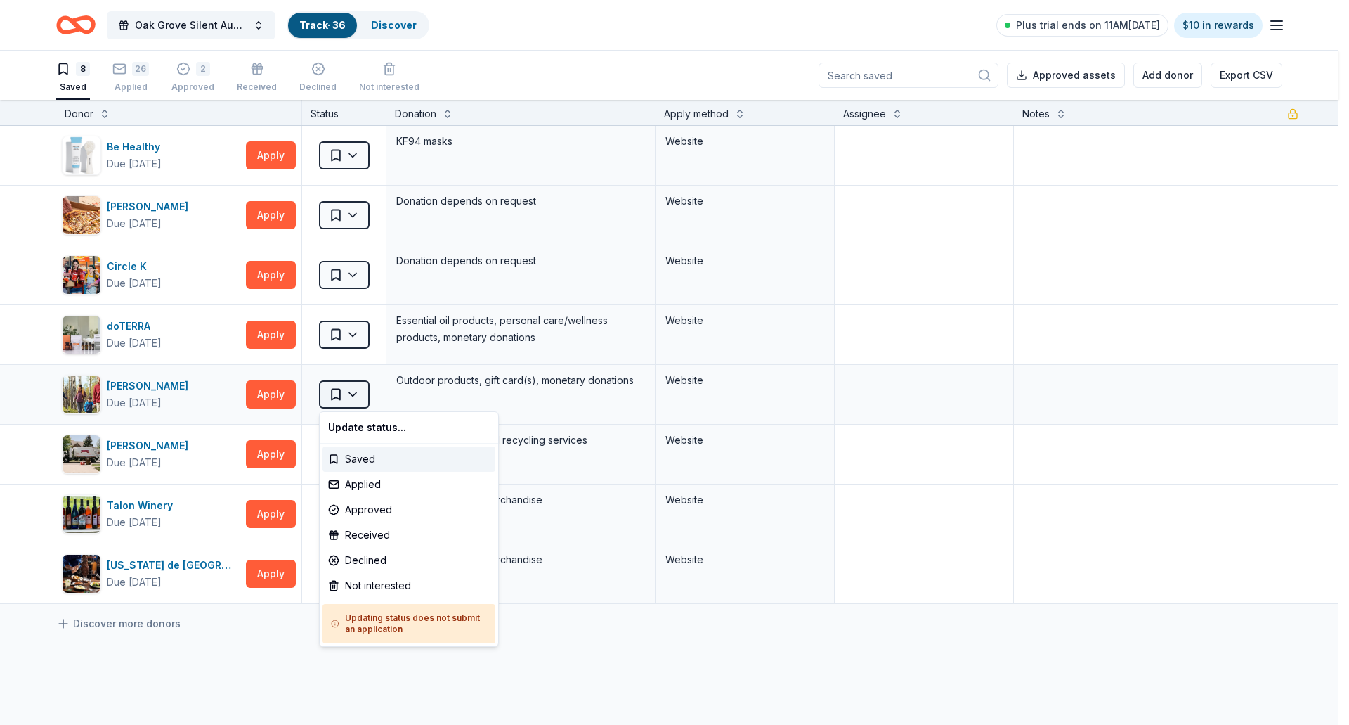
click at [355, 388] on html "Oak Grove Silent Auction Track · 36 Discover Plus trial ends on 11AM, 8/19 $10 …" at bounding box center [674, 362] width 1349 height 725
click at [365, 486] on div "Applied" at bounding box center [409, 484] width 173 height 25
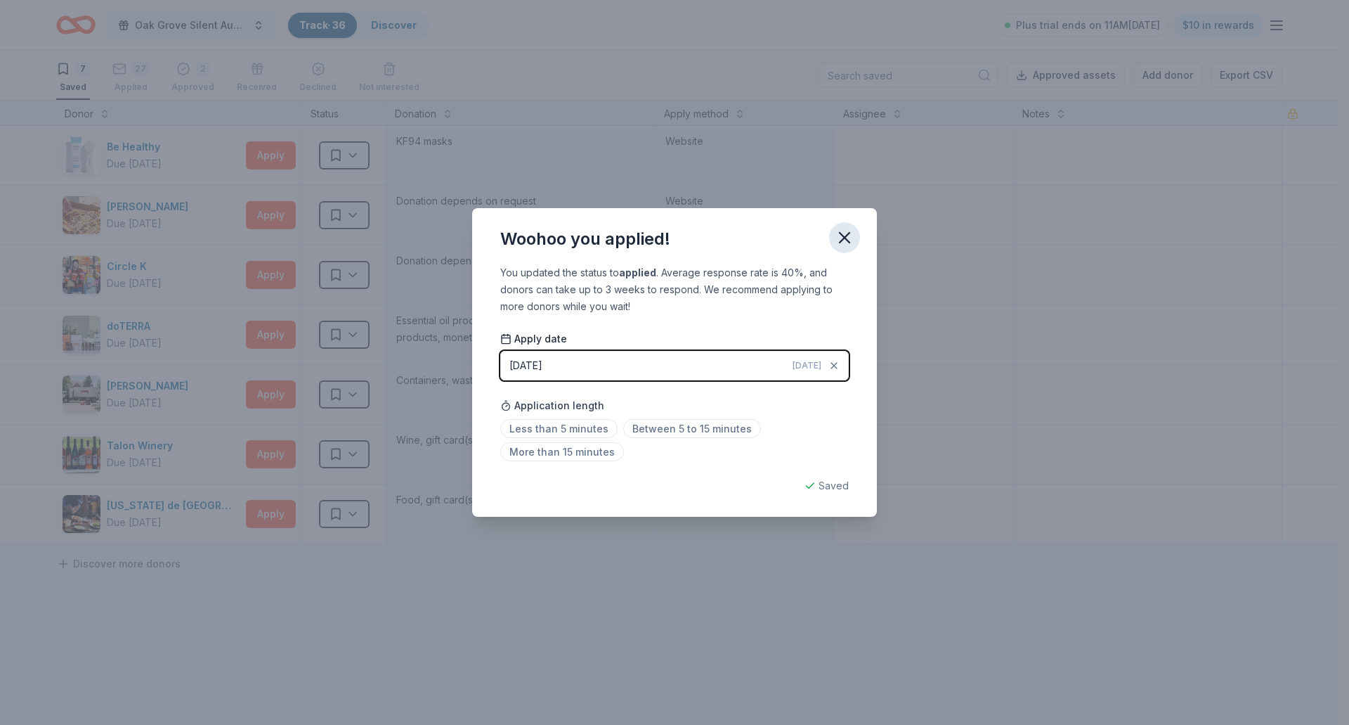
click at [849, 235] on icon "button" at bounding box center [845, 238] width 20 height 20
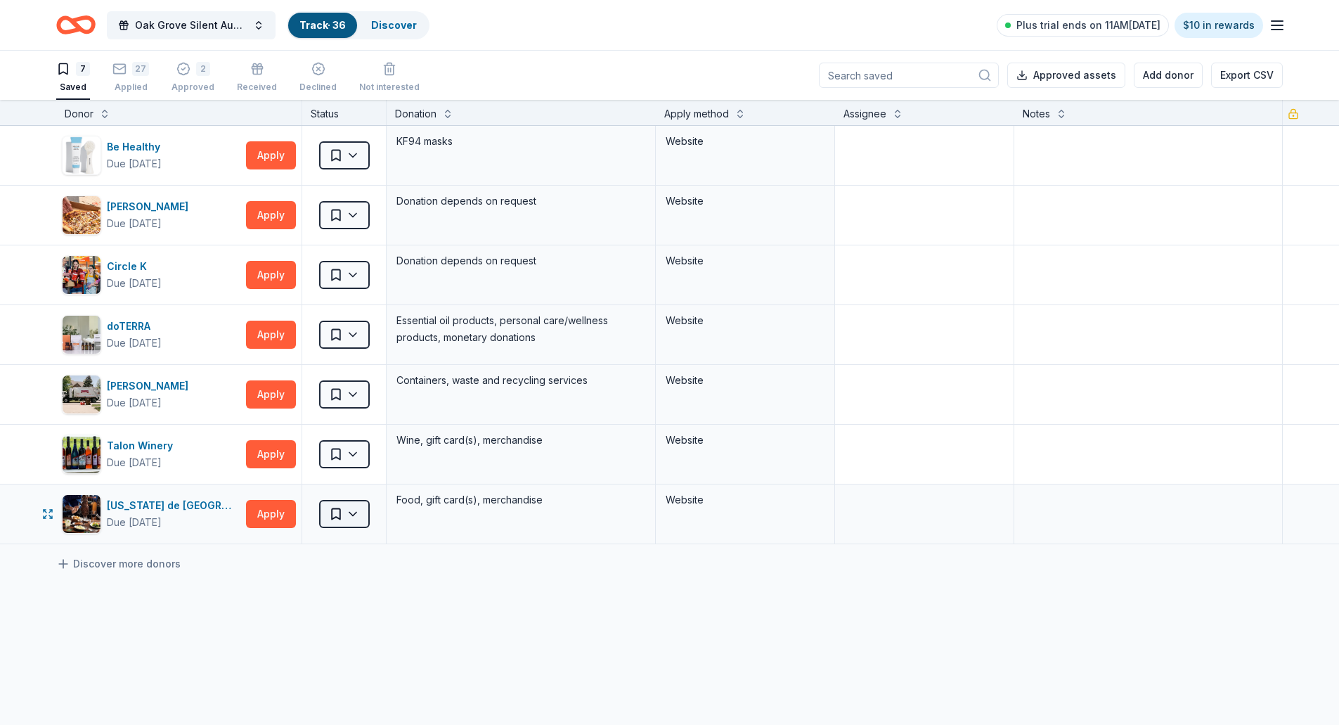
click at [356, 519] on html "Oak Grove Silent Auction Track · 36 Discover Plus trial ends on 11AM, 8/19 $10 …" at bounding box center [669, 362] width 1339 height 725
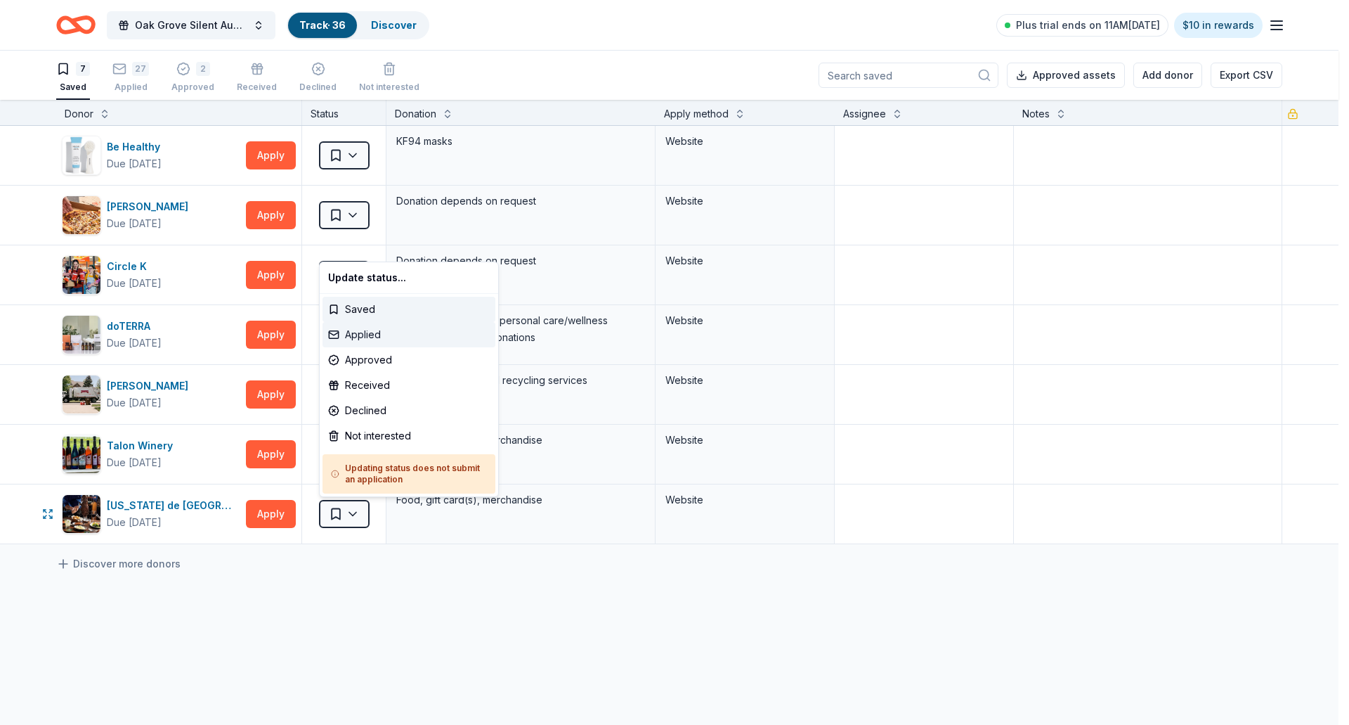
click at [359, 335] on div "Applied" at bounding box center [409, 334] width 173 height 25
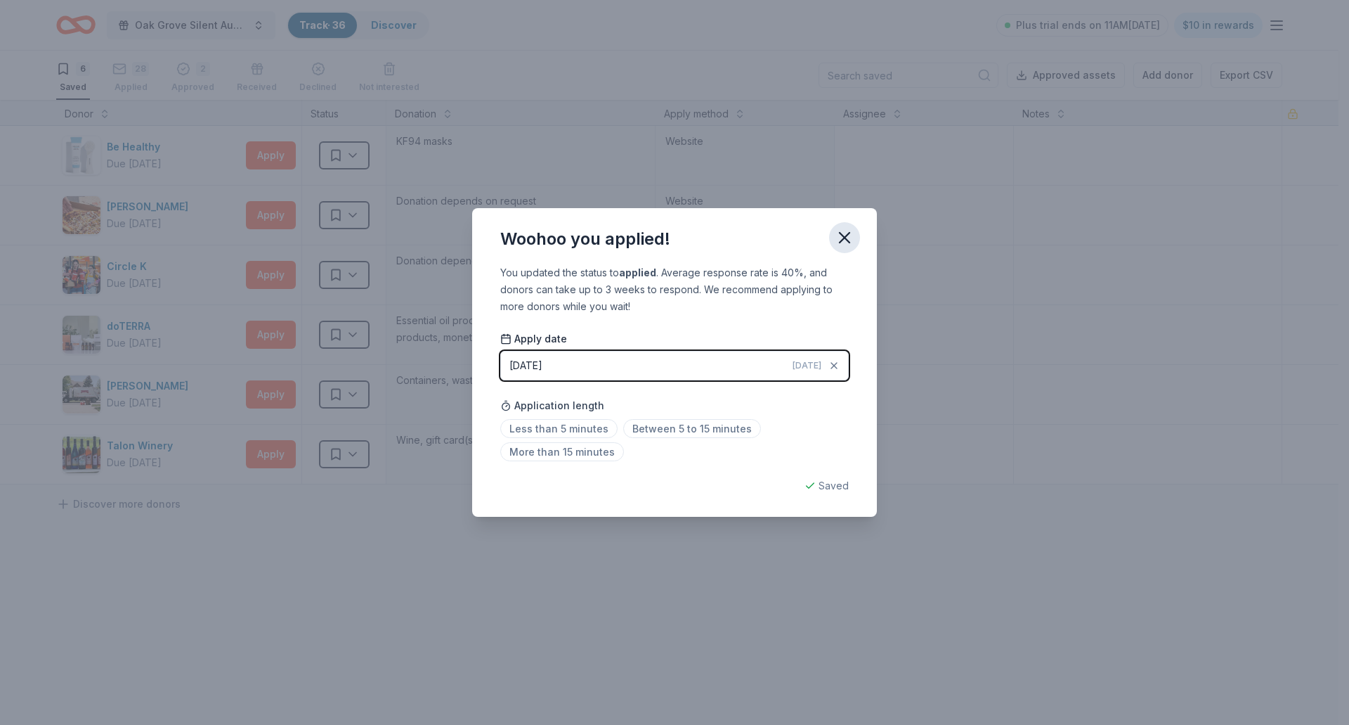
click at [846, 234] on icon "button" at bounding box center [845, 238] width 20 height 20
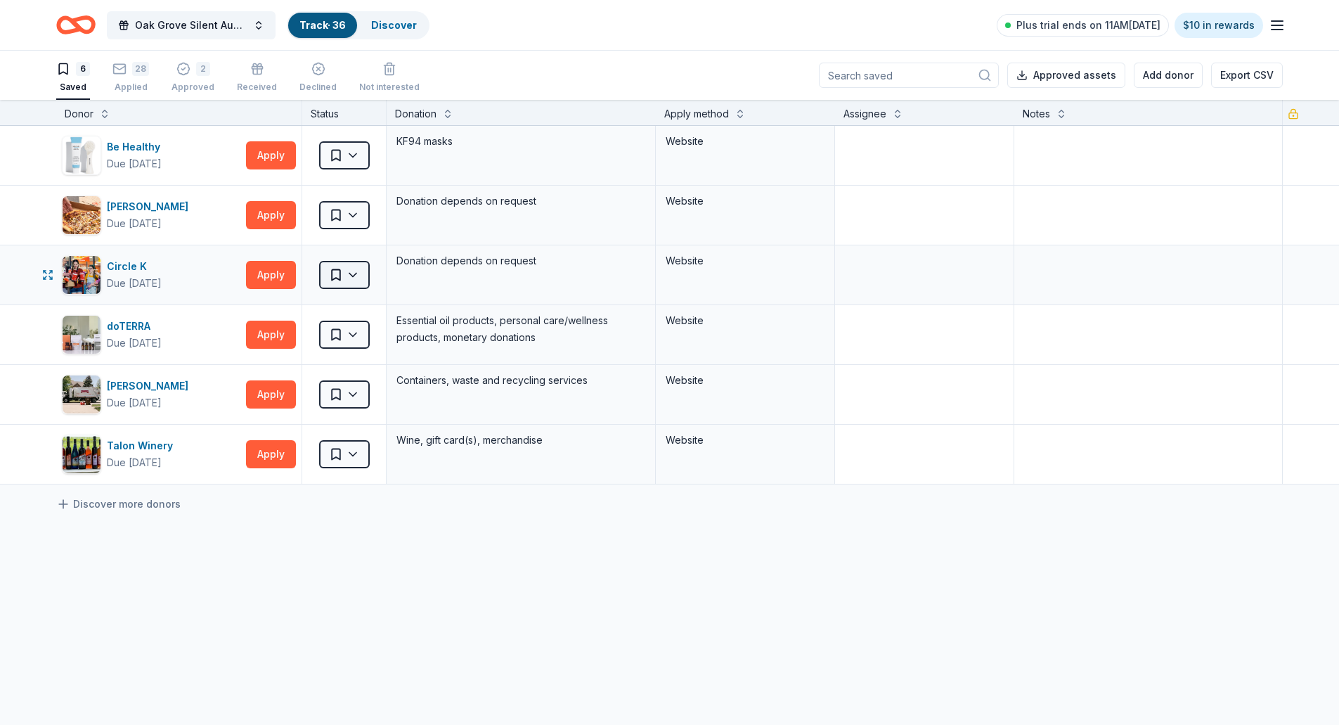
click at [357, 272] on html "Oak Grove Silent Auction Track · 36 Discover Plus trial ends on 11AM, 8/19 $10 …" at bounding box center [669, 362] width 1339 height 725
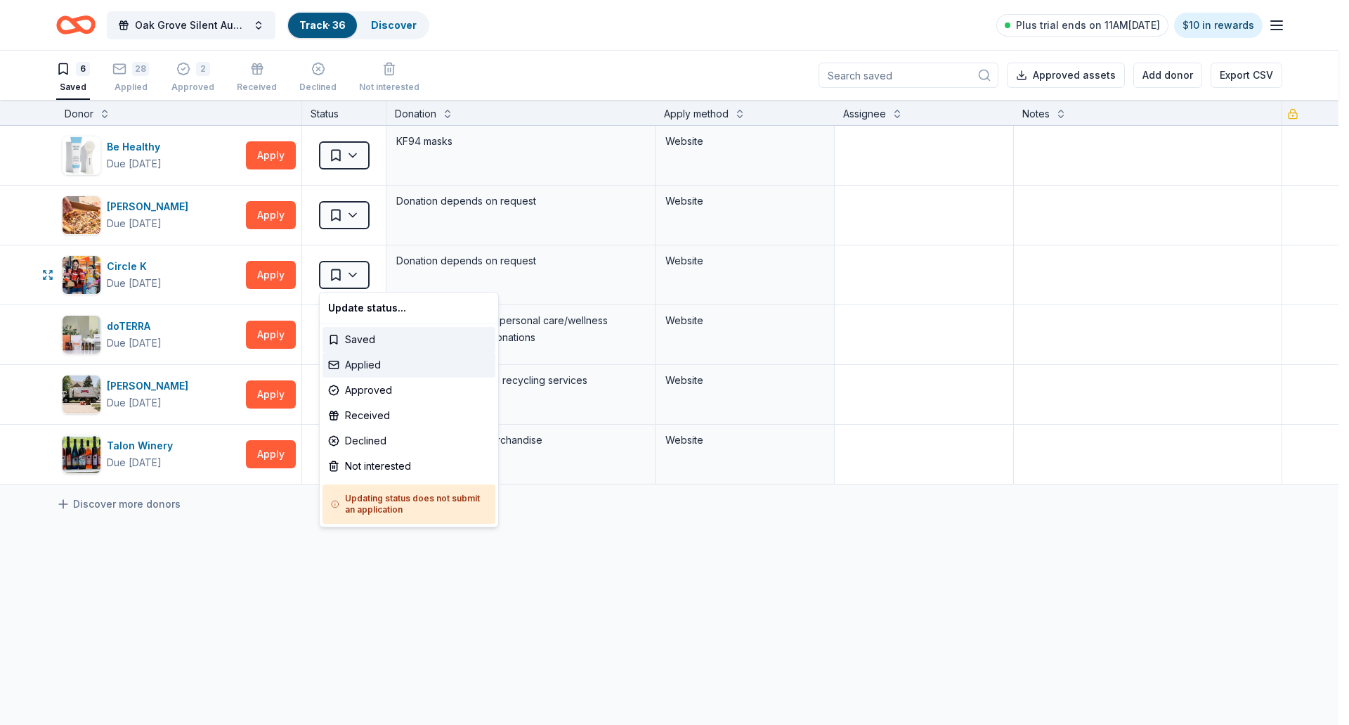
click at [357, 365] on div "Applied" at bounding box center [409, 364] width 173 height 25
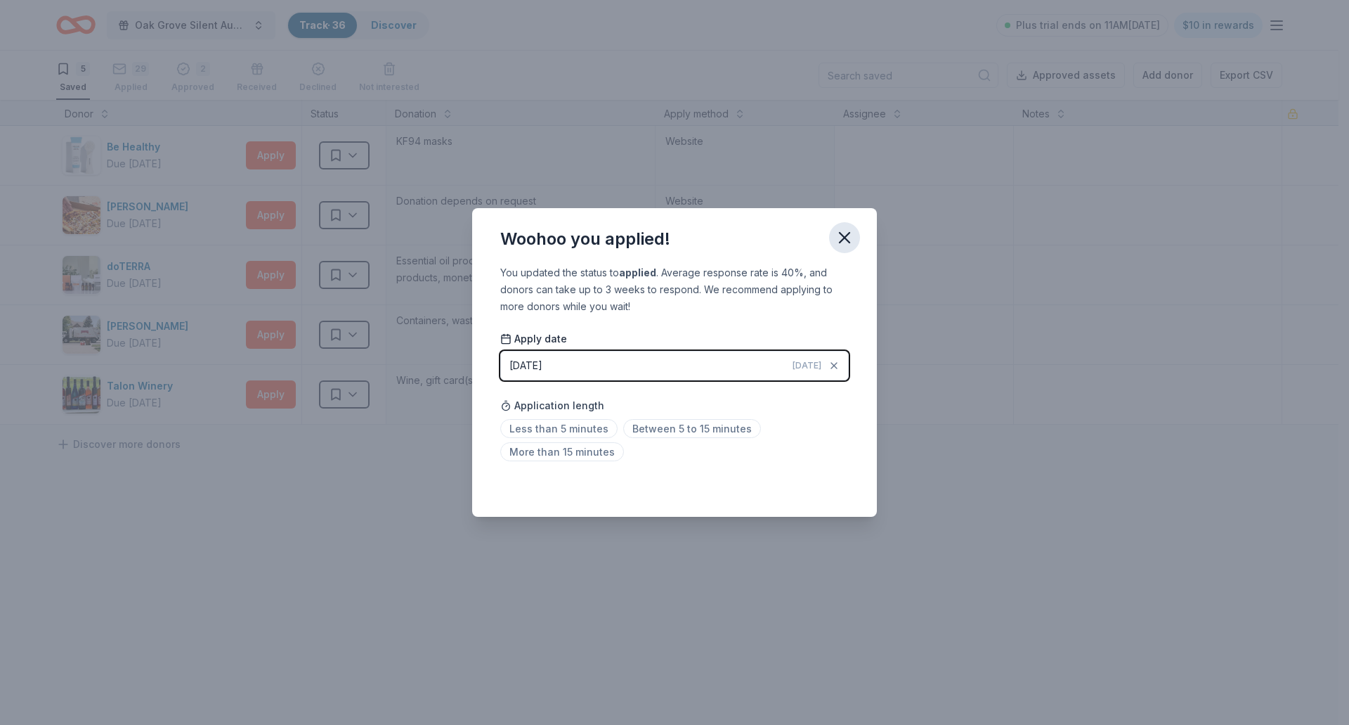
click at [845, 237] on icon "button" at bounding box center [845, 238] width 10 height 10
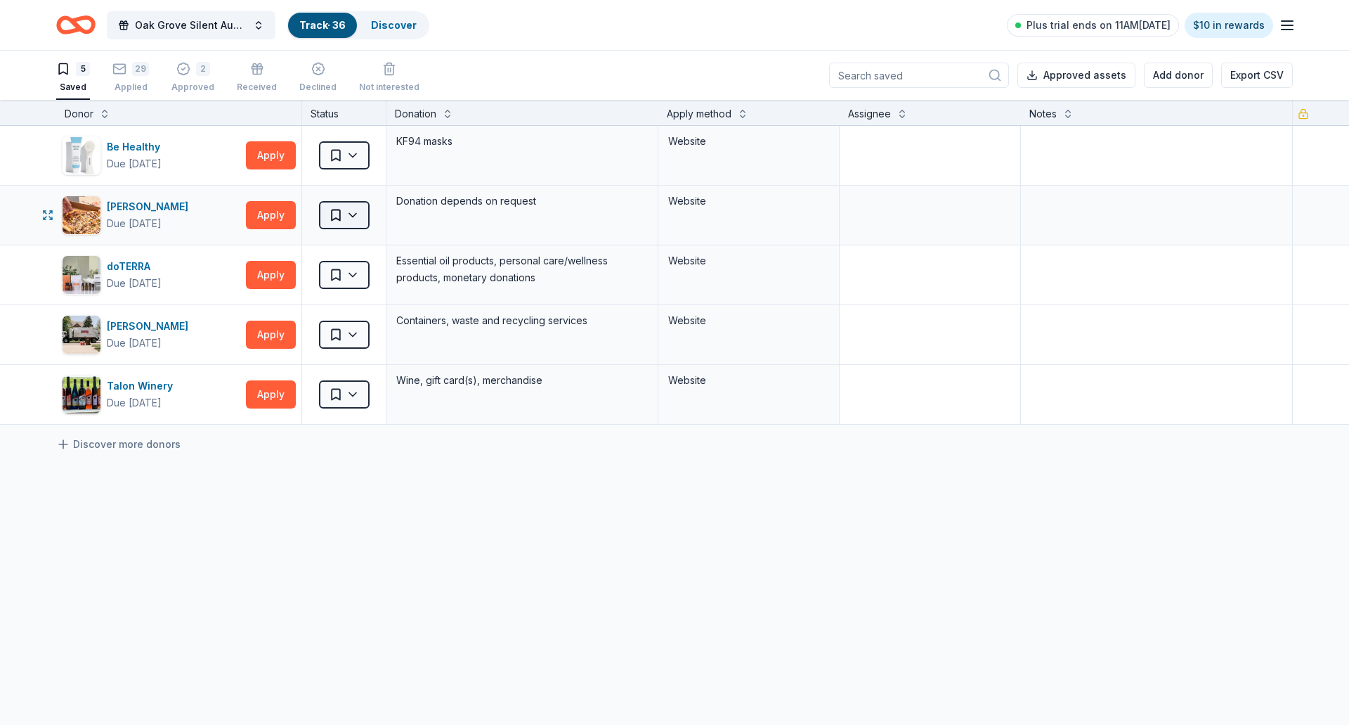
click at [352, 208] on html "Oak Grove Silent Auction Track · 36 Discover Plus trial ends on 11AM, 8/19 $10 …" at bounding box center [674, 362] width 1349 height 725
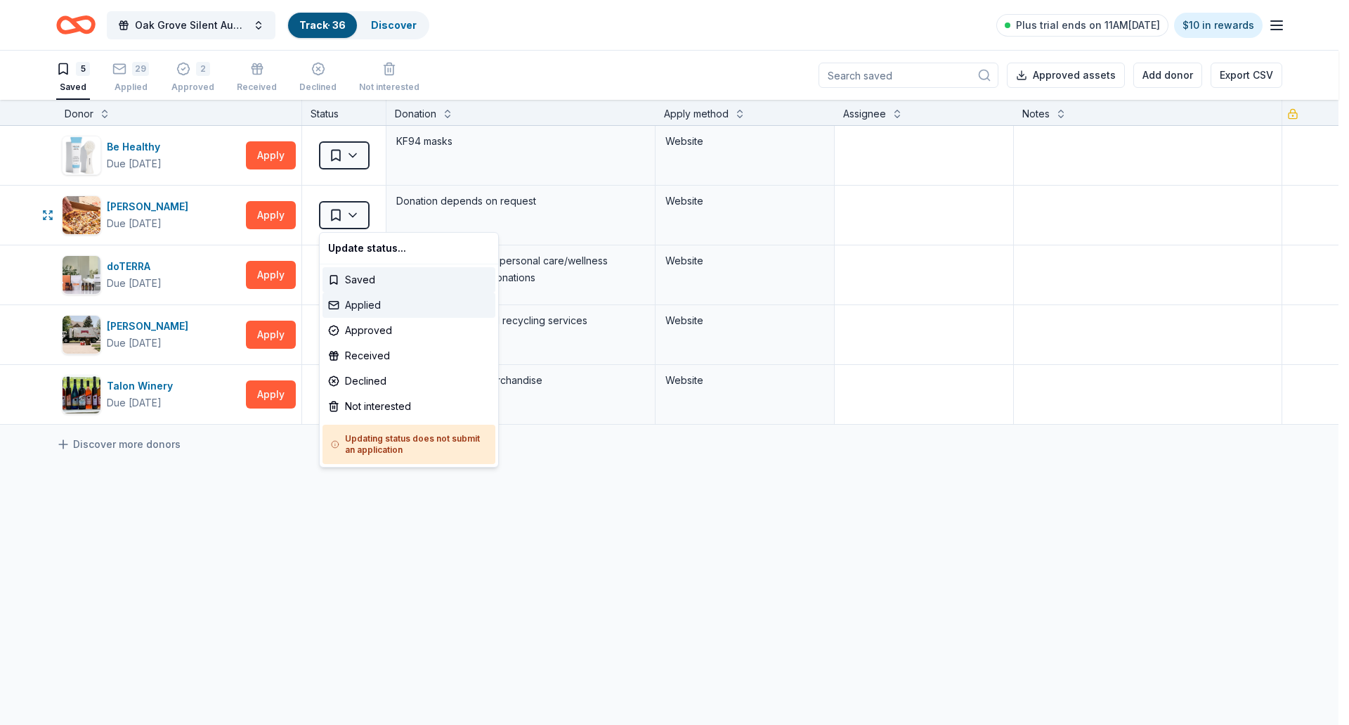
click at [345, 302] on div "Applied" at bounding box center [409, 304] width 173 height 25
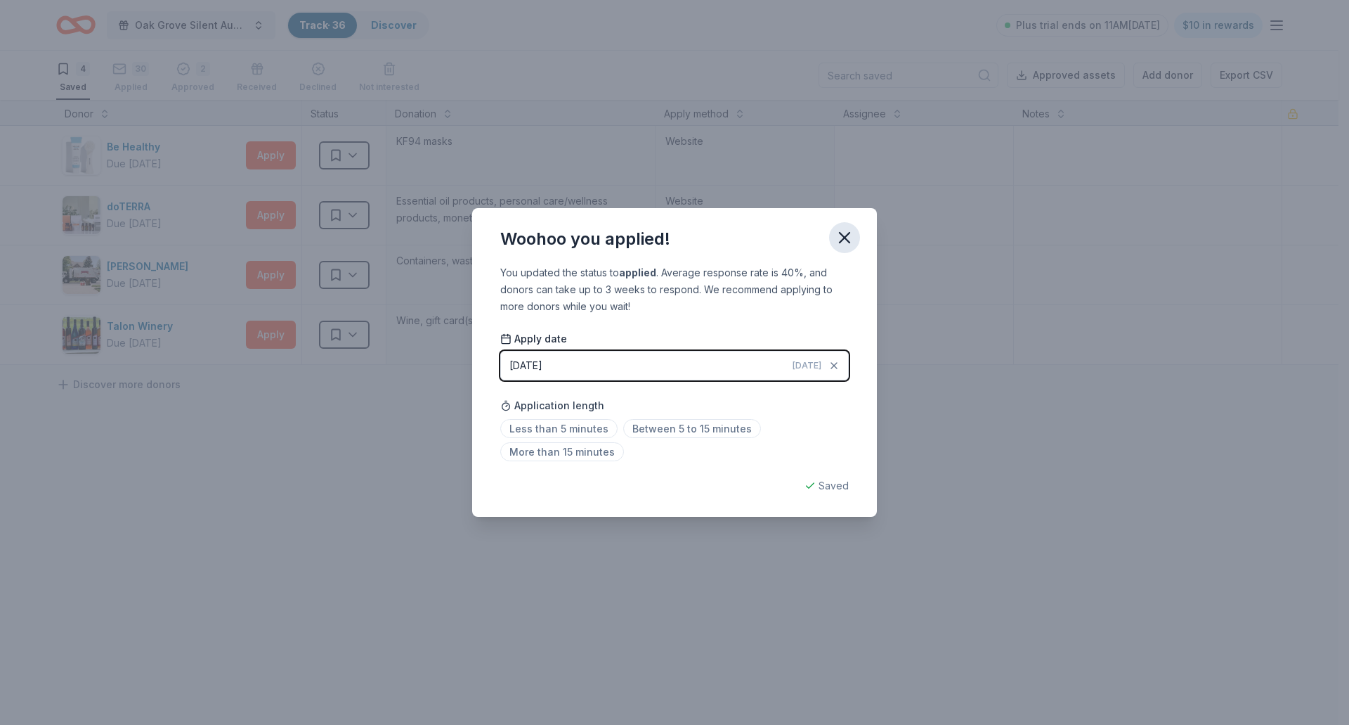
click at [839, 237] on icon "button" at bounding box center [845, 238] width 20 height 20
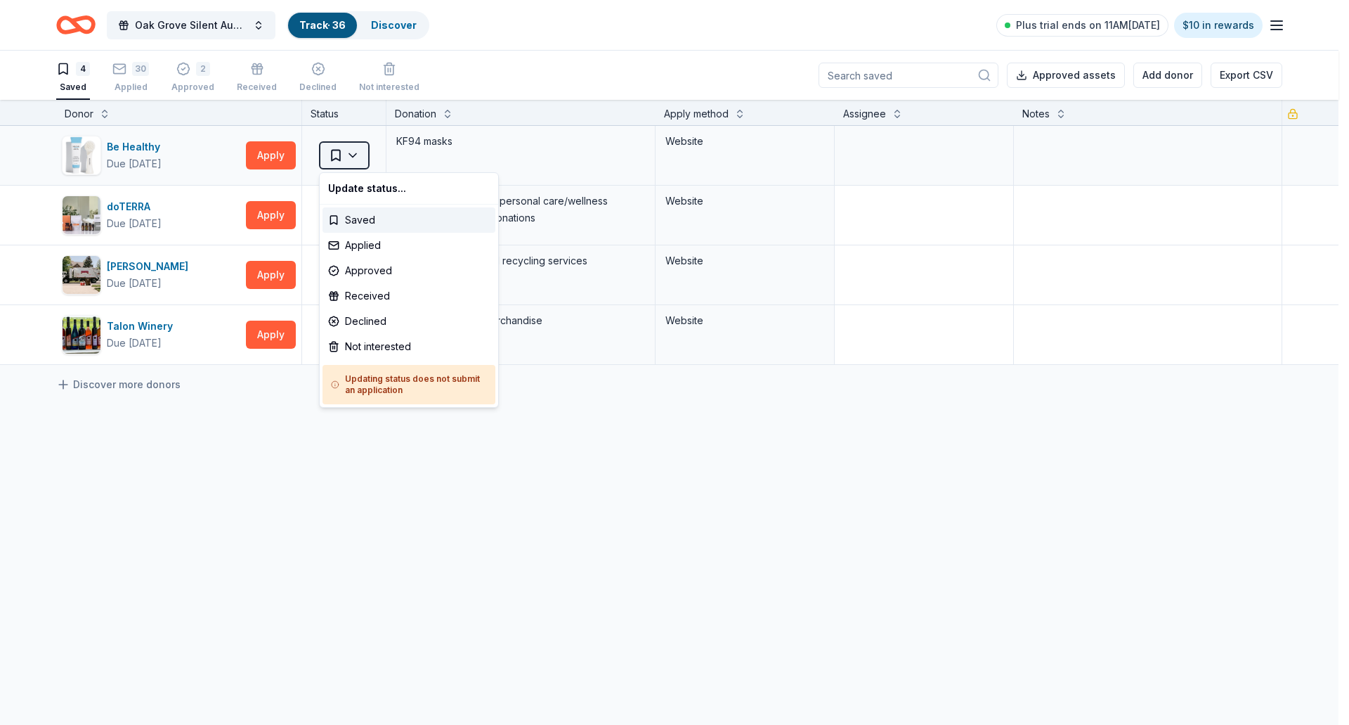
click at [351, 149] on html "Oak Grove Silent Auction Track · 36 Discover Plus trial ends on 11AM, 8/19 $10 …" at bounding box center [674, 362] width 1349 height 725
click at [376, 249] on div "Applied" at bounding box center [409, 245] width 173 height 25
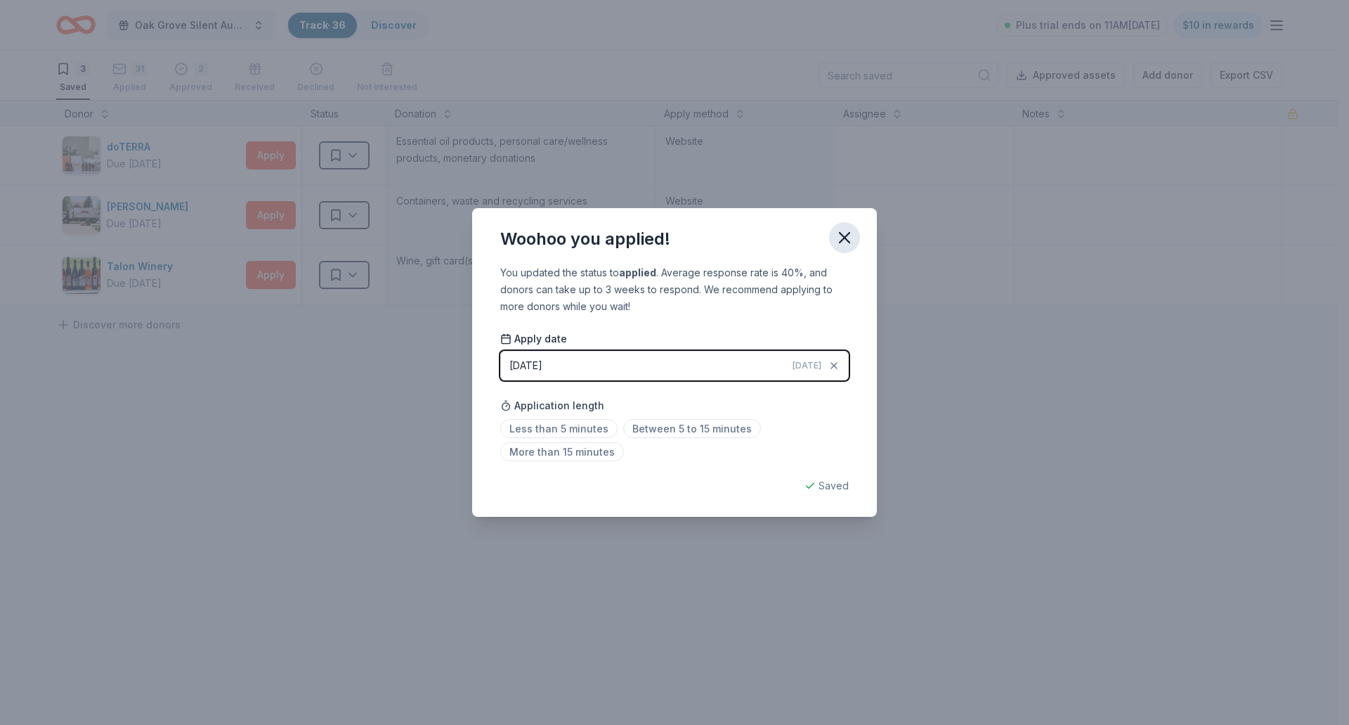
click at [846, 233] on icon "button" at bounding box center [845, 238] width 20 height 20
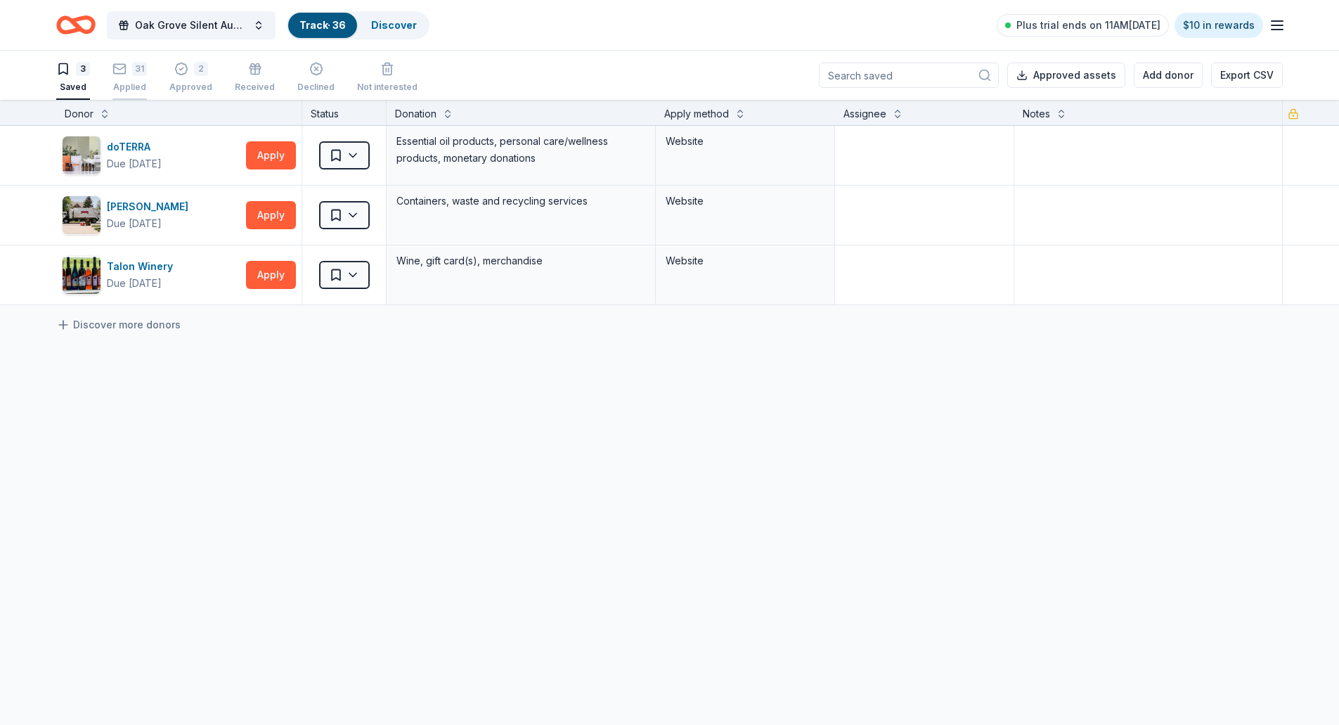
click at [129, 70] on div "31" at bounding box center [129, 63] width 34 height 14
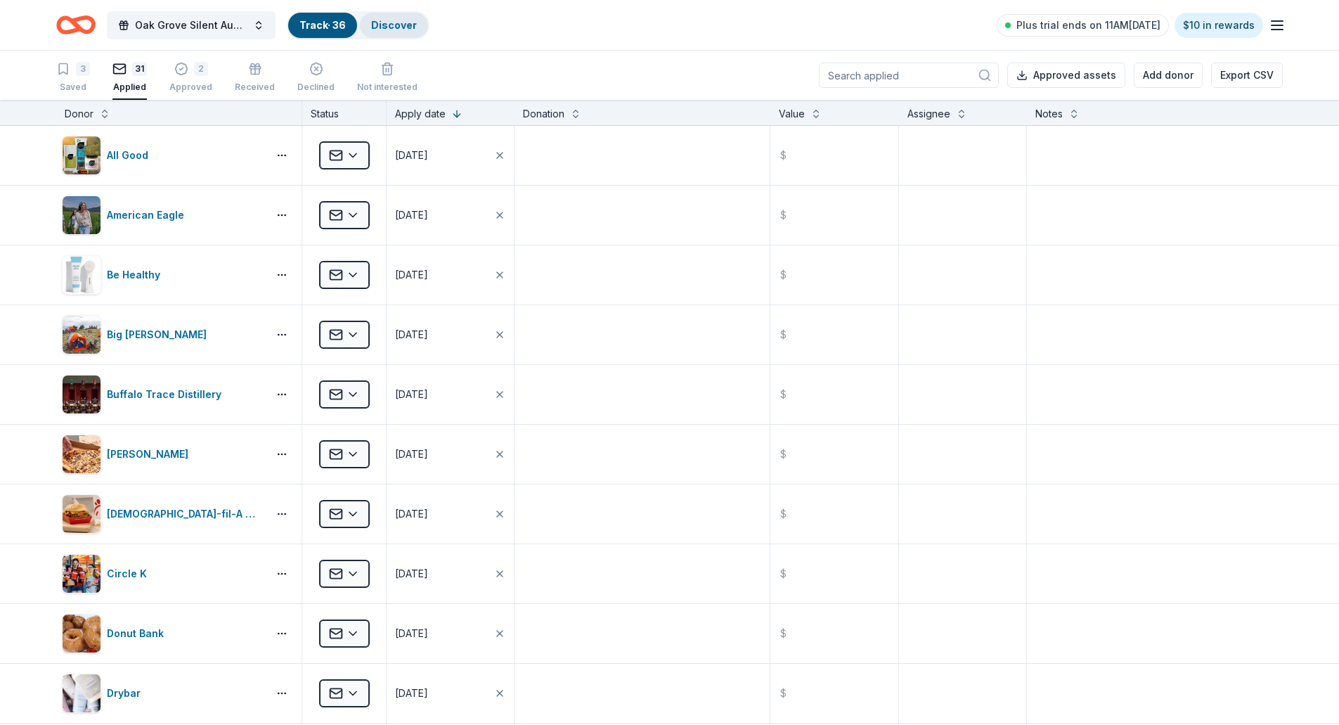
click at [403, 25] on link "Discover" at bounding box center [394, 25] width 46 height 12
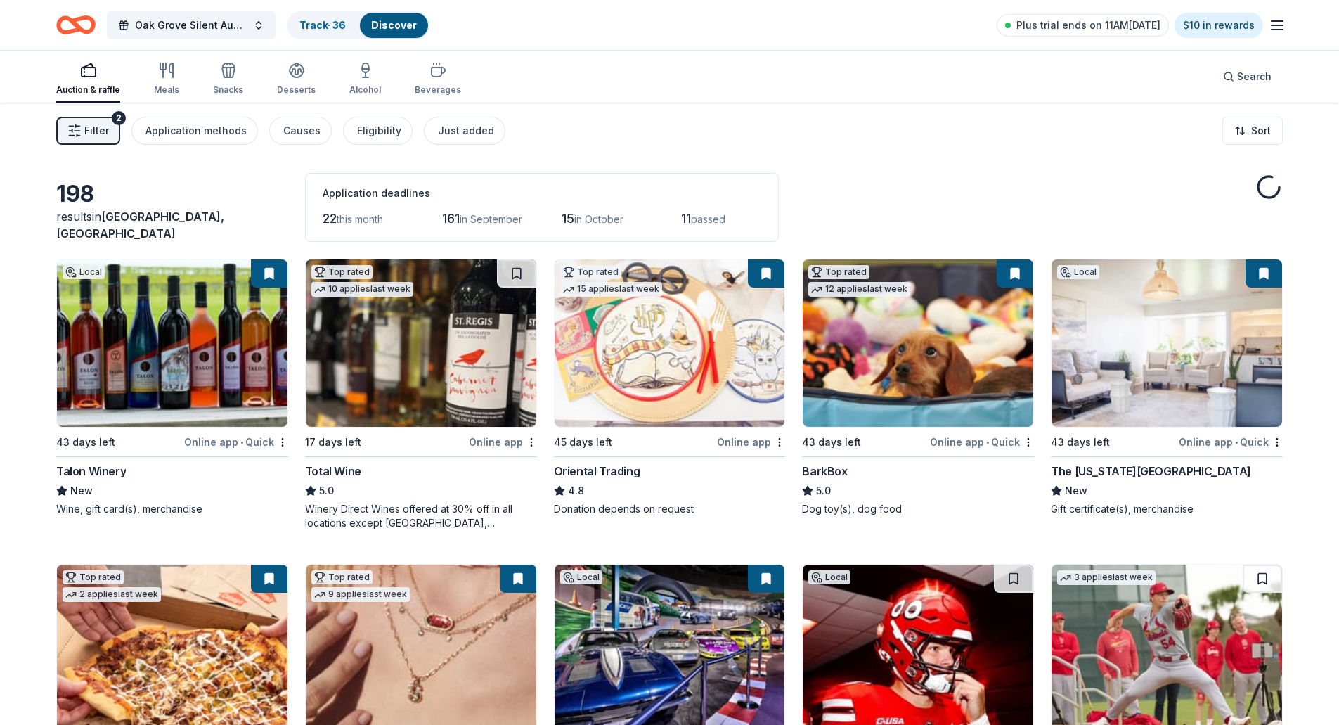
click at [956, 364] on img at bounding box center [918, 342] width 231 height 167
click at [432, 79] on div "Beverages" at bounding box center [438, 79] width 46 height 34
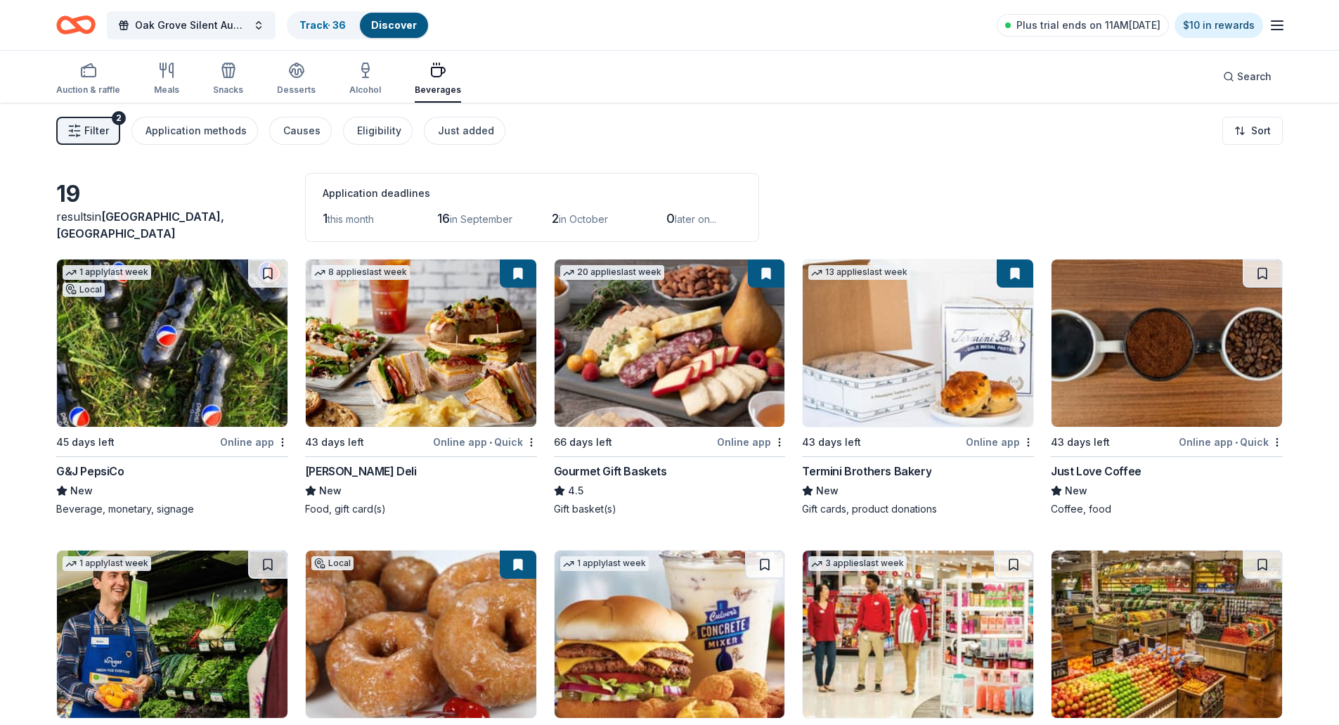
click at [178, 337] on img at bounding box center [172, 342] width 231 height 167
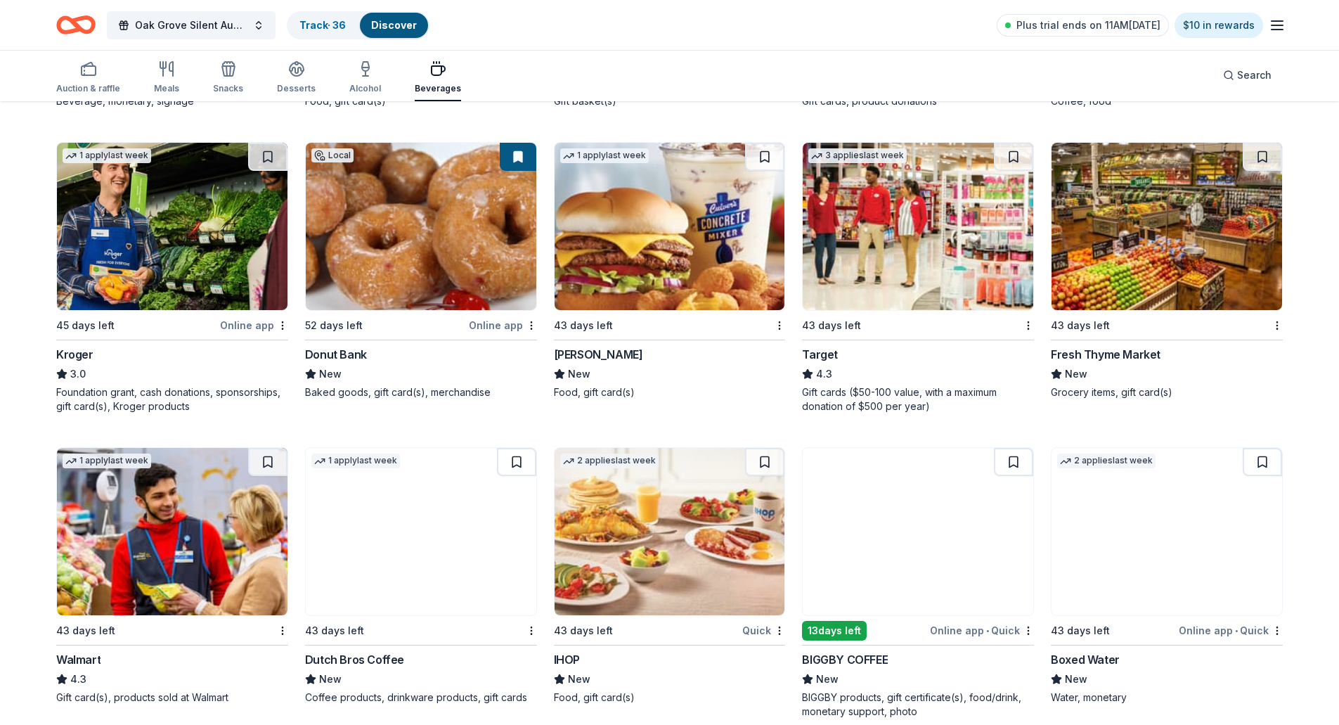
scroll to position [492, 0]
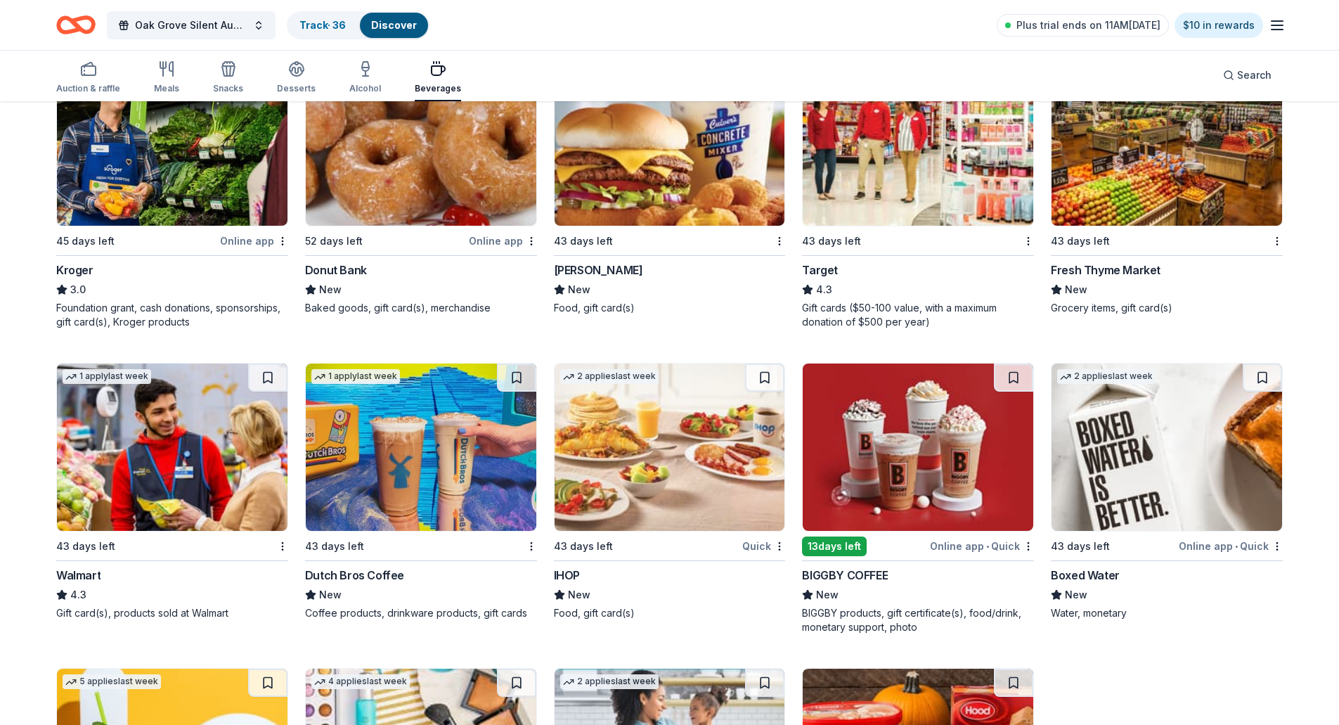
click at [705, 458] on img at bounding box center [670, 446] width 231 height 167
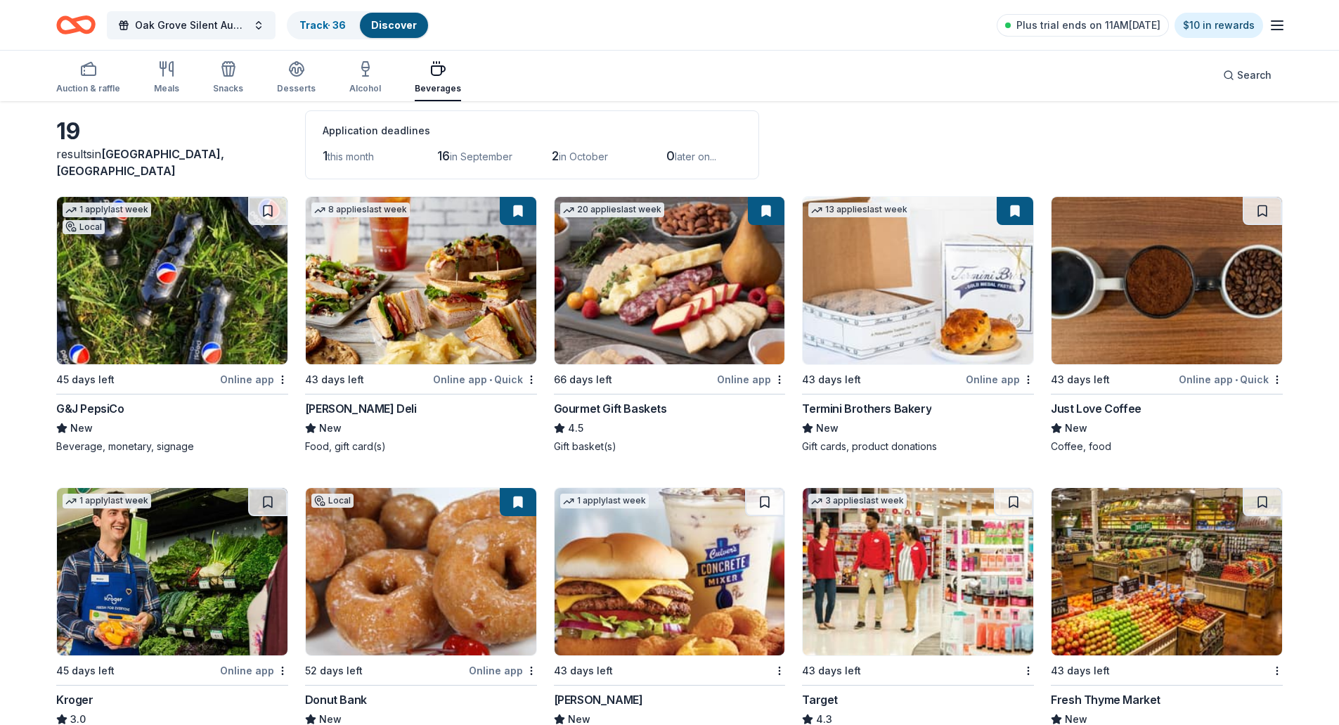
scroll to position [0, 0]
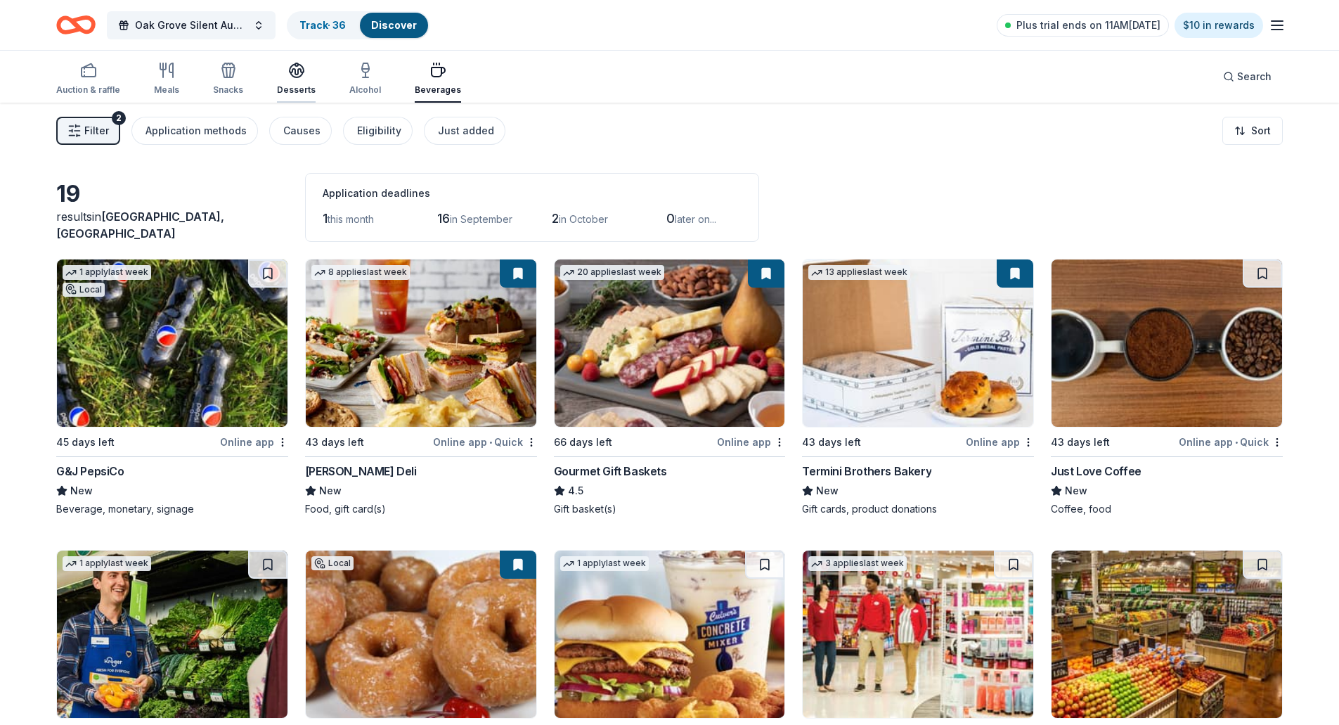
click at [288, 76] on icon "button" at bounding box center [296, 70] width 17 height 17
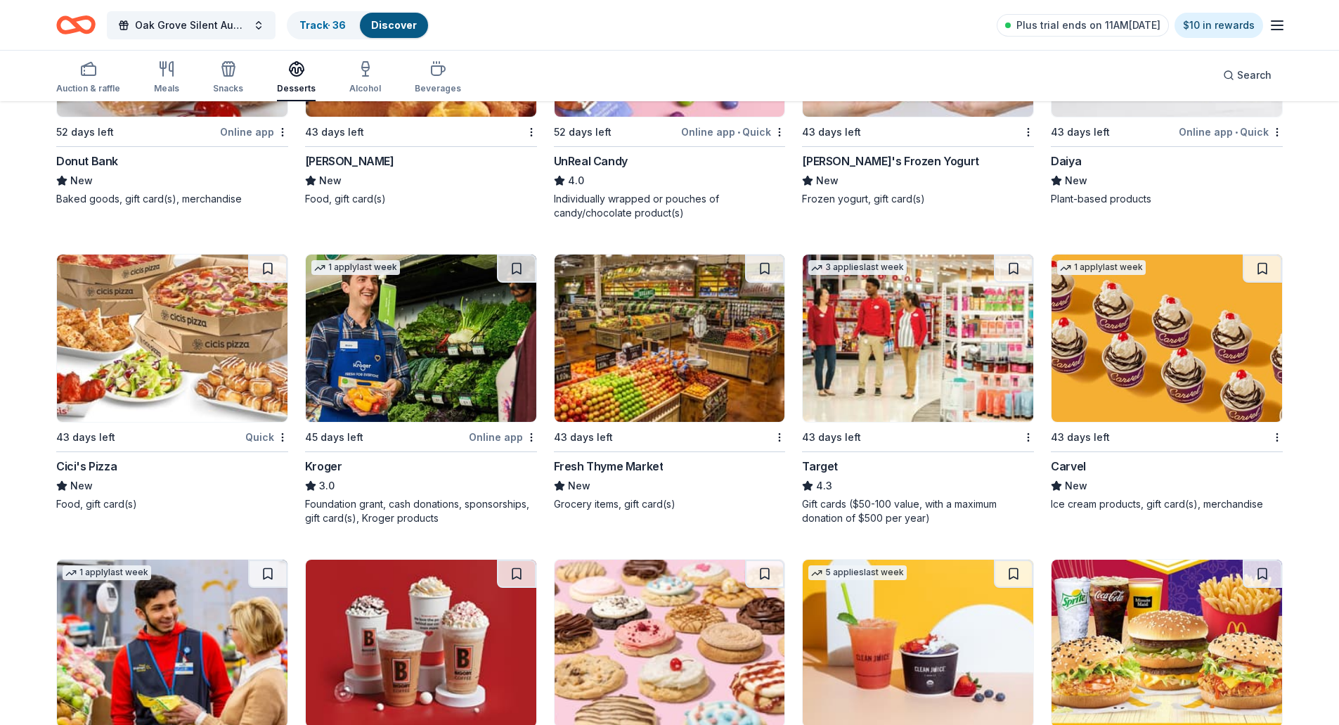
scroll to position [633, 0]
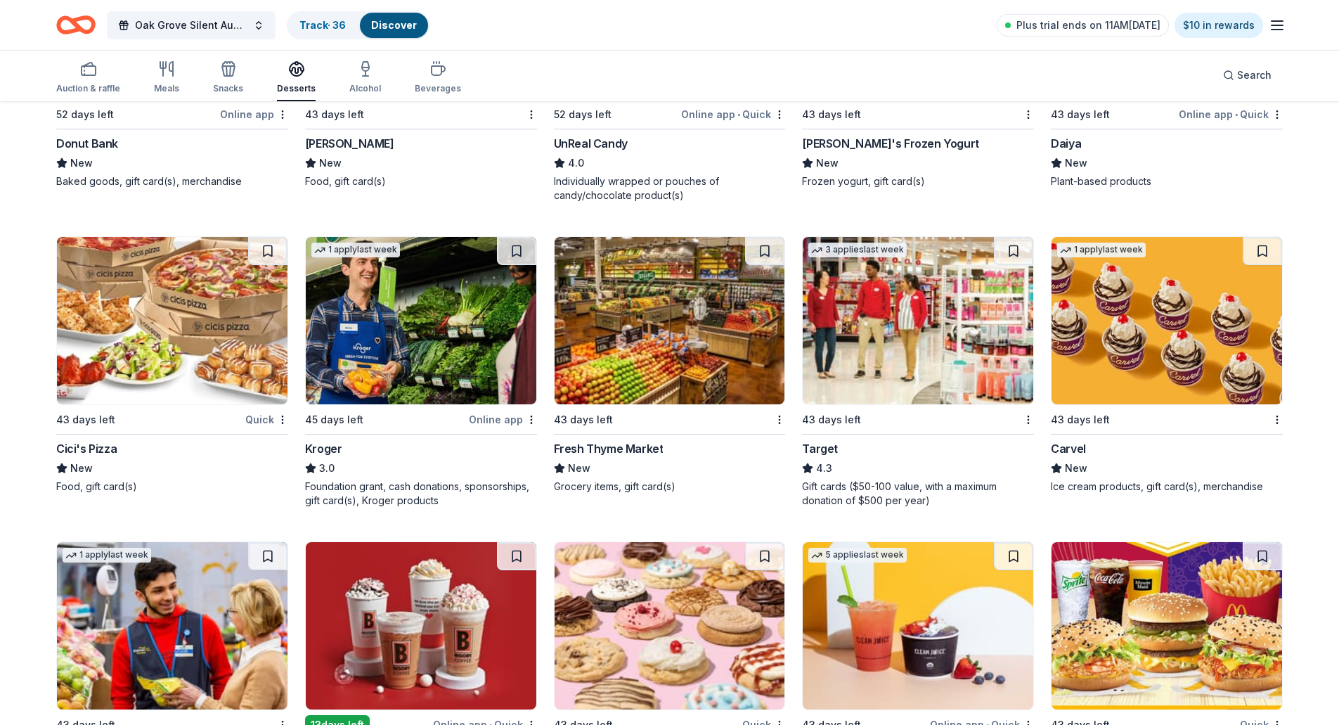
click at [179, 364] on img at bounding box center [172, 320] width 231 height 167
drag, startPoint x: 86, startPoint y: 82, endPoint x: 439, endPoint y: 183, distance: 367.1
click at [86, 82] on div "Auction & raffle" at bounding box center [88, 77] width 64 height 34
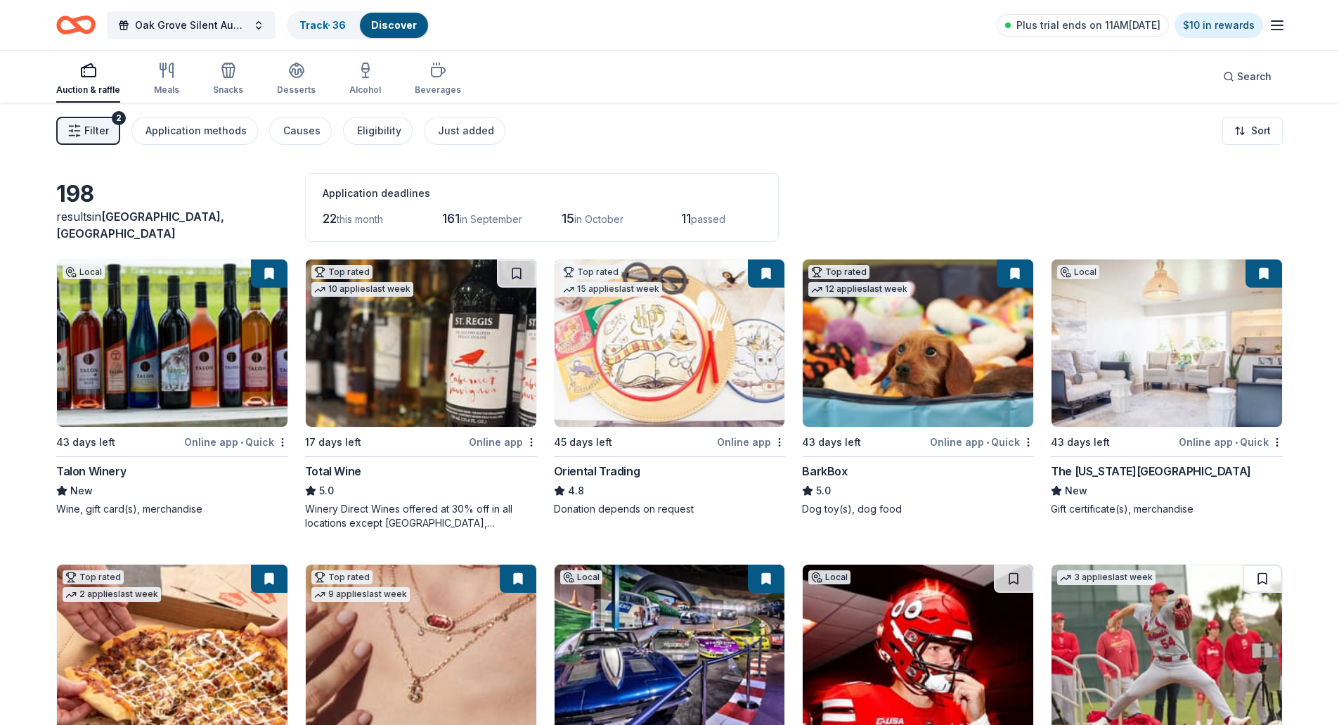
click at [103, 129] on span "Filter" at bounding box center [96, 130] width 25 height 17
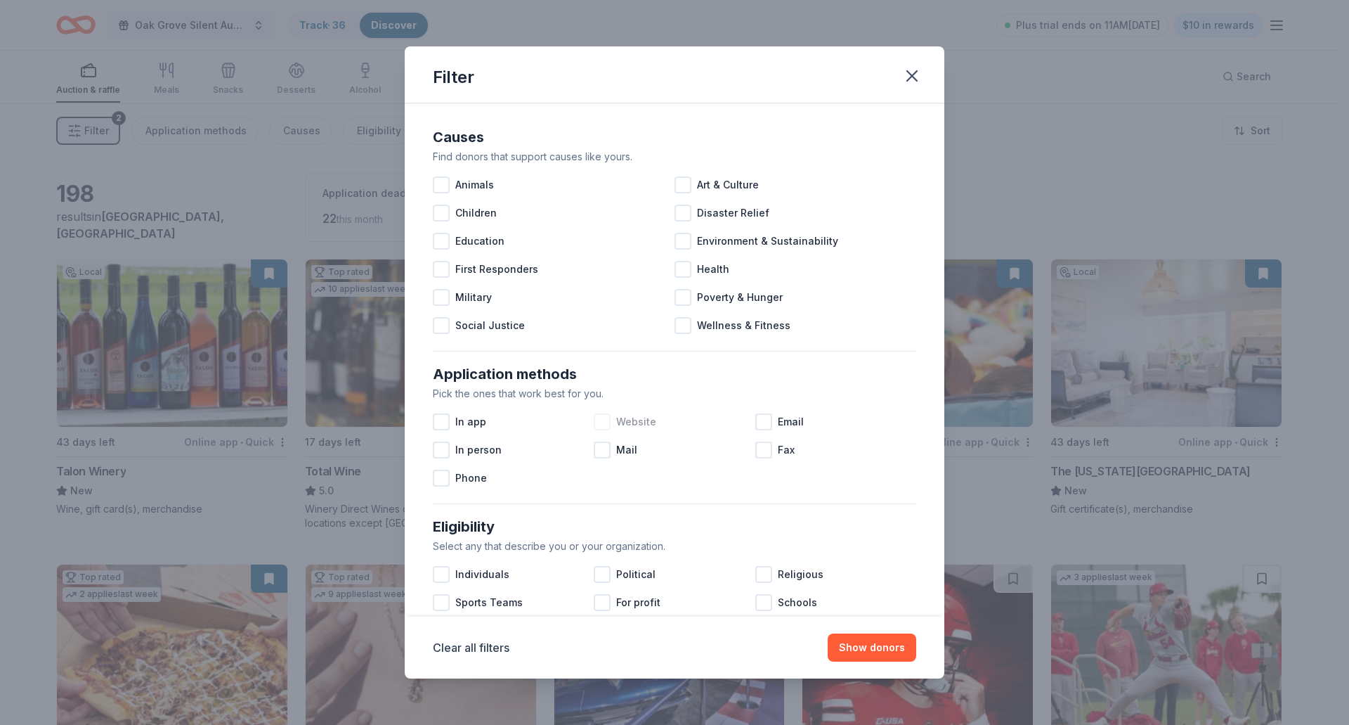
click at [623, 421] on span "Website" at bounding box center [636, 421] width 40 height 17
click at [857, 647] on button "Show 130 donors" at bounding box center [863, 647] width 106 height 28
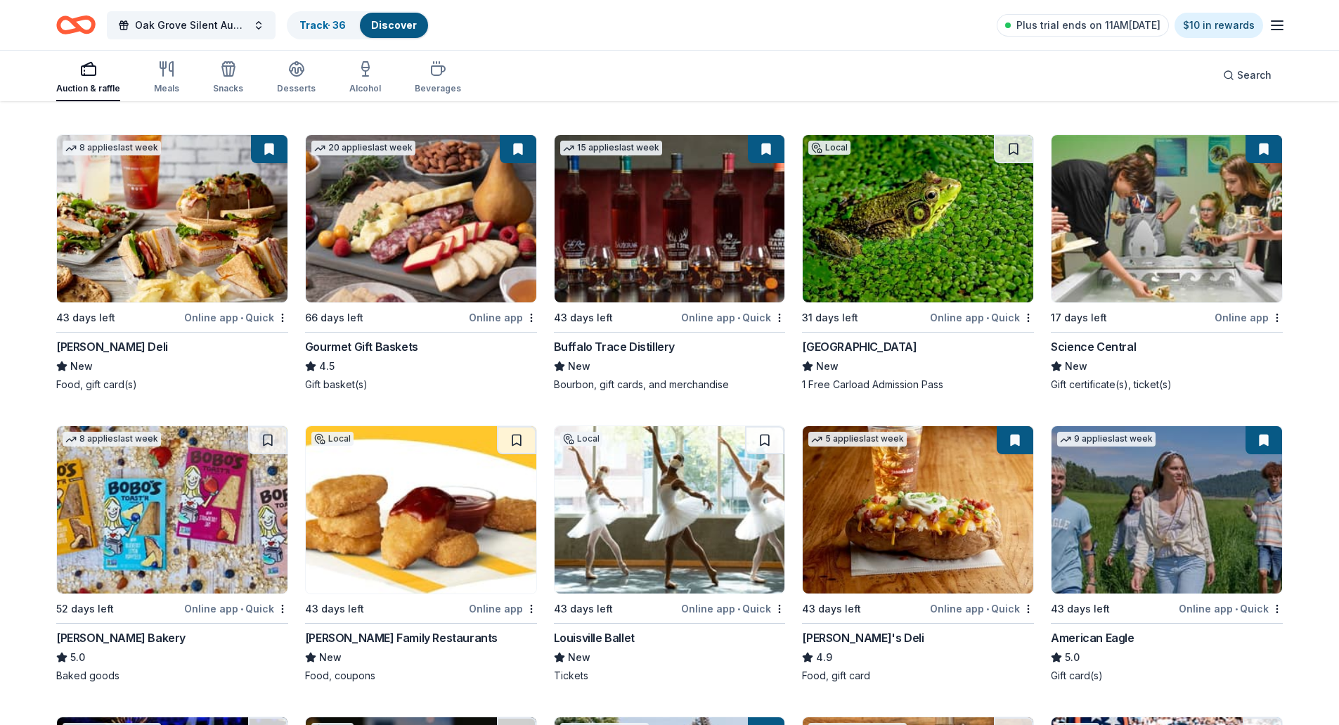
scroll to position [1676, 0]
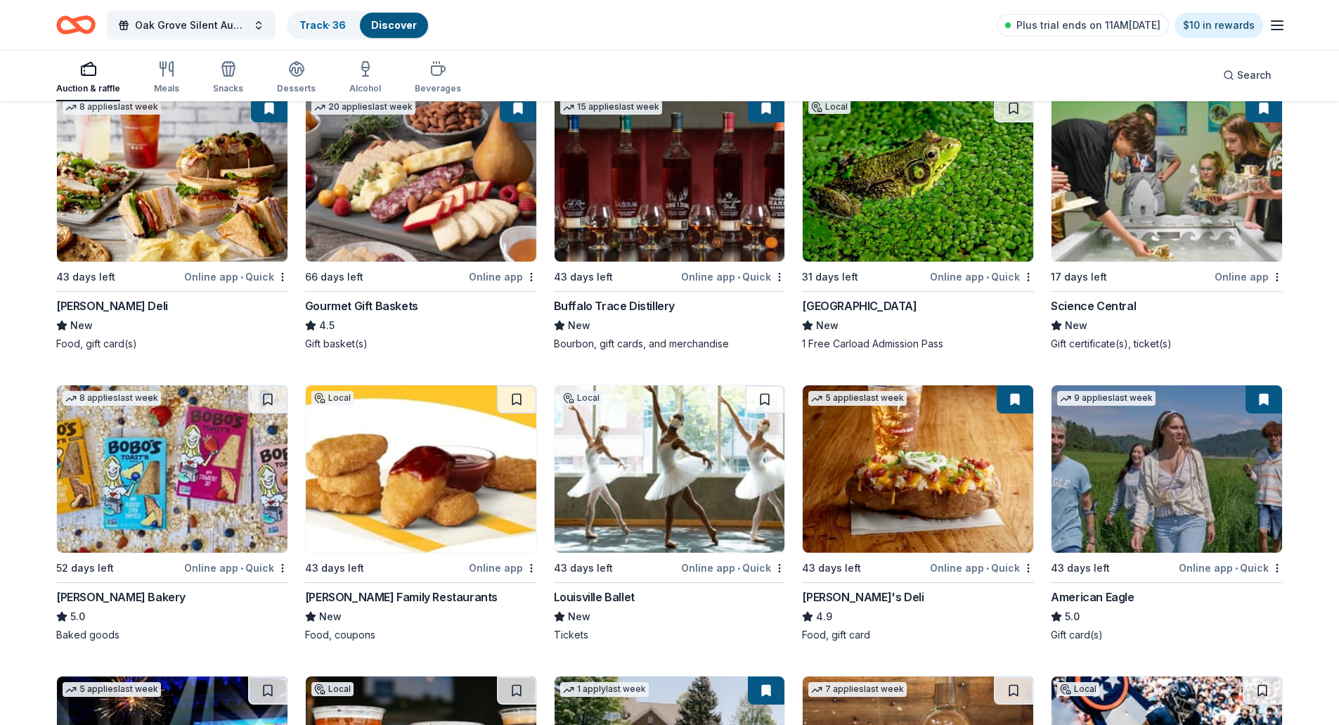
click at [453, 455] on img at bounding box center [421, 468] width 231 height 167
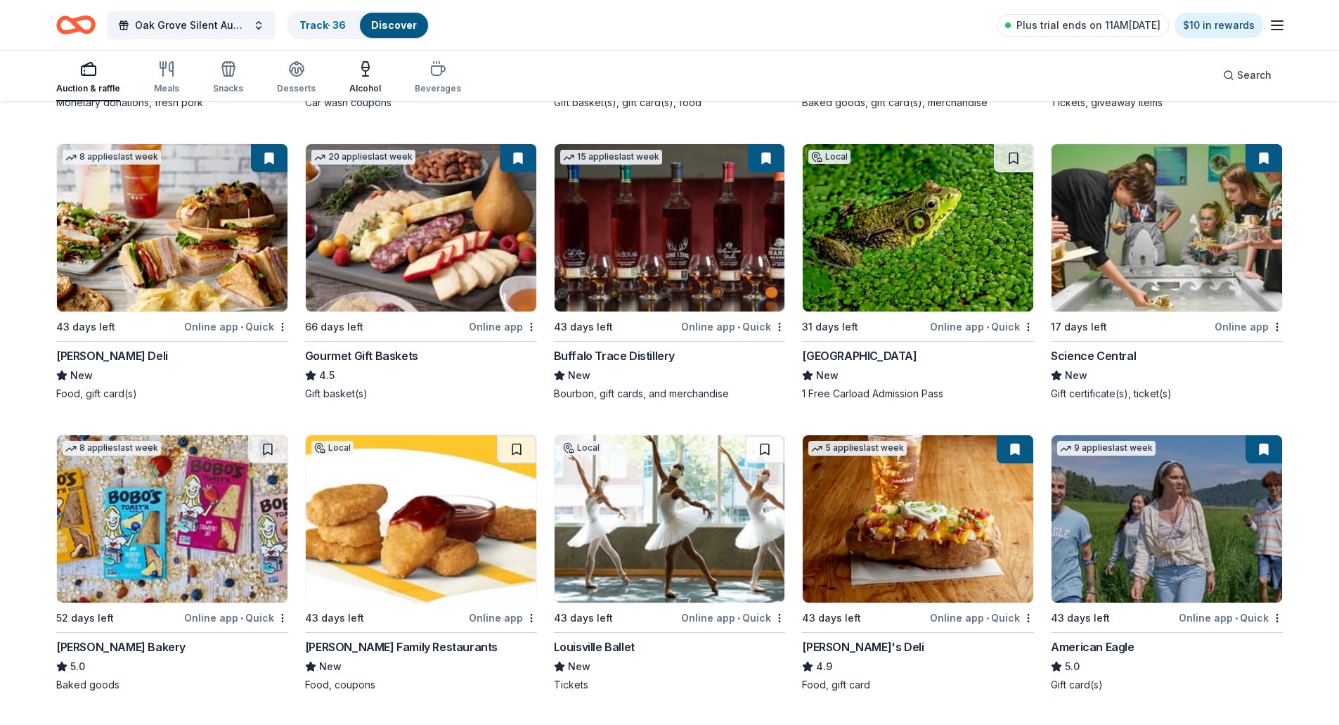
scroll to position [1575, 0]
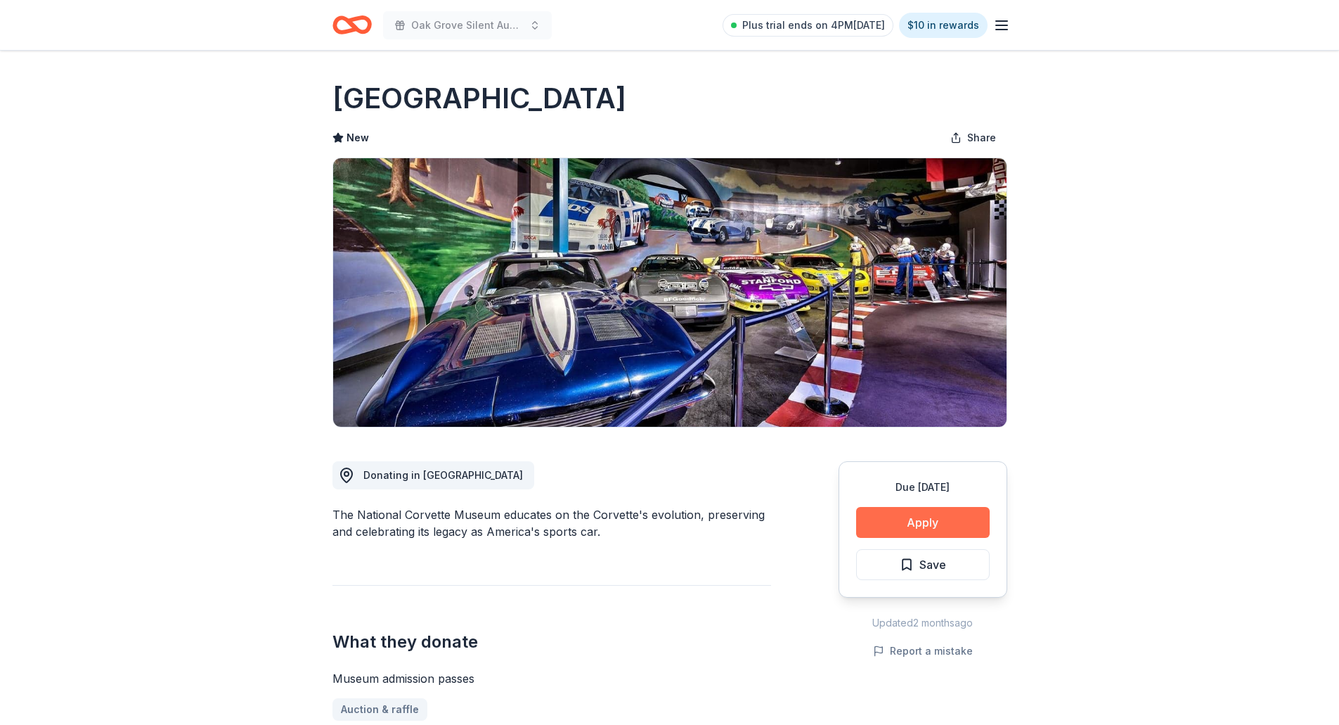
click at [886, 524] on button "Apply" at bounding box center [923, 522] width 134 height 31
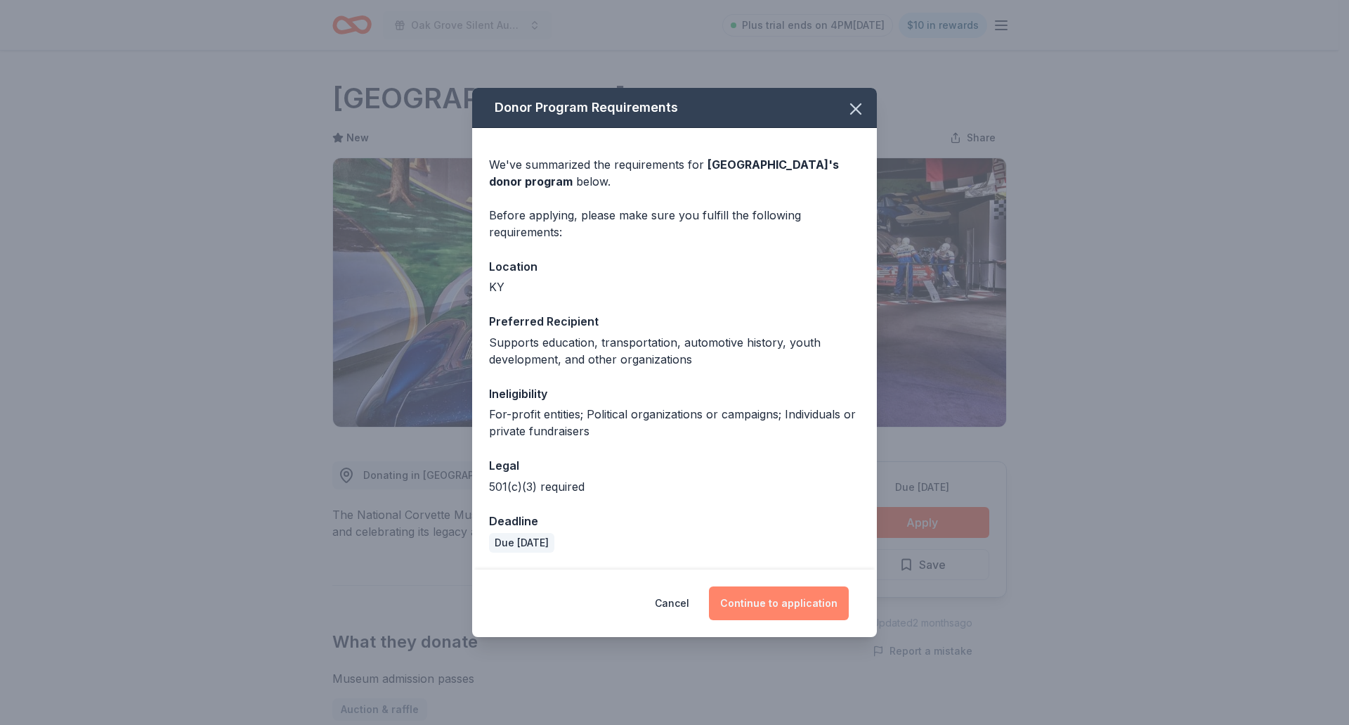
click at [760, 602] on button "Continue to application" at bounding box center [779, 603] width 140 height 34
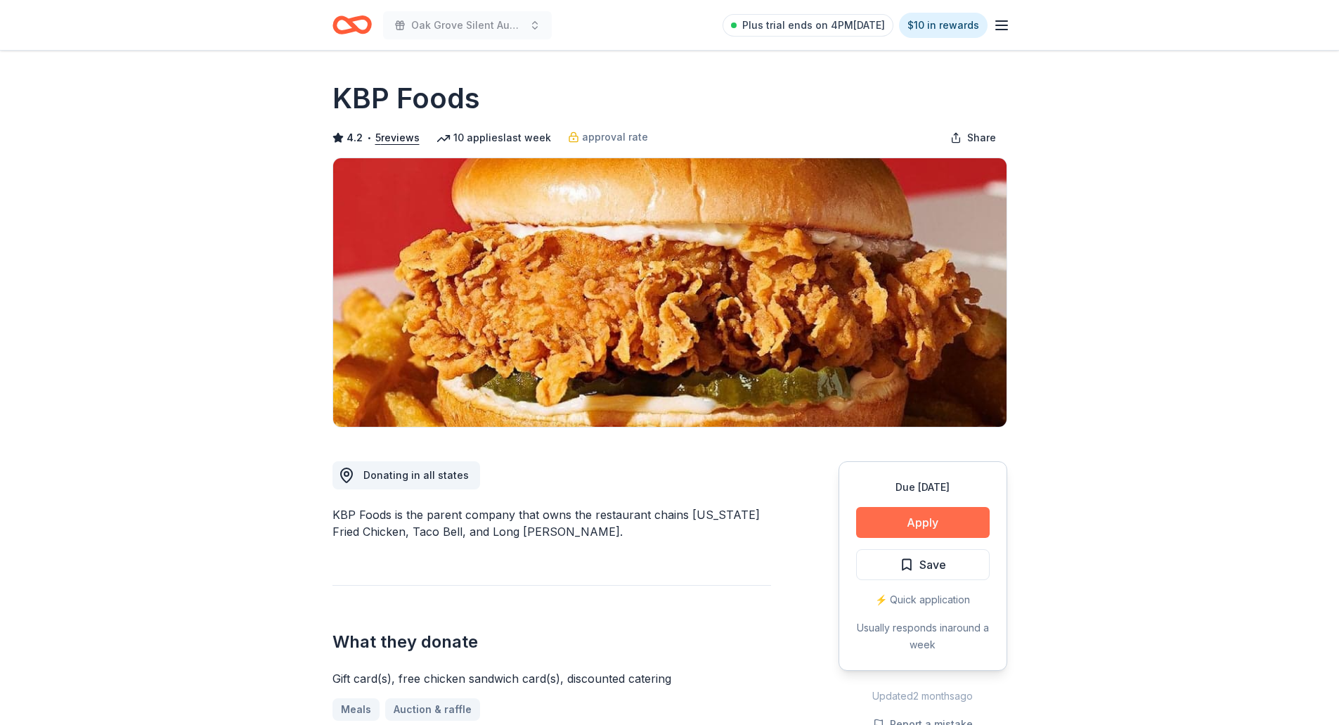
click at [895, 523] on button "Apply" at bounding box center [923, 522] width 134 height 31
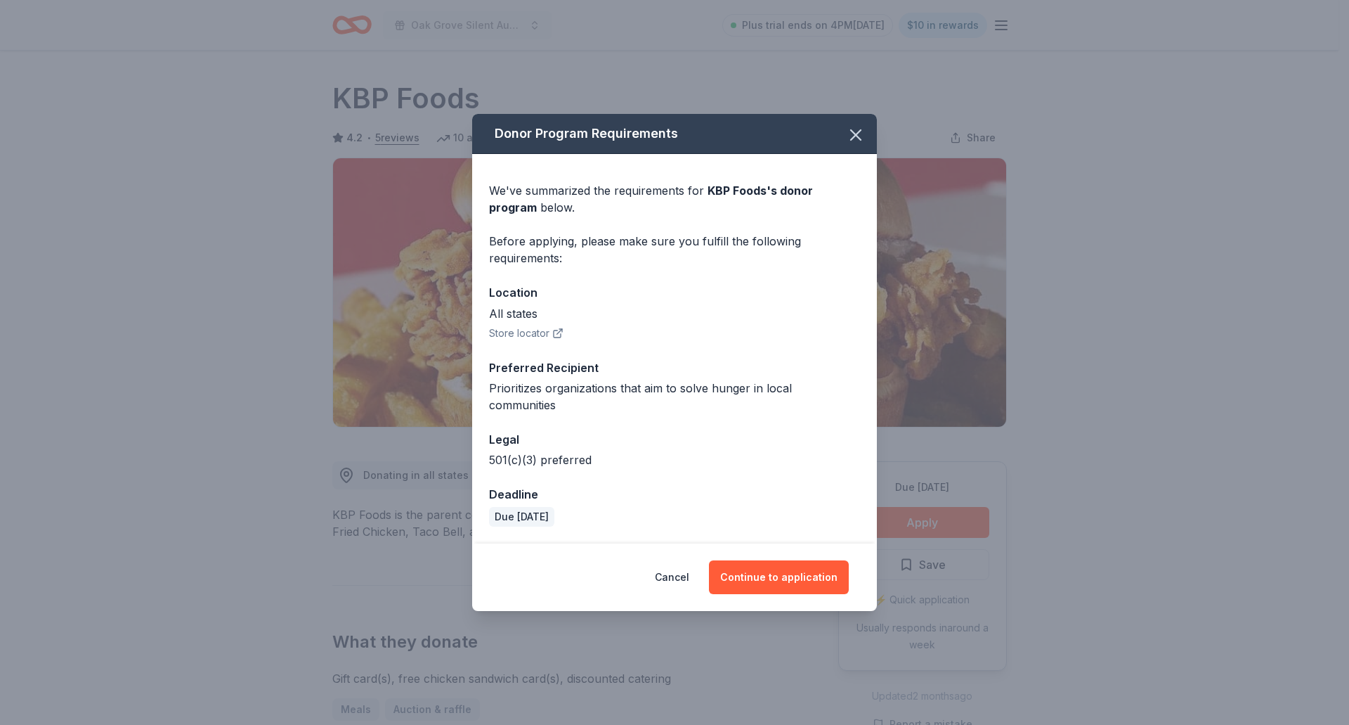
click at [790, 588] on div "Cancel Continue to application" at bounding box center [674, 576] width 405 height 67
click at [794, 565] on button "Continue to application" at bounding box center [779, 577] width 140 height 34
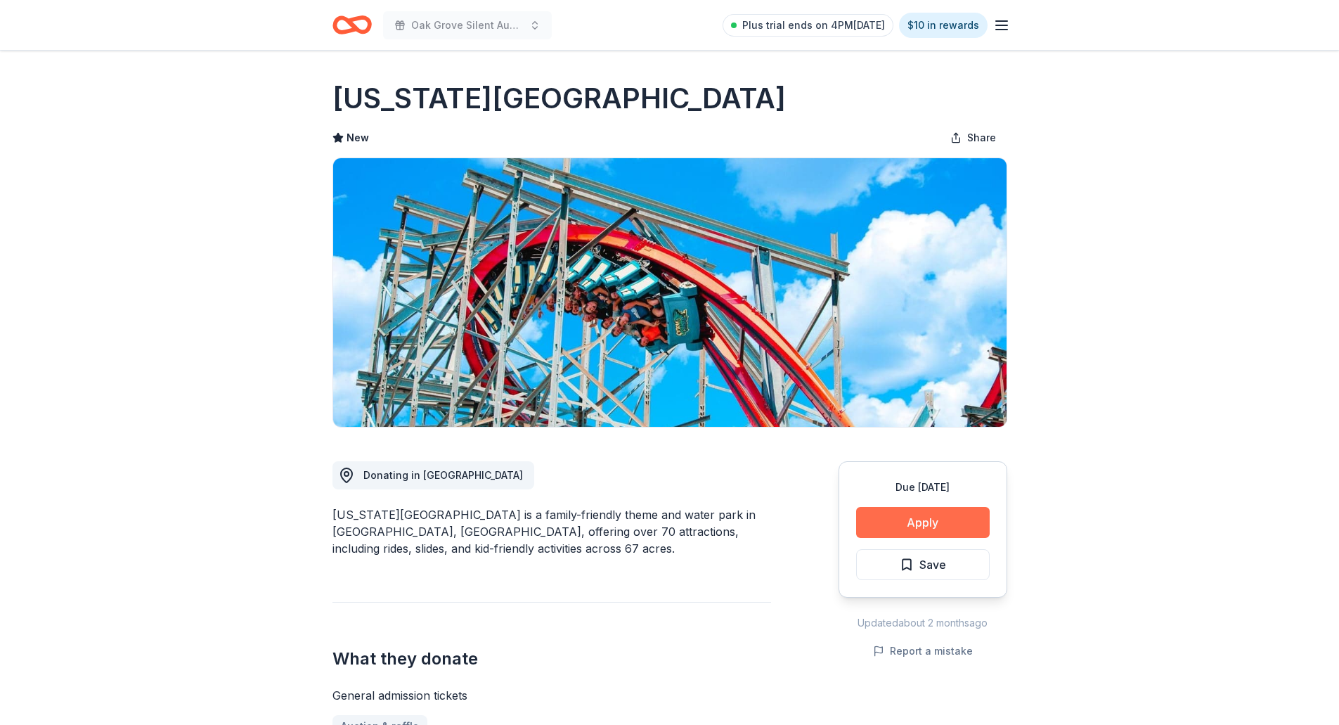
click at [940, 522] on button "Apply" at bounding box center [923, 522] width 134 height 31
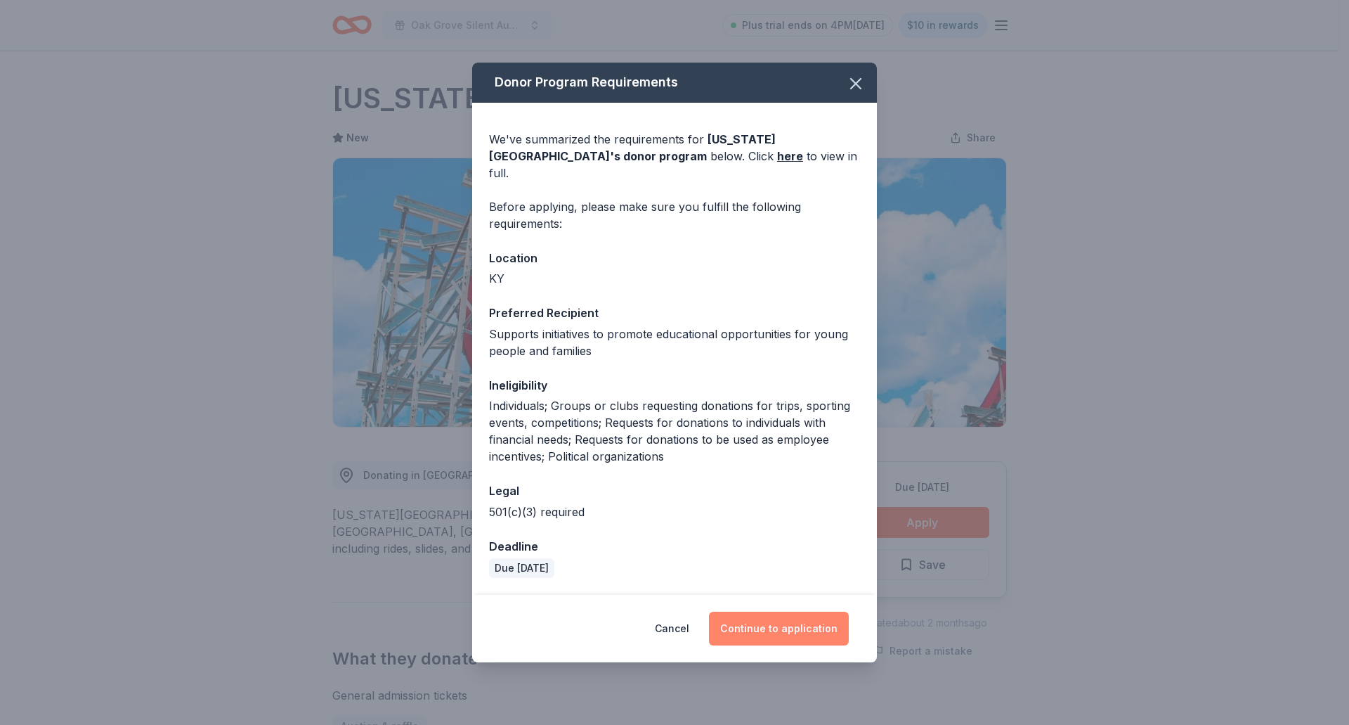
click at [758, 627] on button "Continue to application" at bounding box center [779, 628] width 140 height 34
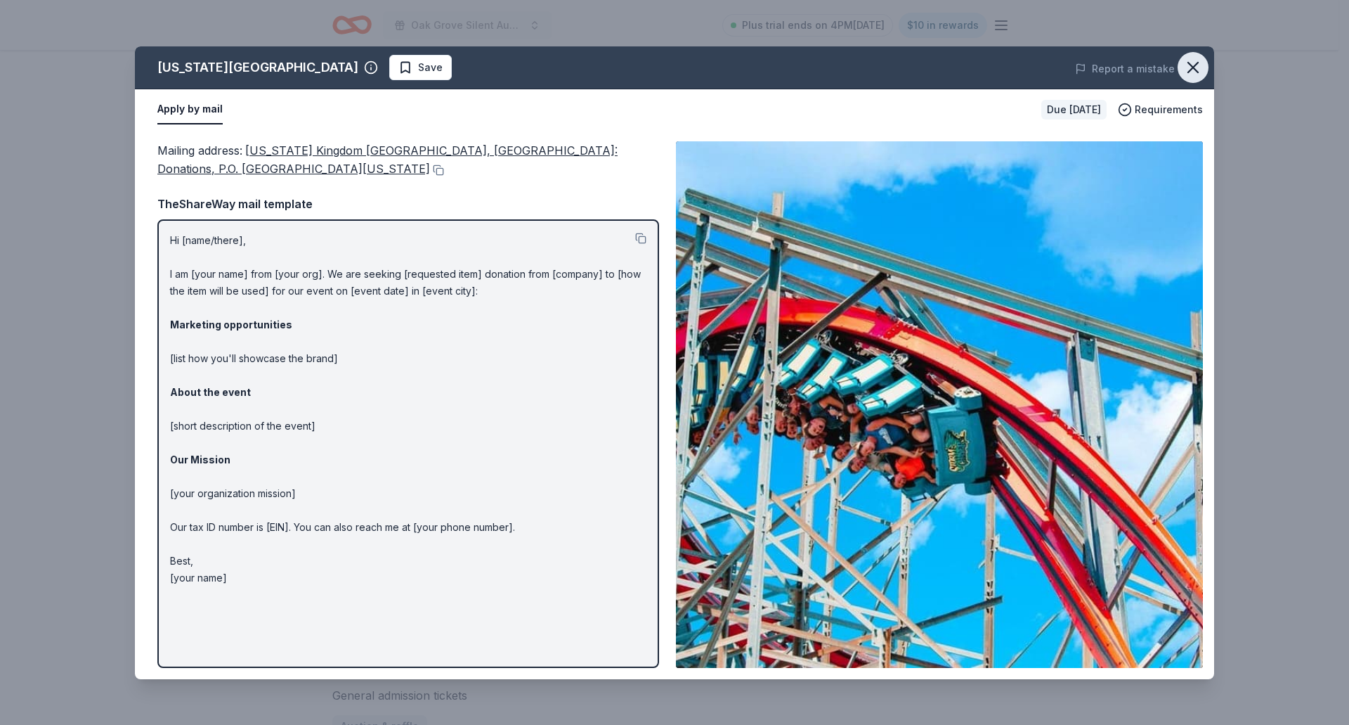
click at [1193, 79] on button "button" at bounding box center [1193, 67] width 31 height 31
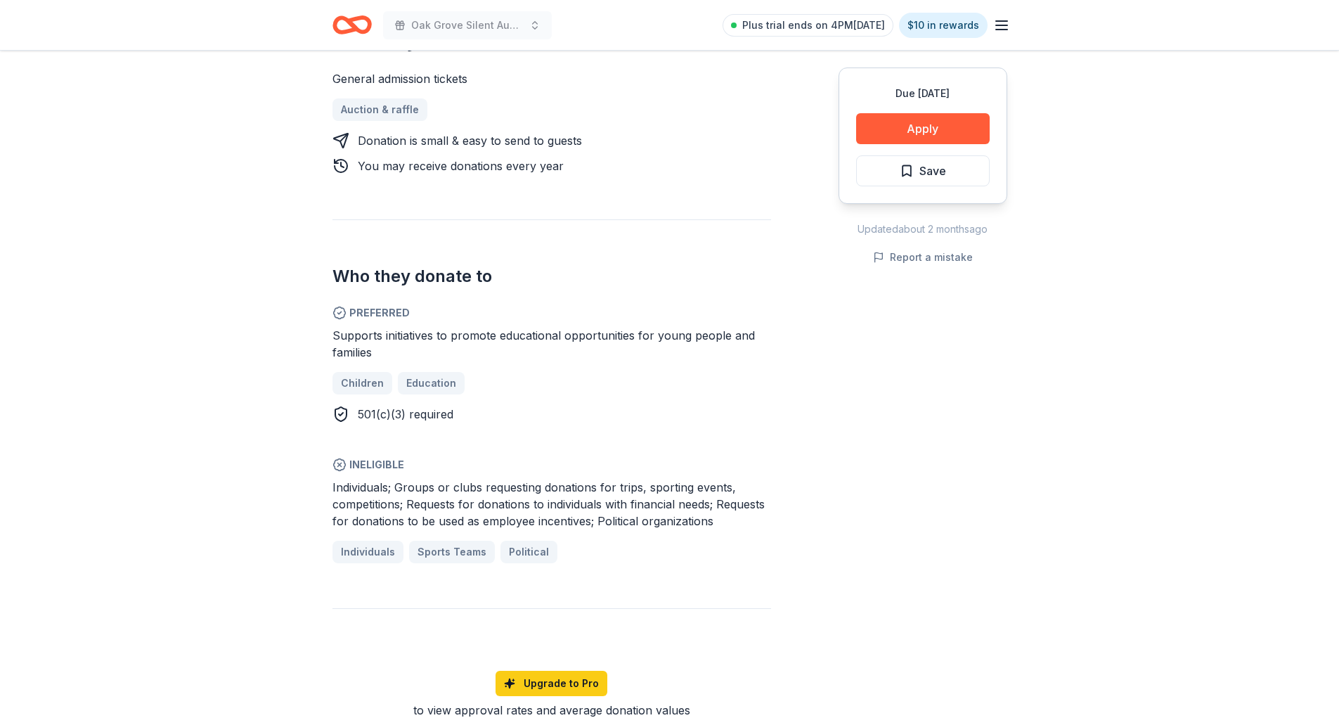
scroll to position [633, 0]
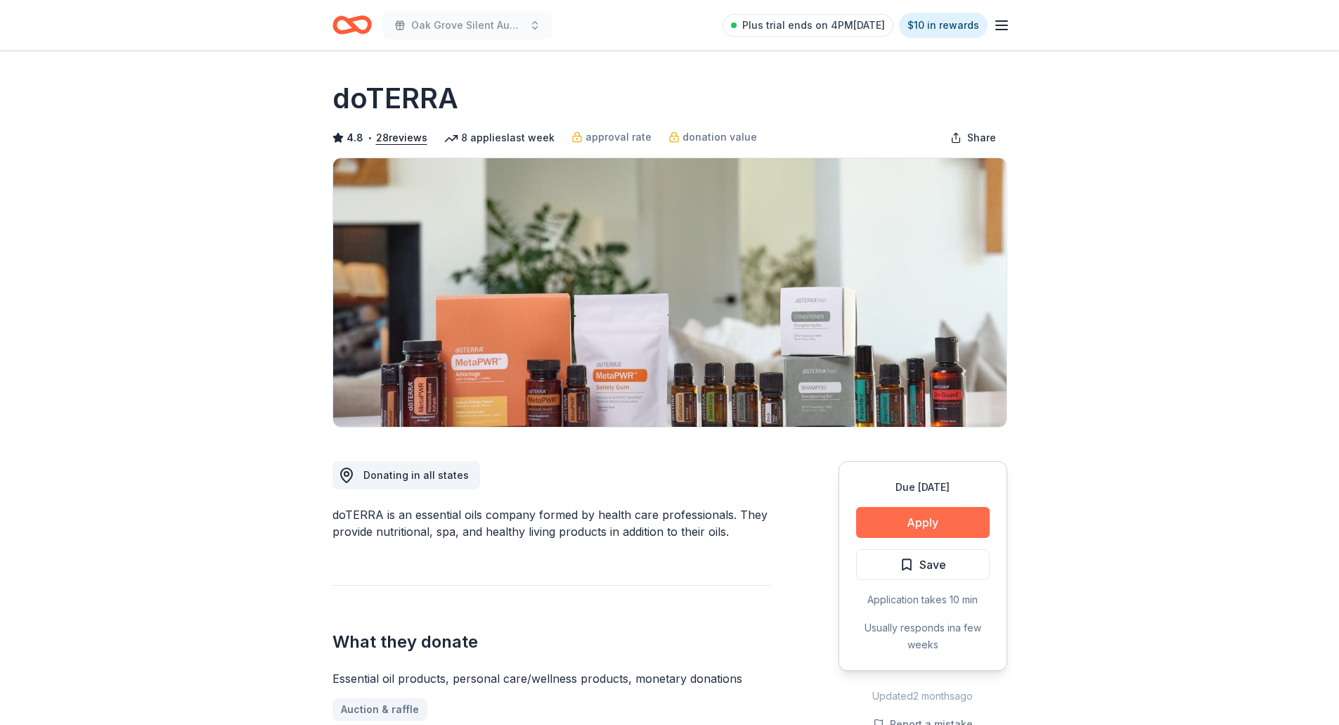
click at [941, 516] on button "Apply" at bounding box center [923, 522] width 134 height 31
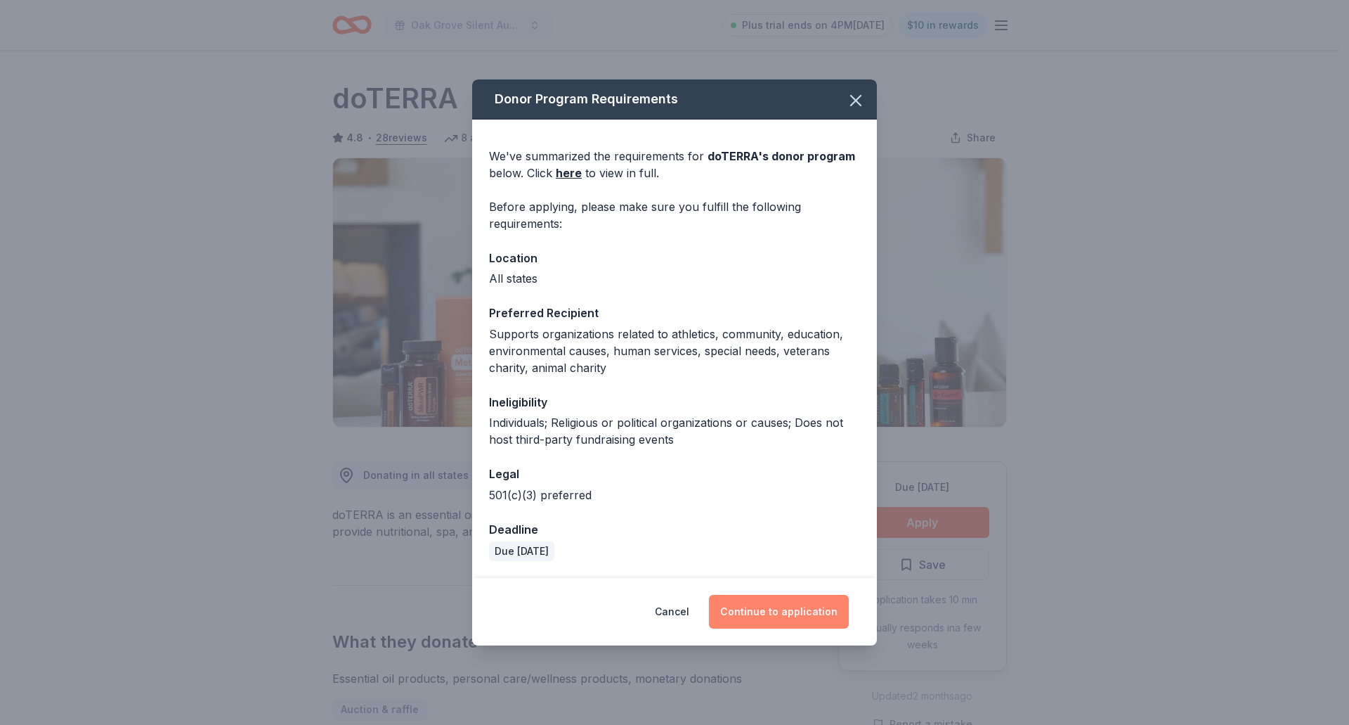
click at [777, 609] on button "Continue to application" at bounding box center [779, 612] width 140 height 34
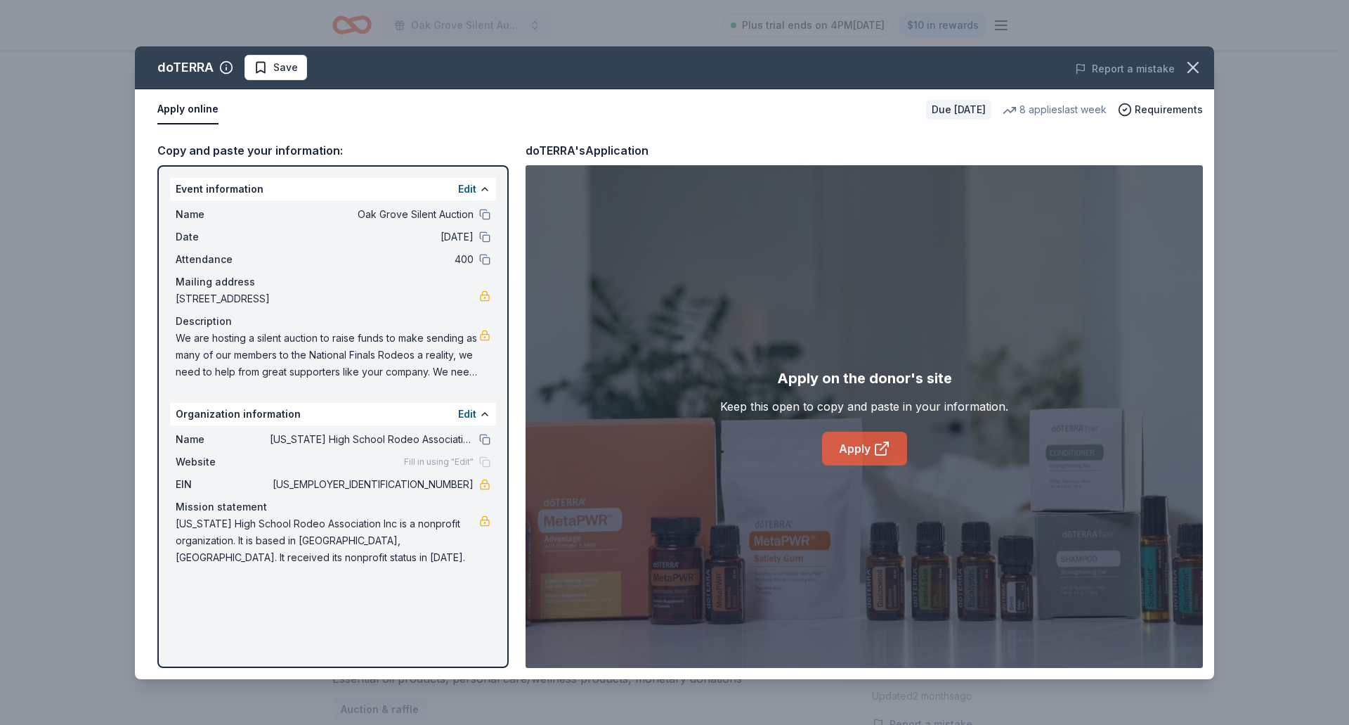
click at [855, 445] on link "Apply" at bounding box center [864, 449] width 85 height 34
drag, startPoint x: 1192, startPoint y: 59, endPoint x: 928, endPoint y: 326, distance: 375.2
click at [1193, 59] on icon "button" at bounding box center [1194, 68] width 20 height 20
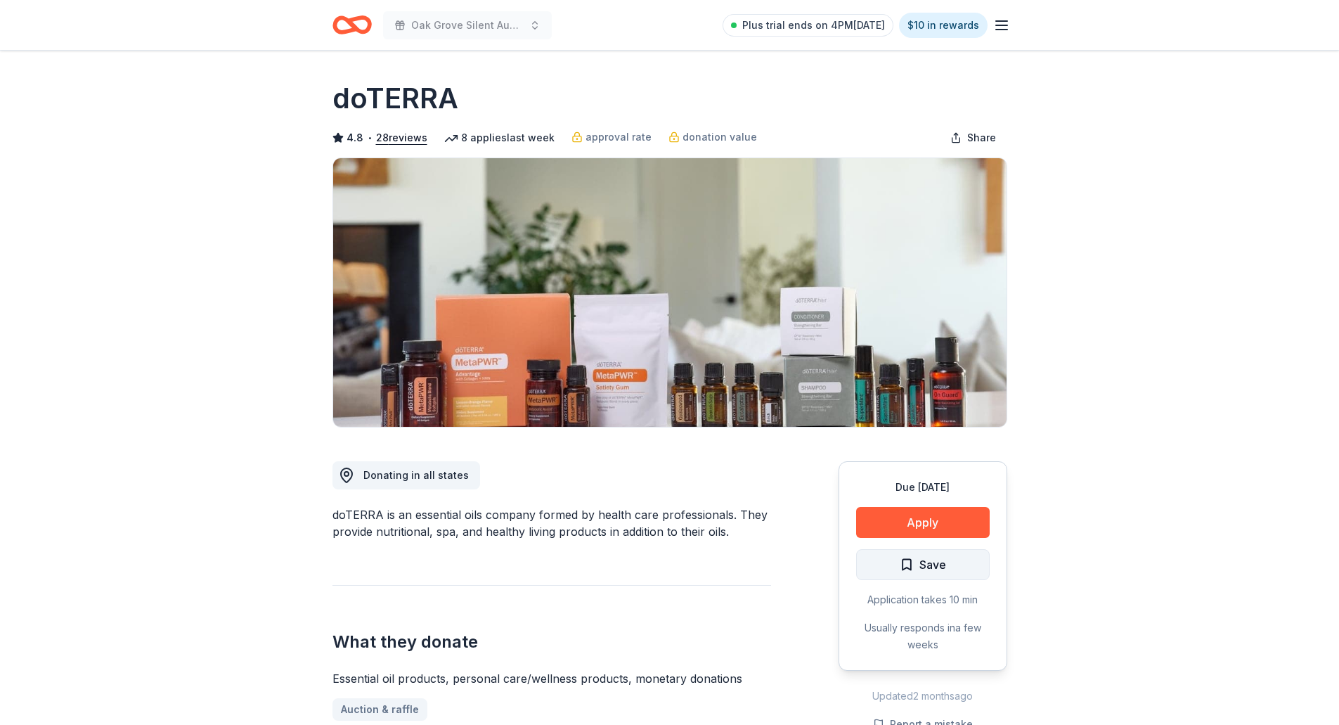
click at [907, 565] on span "Save" at bounding box center [923, 564] width 46 height 18
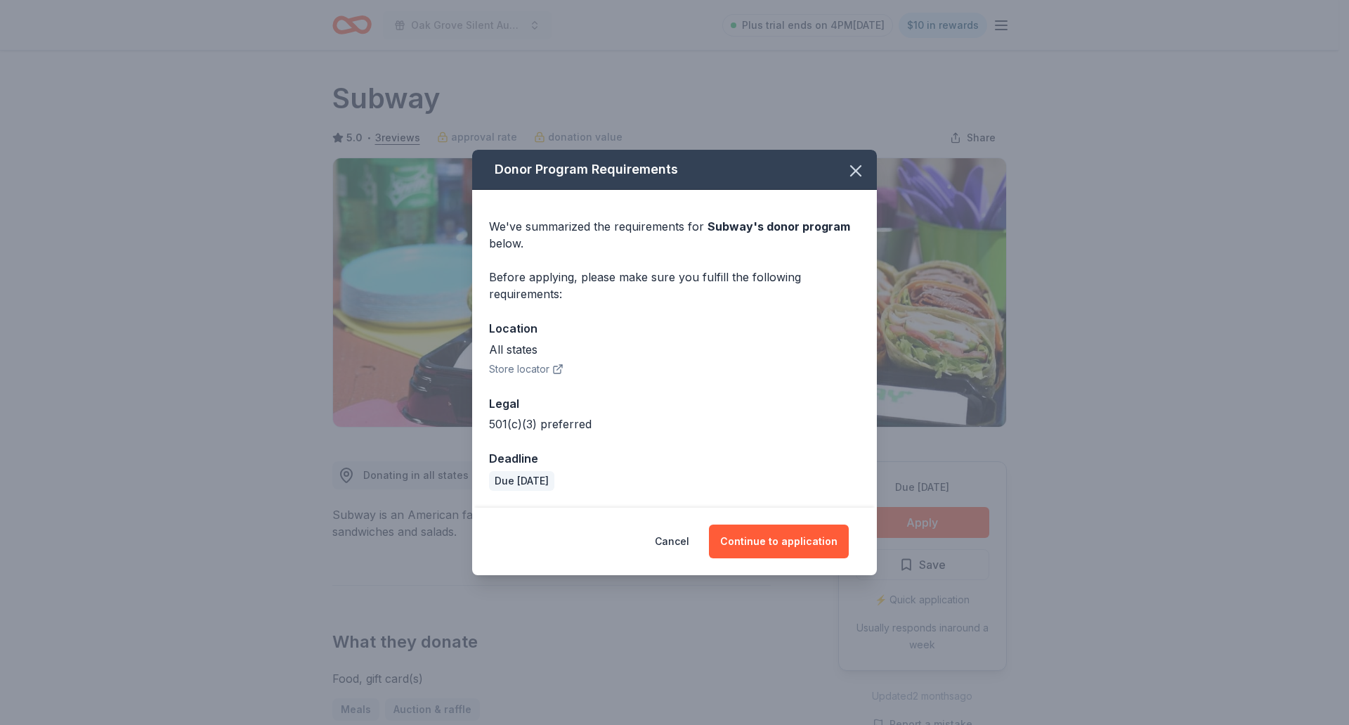
click at [791, 542] on button "Continue to application" at bounding box center [779, 541] width 140 height 34
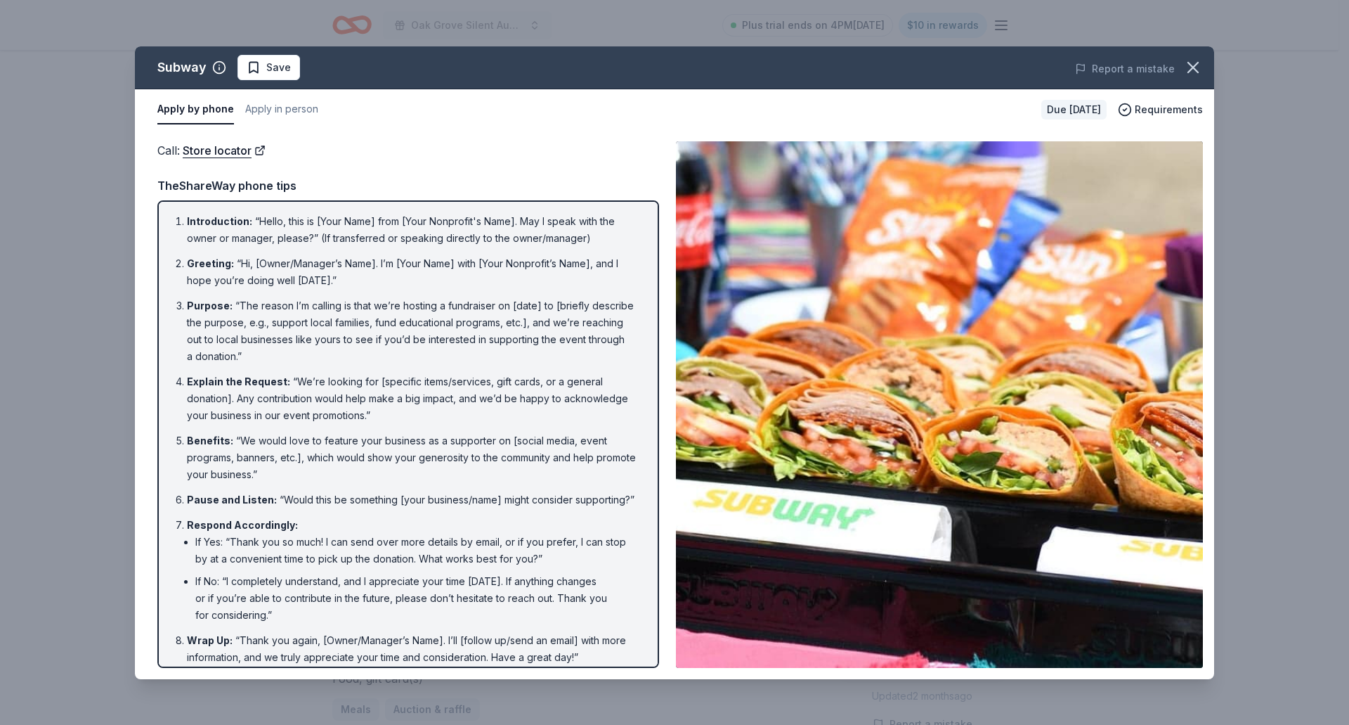
drag, startPoint x: 1192, startPoint y: 59, endPoint x: 1107, endPoint y: 106, distance: 97.2
click at [1189, 63] on icon "button" at bounding box center [1194, 68] width 20 height 20
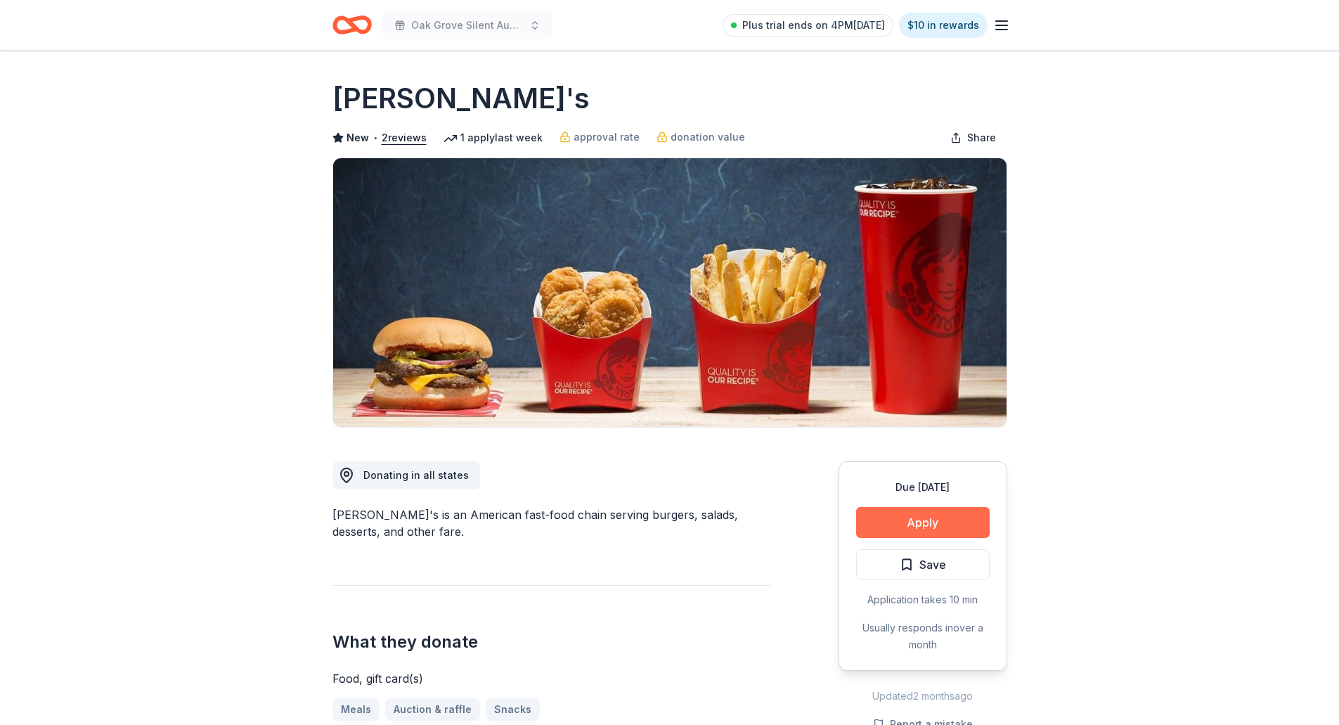
click at [891, 524] on button "Apply" at bounding box center [923, 522] width 134 height 31
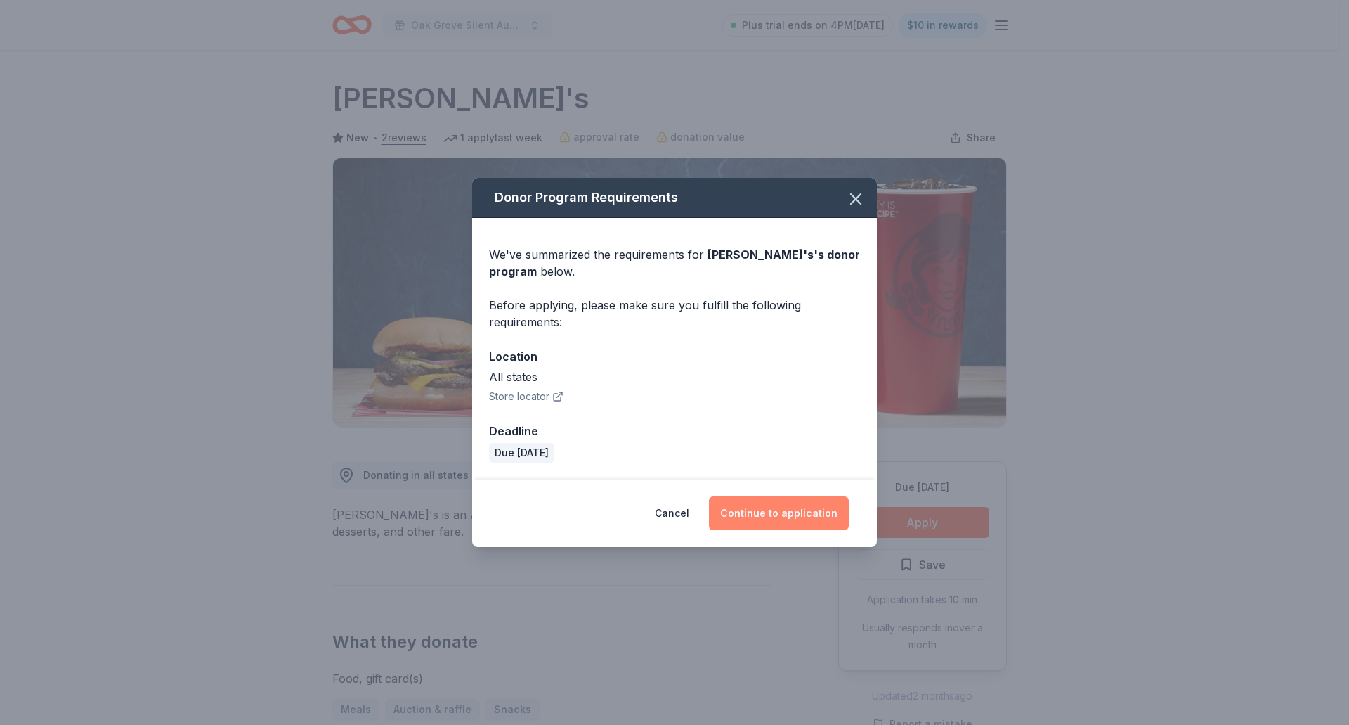
click at [770, 509] on button "Continue to application" at bounding box center [779, 513] width 140 height 34
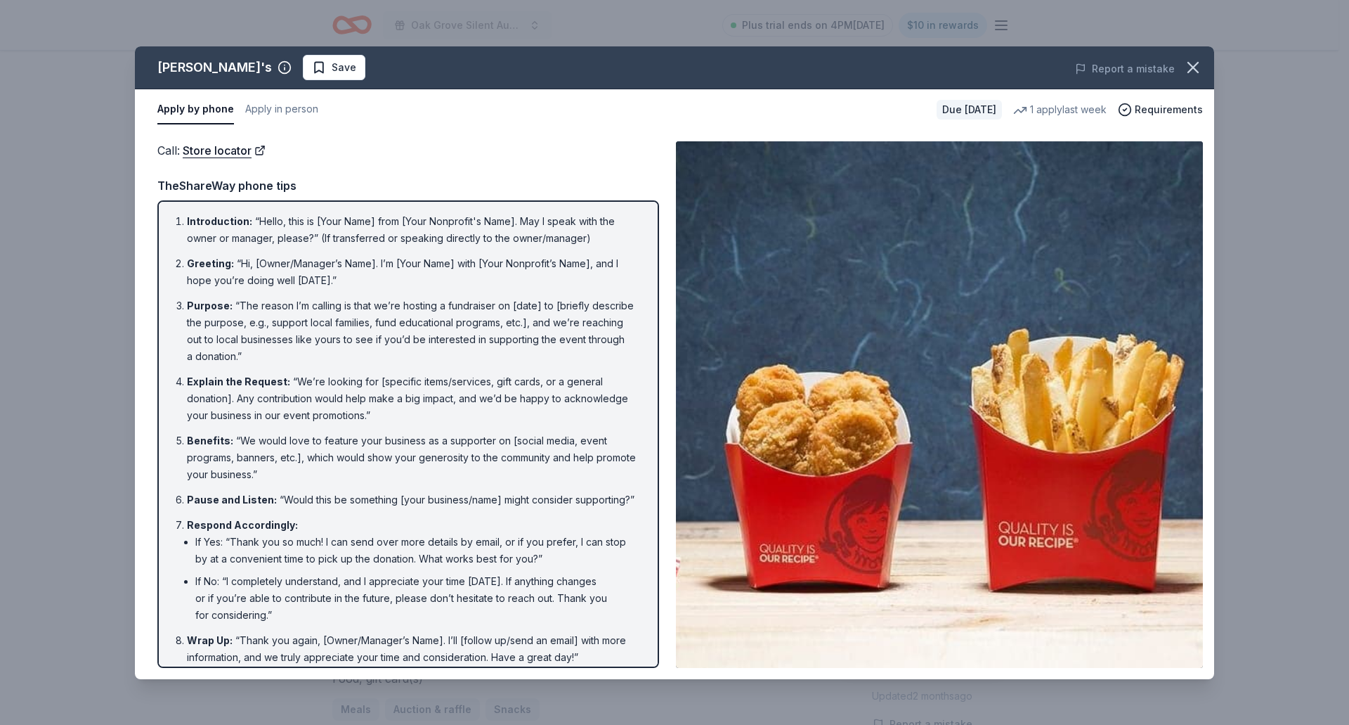
drag, startPoint x: 1193, startPoint y: 70, endPoint x: 436, endPoint y: 107, distance: 757.9
click at [1179, 72] on button "button" at bounding box center [1193, 67] width 31 height 31
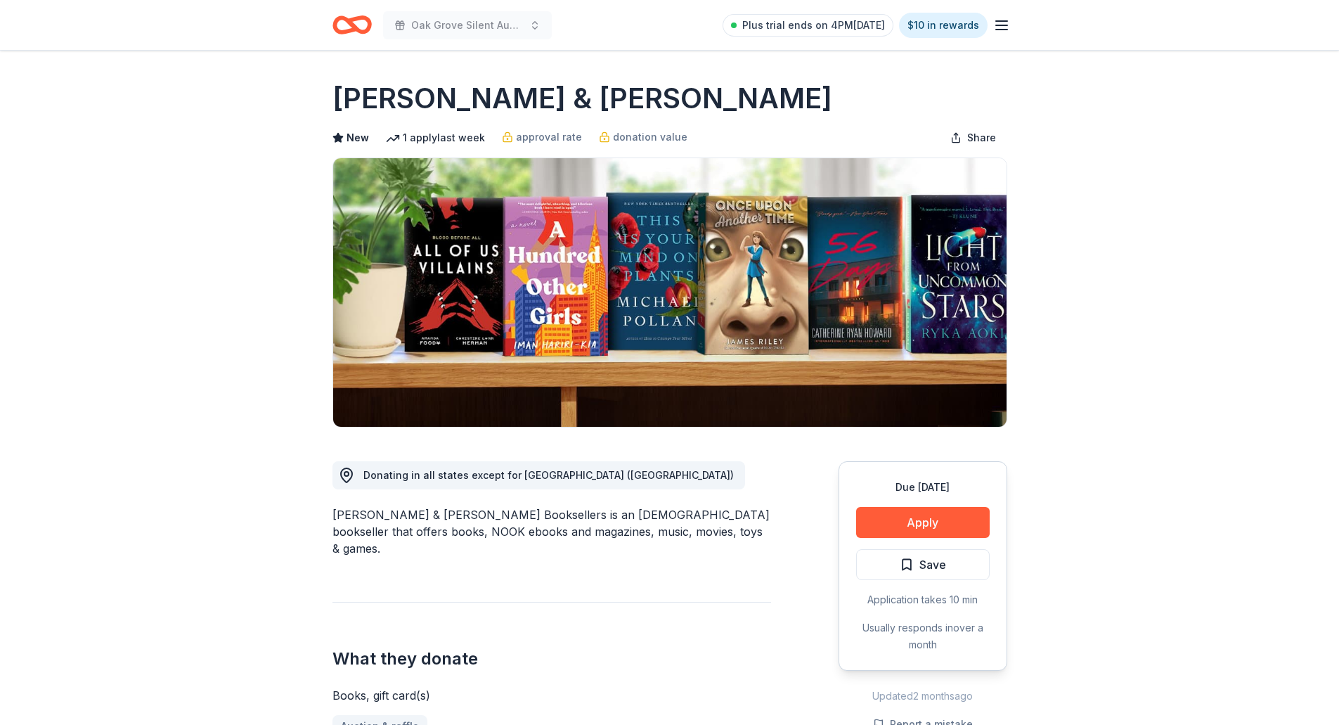
click at [935, 538] on div "Due [DATE] Apply Save Application takes 10 min Usually responds in over a month" at bounding box center [922, 565] width 169 height 209
click at [940, 528] on button "Apply" at bounding box center [923, 522] width 134 height 31
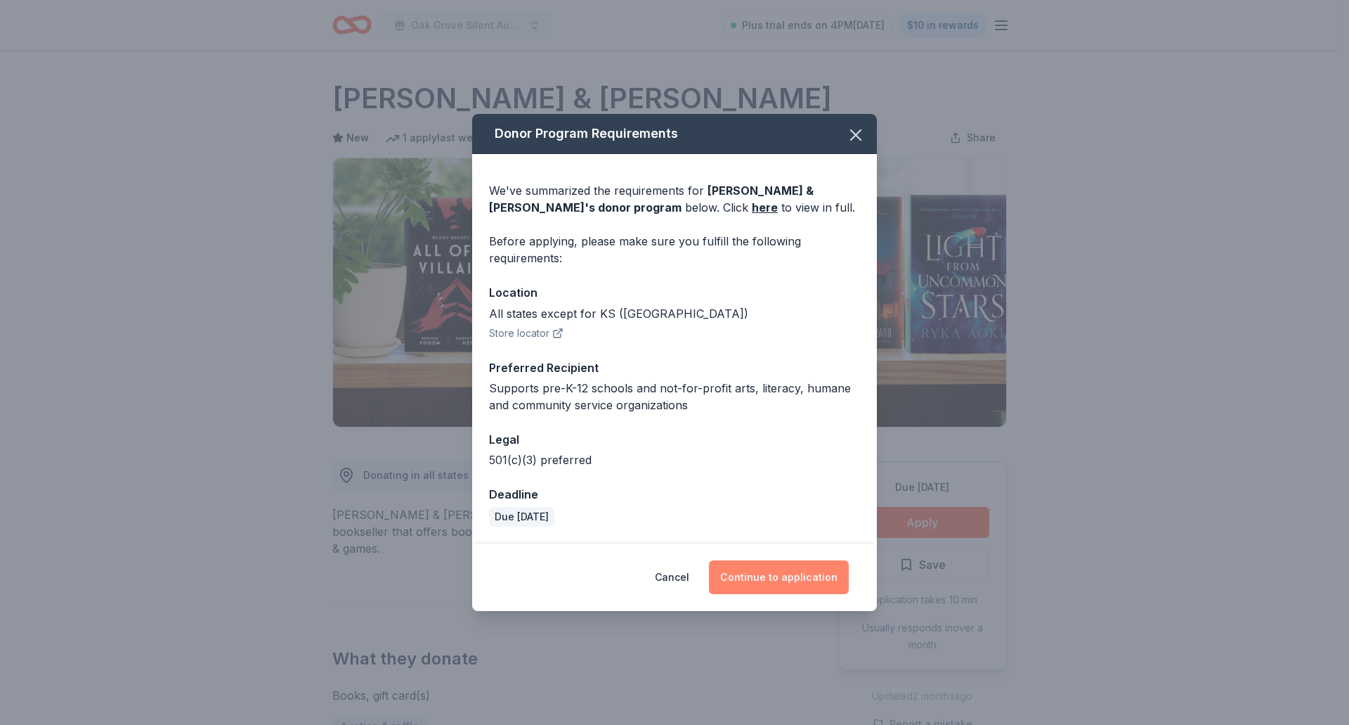
click at [760, 589] on button "Continue to application" at bounding box center [779, 577] width 140 height 34
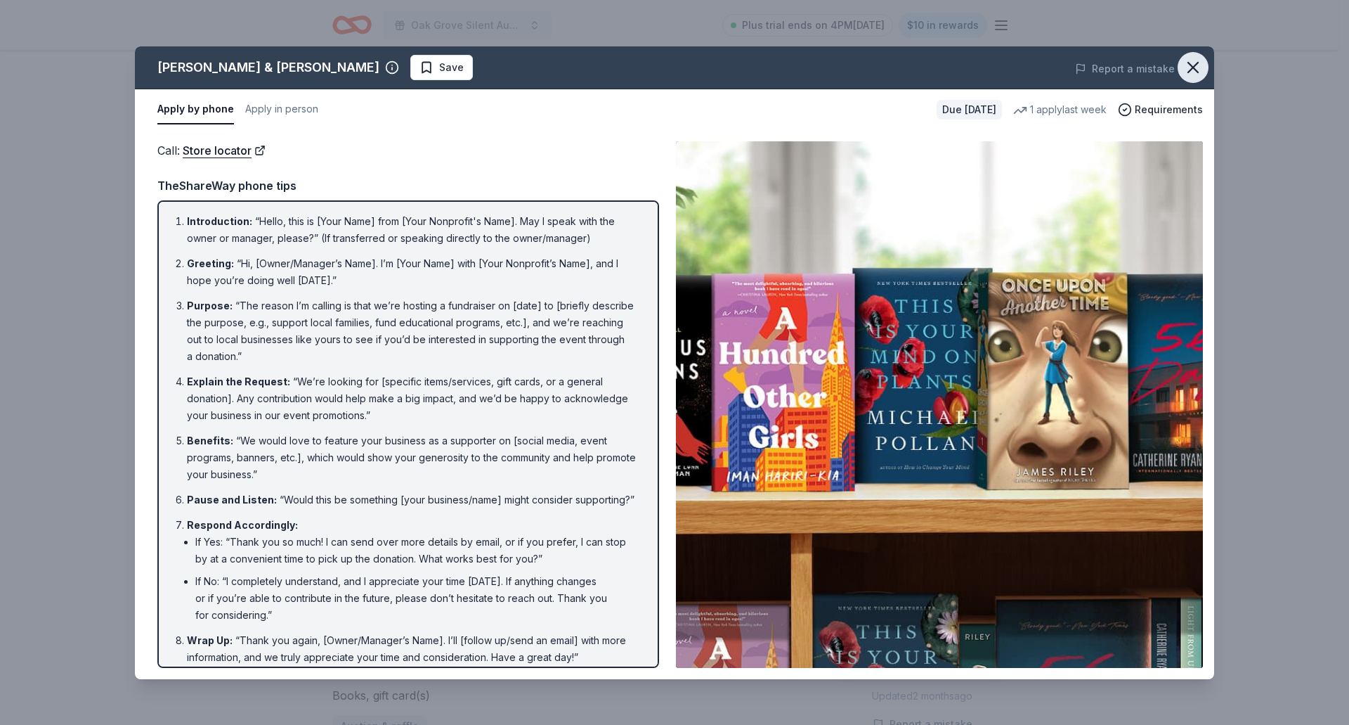
click at [1191, 68] on icon "button" at bounding box center [1194, 68] width 10 height 10
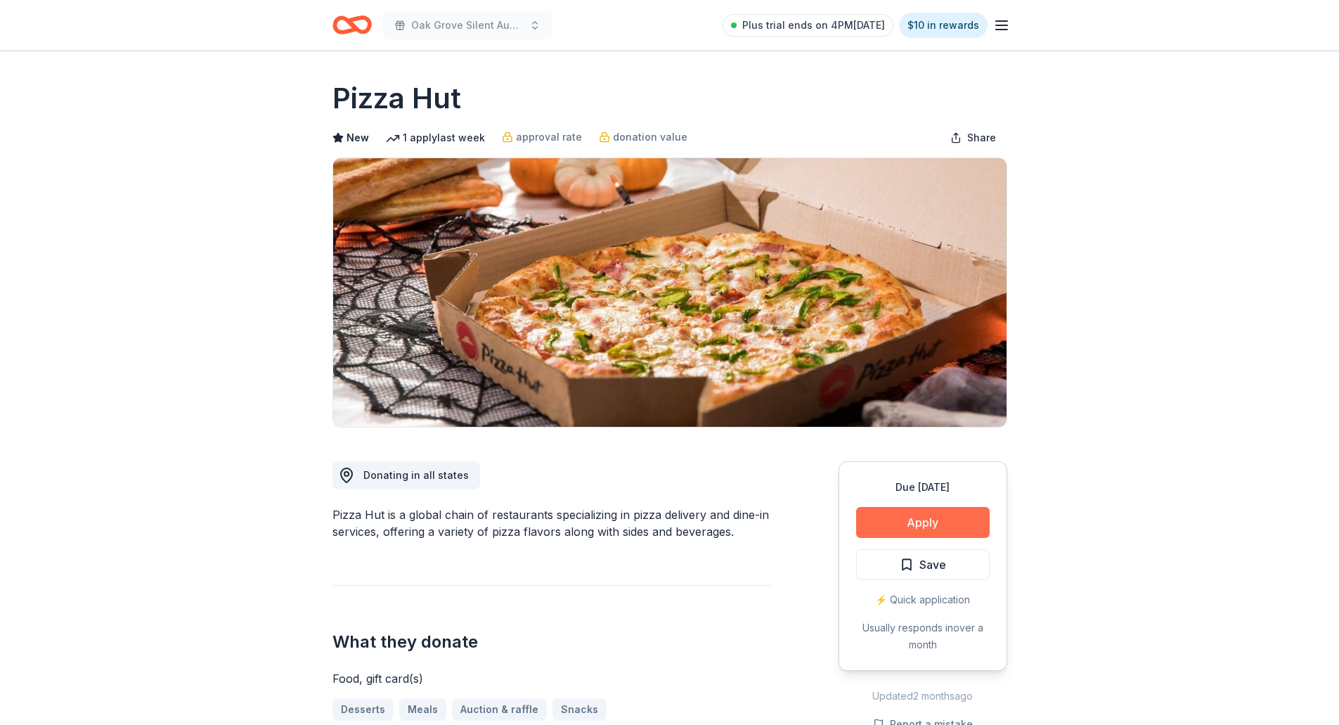
click at [905, 523] on button "Apply" at bounding box center [923, 522] width 134 height 31
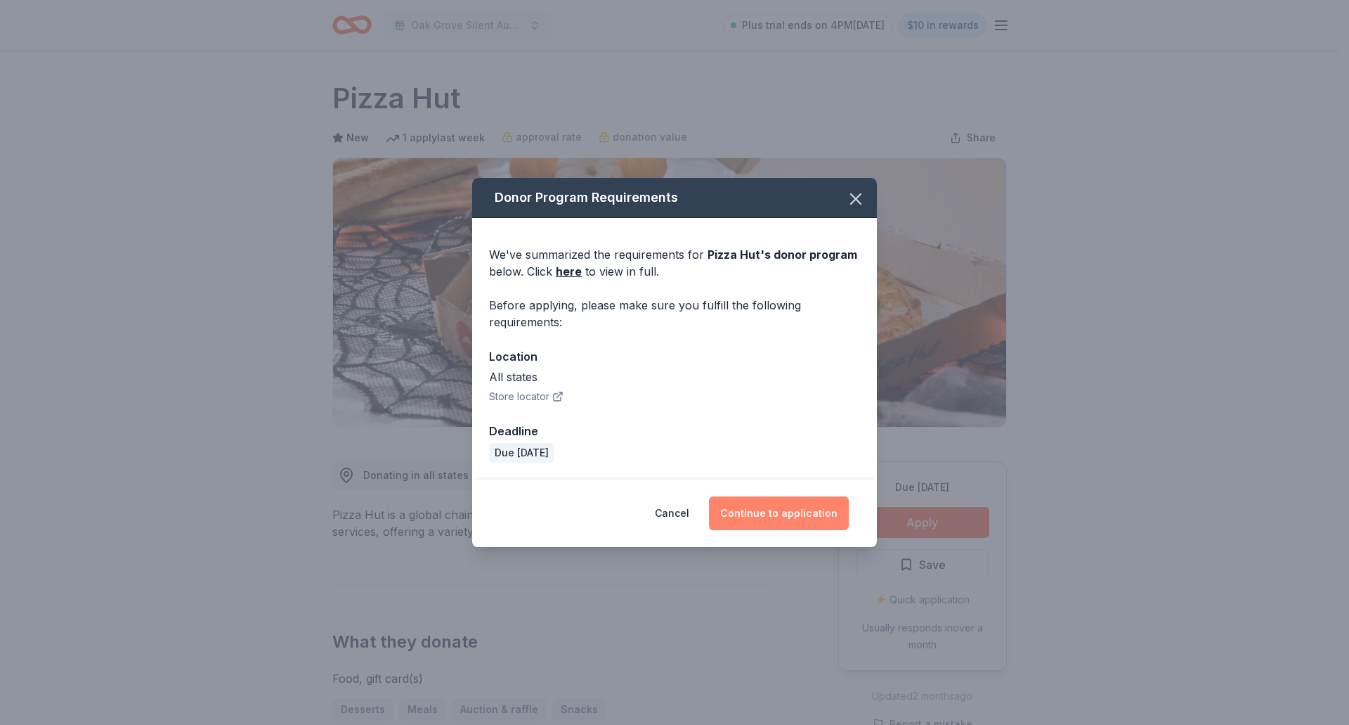
click at [819, 517] on button "Continue to application" at bounding box center [779, 513] width 140 height 34
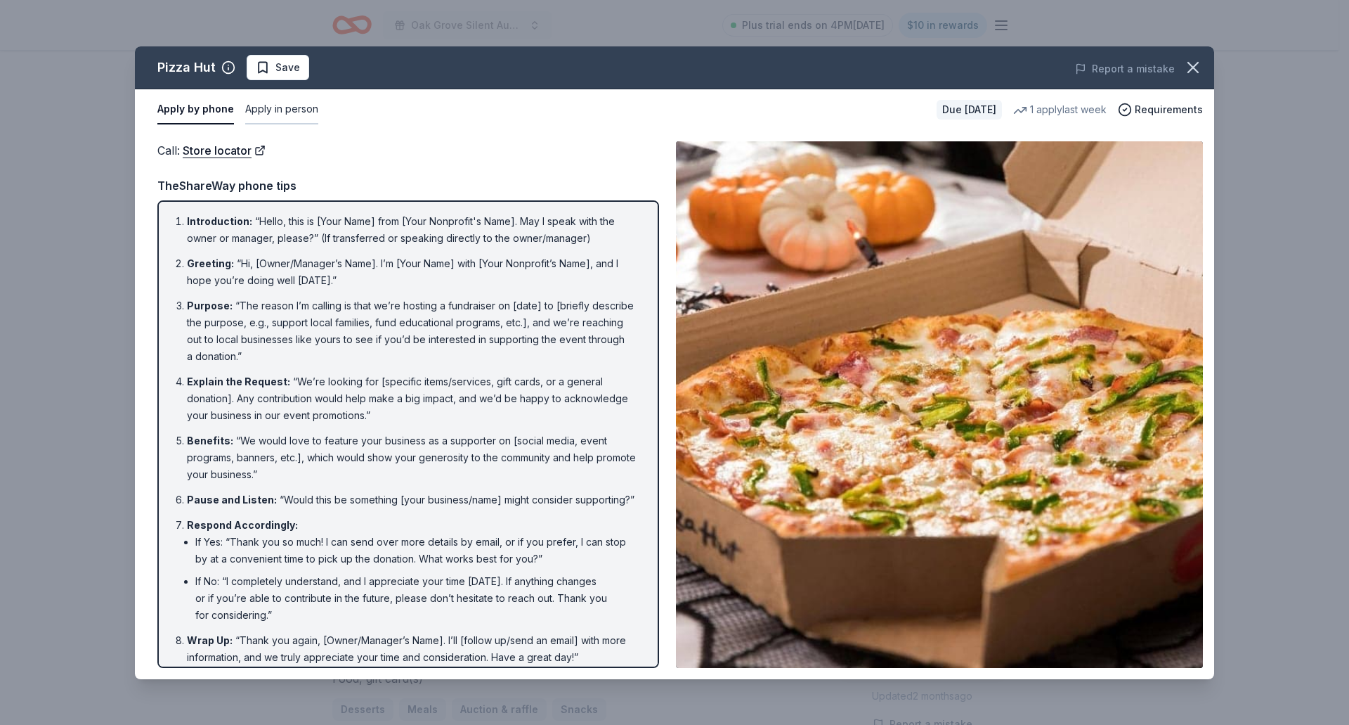
click at [286, 103] on button "Apply in person" at bounding box center [281, 110] width 73 height 30
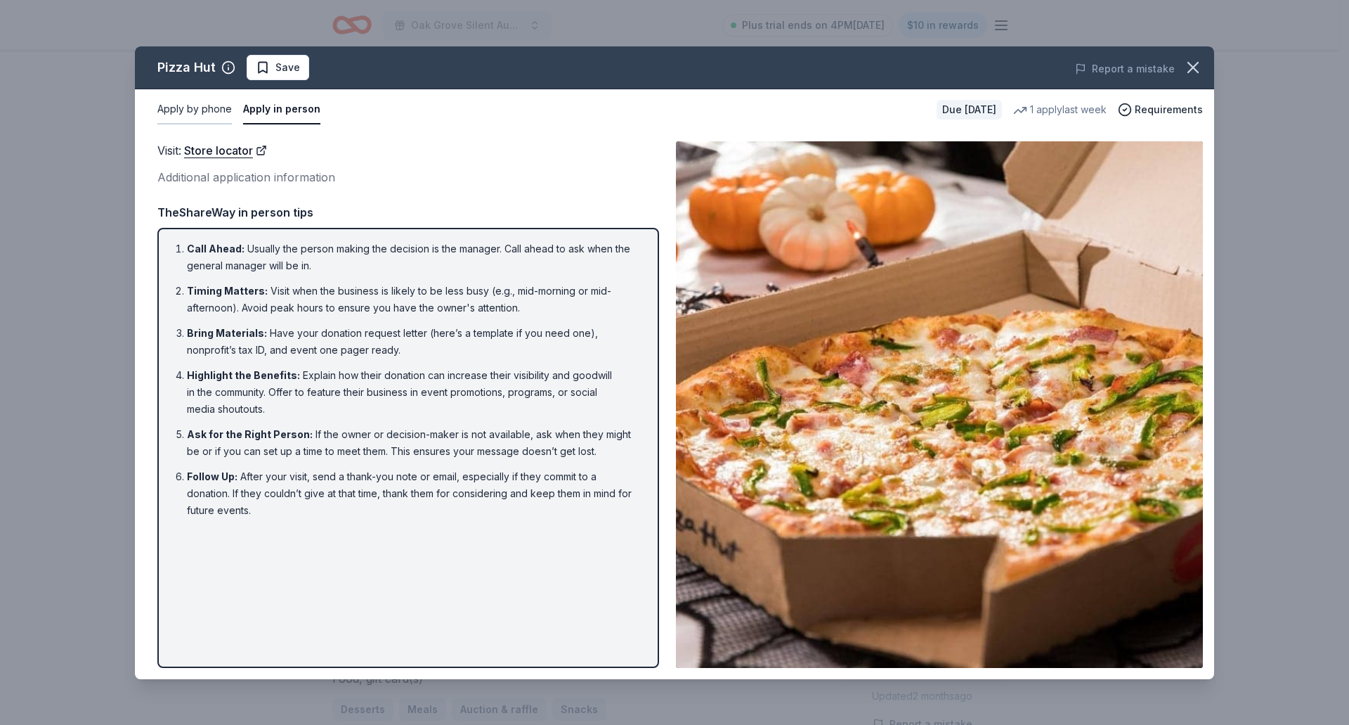
click at [210, 116] on button "Apply by phone" at bounding box center [194, 110] width 75 height 30
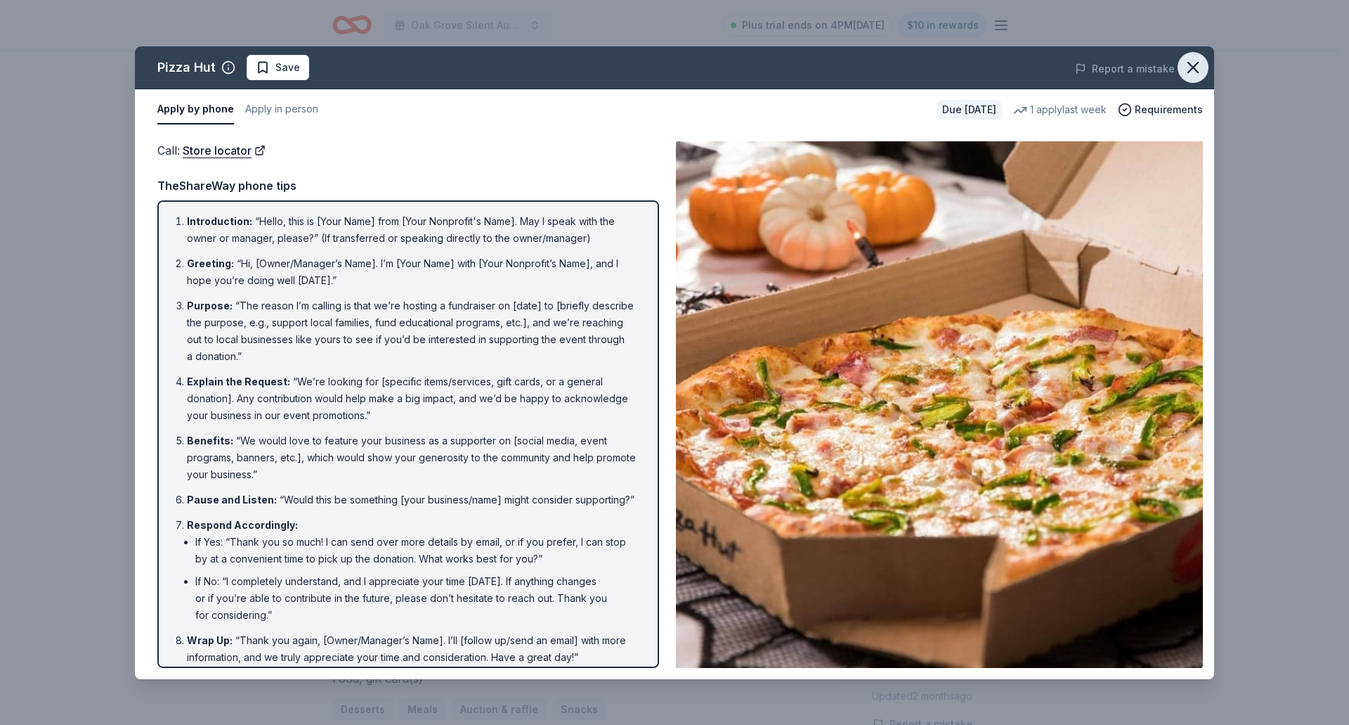
click at [1199, 67] on icon "button" at bounding box center [1194, 68] width 20 height 20
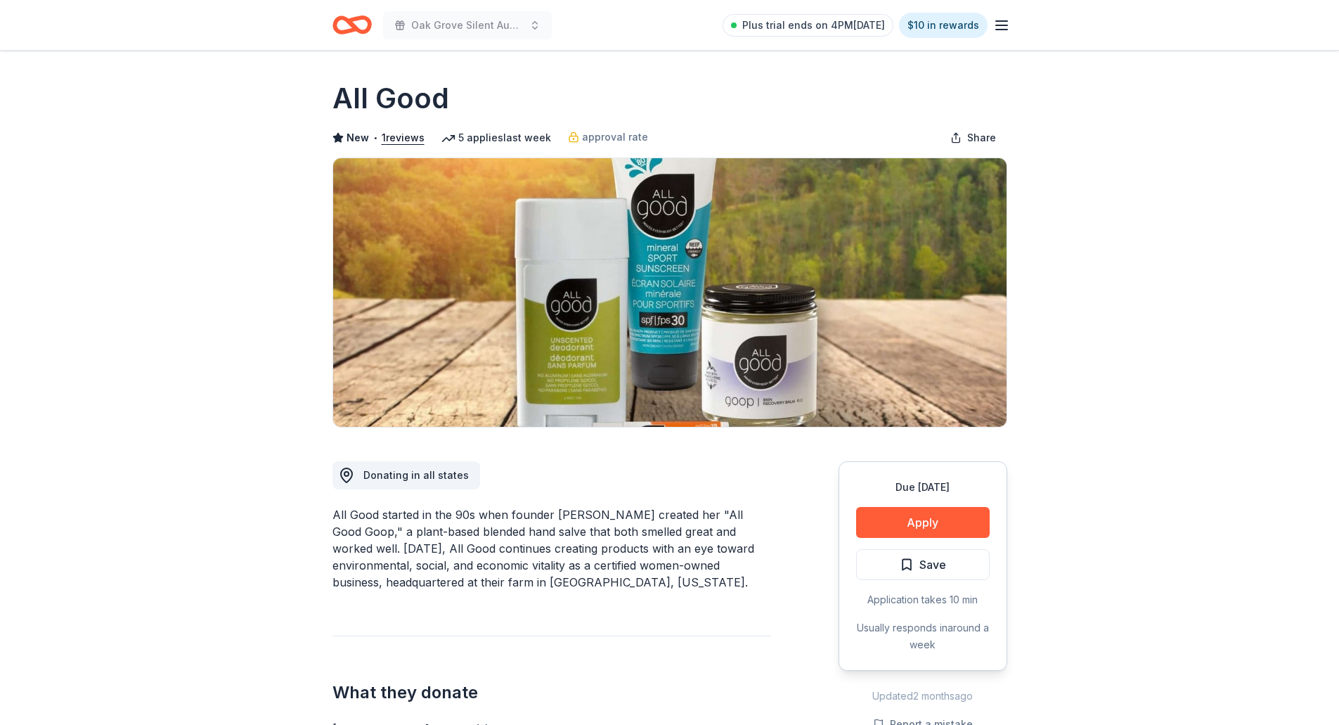
click at [939, 522] on button "Apply" at bounding box center [923, 522] width 134 height 31
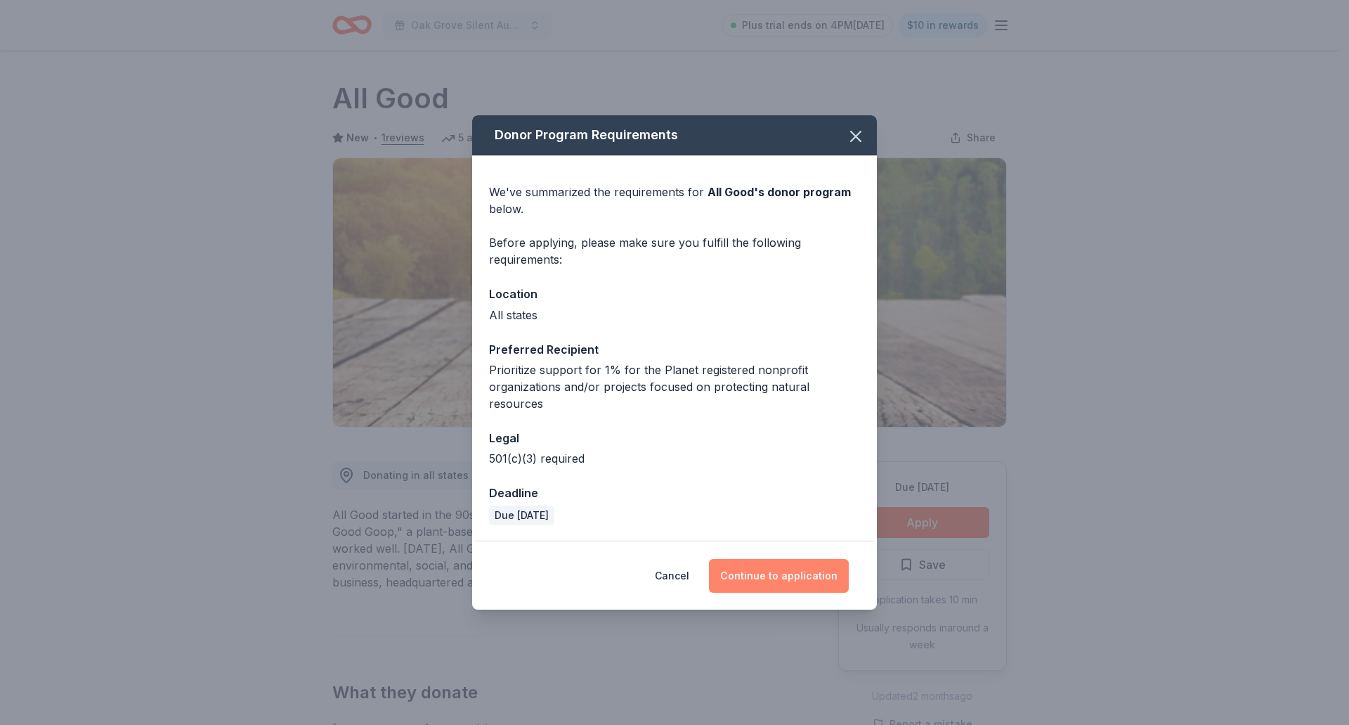
click at [808, 581] on button "Continue to application" at bounding box center [779, 576] width 140 height 34
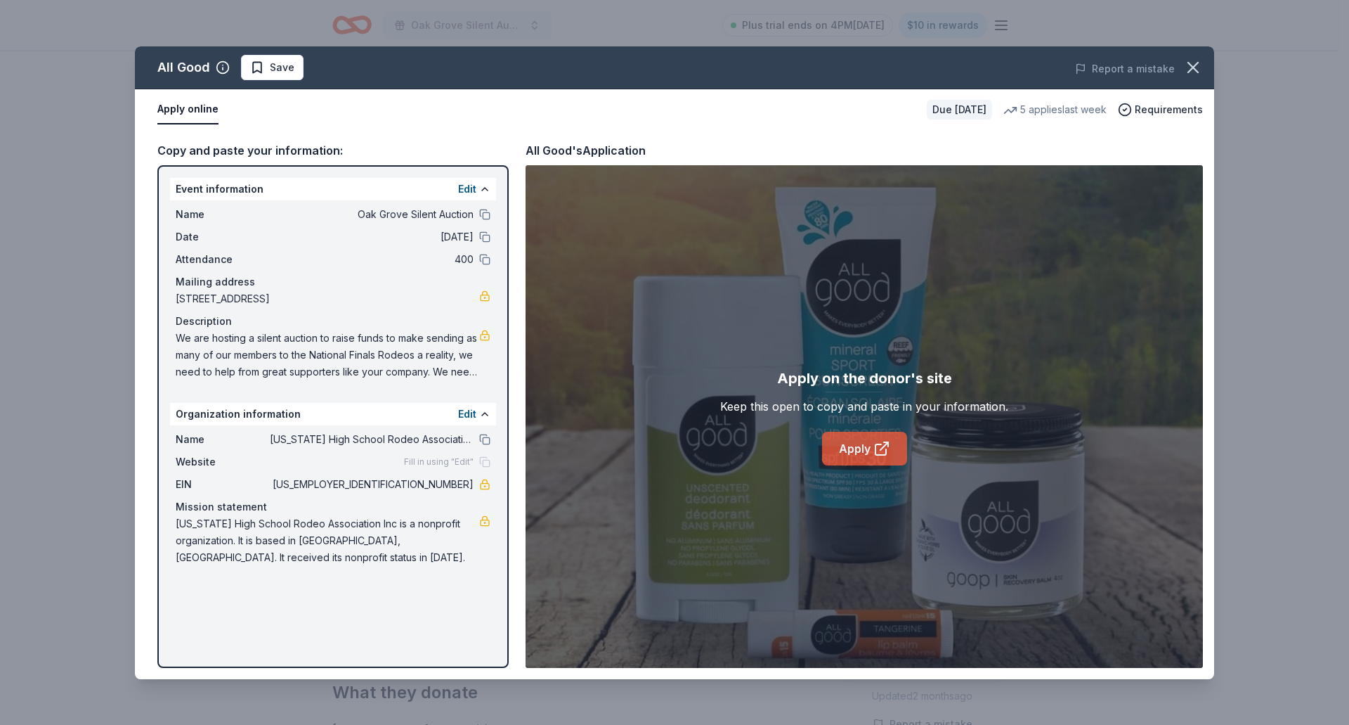
click at [864, 451] on link "Apply" at bounding box center [864, 449] width 85 height 34
click at [1191, 68] on icon "button" at bounding box center [1194, 68] width 10 height 10
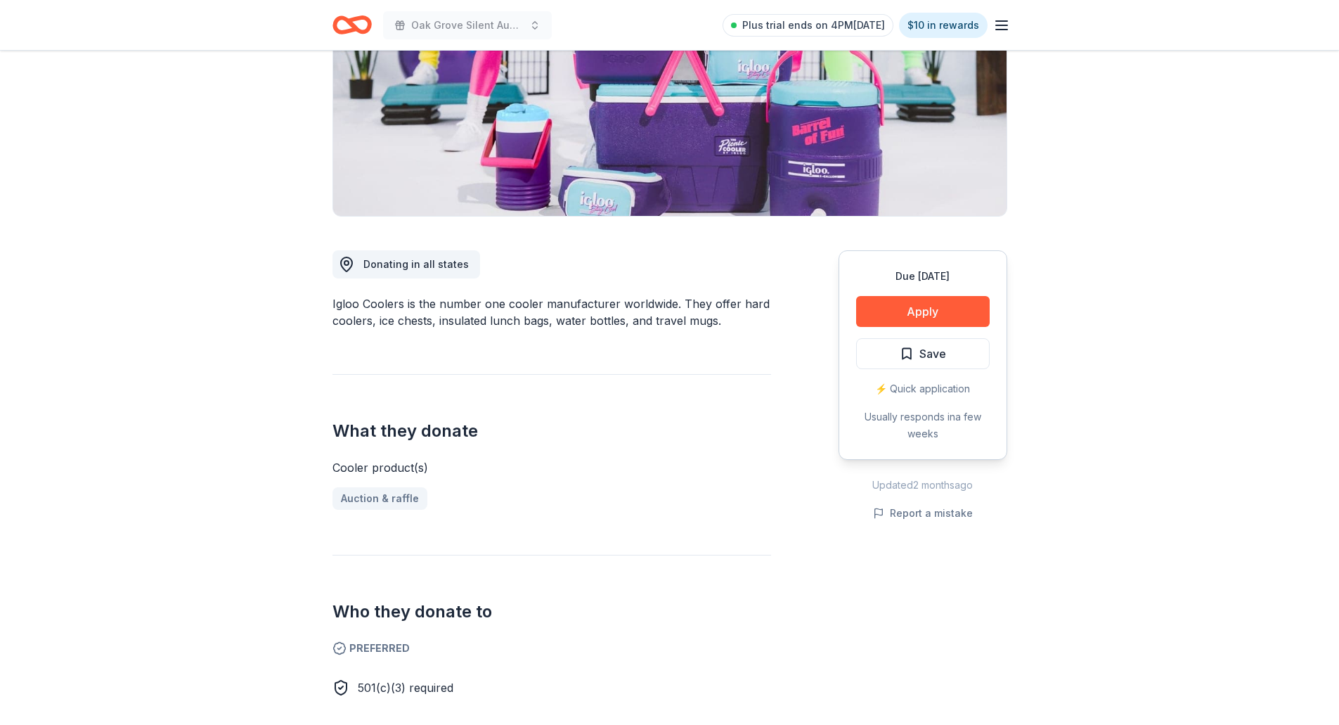
scroll to position [211, 0]
click at [955, 311] on button "Apply" at bounding box center [923, 311] width 134 height 31
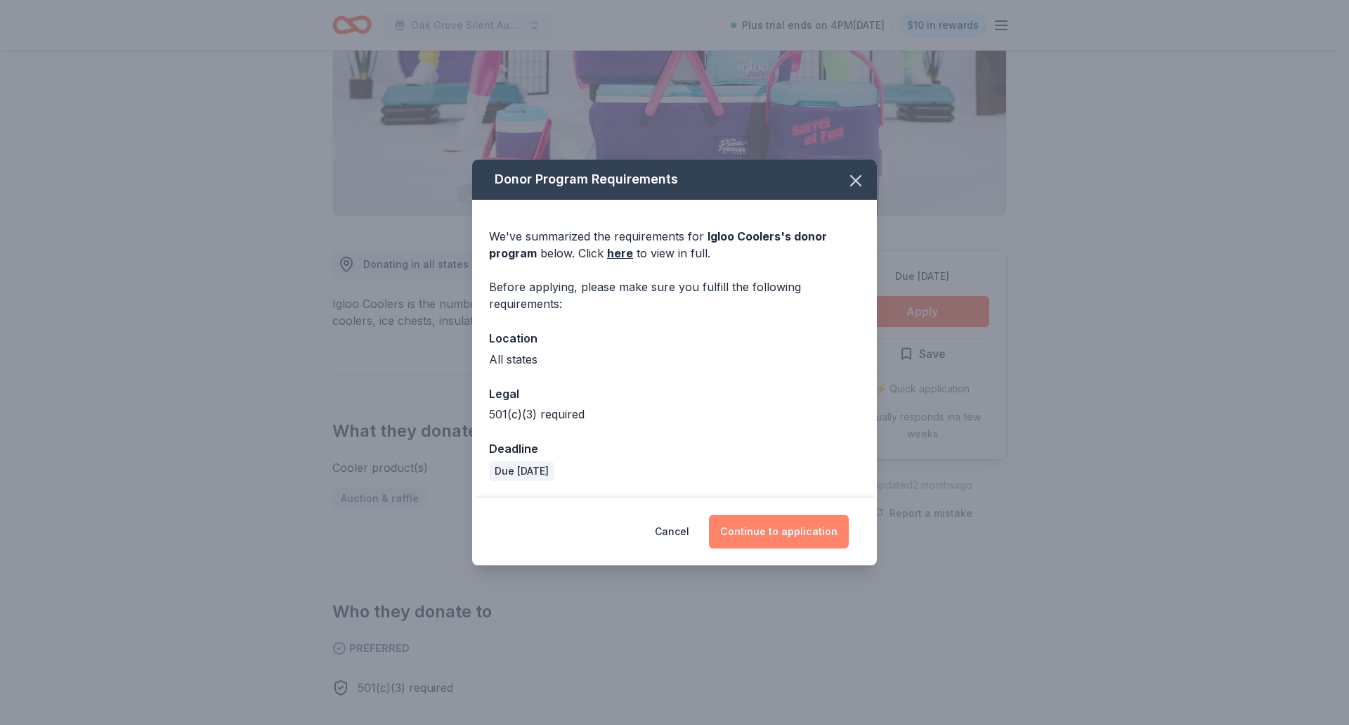
click at [794, 529] on button "Continue to application" at bounding box center [779, 531] width 140 height 34
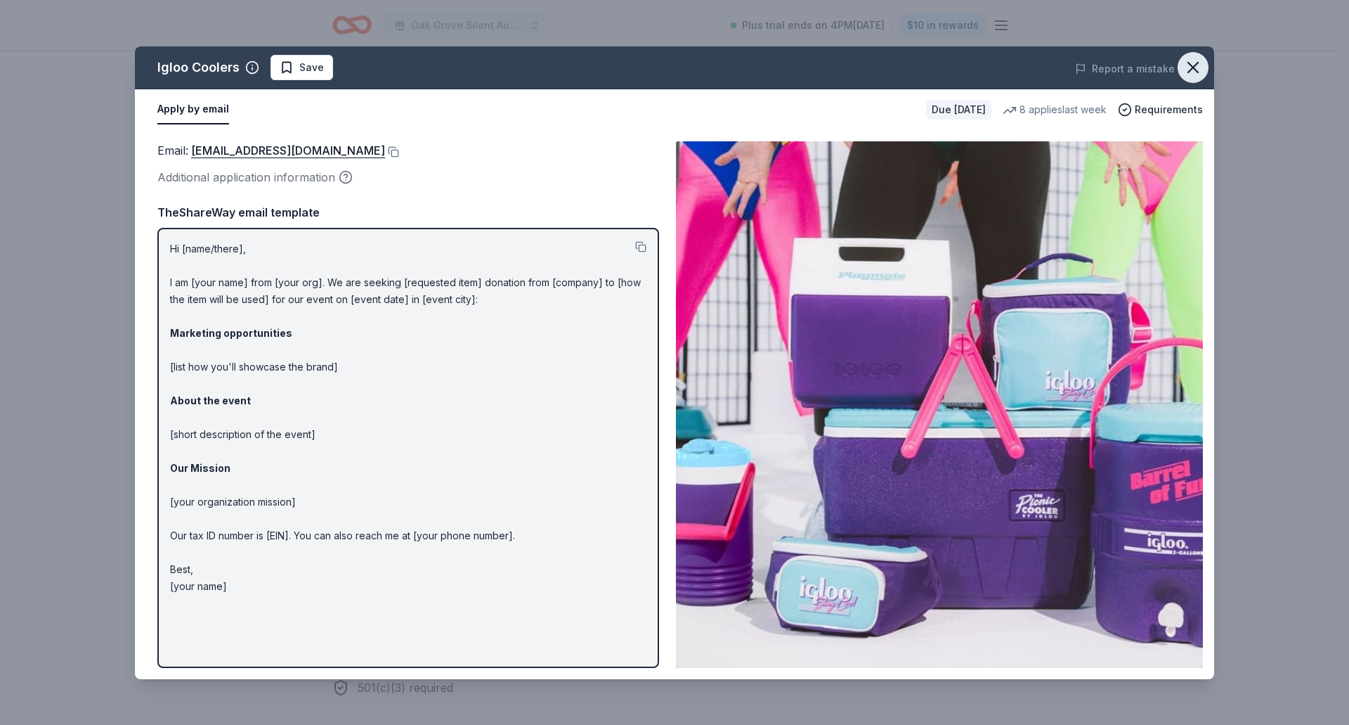
drag, startPoint x: 1192, startPoint y: 70, endPoint x: 1200, endPoint y: 72, distance: 7.9
click at [1191, 70] on icon "button" at bounding box center [1194, 68] width 20 height 20
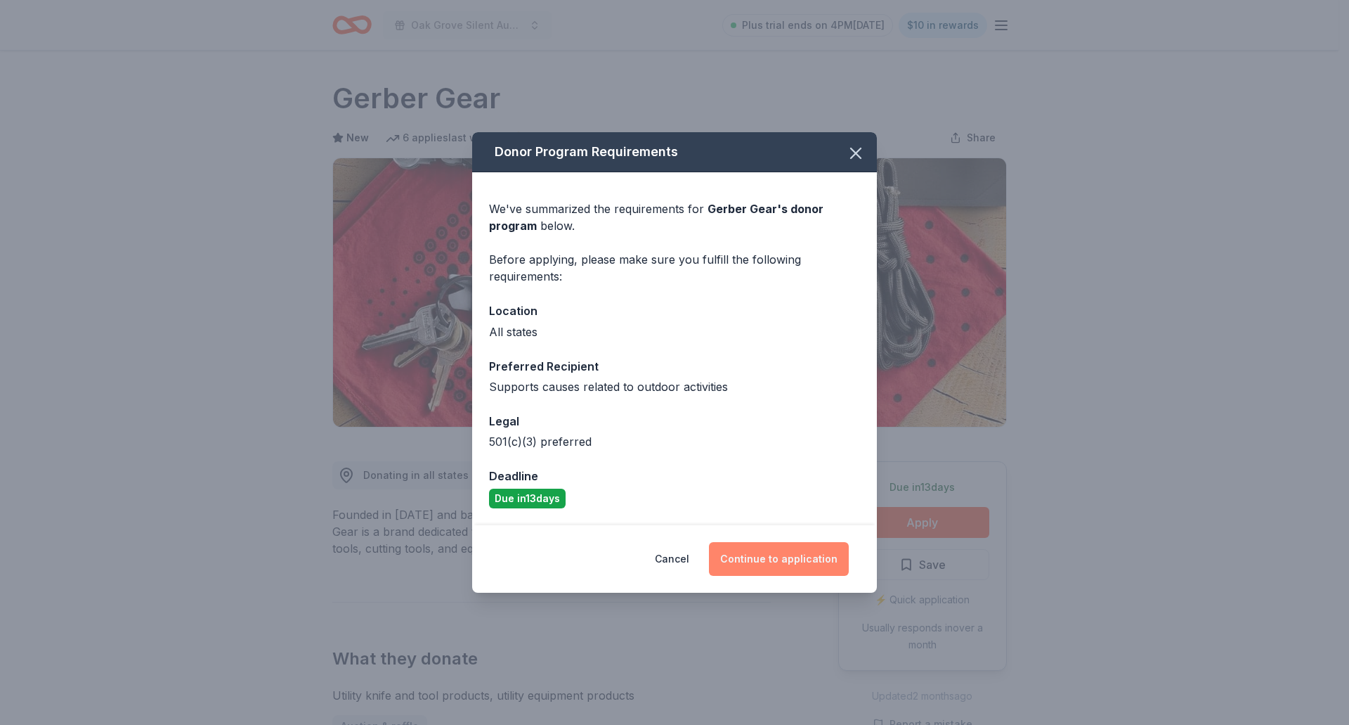
click at [779, 562] on button "Continue to application" at bounding box center [779, 559] width 140 height 34
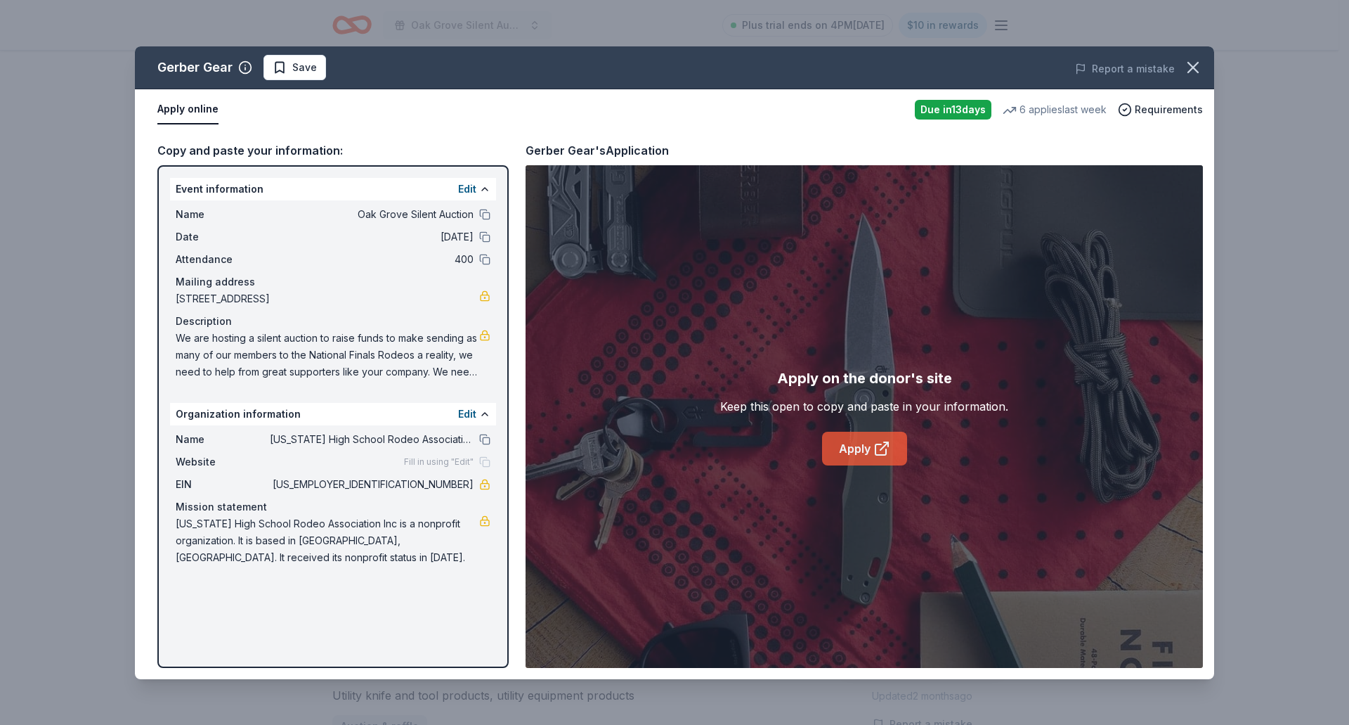
click at [859, 454] on link "Apply" at bounding box center [864, 449] width 85 height 34
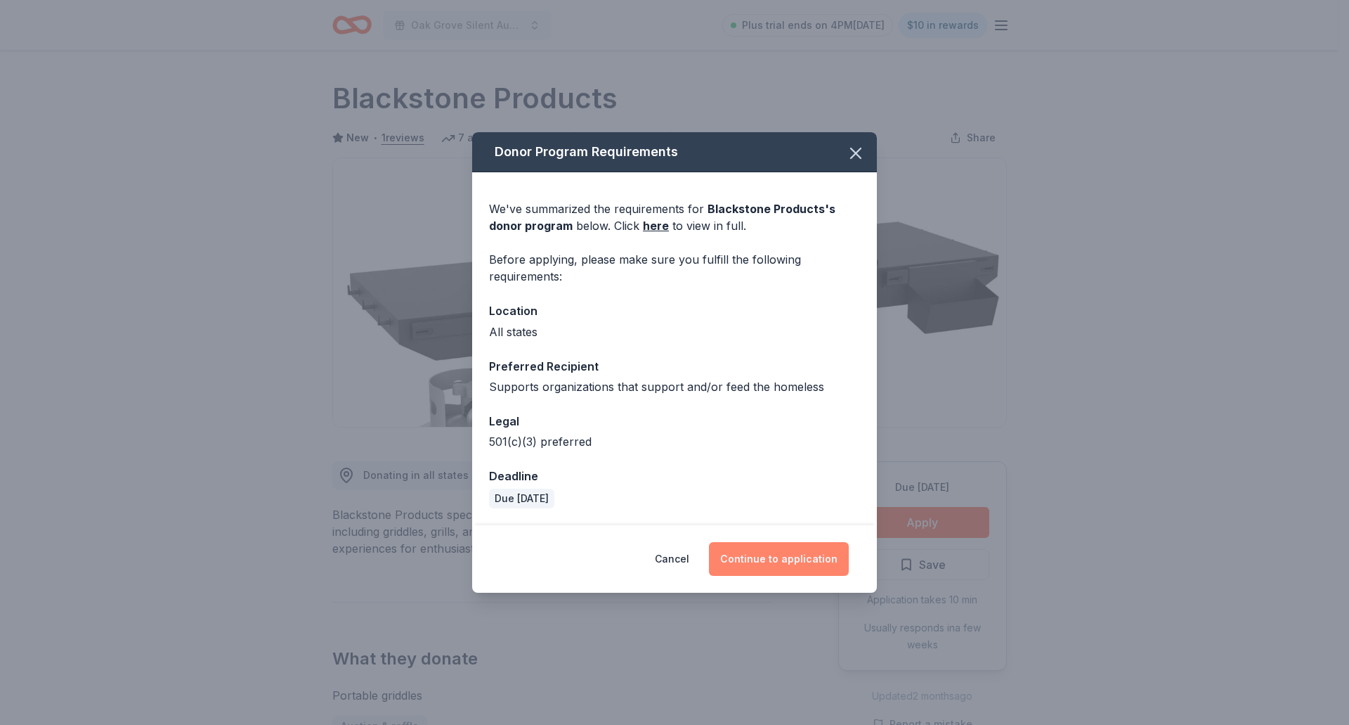
click at [775, 560] on button "Continue to application" at bounding box center [779, 559] width 140 height 34
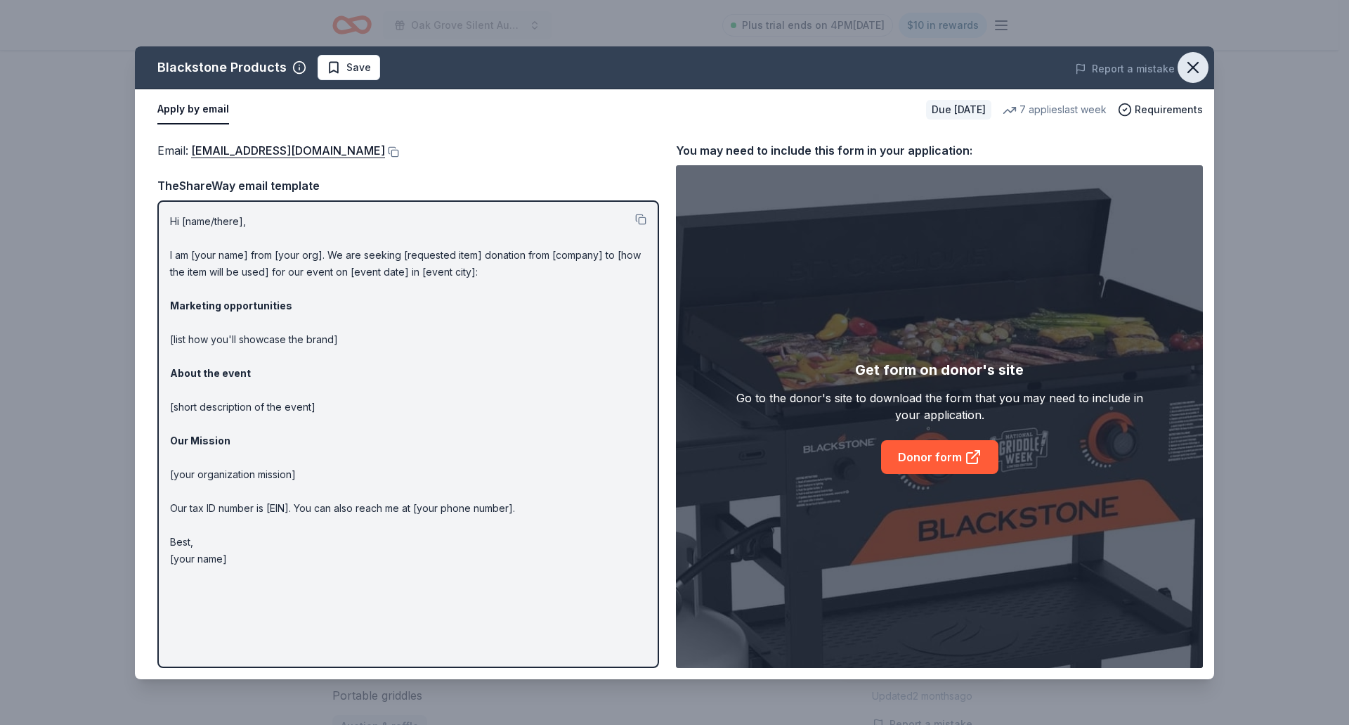
click at [1204, 72] on button "button" at bounding box center [1193, 67] width 31 height 31
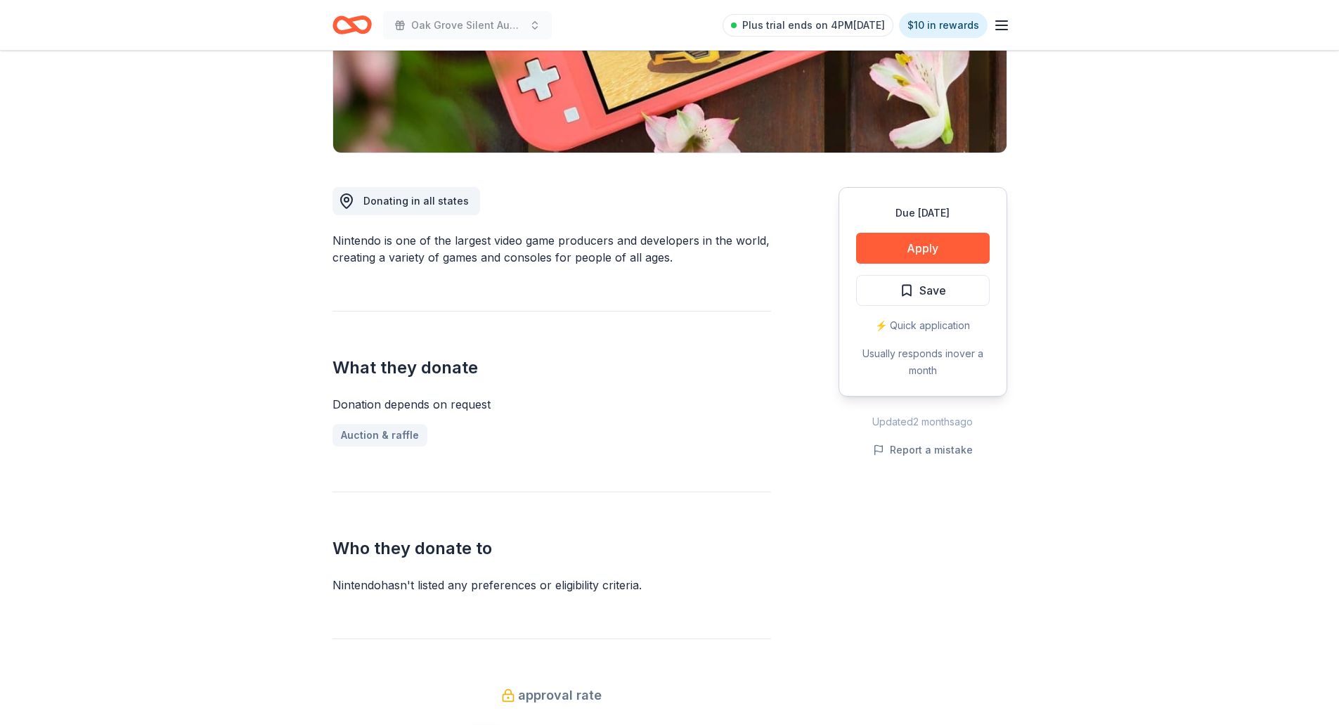
scroll to position [281, 0]
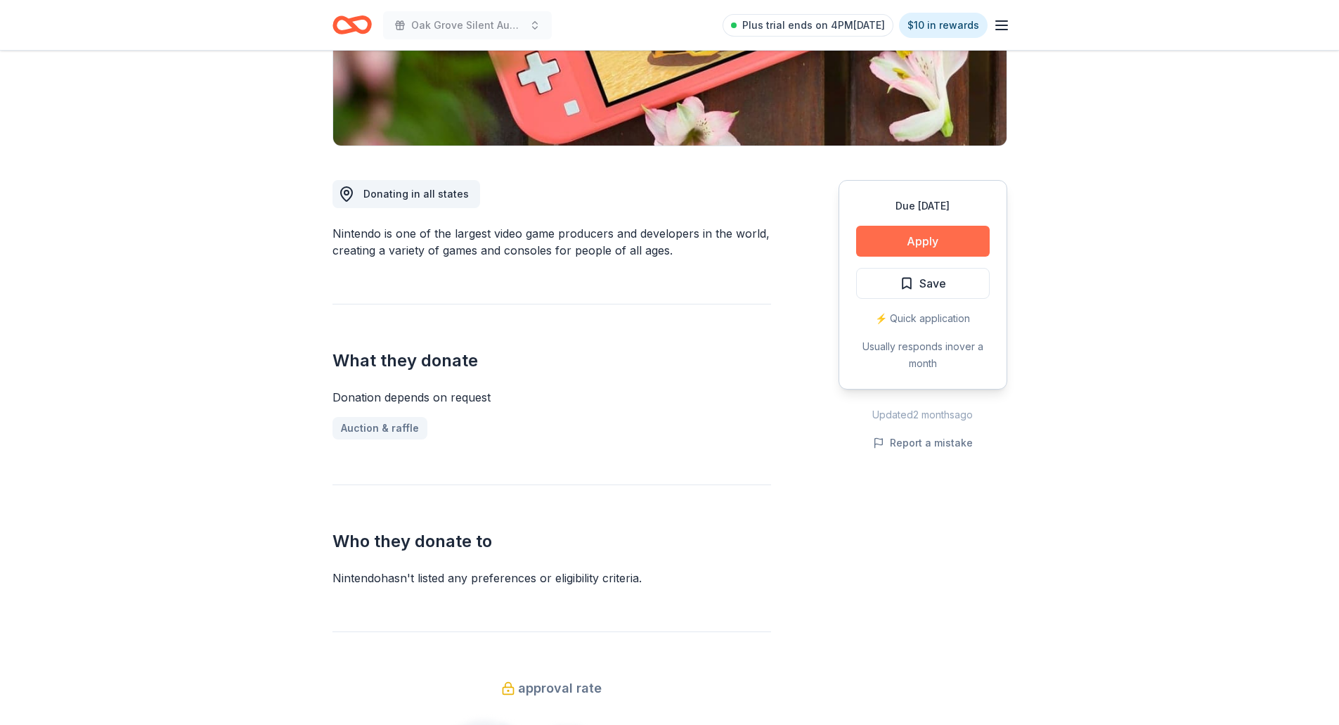
click at [927, 247] on button "Apply" at bounding box center [923, 241] width 134 height 31
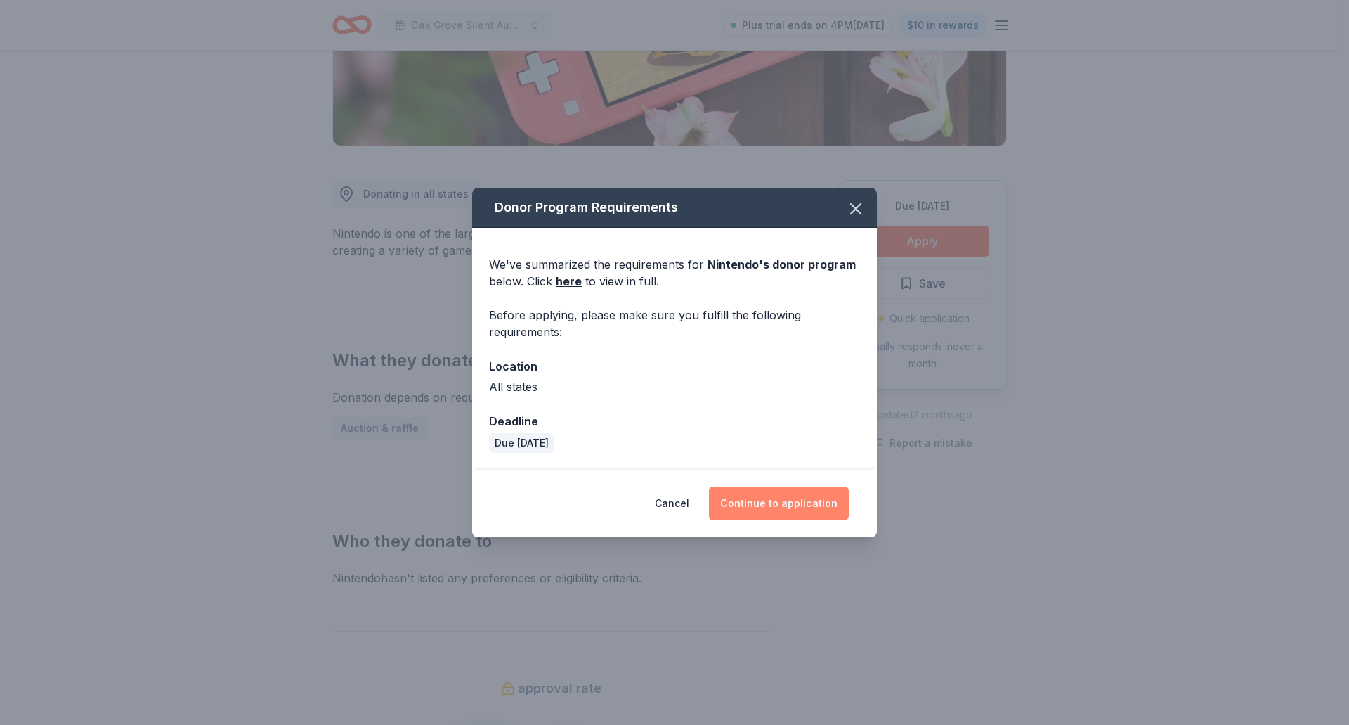
click at [769, 503] on button "Continue to application" at bounding box center [779, 503] width 140 height 34
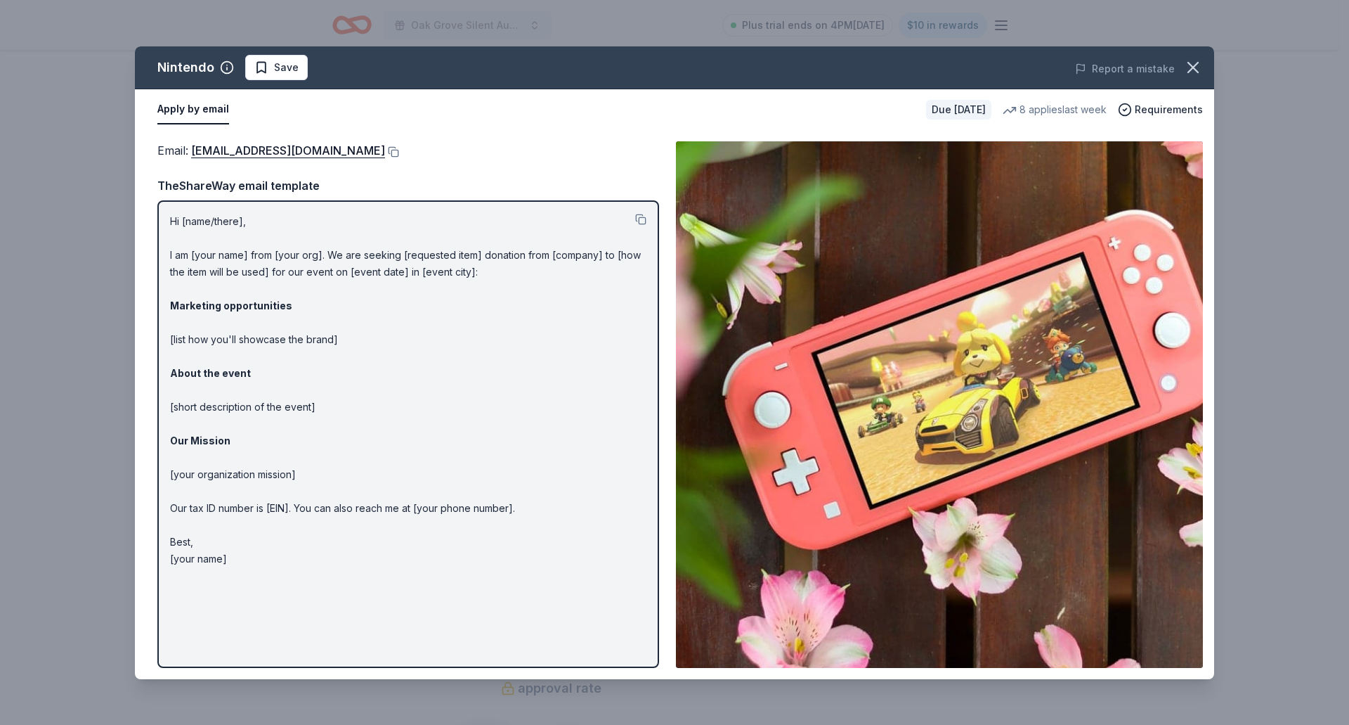
drag, startPoint x: 1198, startPoint y: 67, endPoint x: 1177, endPoint y: 93, distance: 33.0
click at [1195, 69] on icon "button" at bounding box center [1194, 68] width 20 height 20
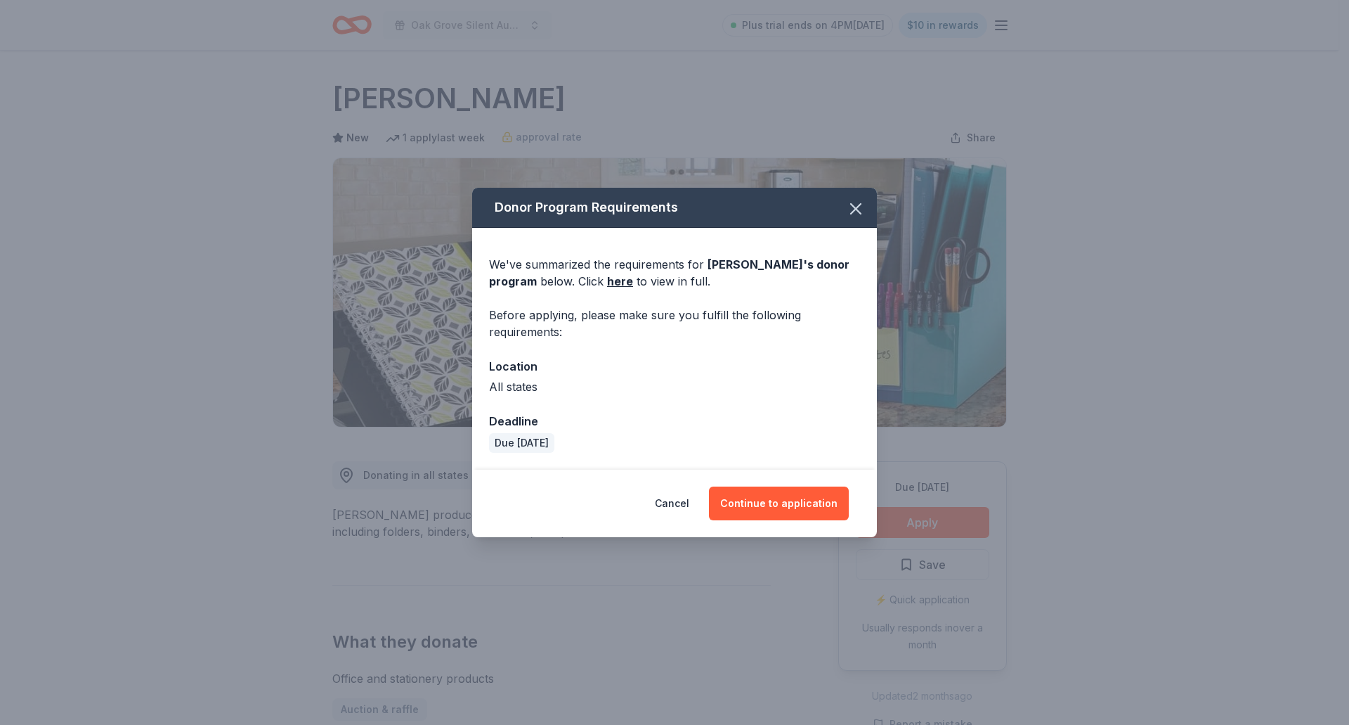
click at [789, 502] on button "Continue to application" at bounding box center [779, 503] width 140 height 34
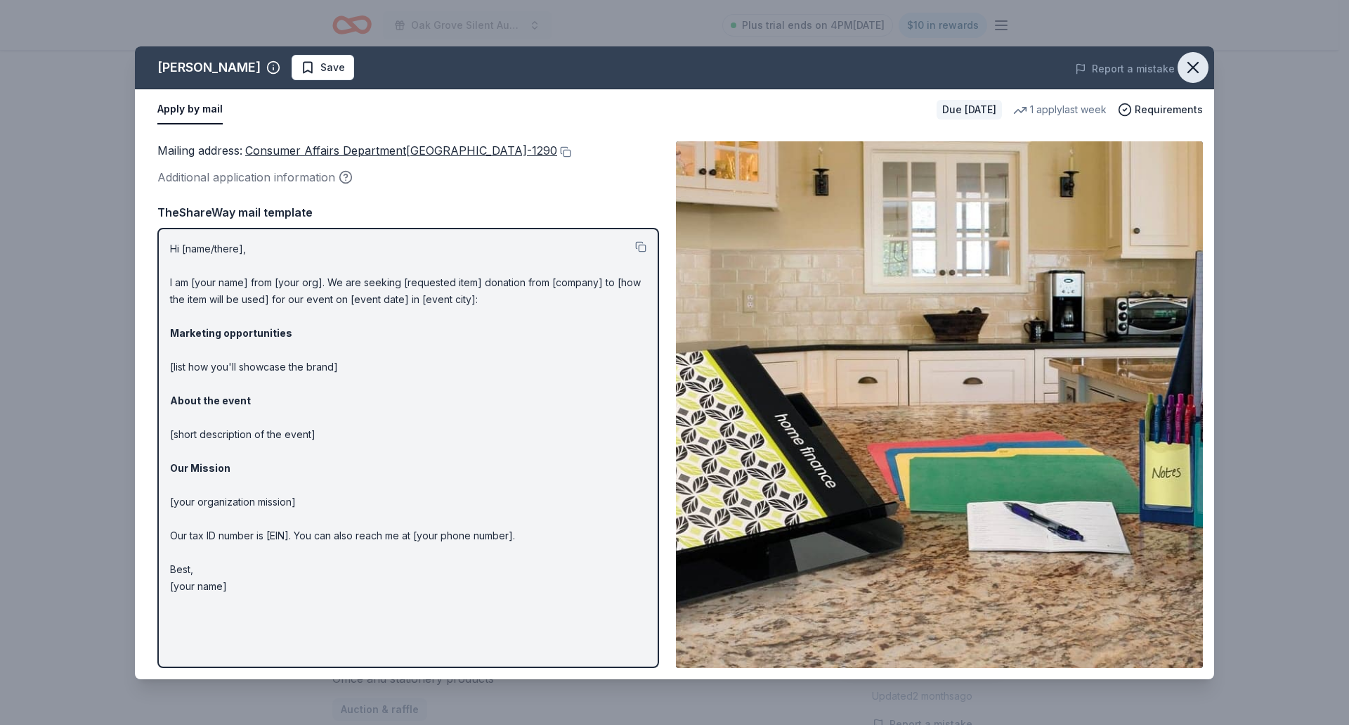
click at [1189, 64] on icon "button" at bounding box center [1194, 68] width 10 height 10
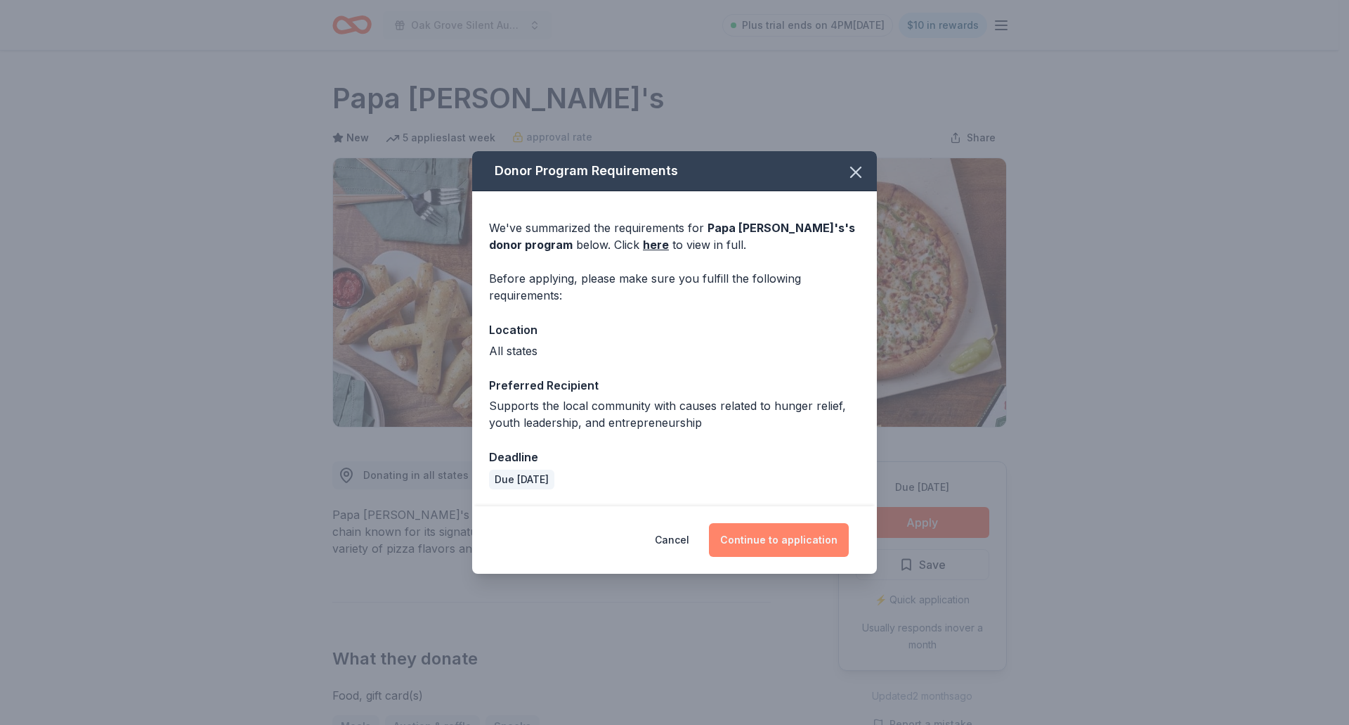
click at [763, 547] on button "Continue to application" at bounding box center [779, 540] width 140 height 34
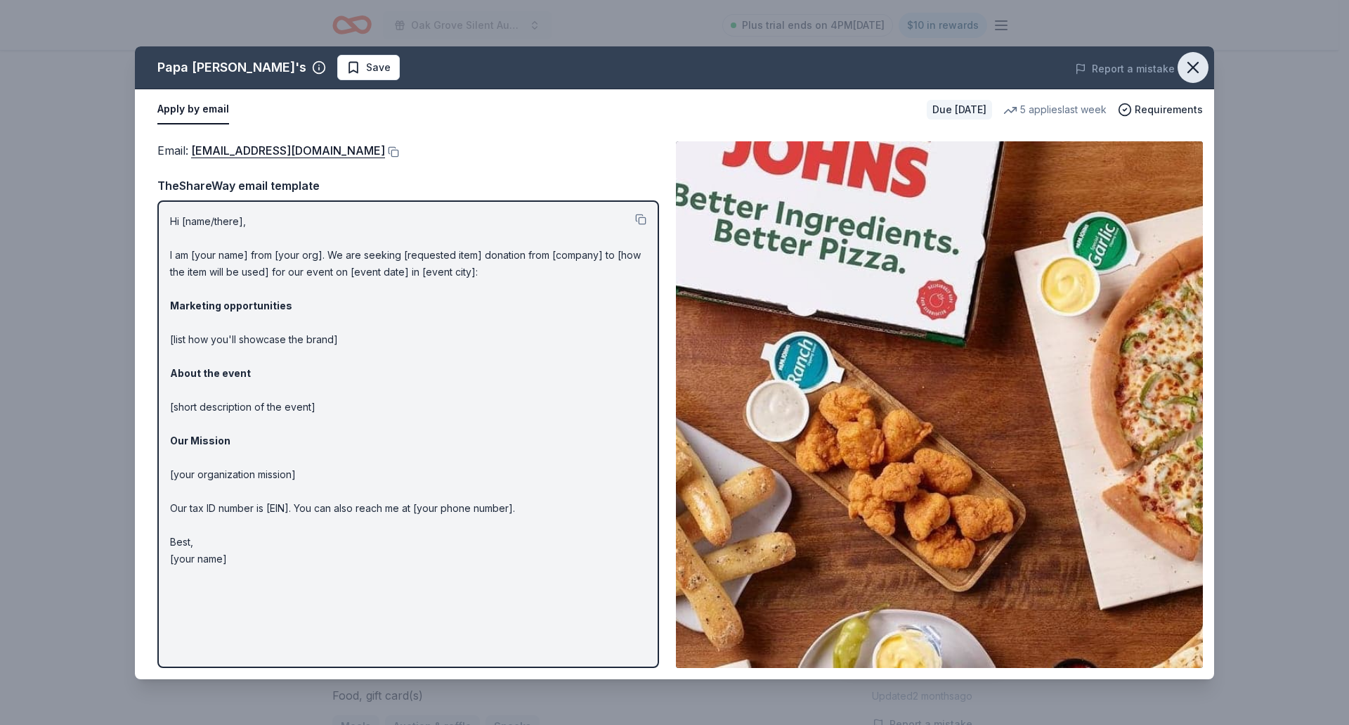
click at [1200, 65] on icon "button" at bounding box center [1194, 68] width 20 height 20
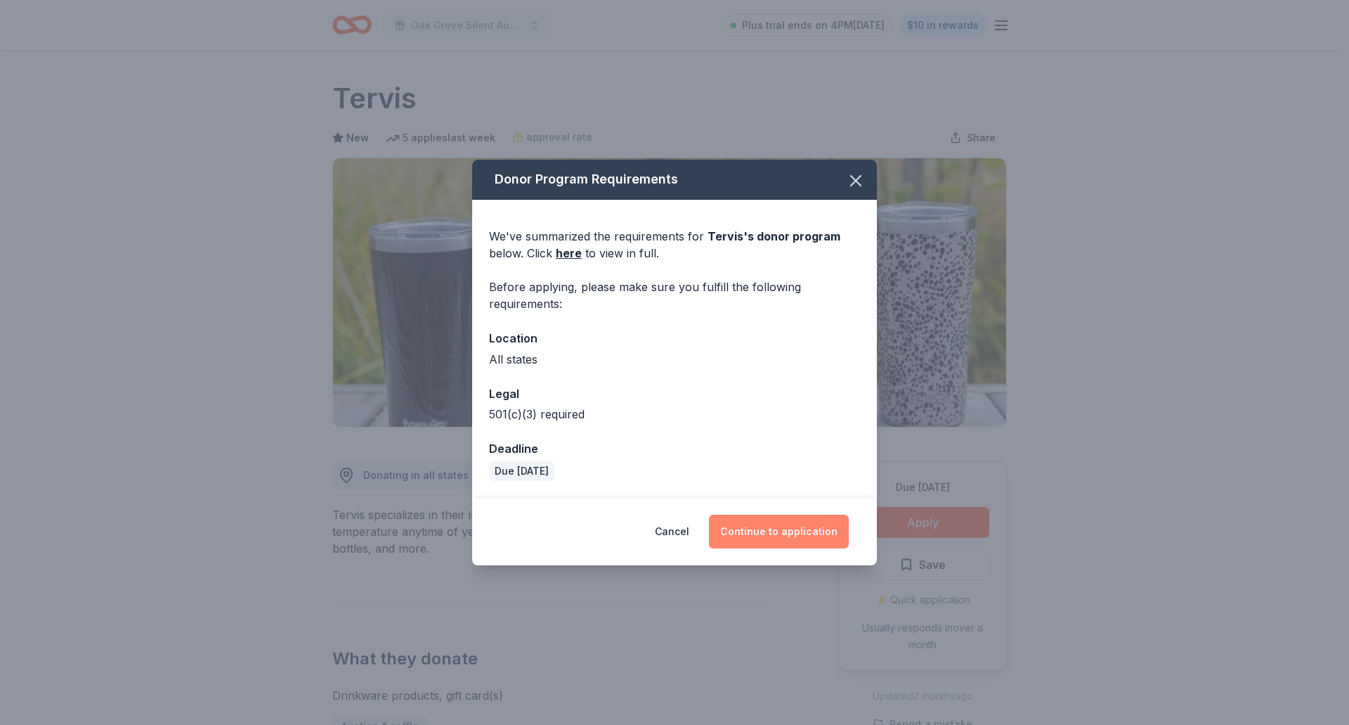
click at [782, 522] on button "Continue to application" at bounding box center [779, 531] width 140 height 34
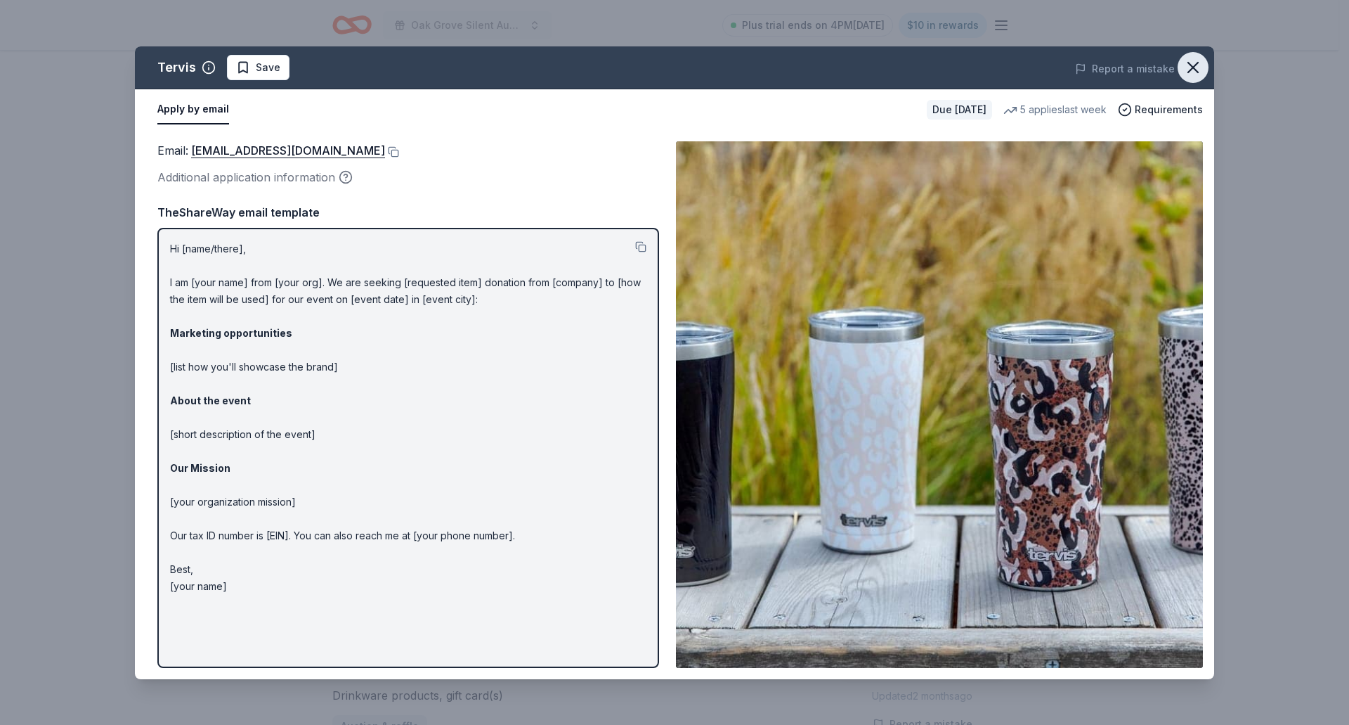
click at [1195, 67] on icon "button" at bounding box center [1194, 68] width 10 height 10
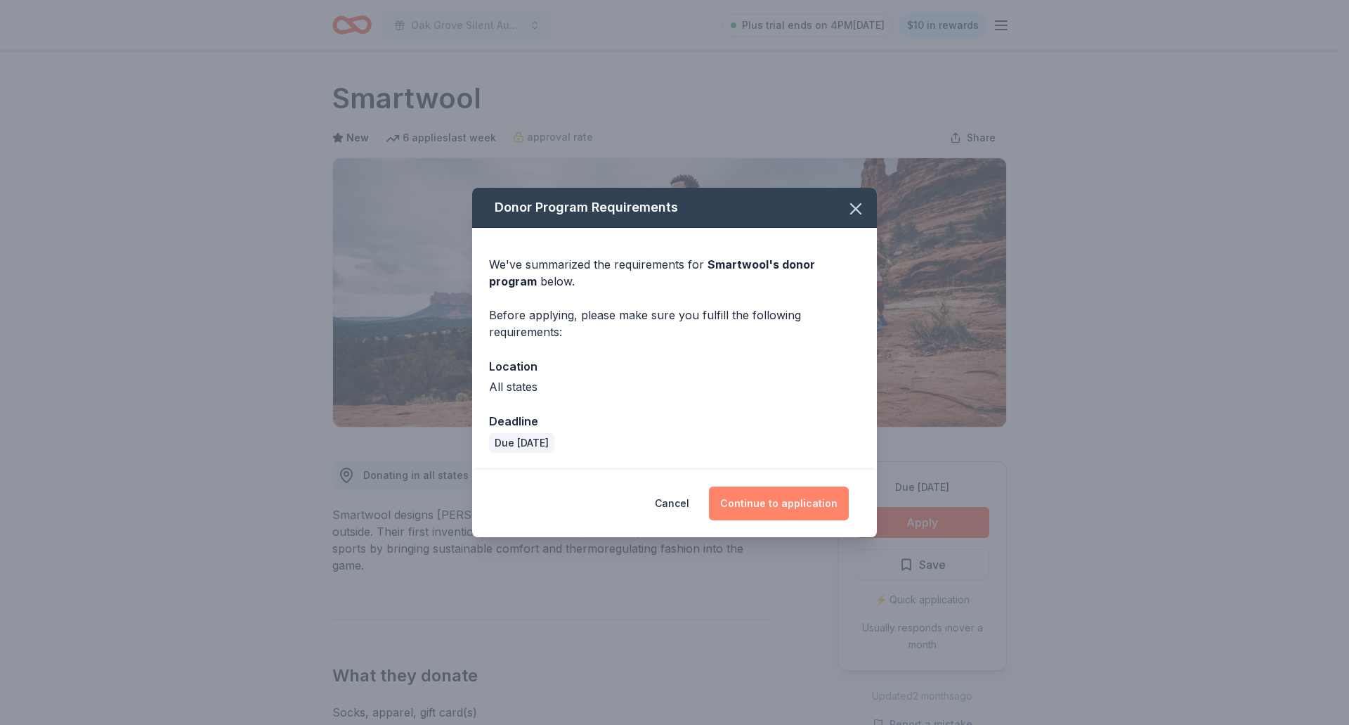
click at [788, 512] on button "Continue to application" at bounding box center [779, 503] width 140 height 34
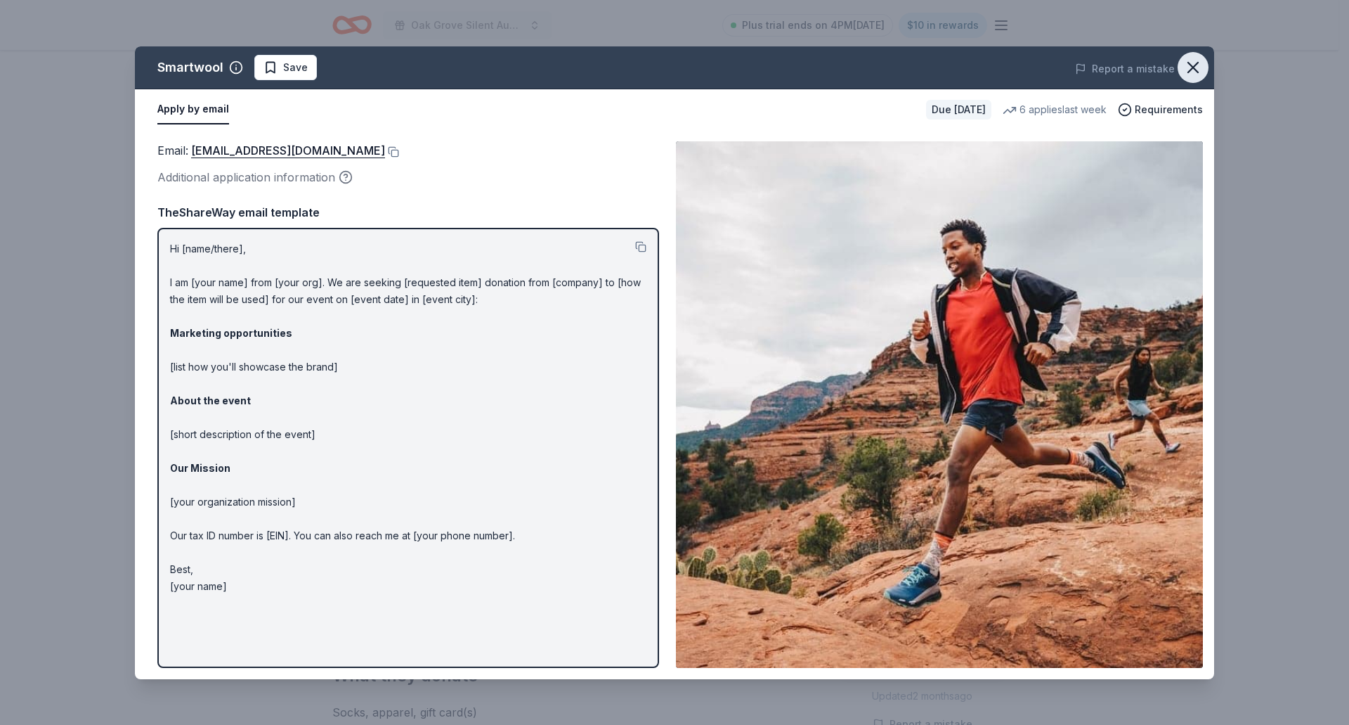
click at [1202, 67] on icon "button" at bounding box center [1194, 68] width 20 height 20
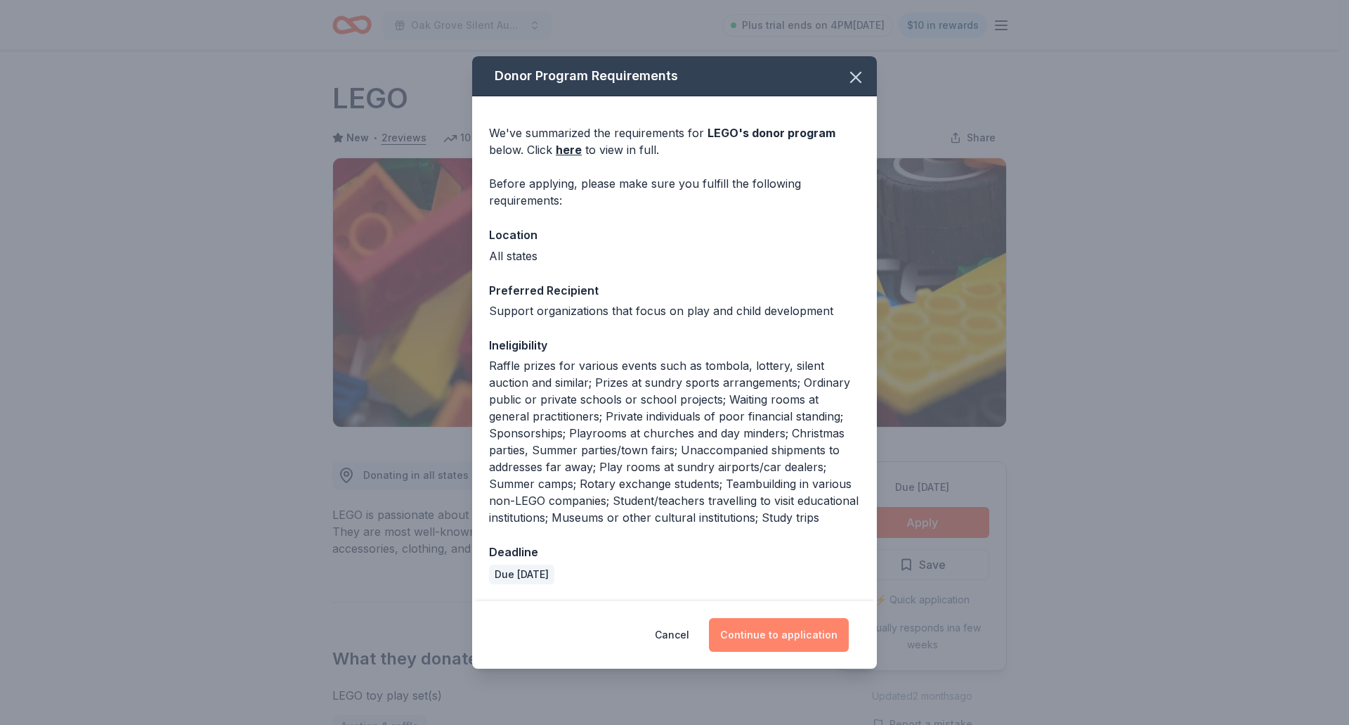
click at [794, 637] on button "Continue to application" at bounding box center [779, 635] width 140 height 34
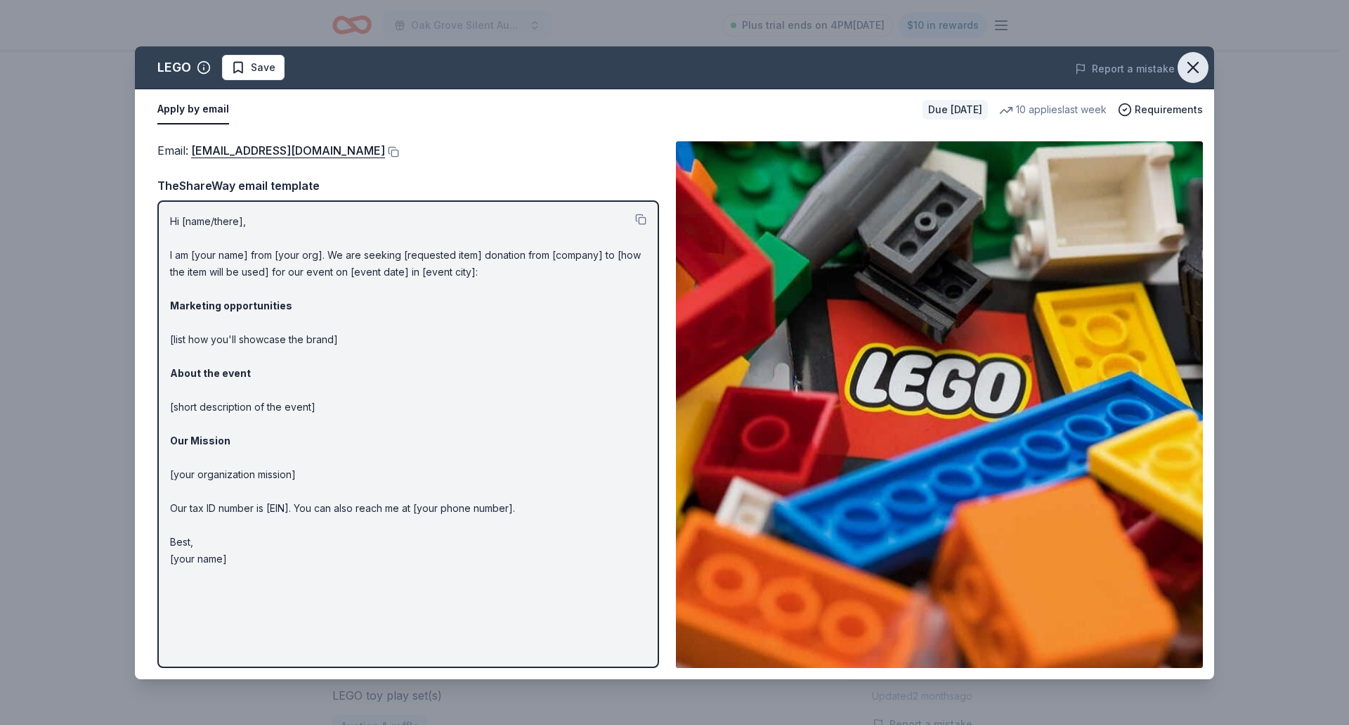
click at [1197, 66] on icon "button" at bounding box center [1194, 68] width 20 height 20
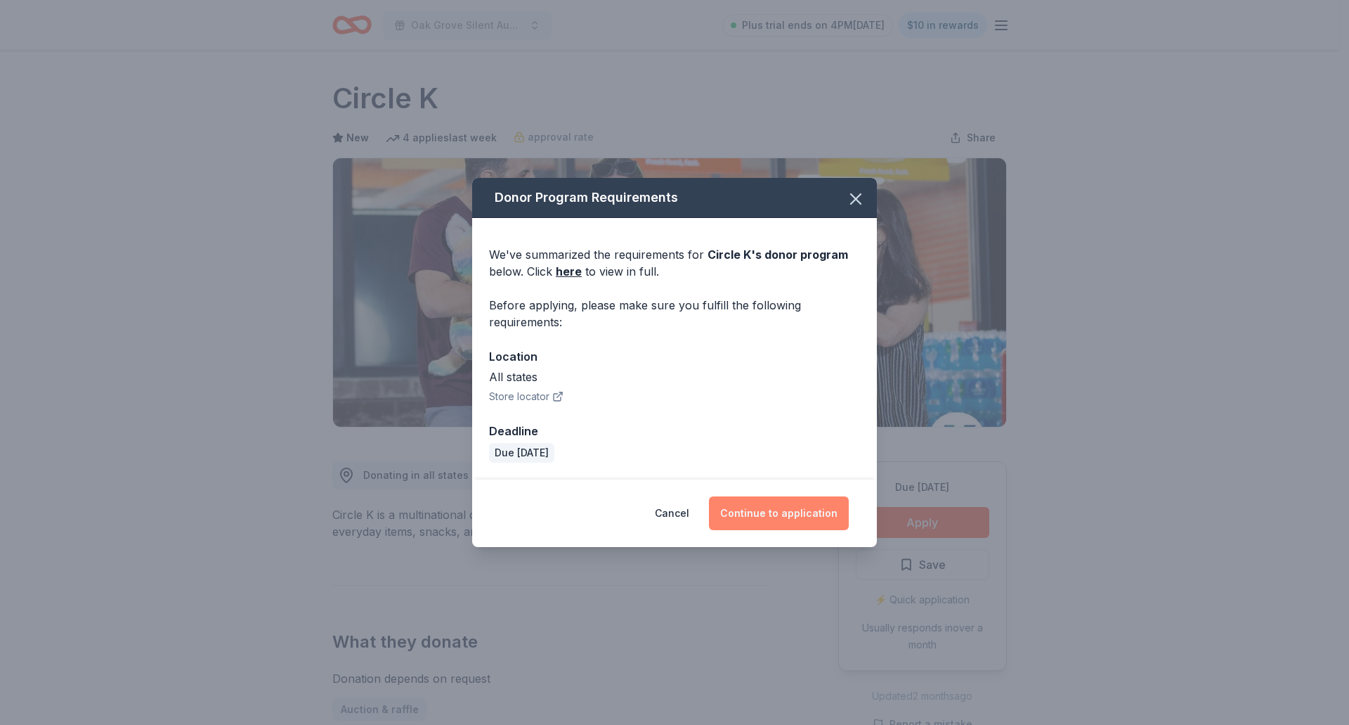
click at [776, 512] on button "Continue to application" at bounding box center [779, 513] width 140 height 34
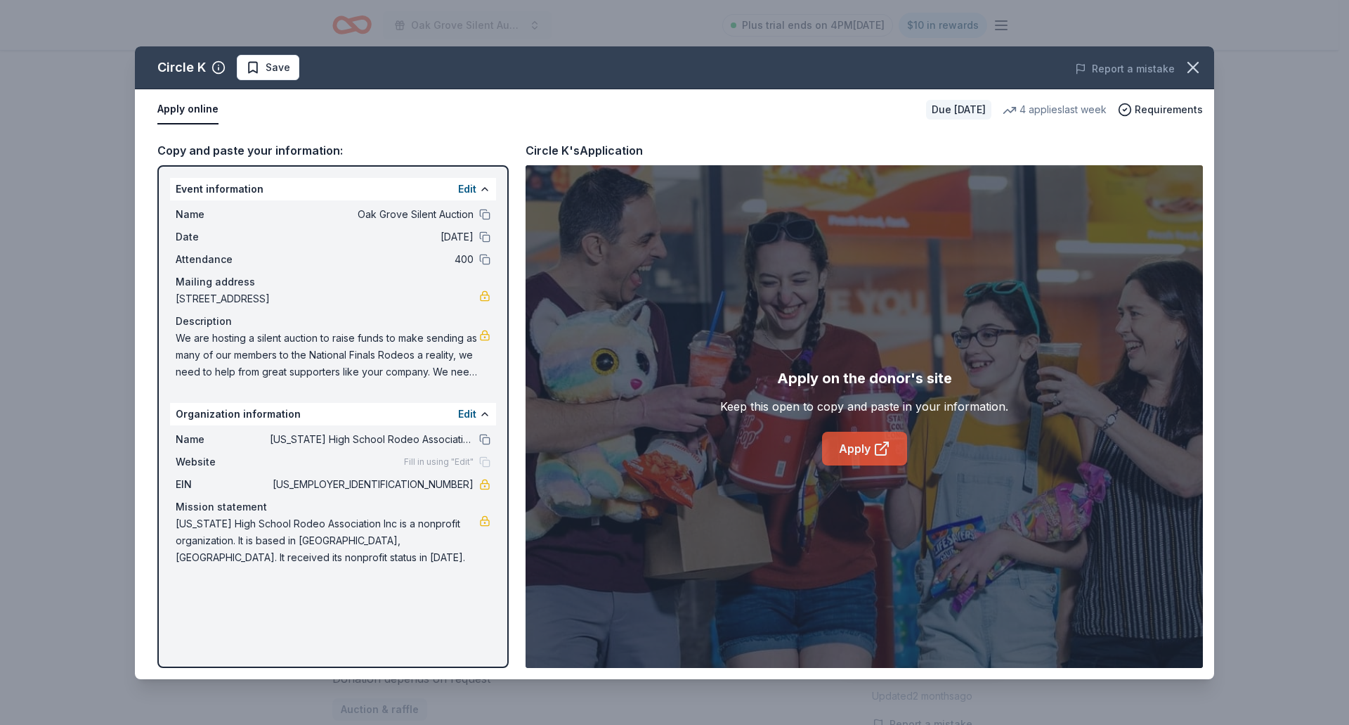
click at [860, 450] on link "Apply" at bounding box center [864, 449] width 85 height 34
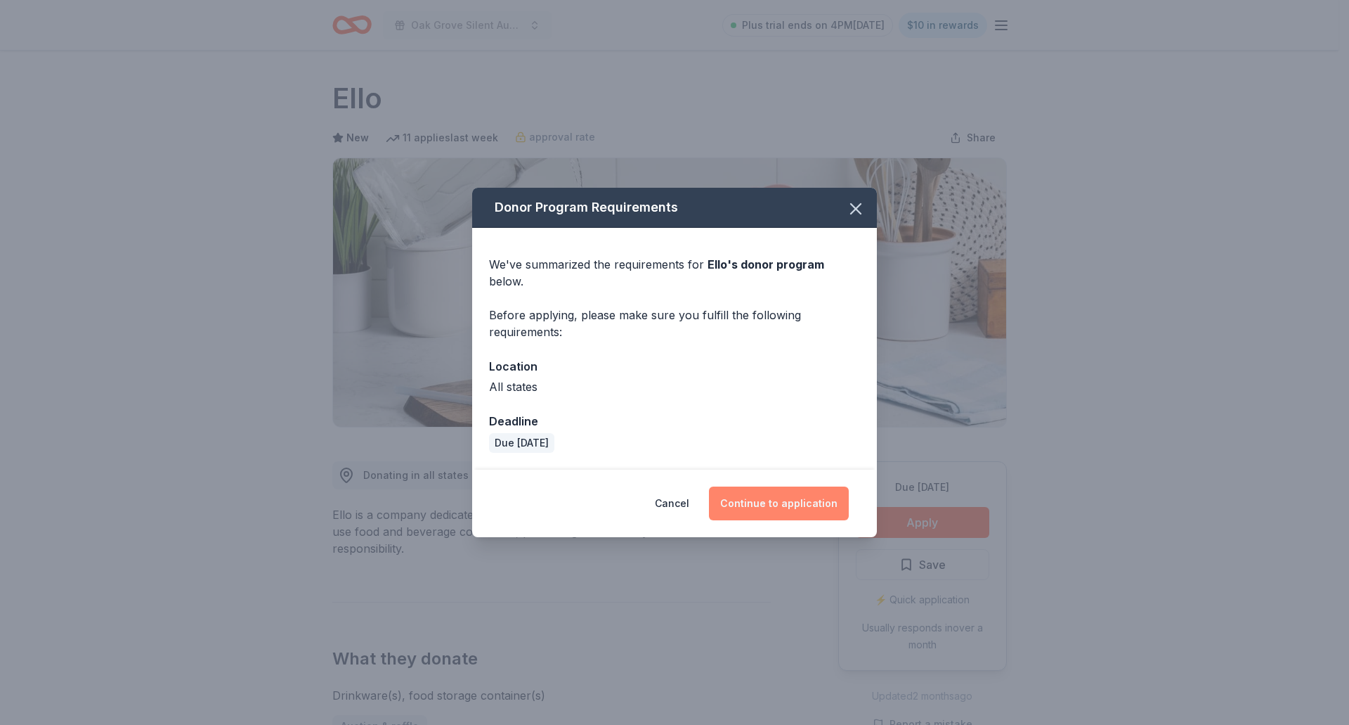
click at [759, 489] on button "Continue to application" at bounding box center [779, 503] width 140 height 34
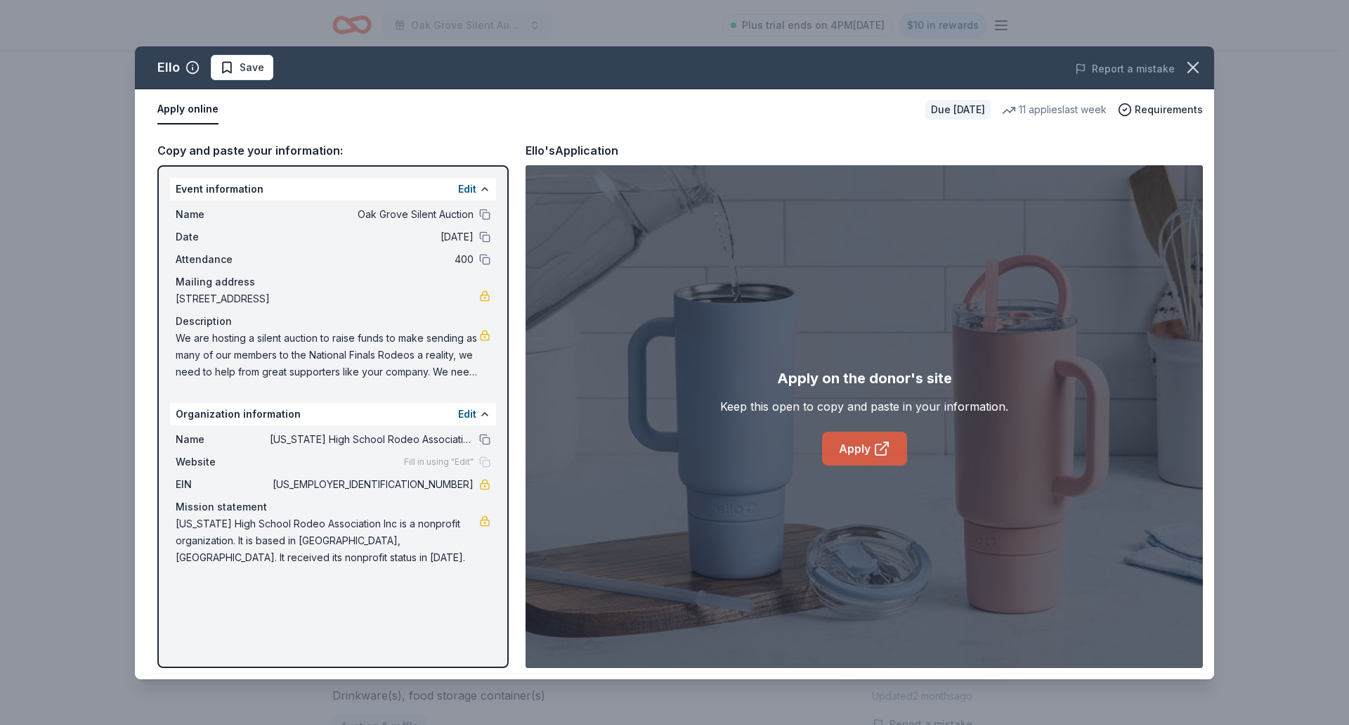
click at [862, 448] on link "Apply" at bounding box center [864, 449] width 85 height 34
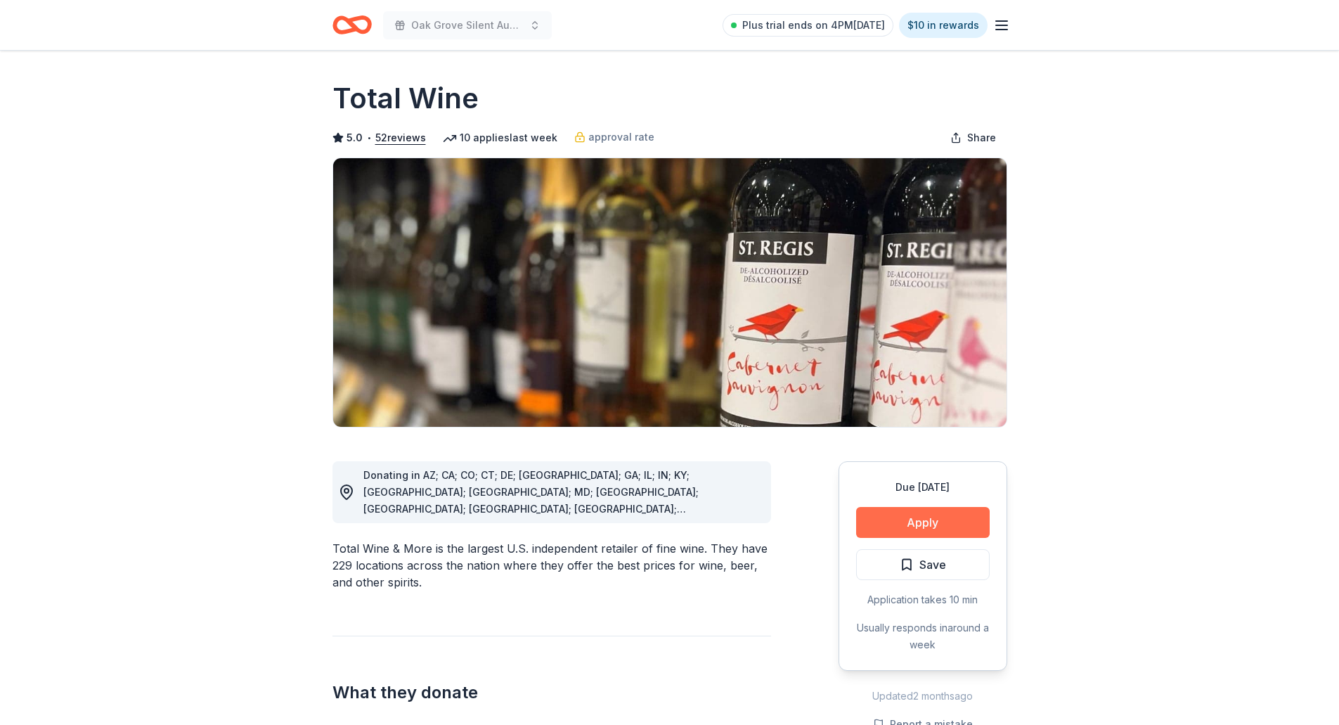
click at [934, 518] on button "Apply" at bounding box center [923, 522] width 134 height 31
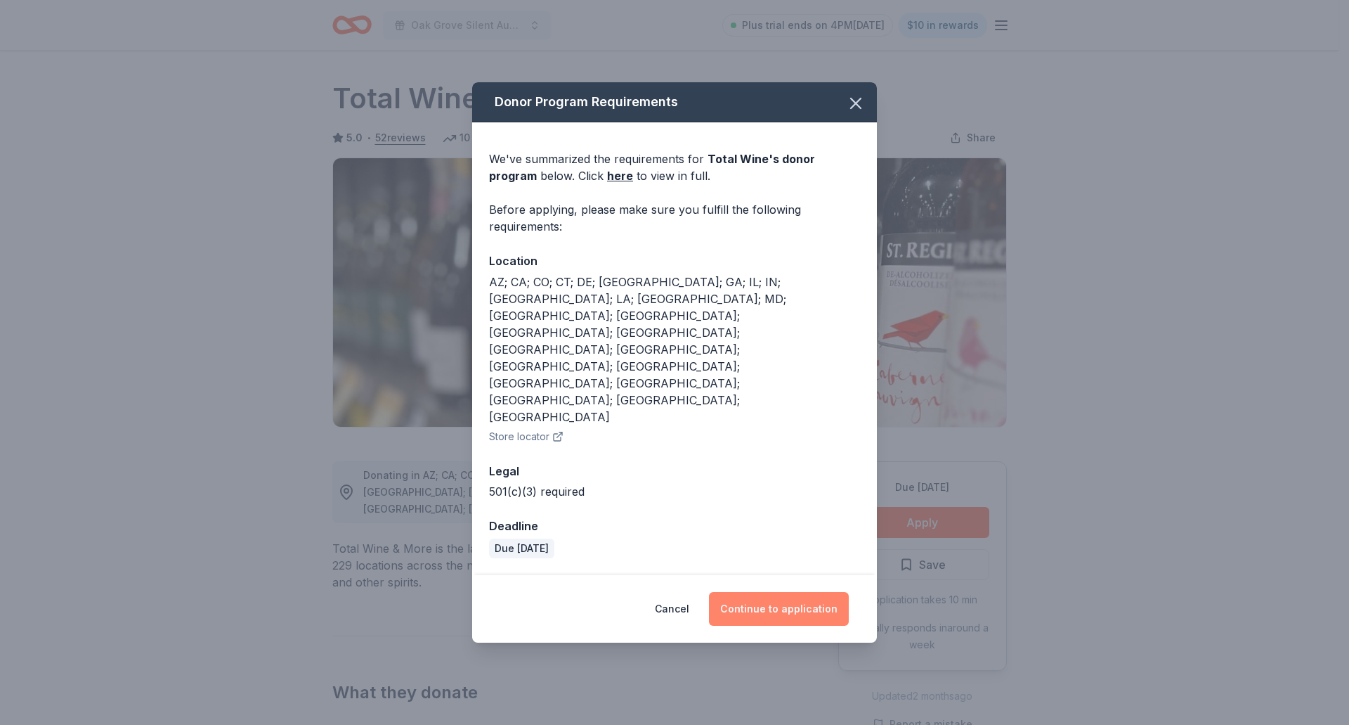
click at [765, 592] on button "Continue to application" at bounding box center [779, 609] width 140 height 34
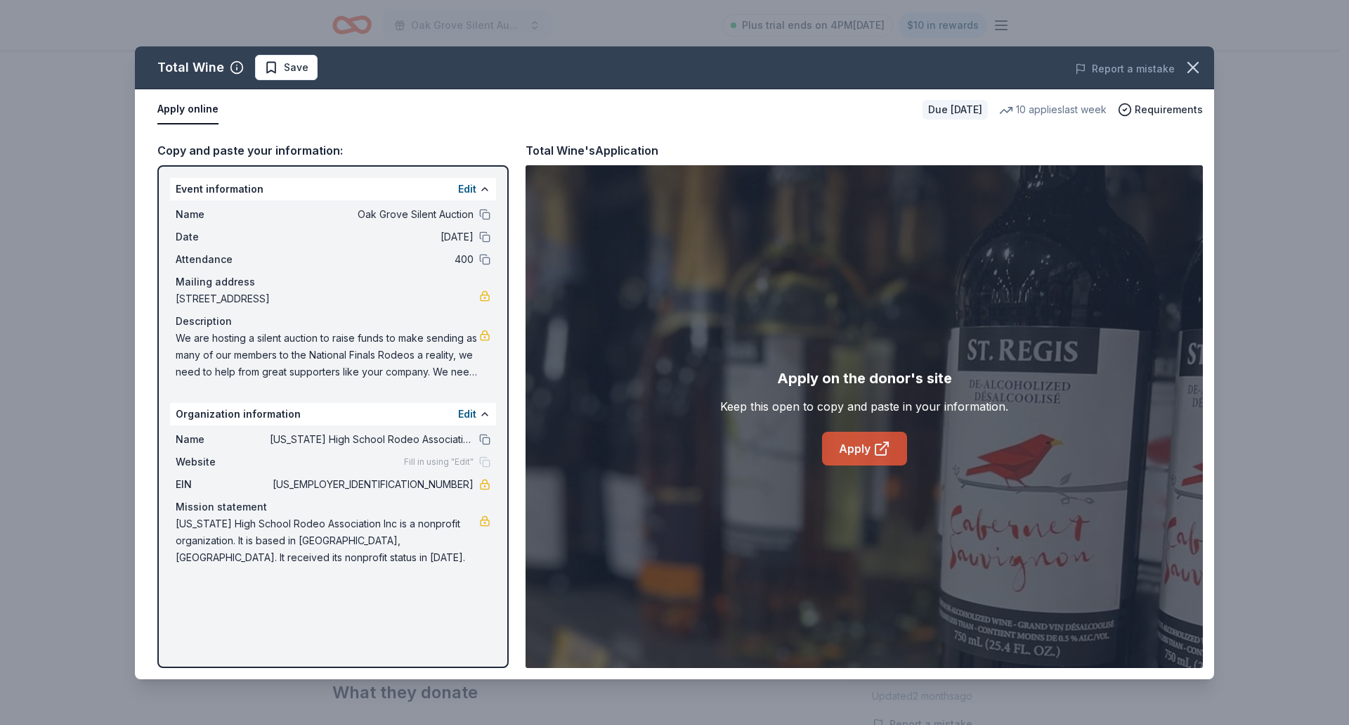
click at [846, 451] on link "Apply" at bounding box center [864, 449] width 85 height 34
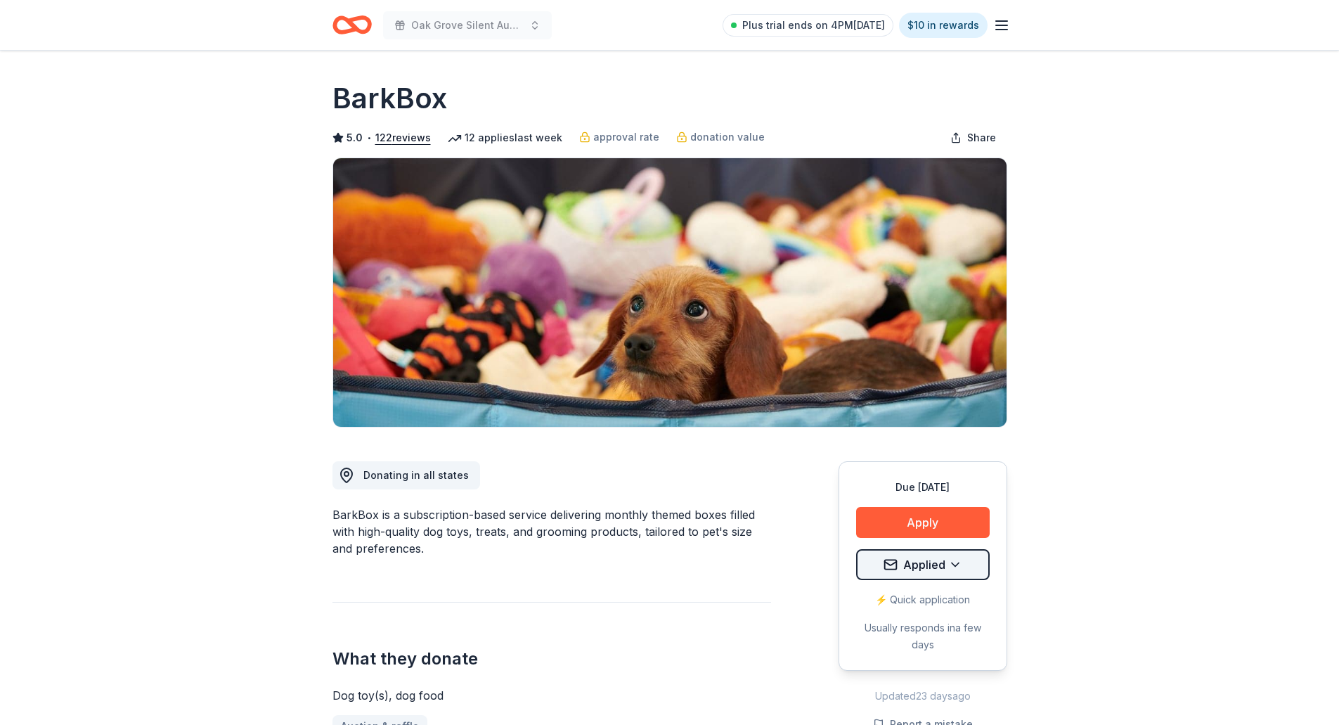
click at [948, 558] on html "Oak Grove Silent Auction Plus trial ends on 4PM[DATE] $10 in rewards Due [DATE]…" at bounding box center [669, 362] width 1339 height 725
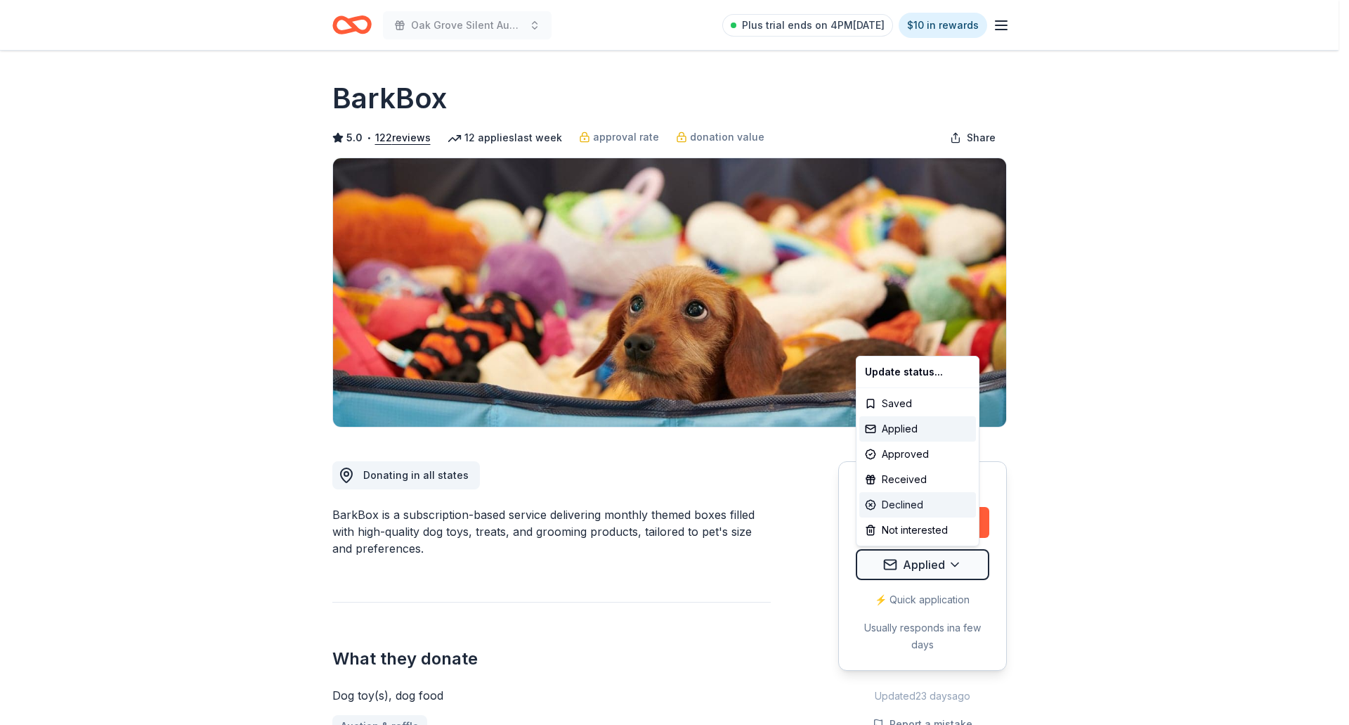
click at [918, 500] on div "Declined" at bounding box center [918, 504] width 117 height 25
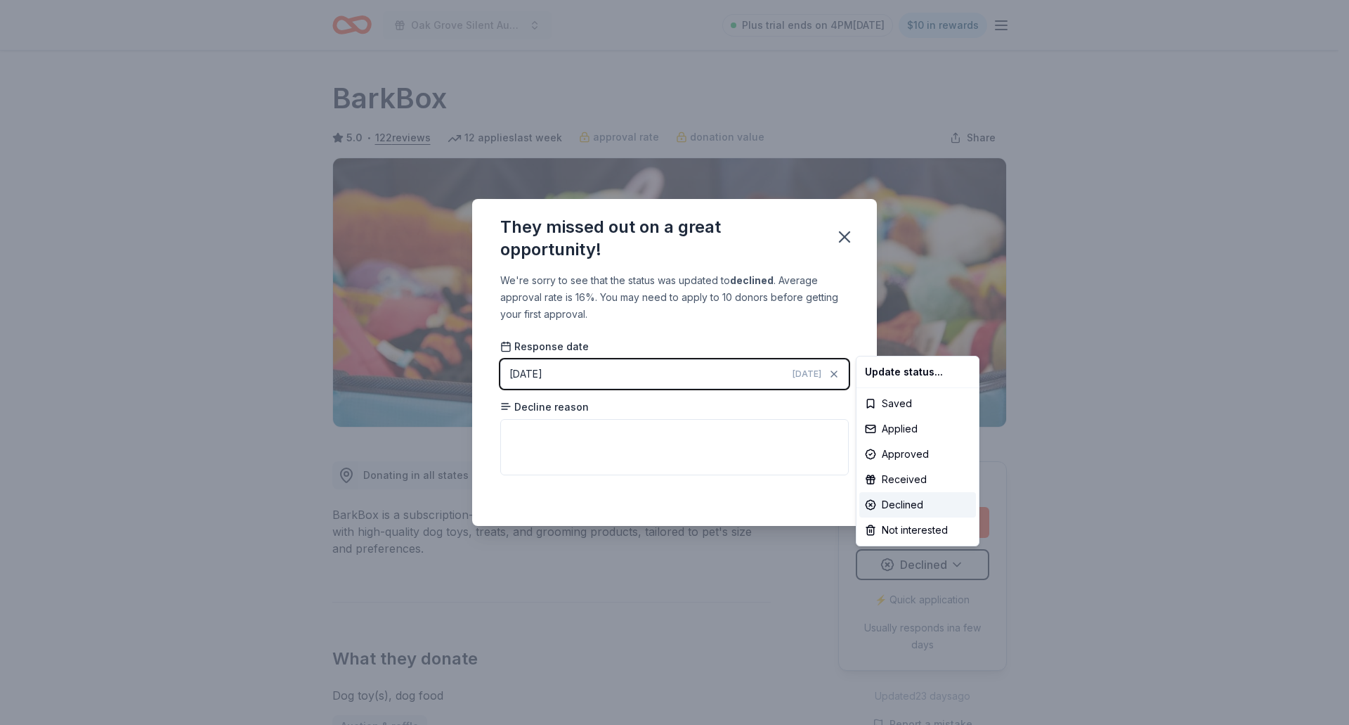
click at [849, 231] on html "Oak Grove Silent Auction Plus trial ends on 4PM, 8/19 $10 in rewards Due in 43 …" at bounding box center [674, 362] width 1349 height 725
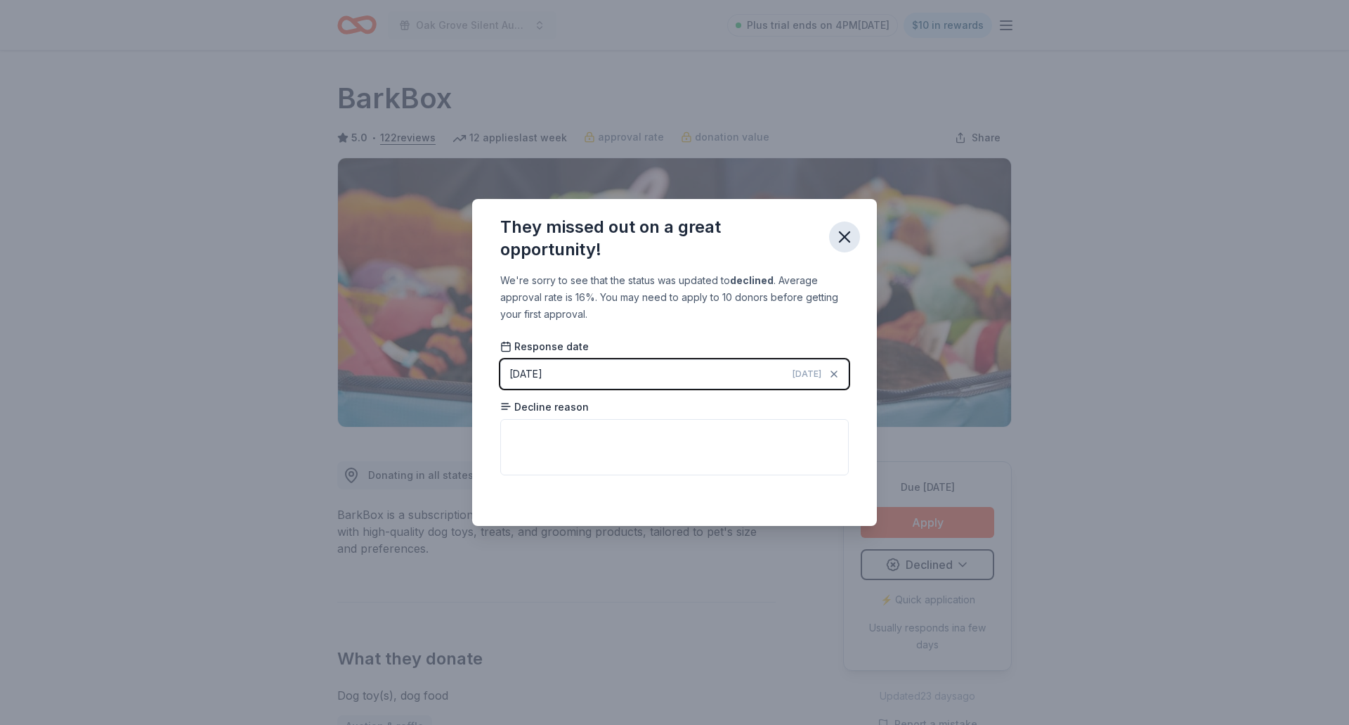
click at [854, 230] on icon "button" at bounding box center [845, 237] width 20 height 20
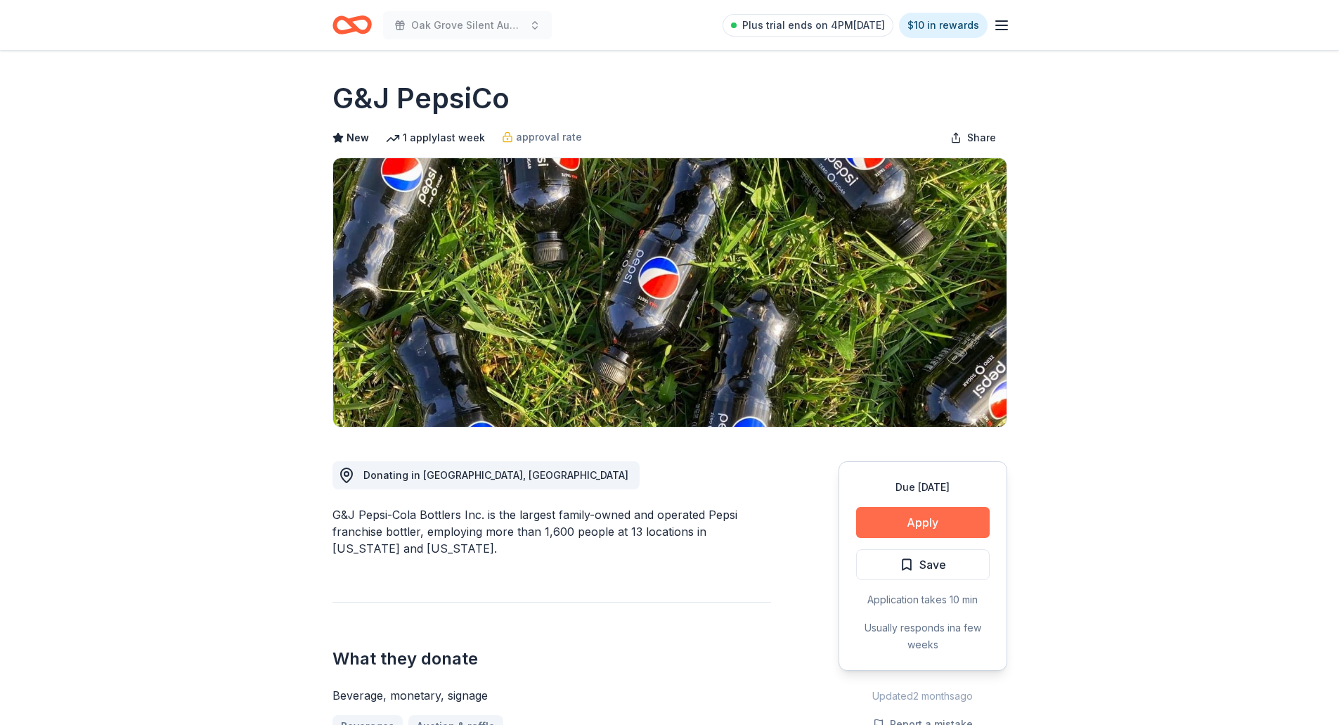
click at [909, 524] on button "Apply" at bounding box center [923, 522] width 134 height 31
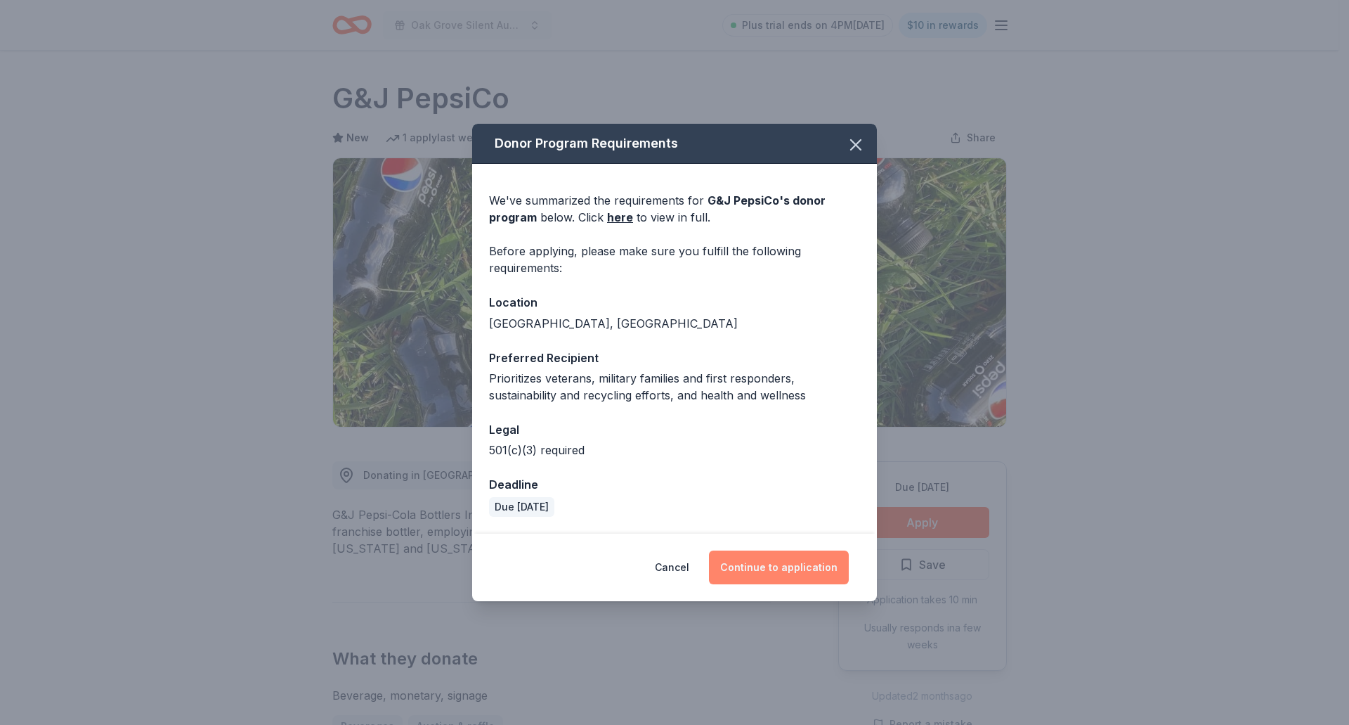
click at [756, 564] on button "Continue to application" at bounding box center [779, 567] width 140 height 34
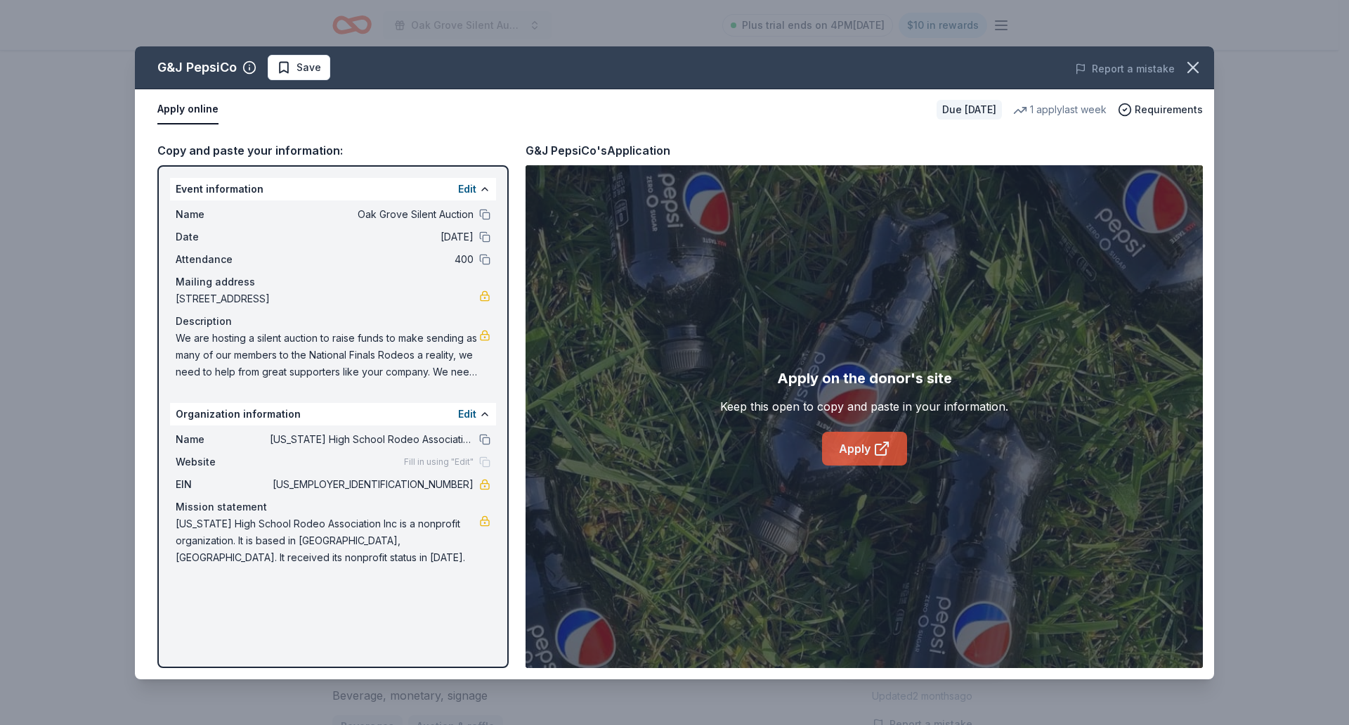
click at [851, 453] on link "Apply" at bounding box center [864, 449] width 85 height 34
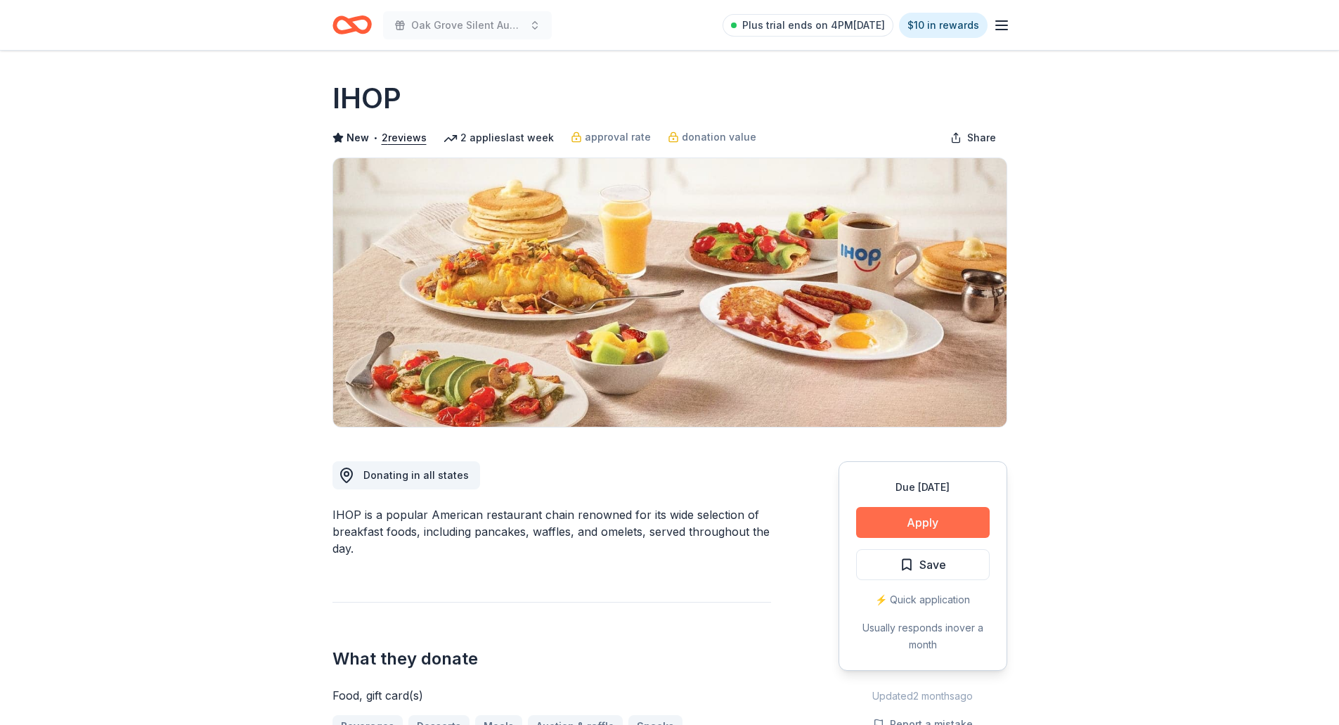
click at [875, 523] on button "Apply" at bounding box center [923, 522] width 134 height 31
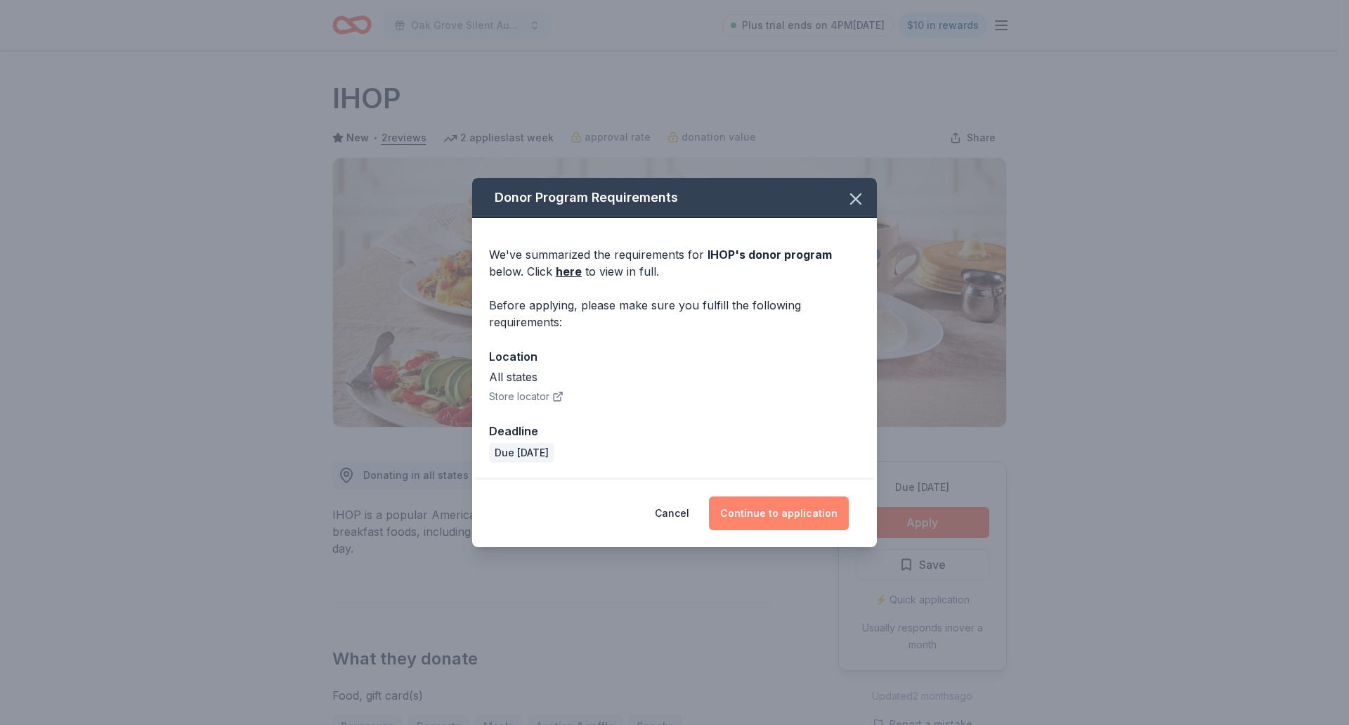
click at [789, 519] on button "Continue to application" at bounding box center [779, 513] width 140 height 34
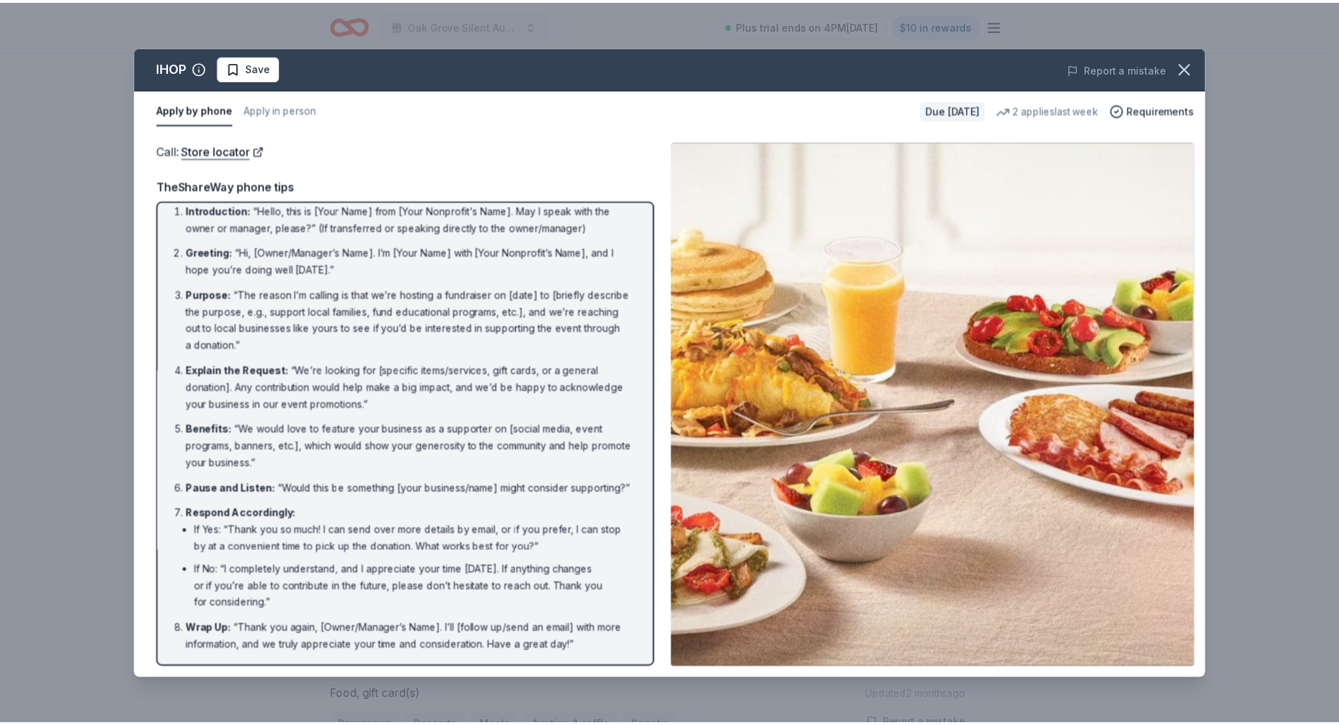
scroll to position [27, 0]
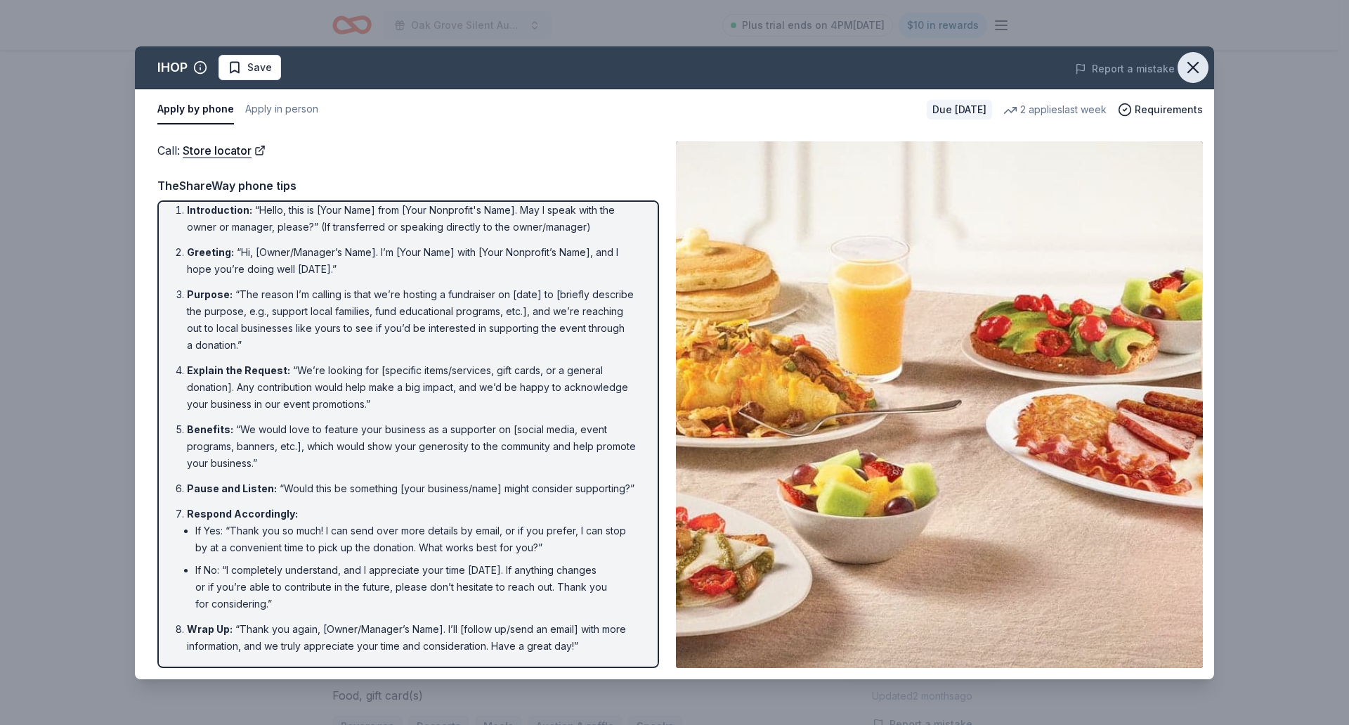
click at [1192, 65] on icon "button" at bounding box center [1194, 68] width 10 height 10
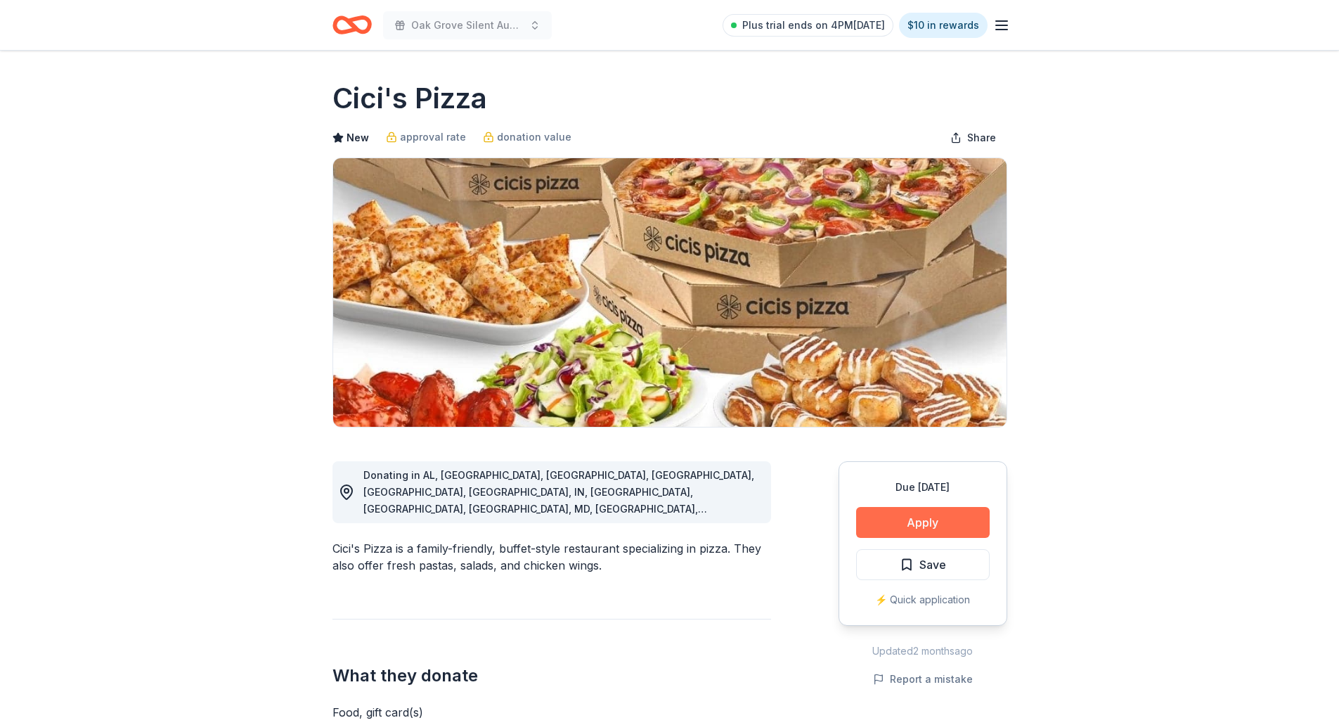
click at [928, 524] on button "Apply" at bounding box center [923, 522] width 134 height 31
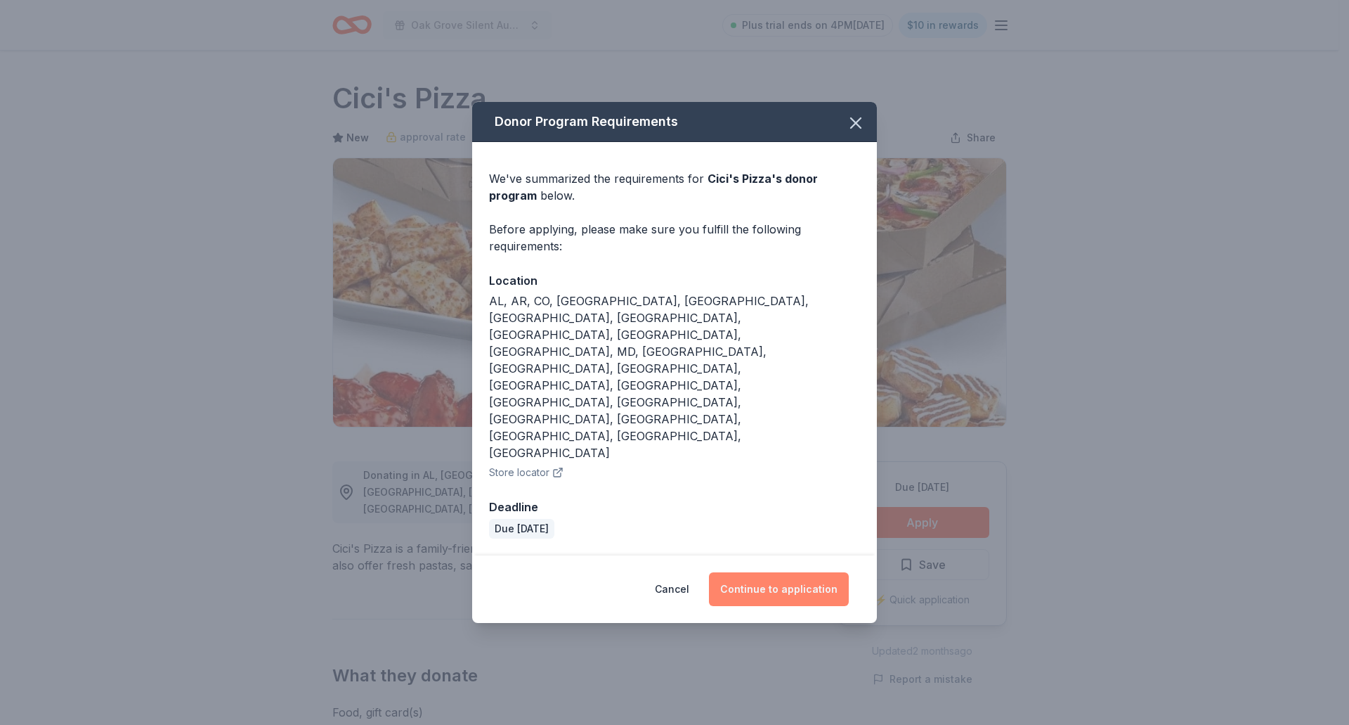
click at [763, 572] on button "Continue to application" at bounding box center [779, 589] width 140 height 34
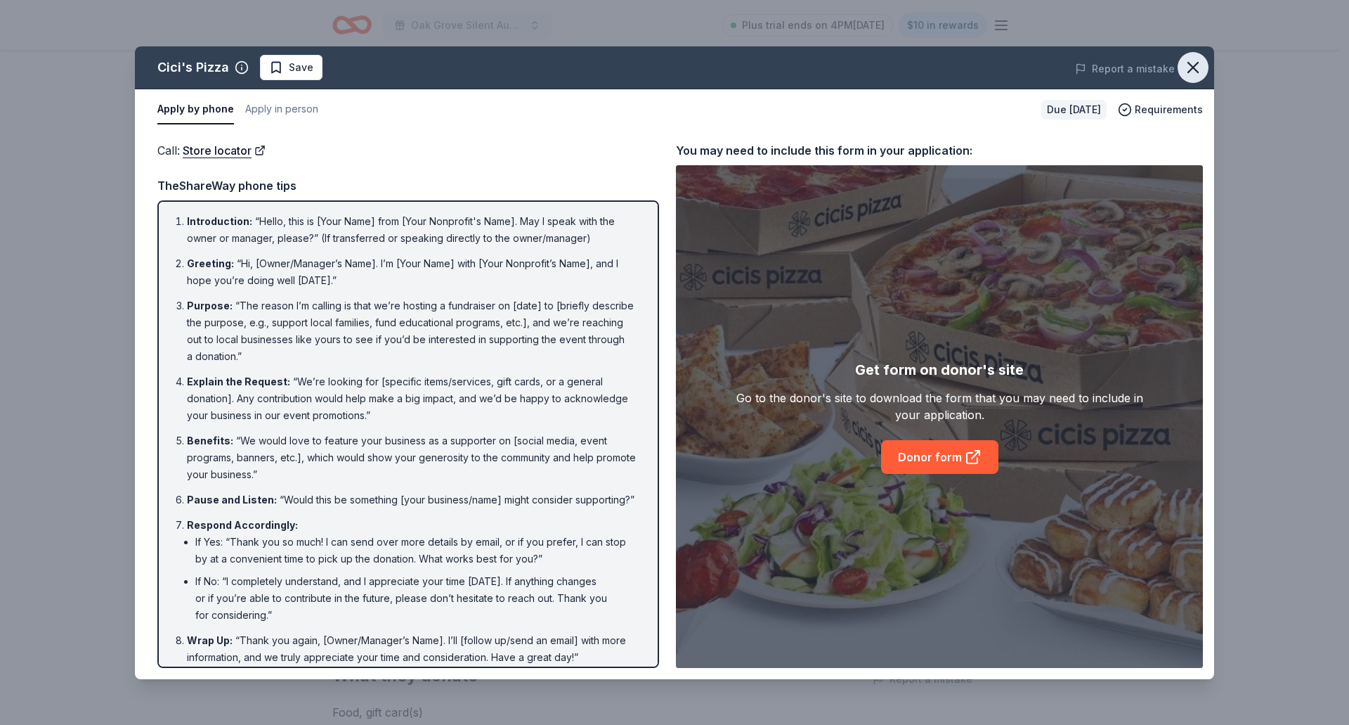
click at [1201, 68] on icon "button" at bounding box center [1194, 68] width 20 height 20
